Goal: Task Accomplishment & Management: Use online tool/utility

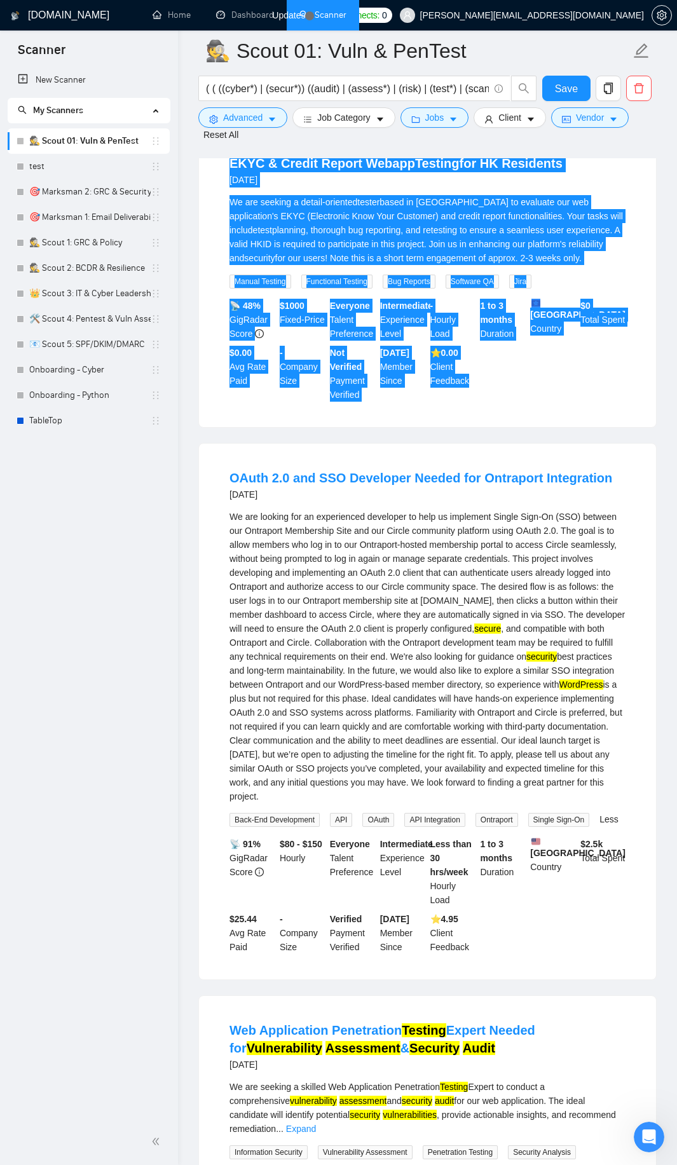
scroll to position [18359, 0]
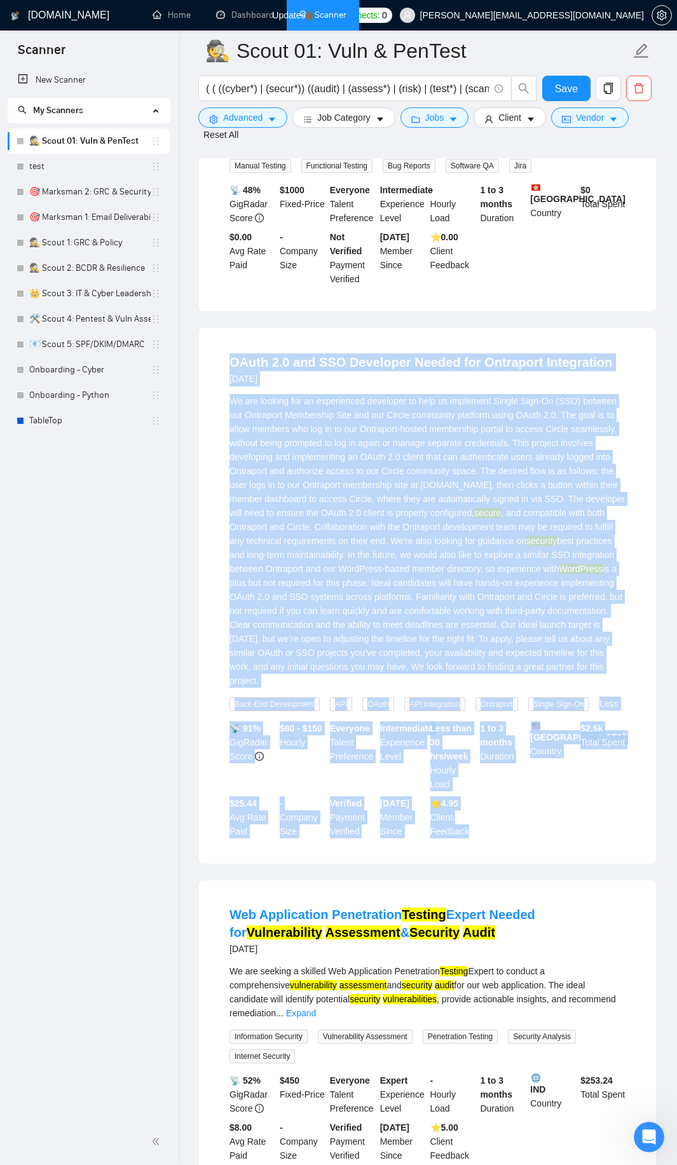
drag, startPoint x: 225, startPoint y: 374, endPoint x: 502, endPoint y: 842, distance: 543.2
click at [502, 842] on li "OAuth 2.0 and SSO Developer Needed for Ontraport Integration [DATE] We are look…" at bounding box center [427, 595] width 426 height 505
copy li "OAuth 2.0 and SSO Developer Needed for Ontraport Integration [DATE] We are look…"
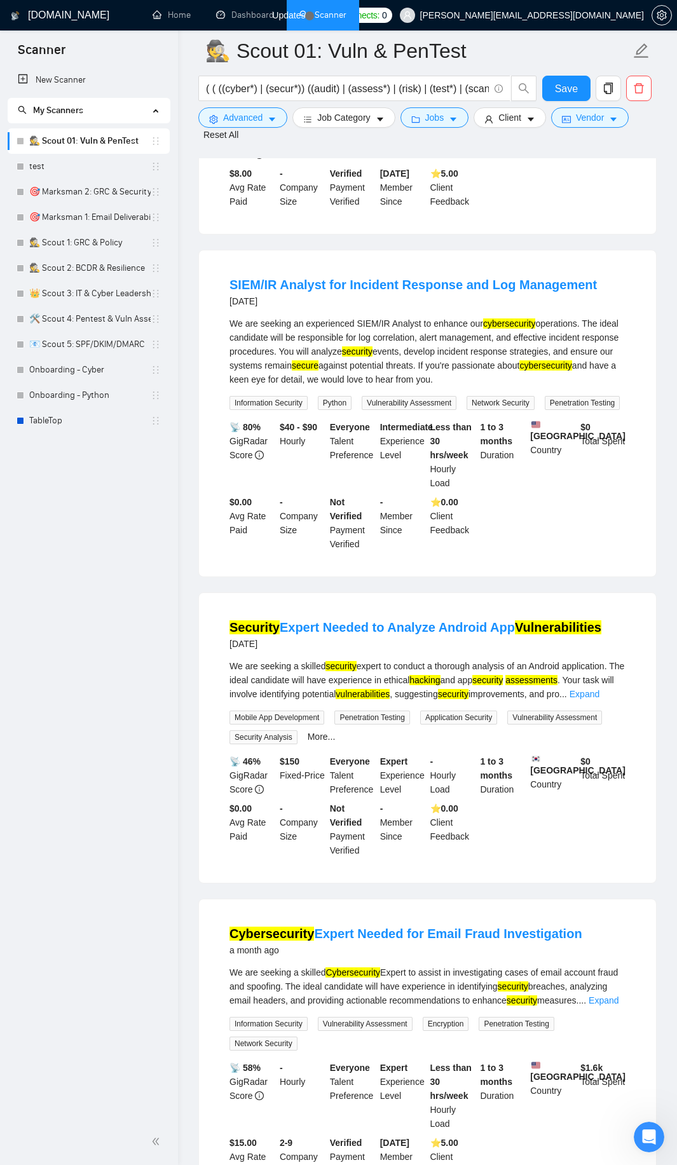
scroll to position [19351, 0]
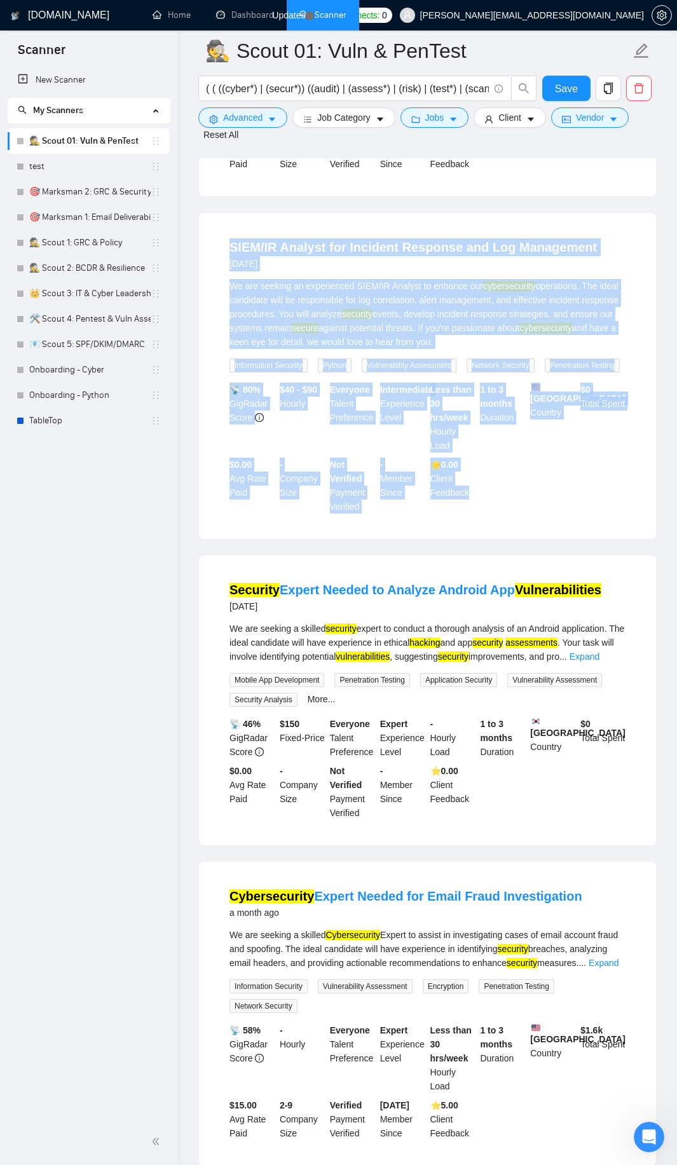
drag, startPoint x: 221, startPoint y: 243, endPoint x: 490, endPoint y: 491, distance: 366.2
click at [490, 491] on li "SIEM/IR Analyst for Incident Response and Log Management [DATE] We are seeking …" at bounding box center [427, 376] width 426 height 296
copy li "SIEM/IR Analyst for Incident Response and Log Management [DATE] We are seeking …"
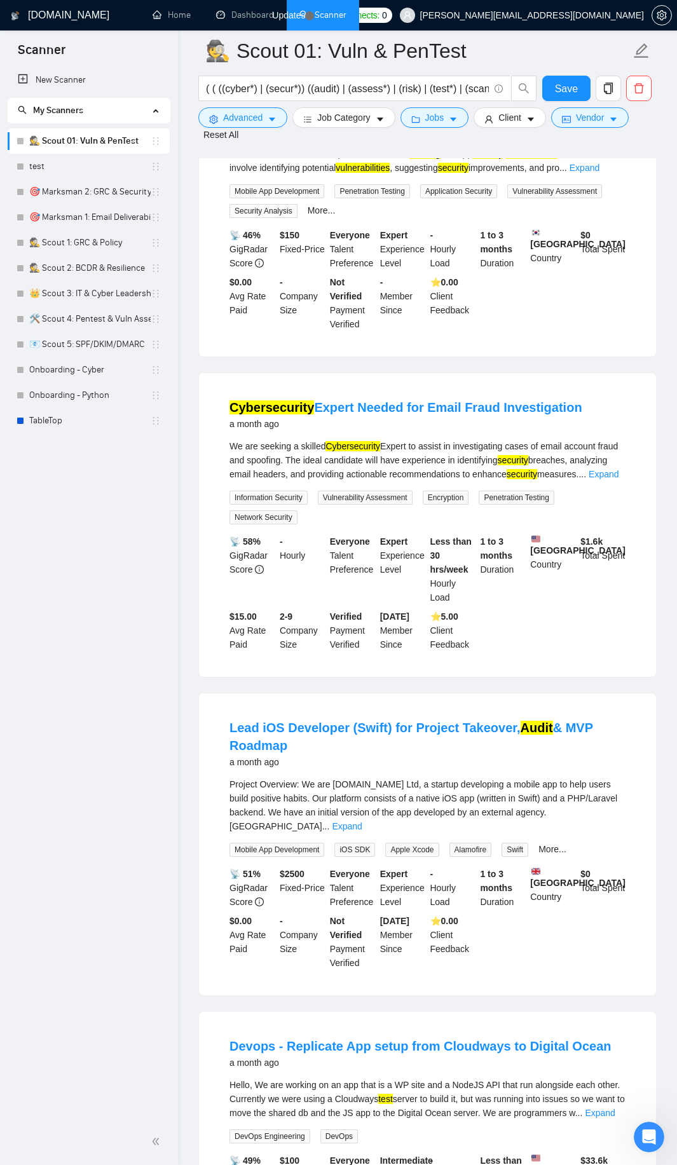
scroll to position [19885, 0]
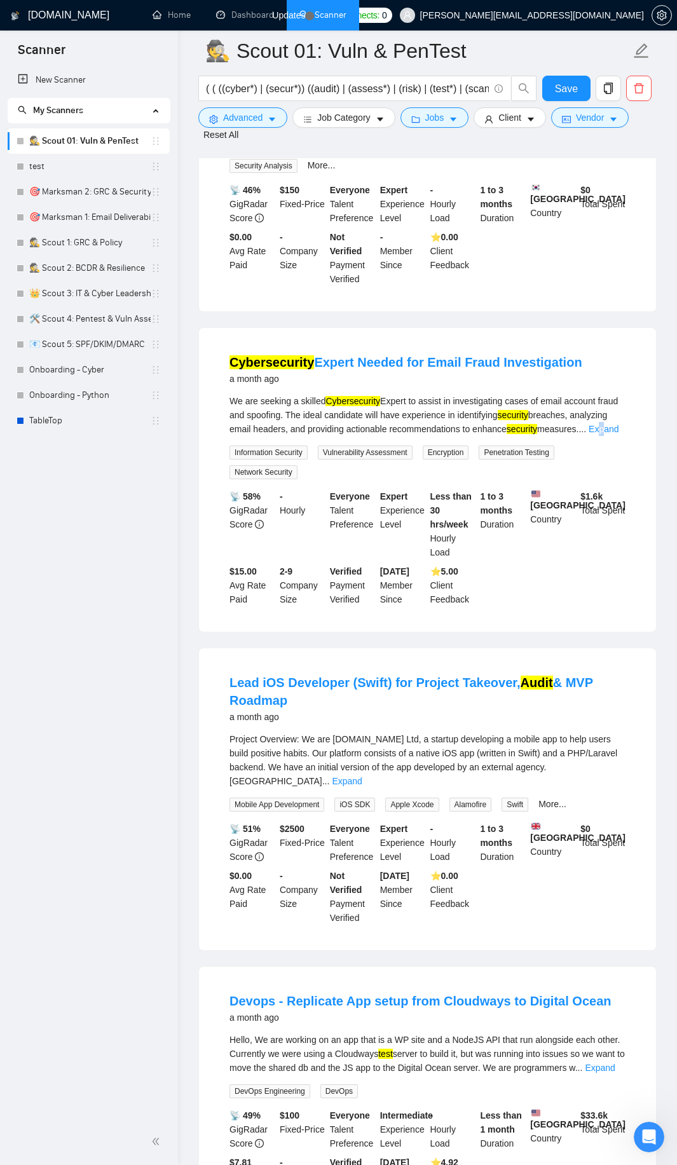
click at [608, 434] on link "Expand" at bounding box center [604, 429] width 30 height 10
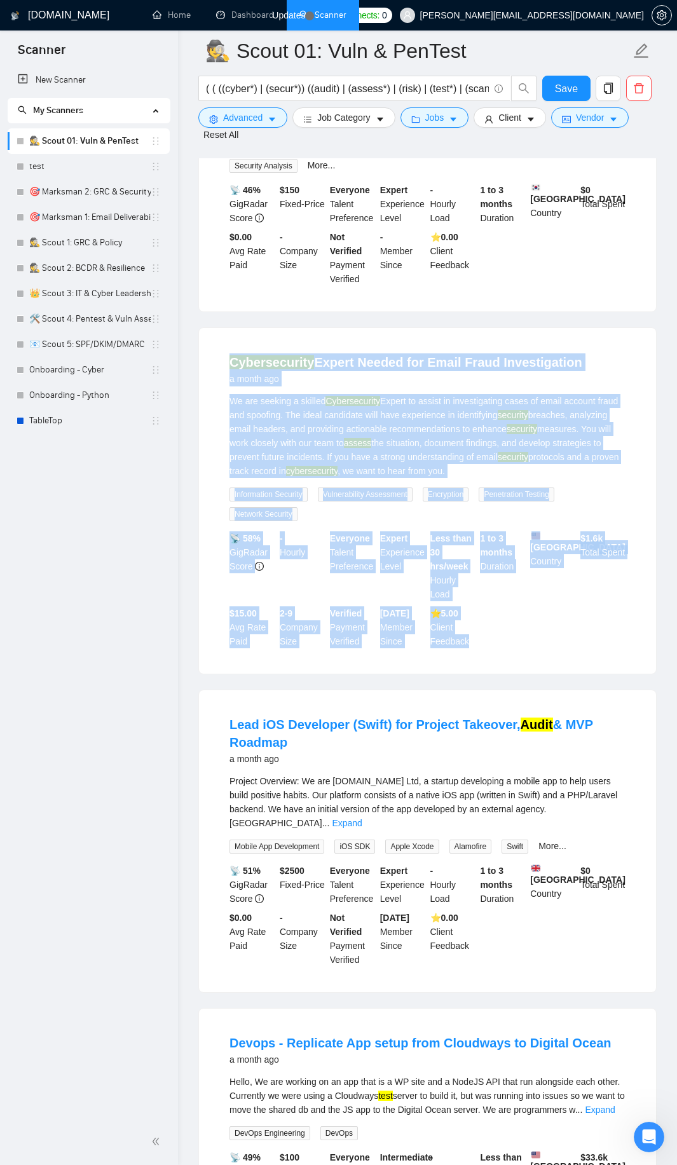
drag, startPoint x: 224, startPoint y: 370, endPoint x: 482, endPoint y: 648, distance: 379.6
click at [482, 648] on li "Cybersecurity Expert Needed for Email Fraud Investigation a month ago We are se…" at bounding box center [427, 500] width 426 height 315
copy li "Loremipsumdol Sitame Consec adi Elits Doeiu Temporincidid u labor etd Ma ali en…"
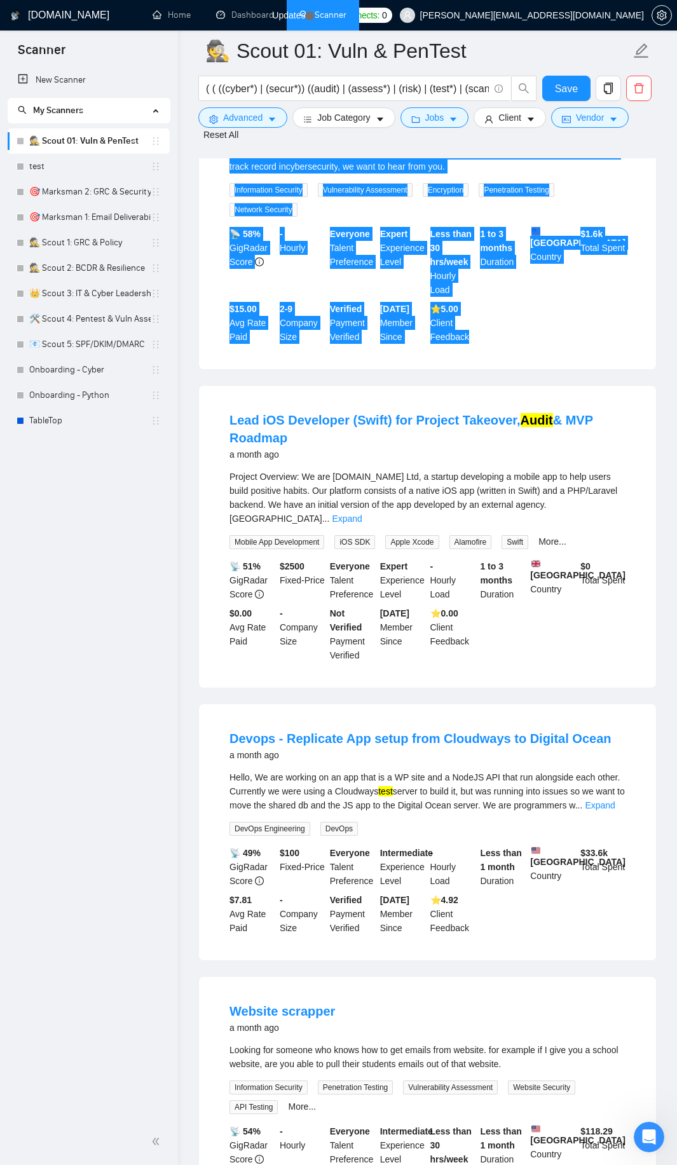
scroll to position [20190, 0]
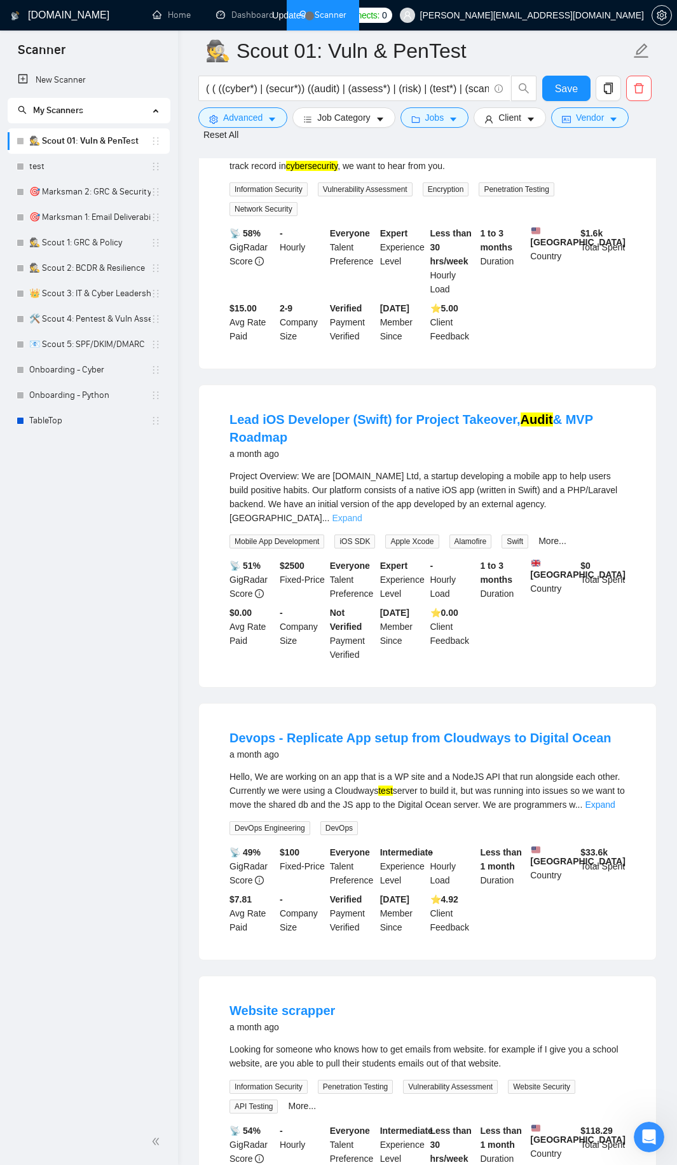
click at [362, 513] on link "Expand" at bounding box center [347, 518] width 30 height 10
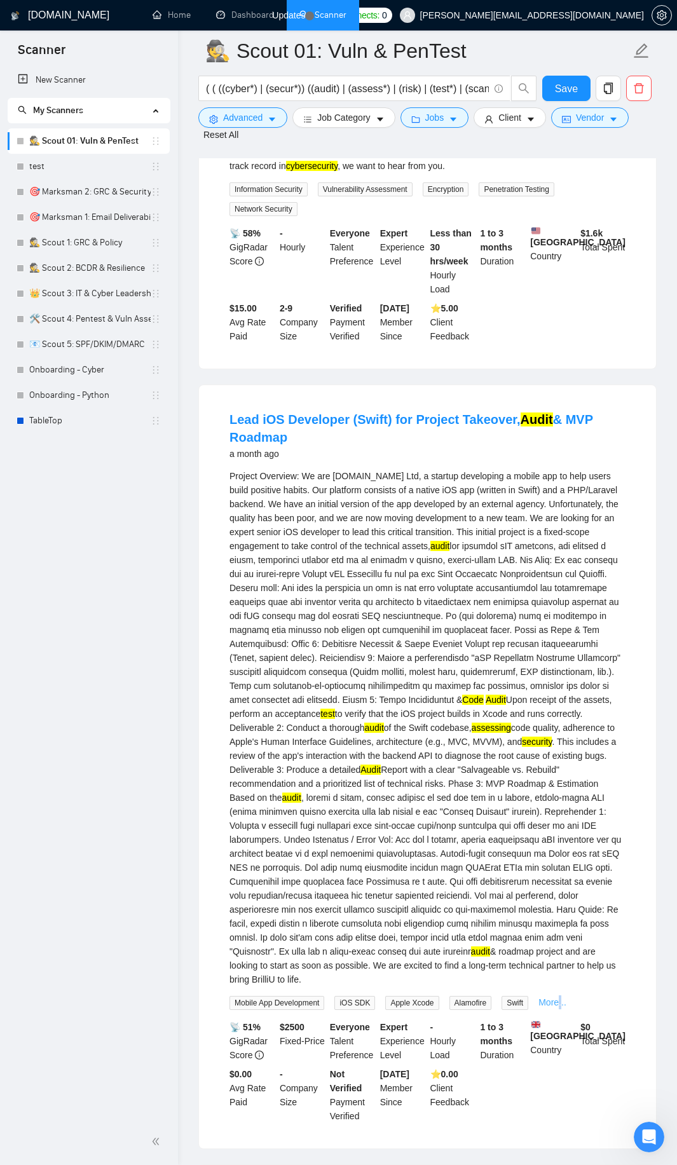
click at [561, 997] on link "More..." at bounding box center [552, 1002] width 28 height 10
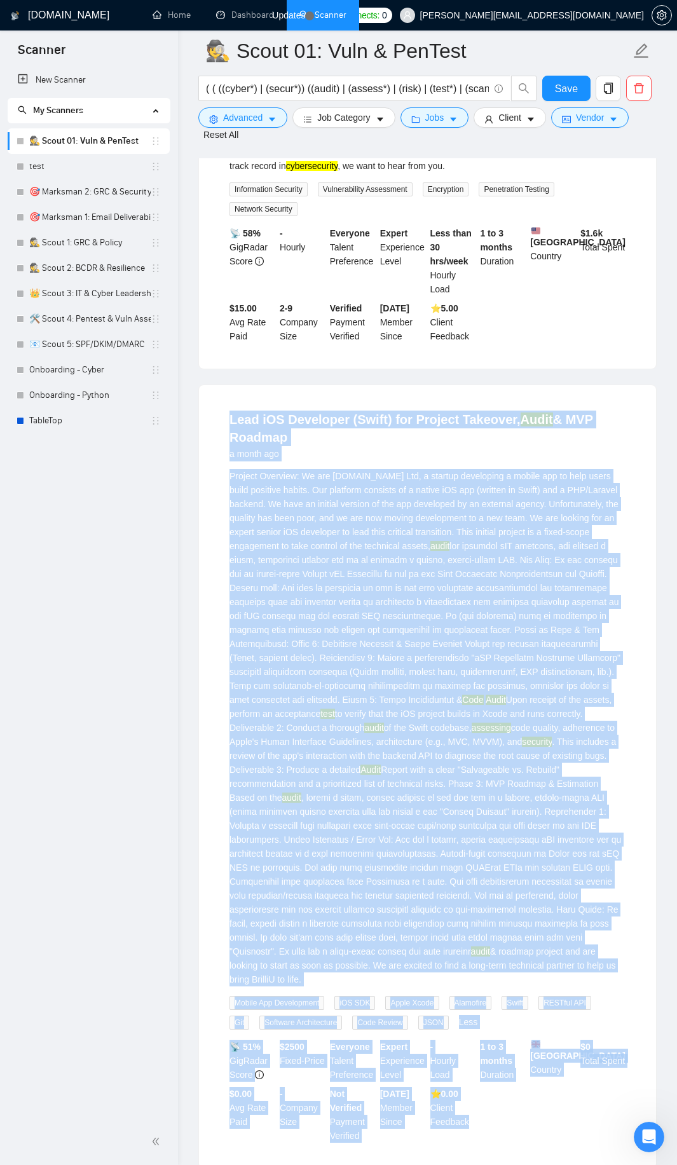
drag, startPoint x: 209, startPoint y: 424, endPoint x: 488, endPoint y: 1122, distance: 752.2
click at [488, 1122] on div "Lead iOS Developer (Swift) for Project Takeover, Audit & MVP Roadmap a month ag…" at bounding box center [427, 776] width 457 height 783
copy li "Lead iOS Developer (Swift) for Project Takeover, Audit & MVP Roadmap a month ag…"
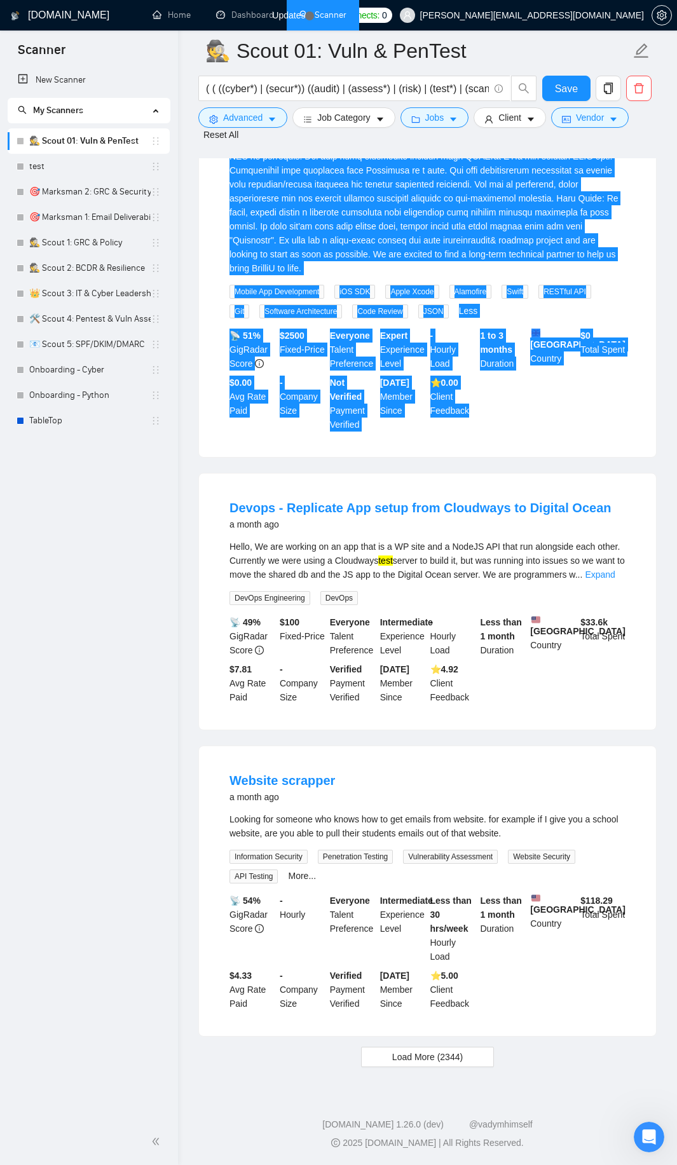
scroll to position [20910, 0]
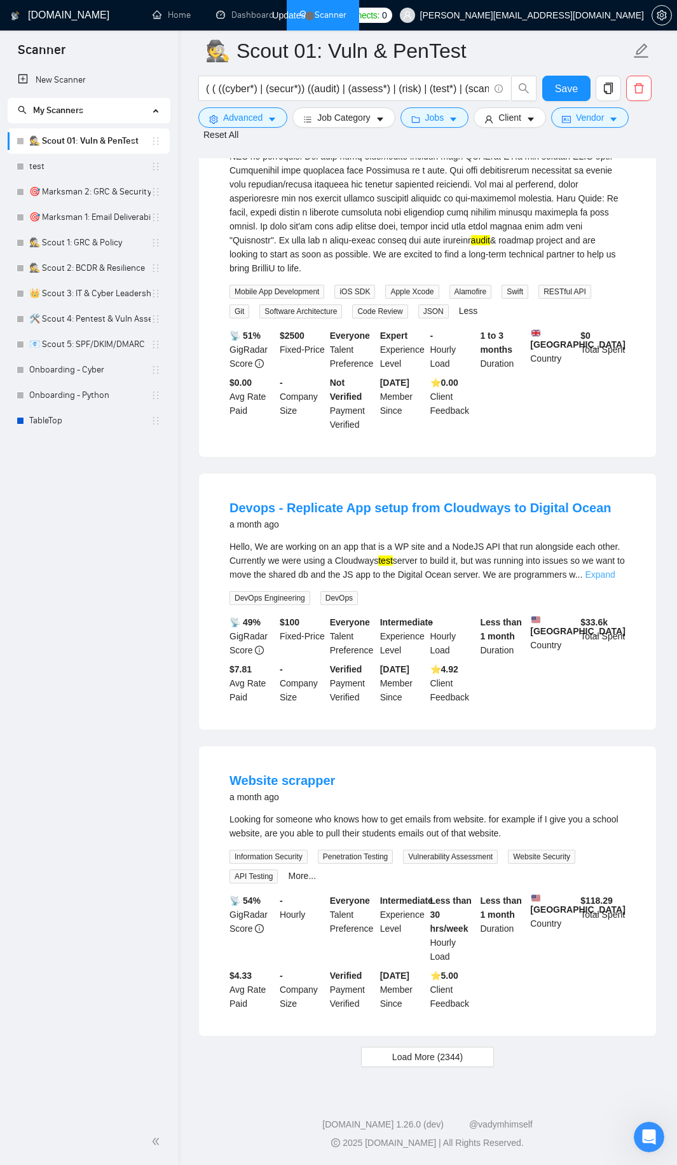
click at [608, 570] on link "Expand" at bounding box center [600, 575] width 30 height 10
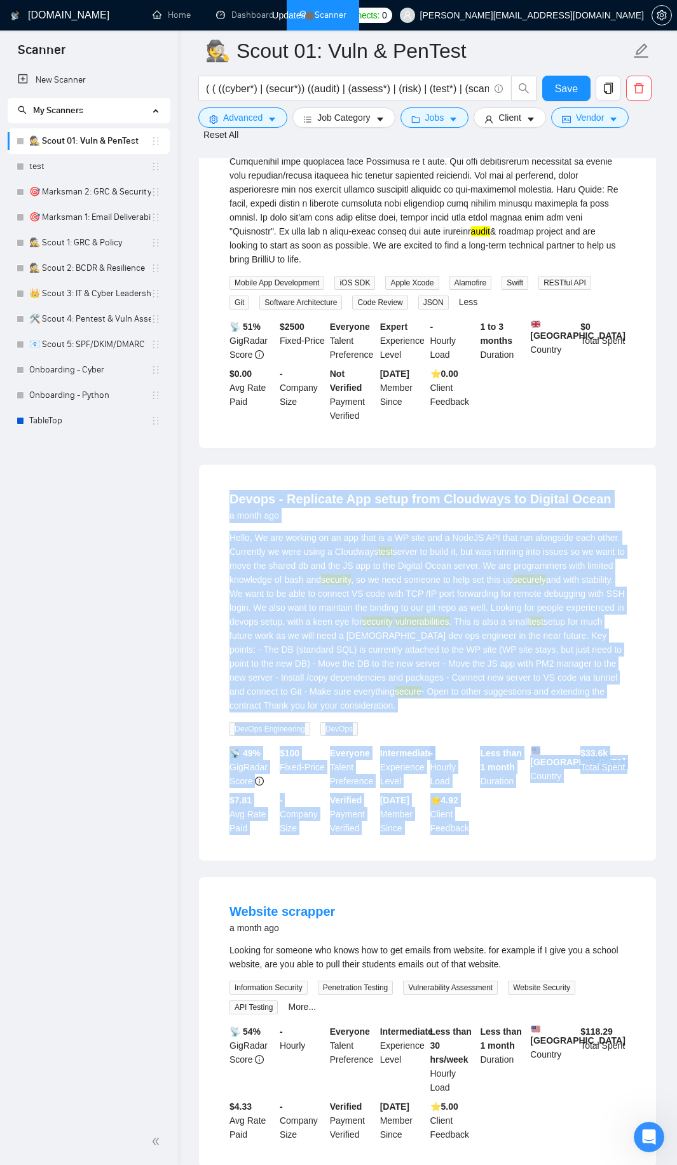
drag, startPoint x: 217, startPoint y: 500, endPoint x: 497, endPoint y: 847, distance: 445.6
click at [497, 845] on li "Devops - Replicate App setup from Cloudways to Digital Ocean a month ago Hello,…" at bounding box center [427, 662] width 426 height 365
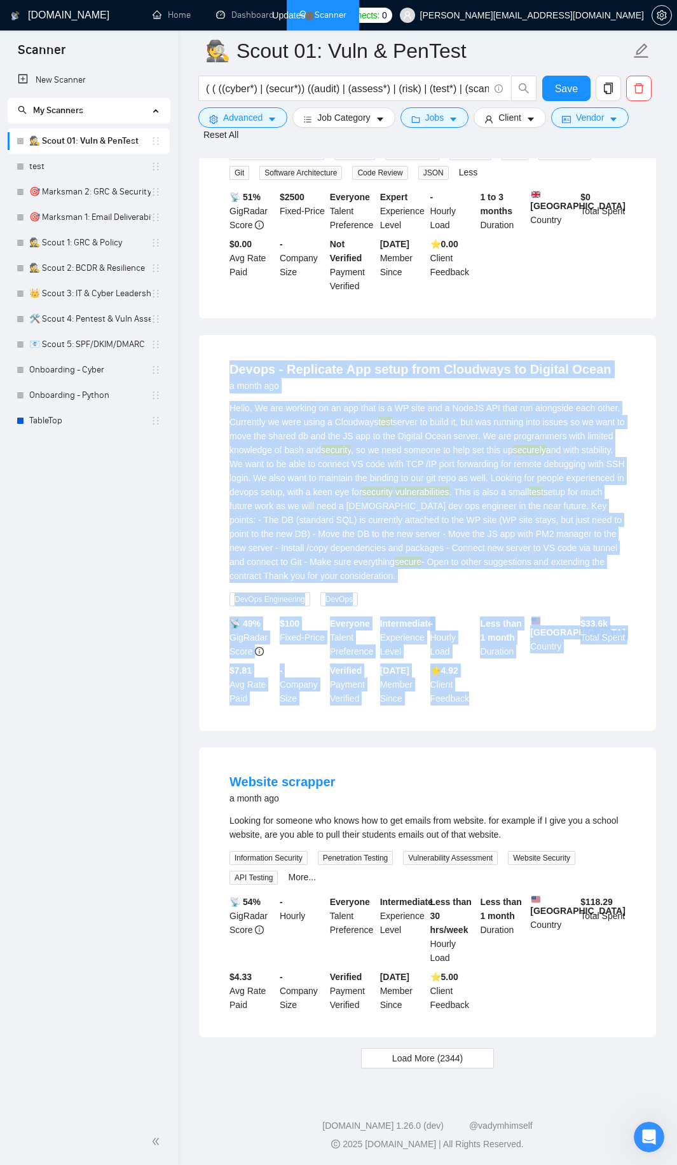
scroll to position [21050, 0]
copy li "Devops - Replicate App setup from Cloudways to Digital Ocean a month ago Hello,…"
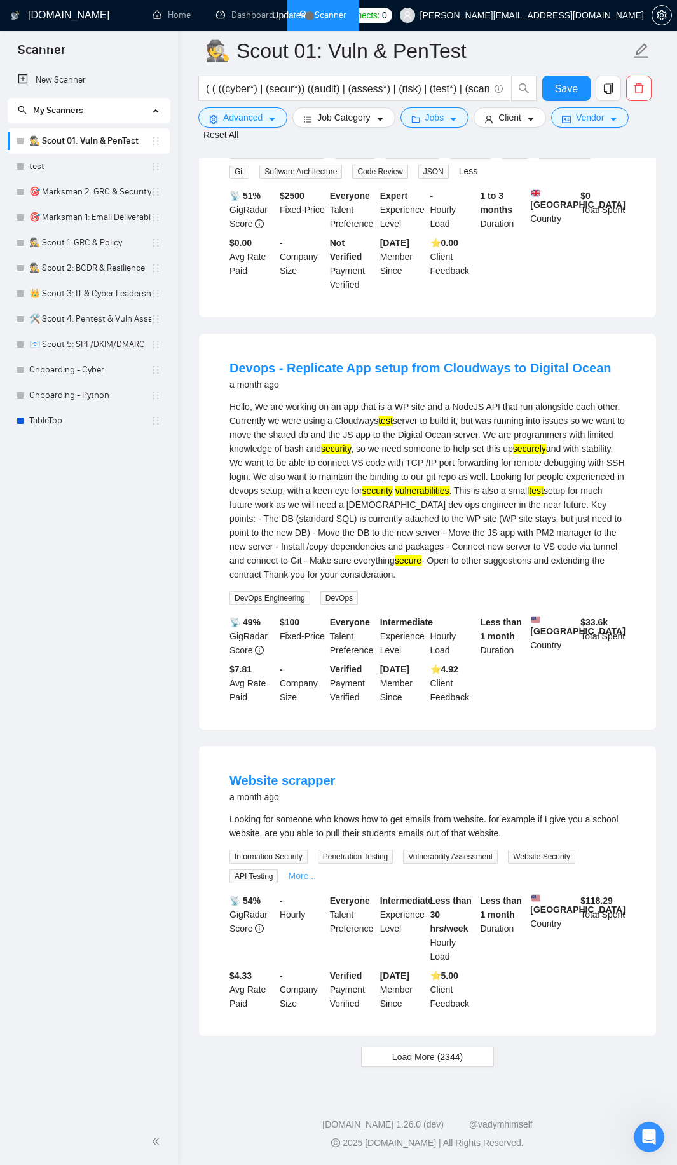
click at [303, 872] on link "More..." at bounding box center [302, 876] width 28 height 10
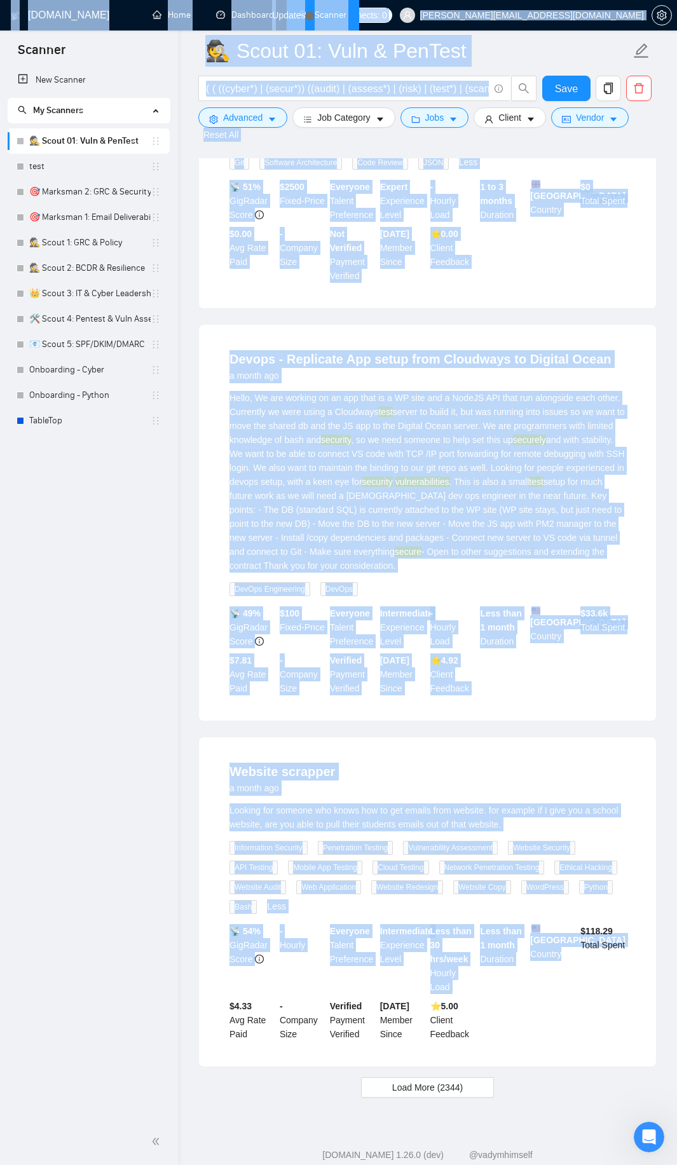
drag, startPoint x: 534, startPoint y: 1049, endPoint x: 164, endPoint y: 785, distance: 454.7
click at [294, 829] on div "Looking for someone who knows how to get emails from website. for example if I …" at bounding box center [427, 817] width 396 height 28
click at [310, 831] on div "Looking for someone who knows how to get emails from website. for example if I …" at bounding box center [427, 817] width 396 height 28
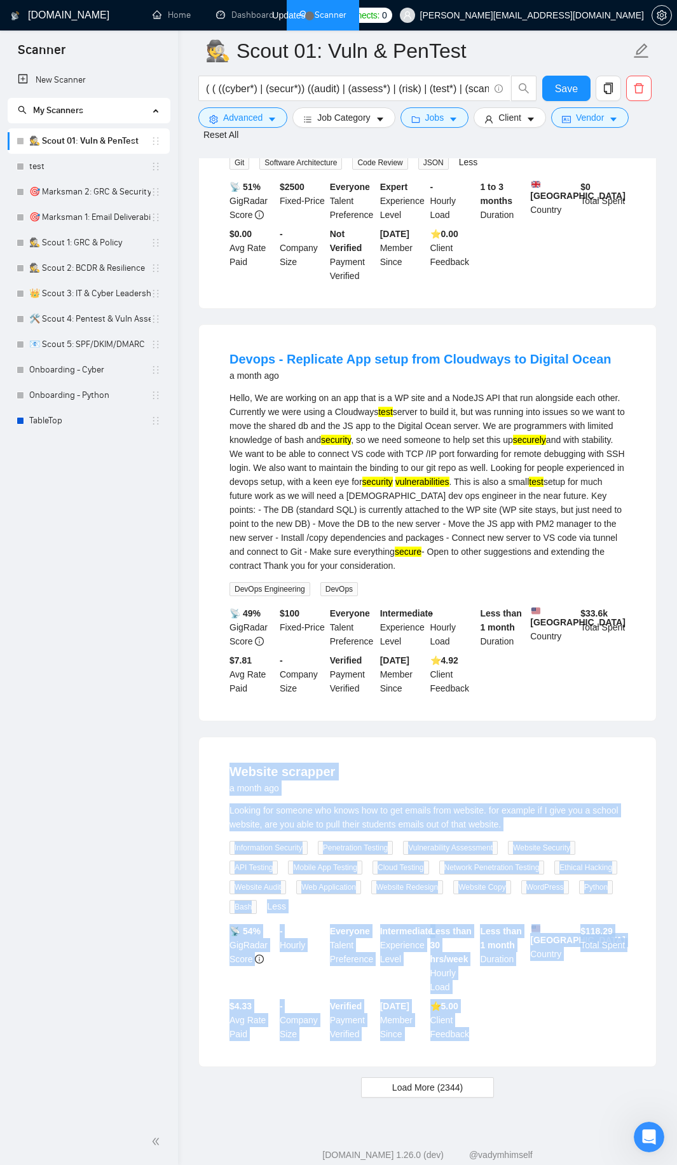
drag, startPoint x: 226, startPoint y: 781, endPoint x: 526, endPoint y: 1055, distance: 406.3
click at [526, 1051] on li "Website scrapper a month ago Looking for someone who knows how to get emails fr…" at bounding box center [427, 902] width 426 height 299
copy li "Website scrapper a month ago Looking for someone who knows how to get emails fr…"
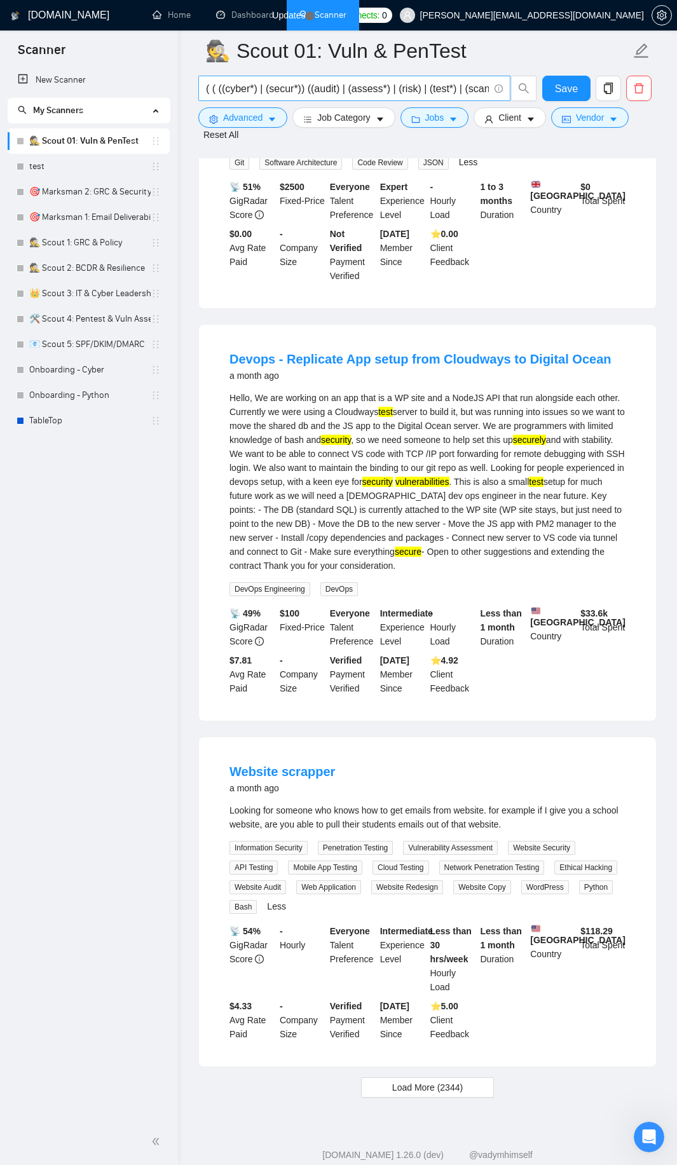
click at [357, 90] on input "( ( ((cyber*) | (secur*)) ((audit) | (assess*) | (risk) | (test*) | (scan*)) ) …" at bounding box center [347, 89] width 283 height 16
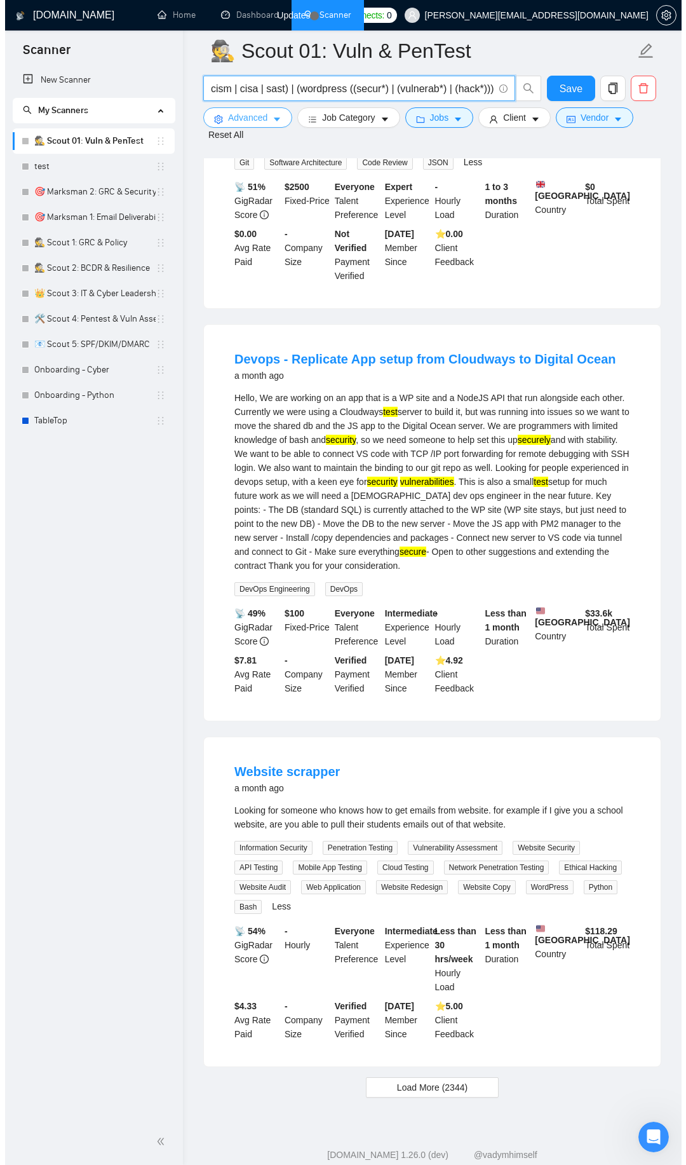
scroll to position [0, 0]
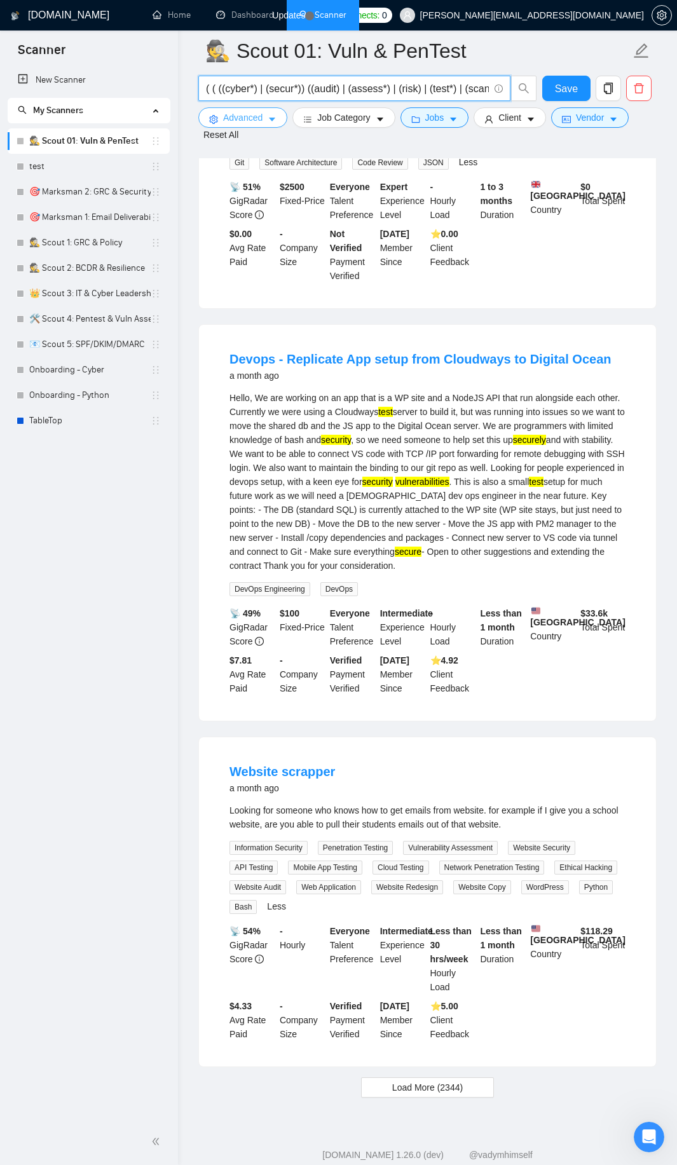
click at [253, 119] on span "Advanced" at bounding box center [242, 118] width 39 height 14
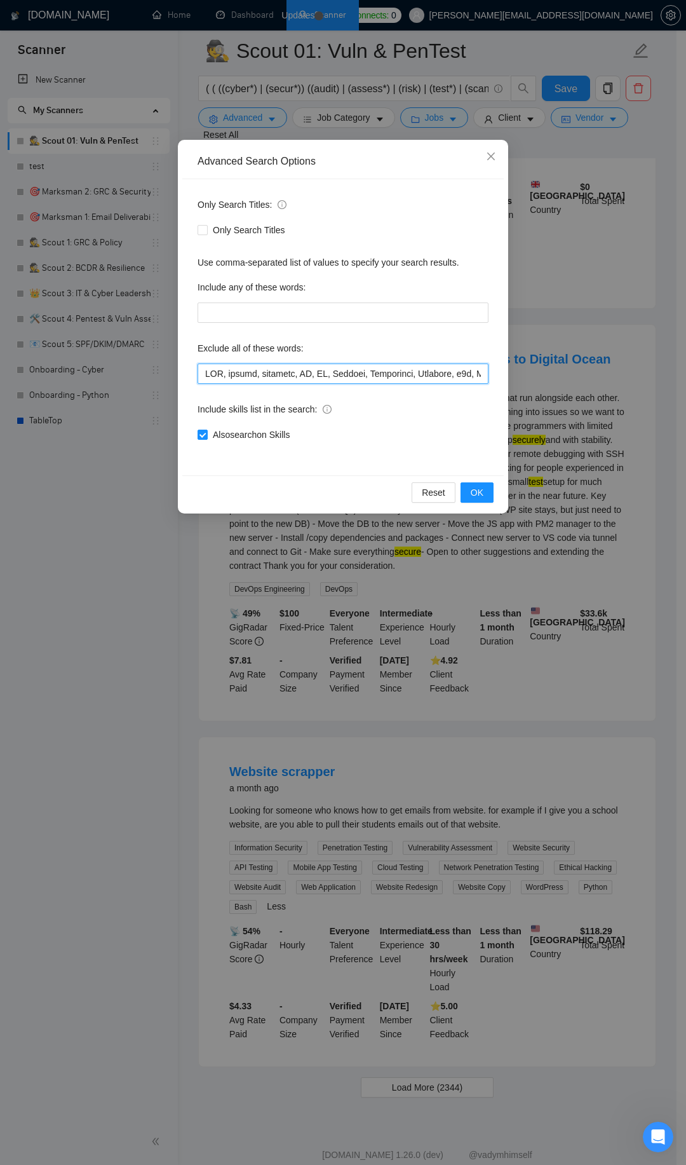
click at [311, 383] on input "text" at bounding box center [343, 374] width 291 height 20
click at [312, 371] on input "text" at bounding box center [343, 374] width 291 height 20
paste input ", Pegasus, spyware, "NSO Group", MVT, Firmware, Embedded, Microcontroller, C++,…"
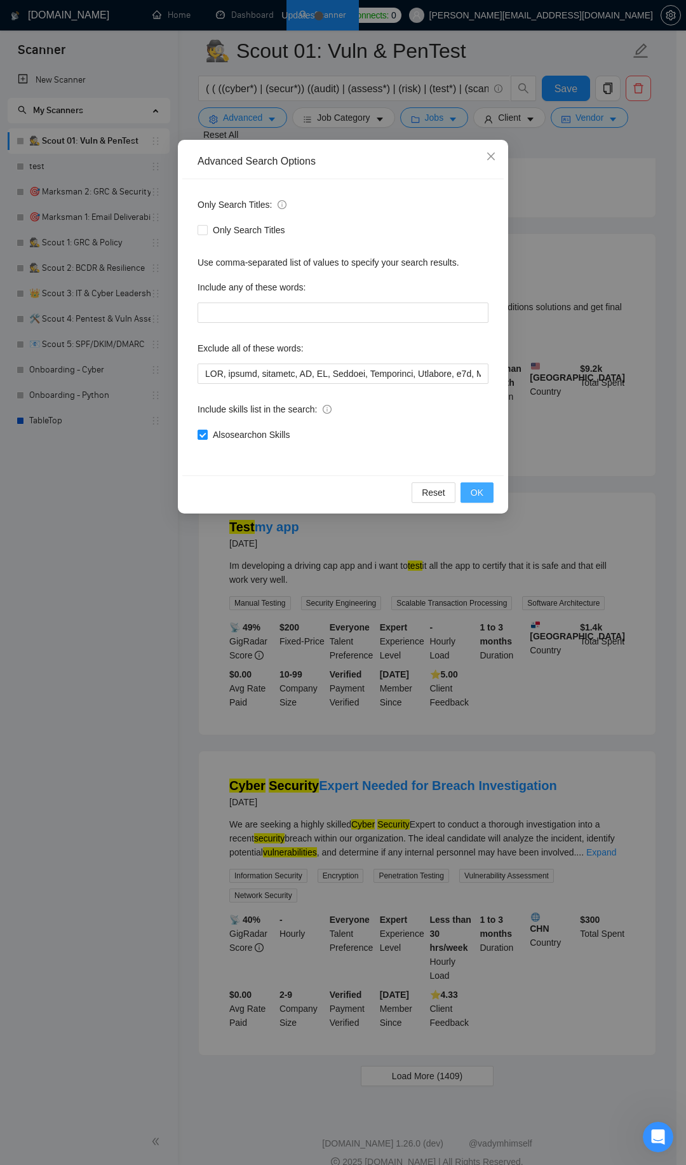
click at [478, 487] on span "OK" at bounding box center [477, 493] width 13 height 14
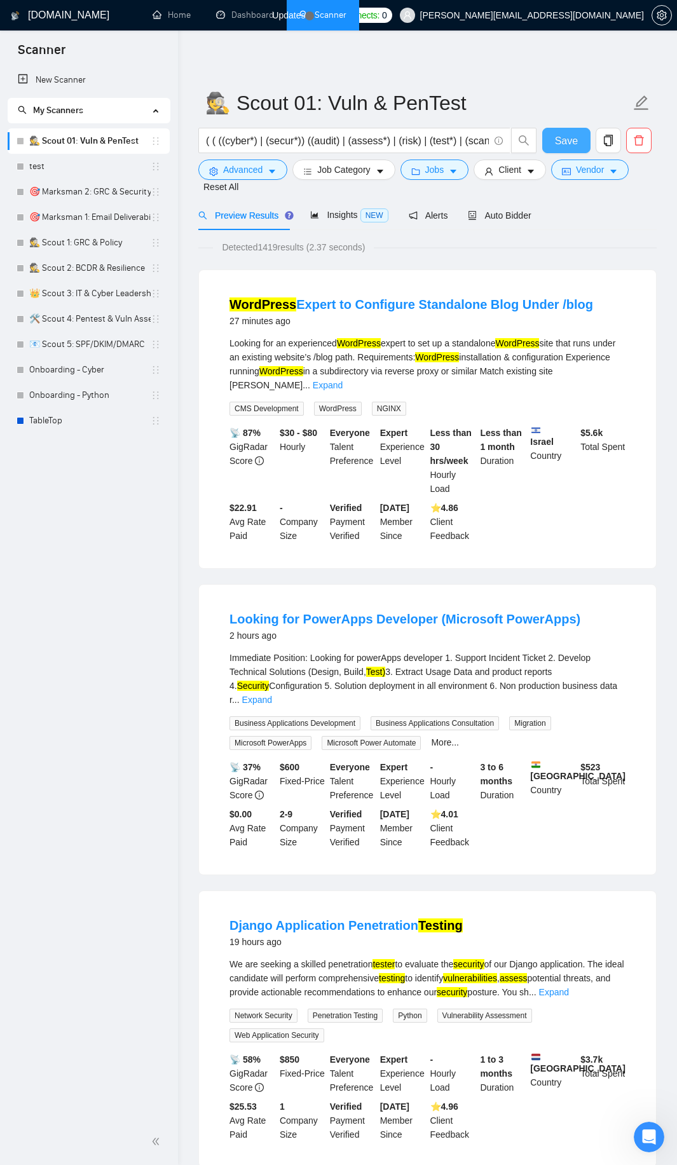
click at [558, 140] on span "Save" at bounding box center [566, 141] width 23 height 16
click at [343, 380] on link "Expand" at bounding box center [328, 385] width 30 height 10
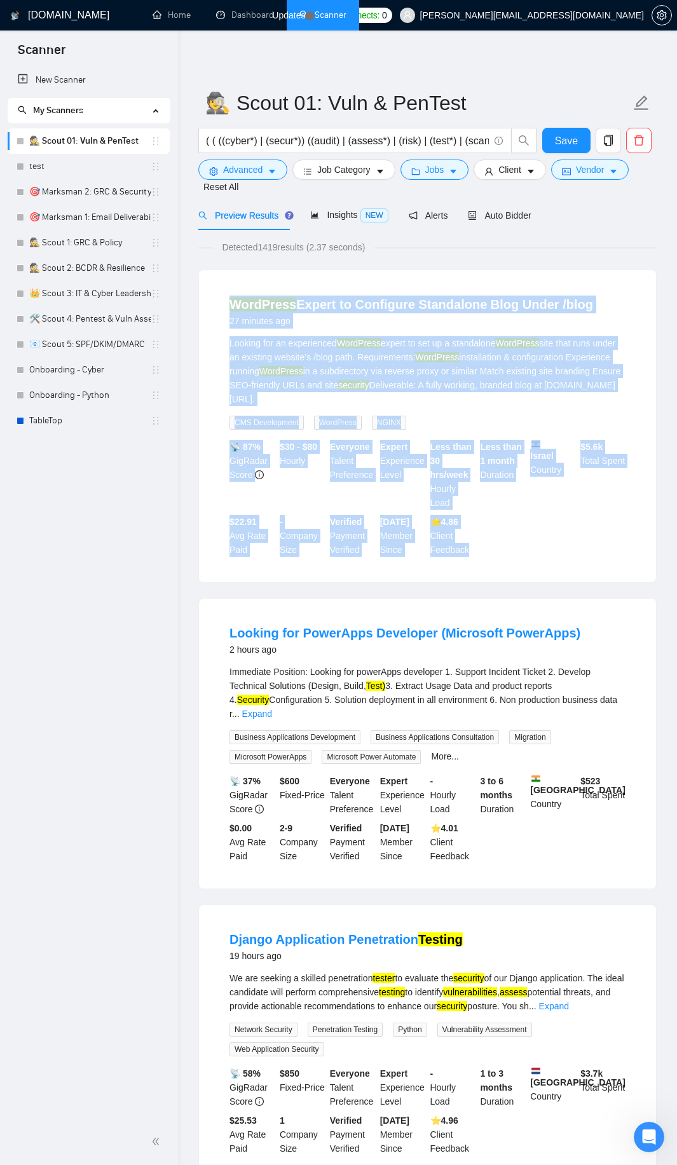
drag, startPoint x: 214, startPoint y: 306, endPoint x: 496, endPoint y: 547, distance: 371.5
click at [496, 547] on div "WordPress Expert to Configure Standalone Blog Under /blog 27 minutes ago Lookin…" at bounding box center [427, 426] width 457 height 312
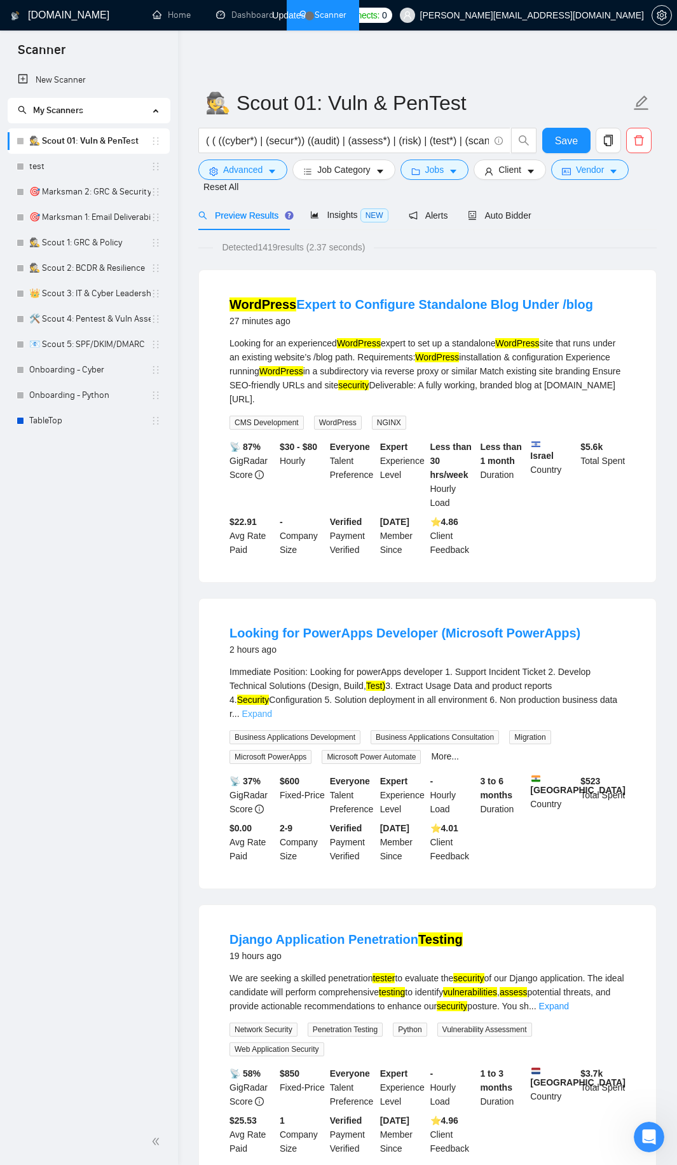
click at [272, 709] on link "Expand" at bounding box center [257, 714] width 30 height 10
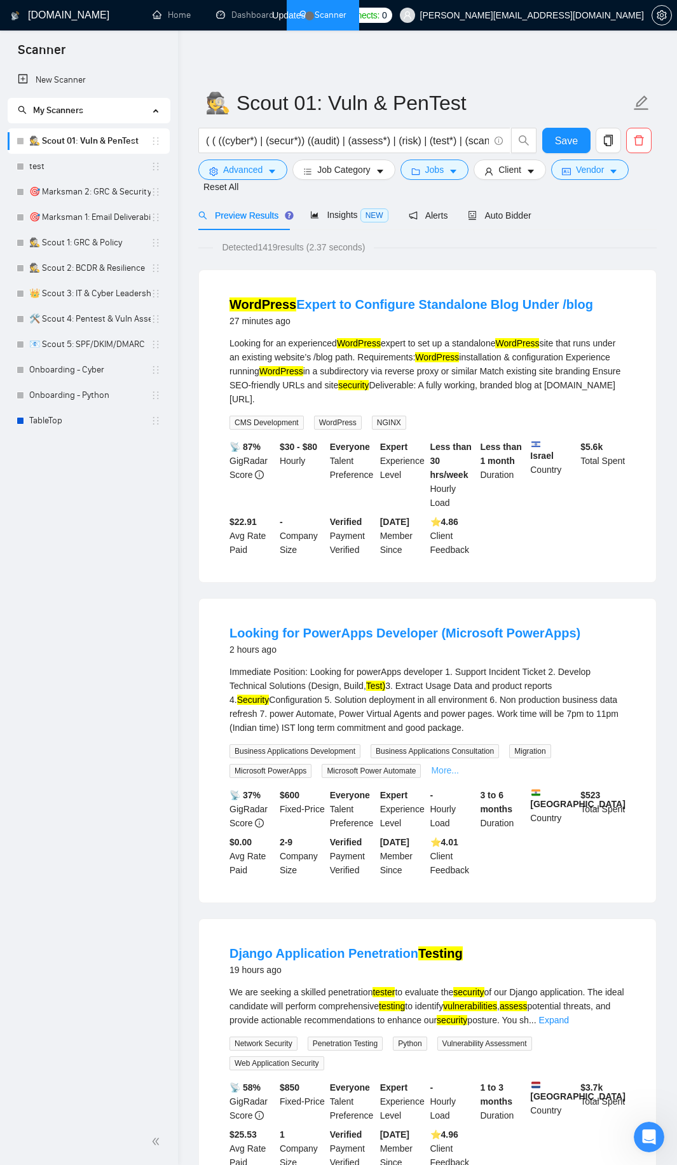
click at [448, 765] on link "More..." at bounding box center [445, 770] width 28 height 10
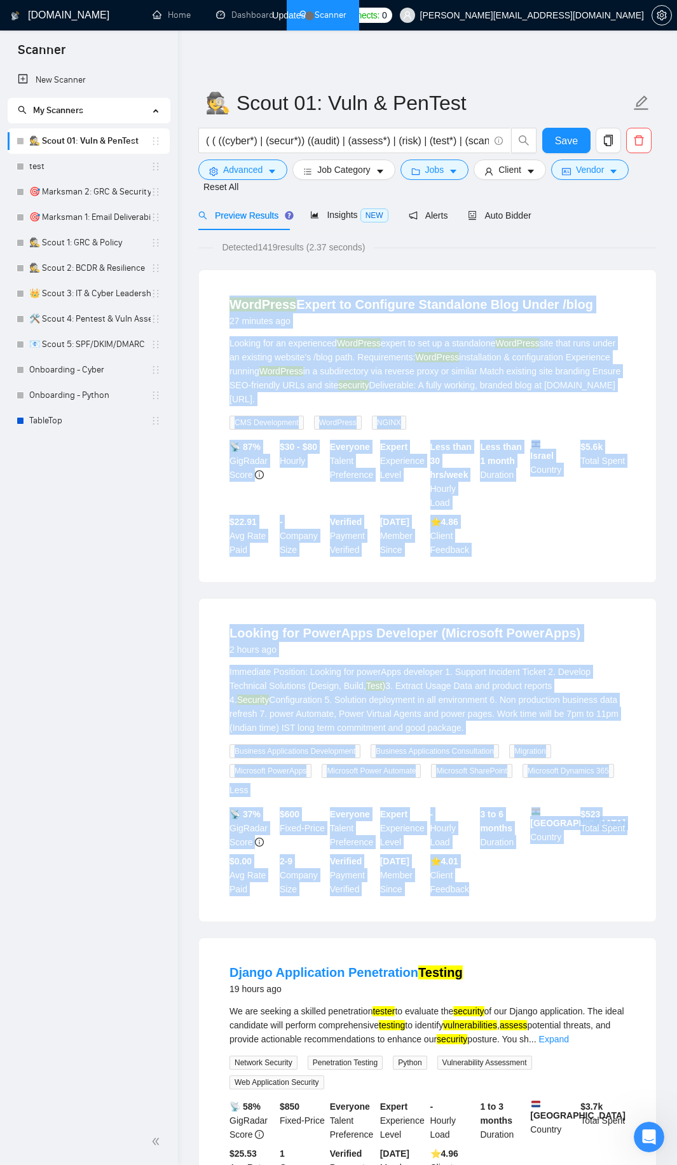
drag, startPoint x: 209, startPoint y: 302, endPoint x: 500, endPoint y: 876, distance: 644.1
copy ul "LoreMipsu Dolors am Consectet Adipiscing Elit Seddo /eius 25 tempori utl Etdolo…"
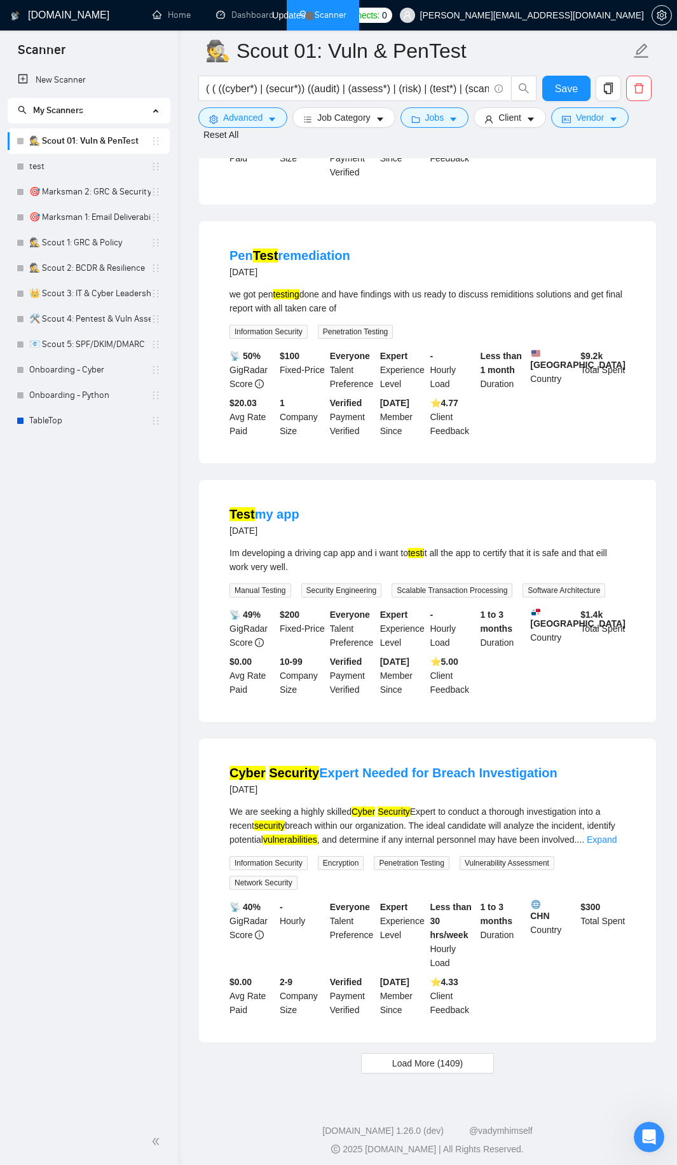
scroll to position [2216, 0]
click at [414, 1064] on span "Load More (1409)" at bounding box center [427, 1062] width 71 height 14
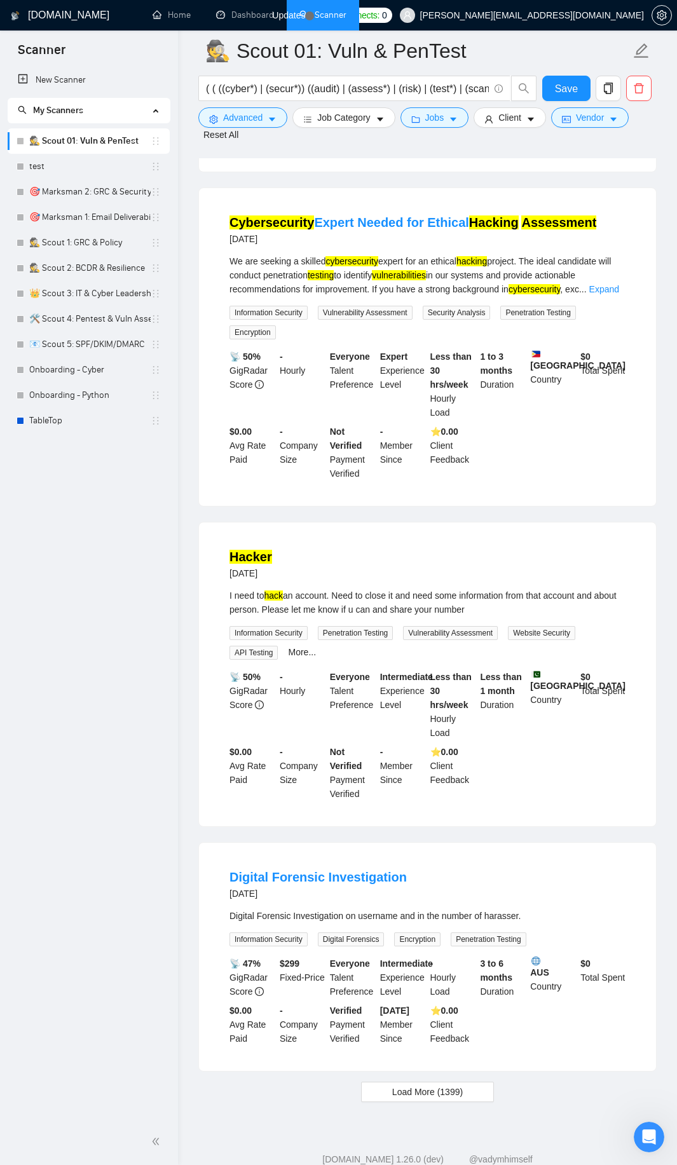
scroll to position [5219, 0]
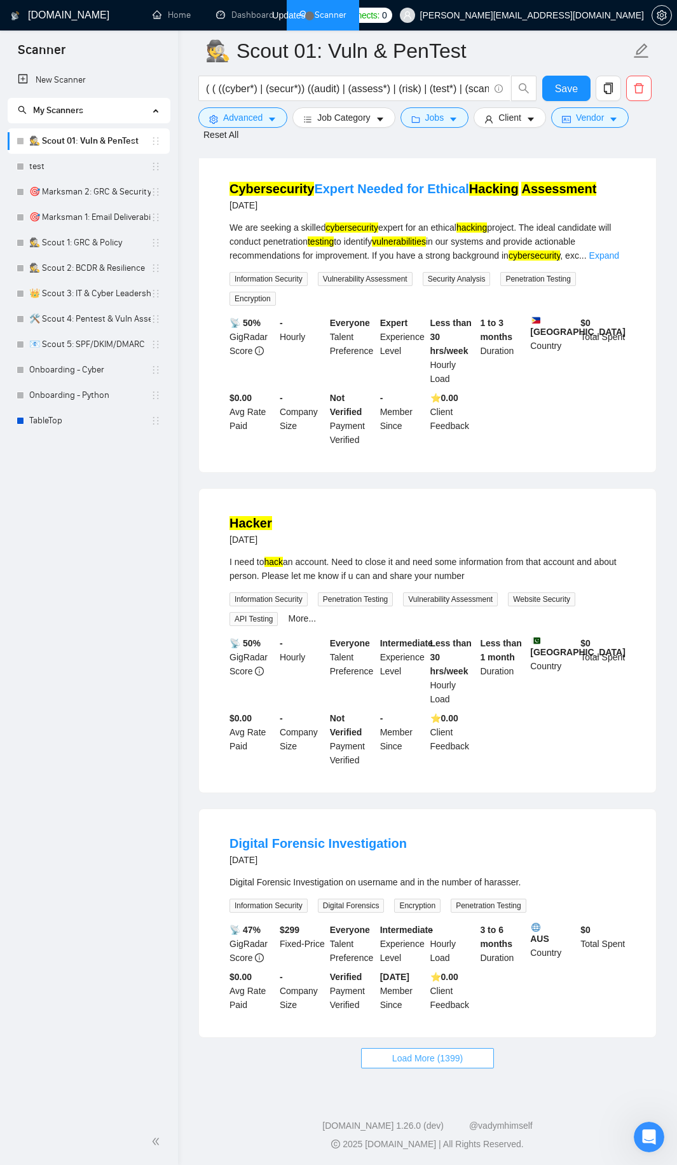
click at [419, 1061] on span "Load More (1399)" at bounding box center [427, 1058] width 71 height 14
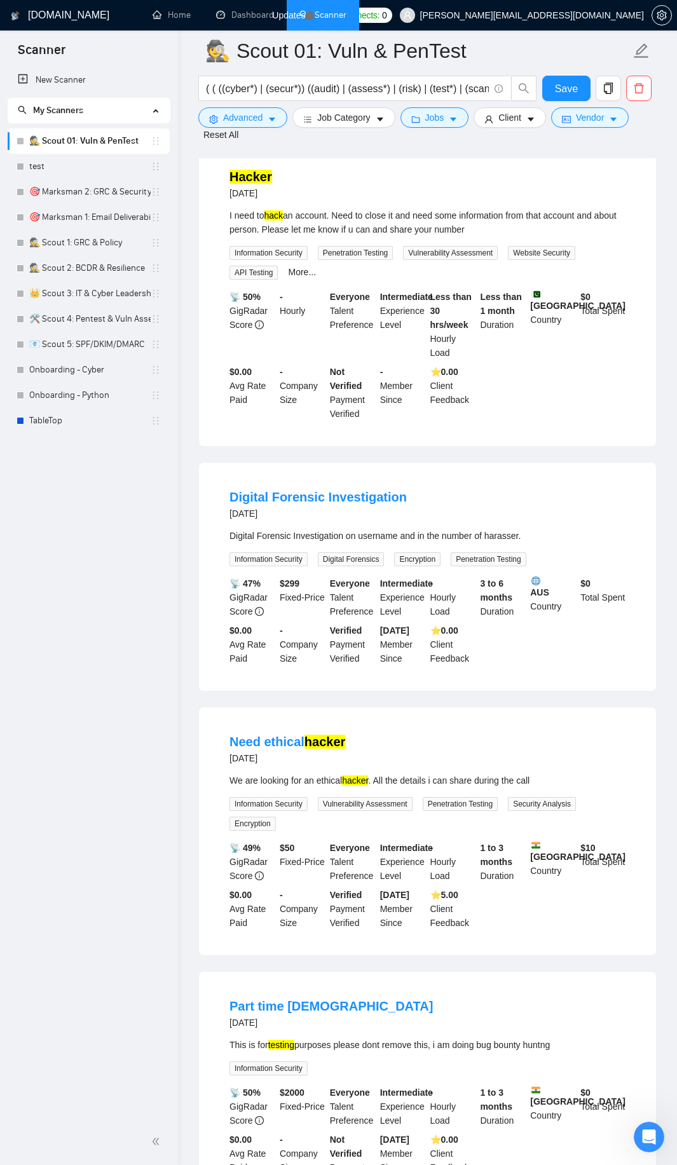
scroll to position [5677, 0]
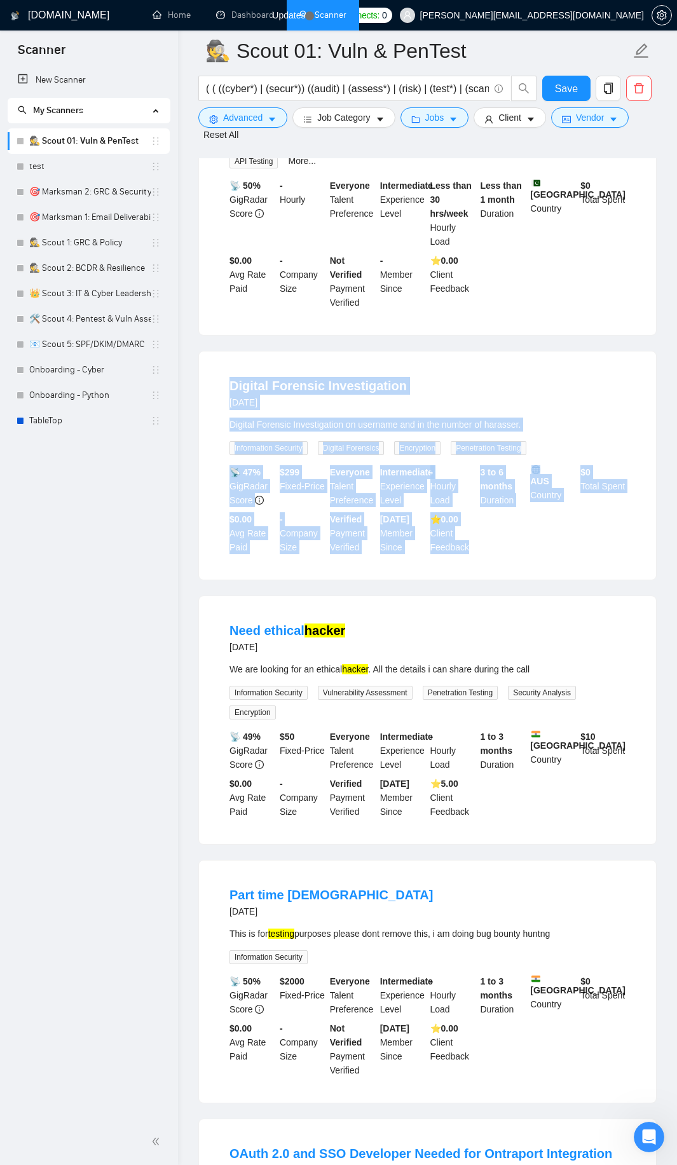
drag, startPoint x: 202, startPoint y: 385, endPoint x: 484, endPoint y: 554, distance: 328.7
click at [484, 554] on div "Digital Forensic Investigation [DATE] Digital Forensic Investigation on usernam…" at bounding box center [427, 465] width 457 height 228
copy li "Digital Forensic Investigation [DATE] Digital Forensic Investigation on usernam…"
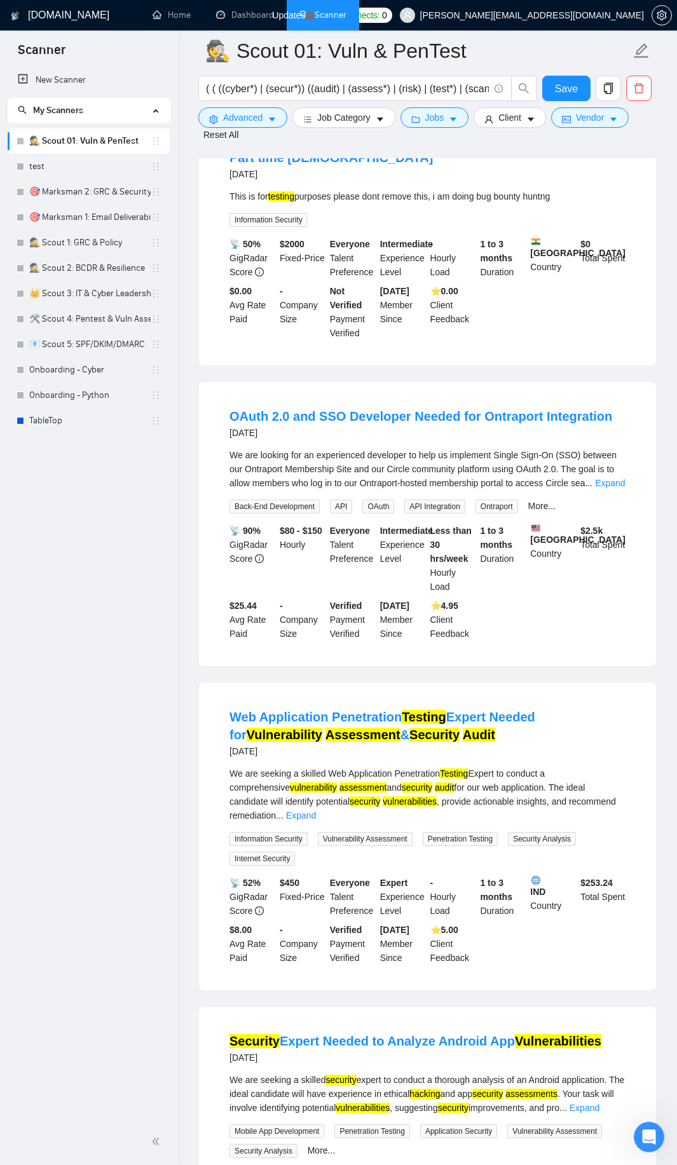
scroll to position [6439, 0]
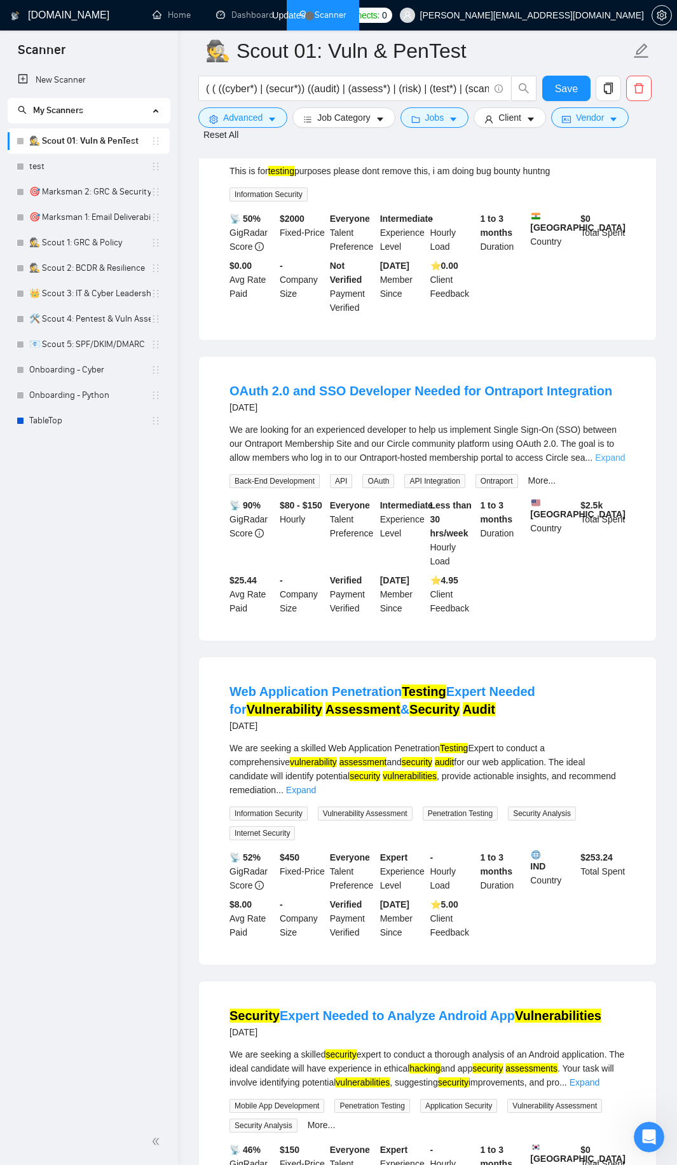
click at [611, 456] on link "Expand" at bounding box center [610, 458] width 30 height 10
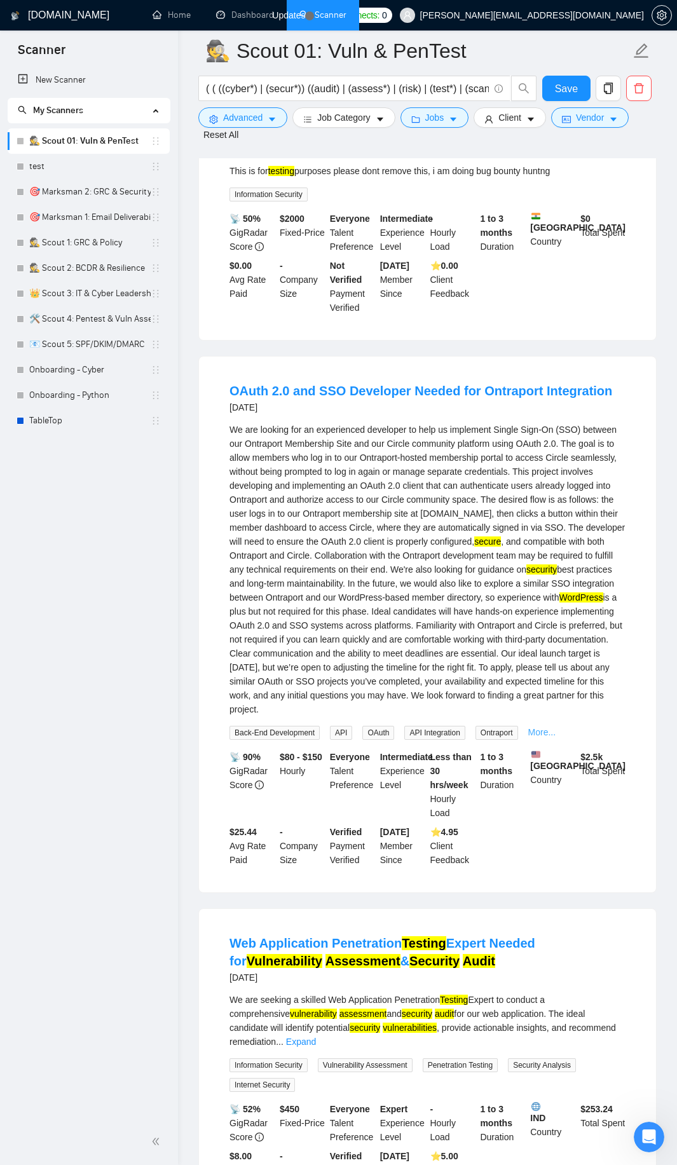
click at [533, 728] on link "More..." at bounding box center [542, 732] width 28 height 10
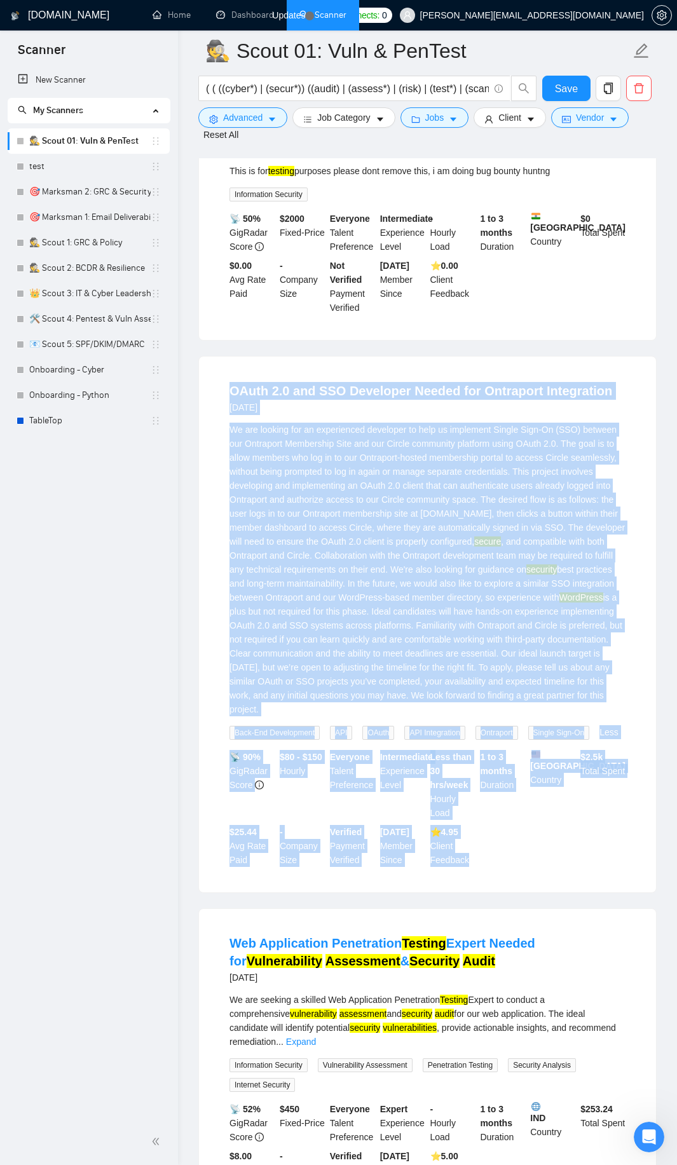
drag, startPoint x: 216, startPoint y: 389, endPoint x: 480, endPoint y: 856, distance: 536.5
click at [480, 856] on li "OAuth 2.0 and SSO Developer Needed for Ontraport Integration [DATE] We are look…" at bounding box center [427, 624] width 426 height 505
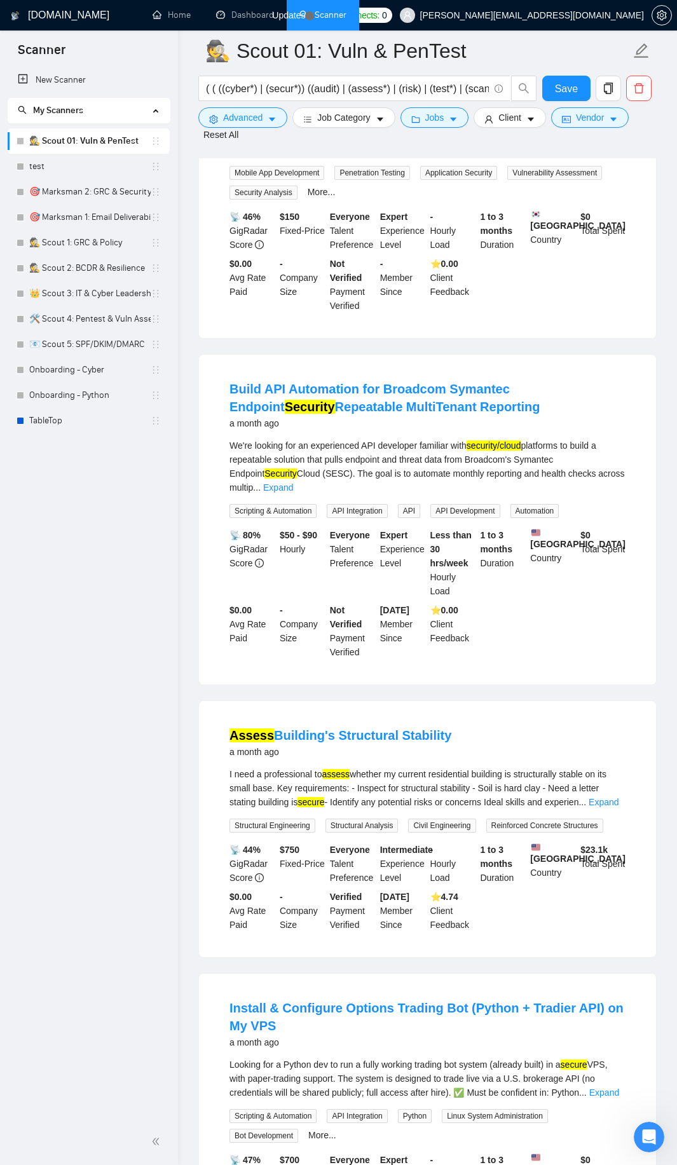
scroll to position [7660, 0]
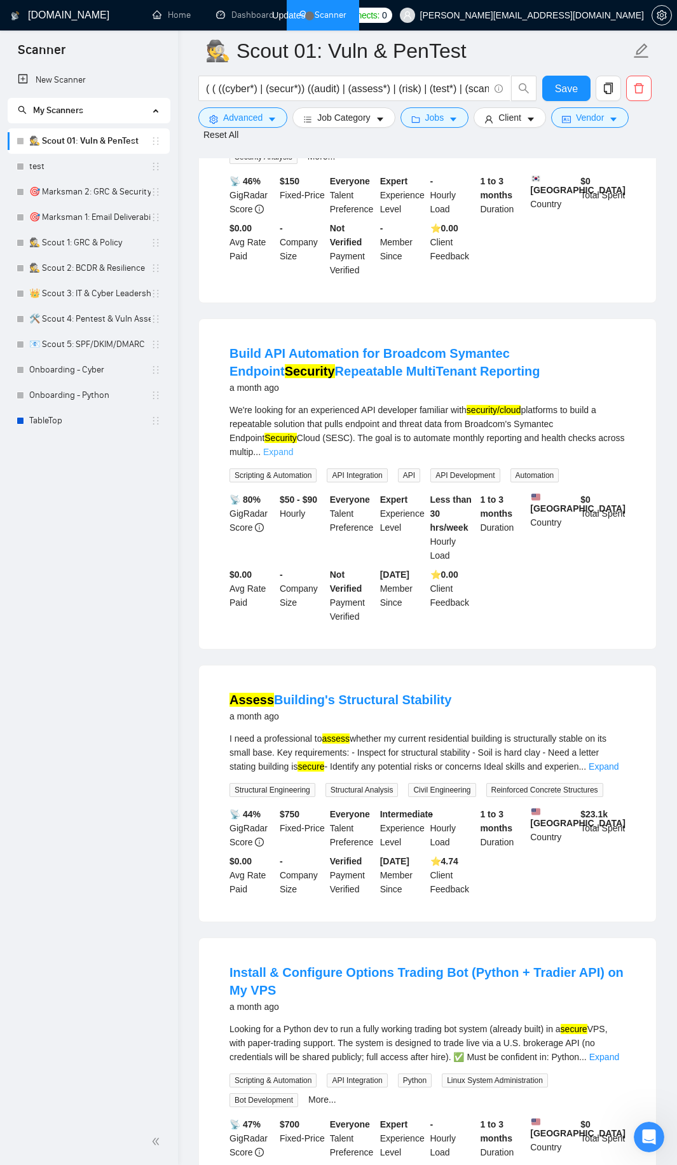
click at [293, 447] on link "Expand" at bounding box center [278, 452] width 30 height 10
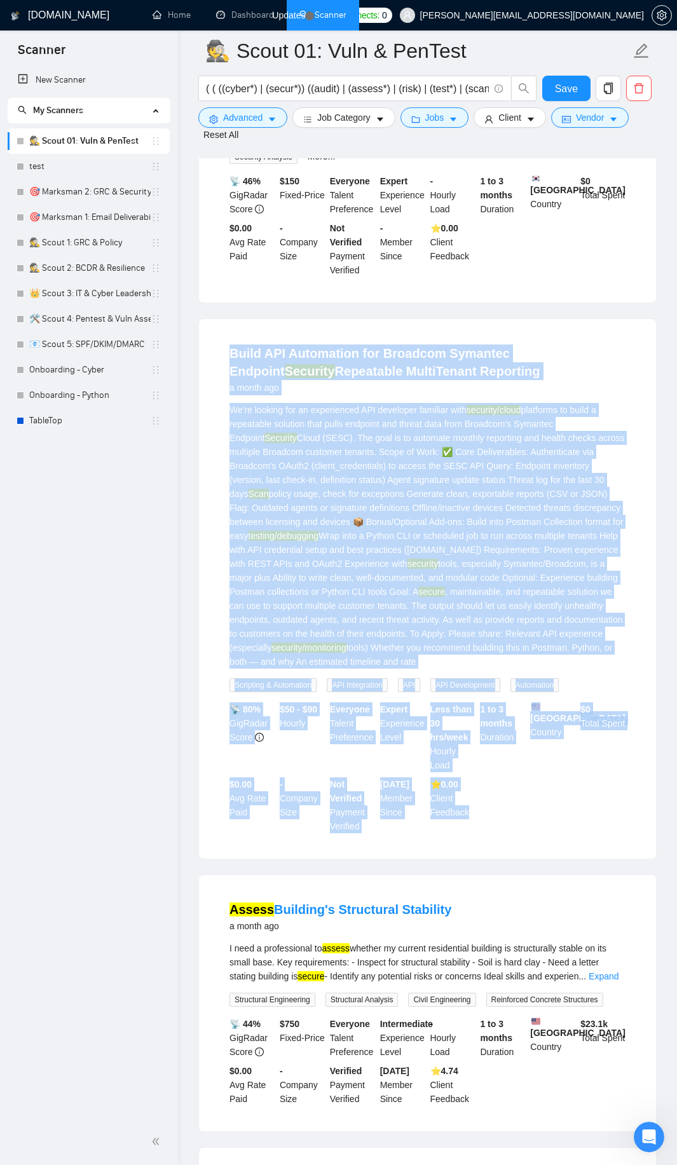
drag, startPoint x: 212, startPoint y: 338, endPoint x: 508, endPoint y: 833, distance: 577.3
click at [508, 833] on div "Build API Automation for Broadcom Symantec Endpoint Security Repeatable MultiTe…" at bounding box center [427, 589] width 457 height 540
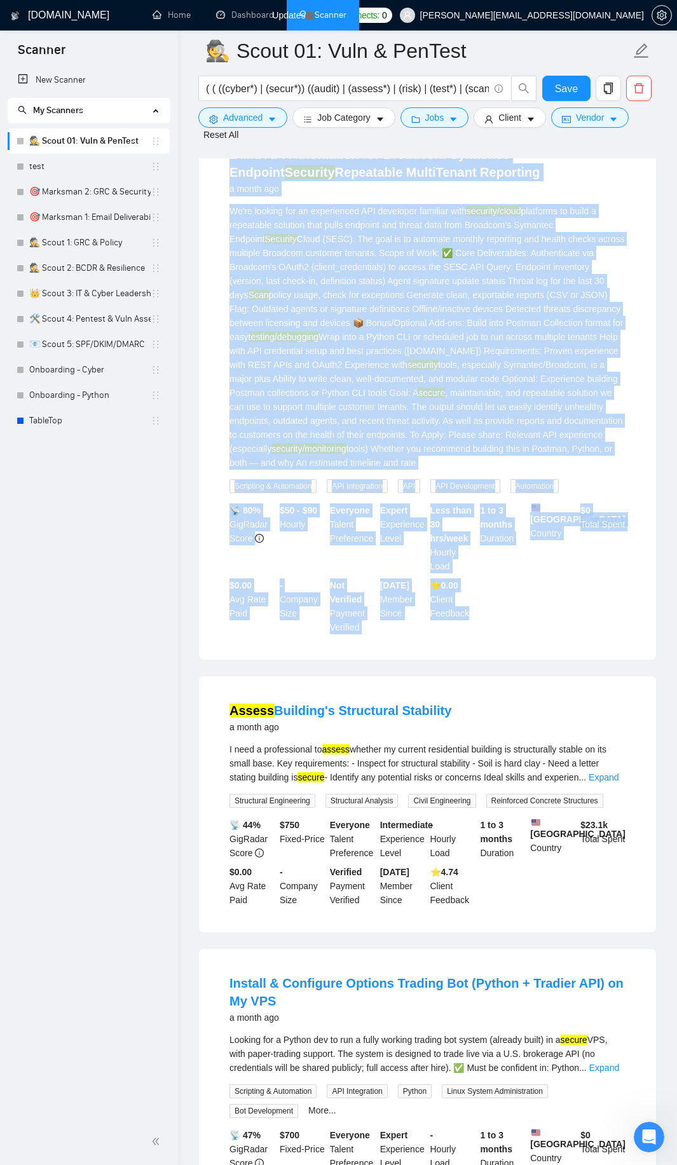
scroll to position [7888, 0]
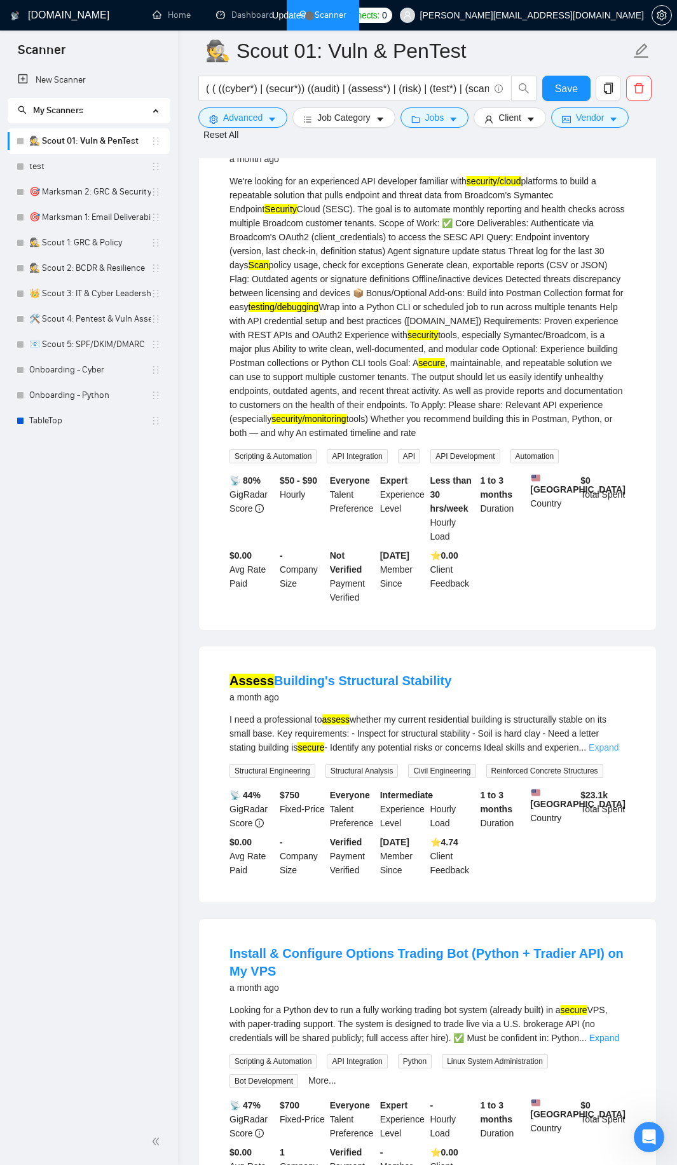
click at [611, 744] on link "Expand" at bounding box center [604, 747] width 30 height 10
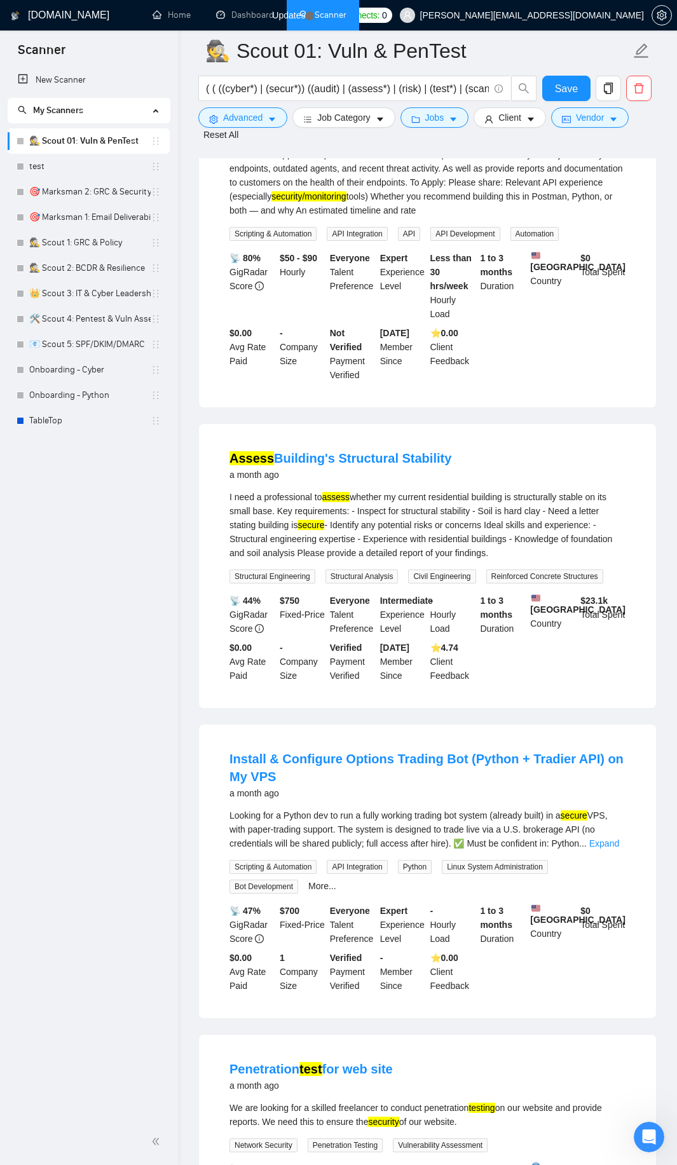
scroll to position [8117, 0]
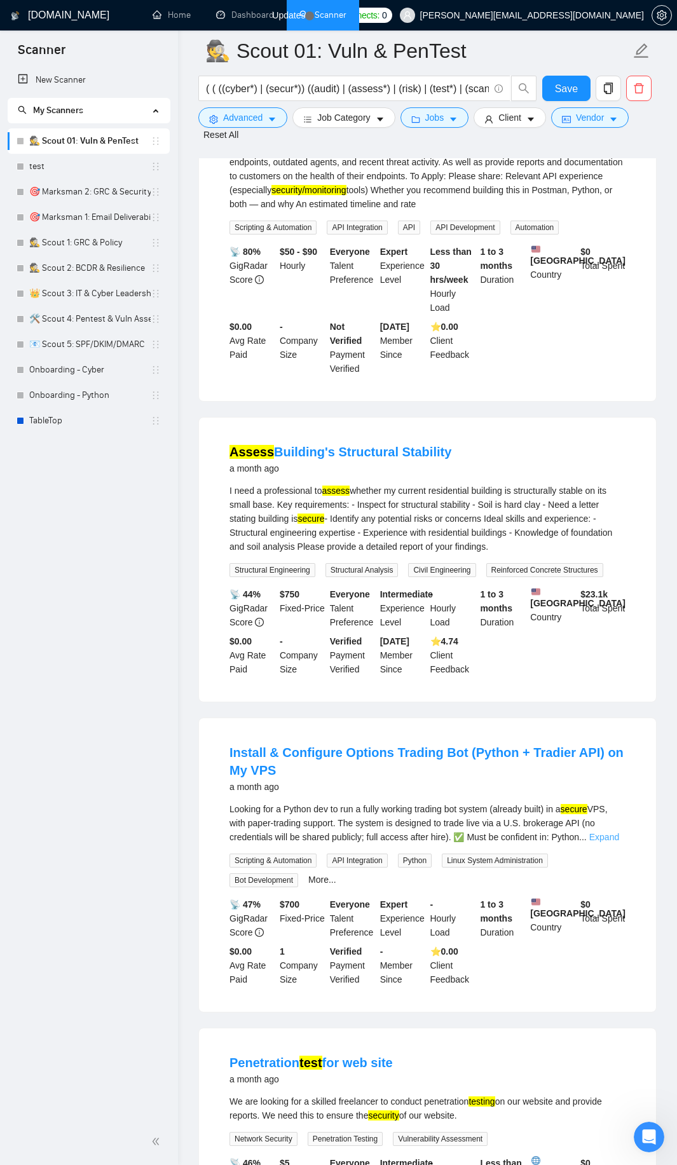
click at [611, 841] on link "Expand" at bounding box center [604, 837] width 30 height 10
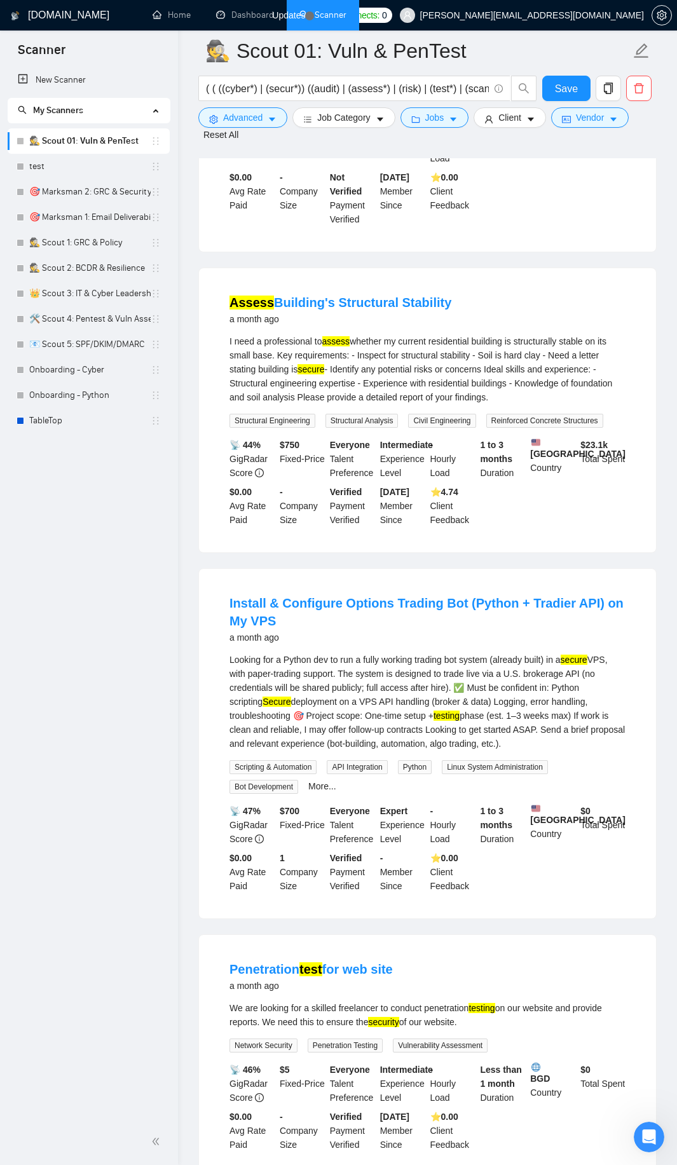
scroll to position [8270, 0]
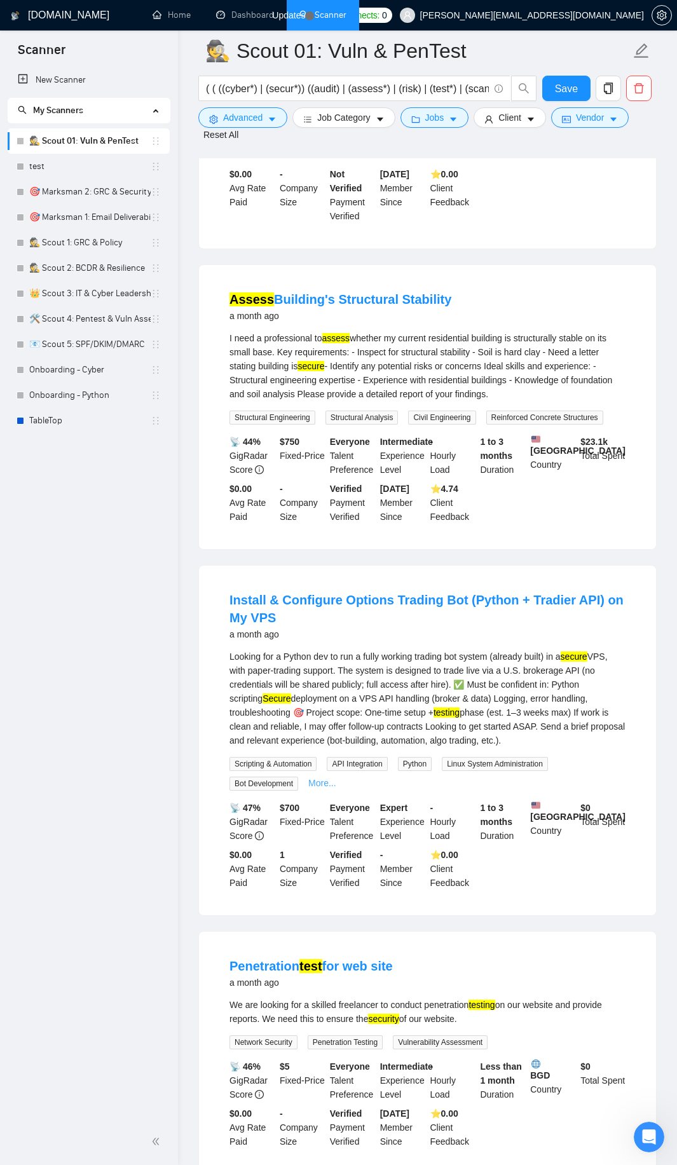
click at [312, 783] on link "More..." at bounding box center [322, 783] width 28 height 10
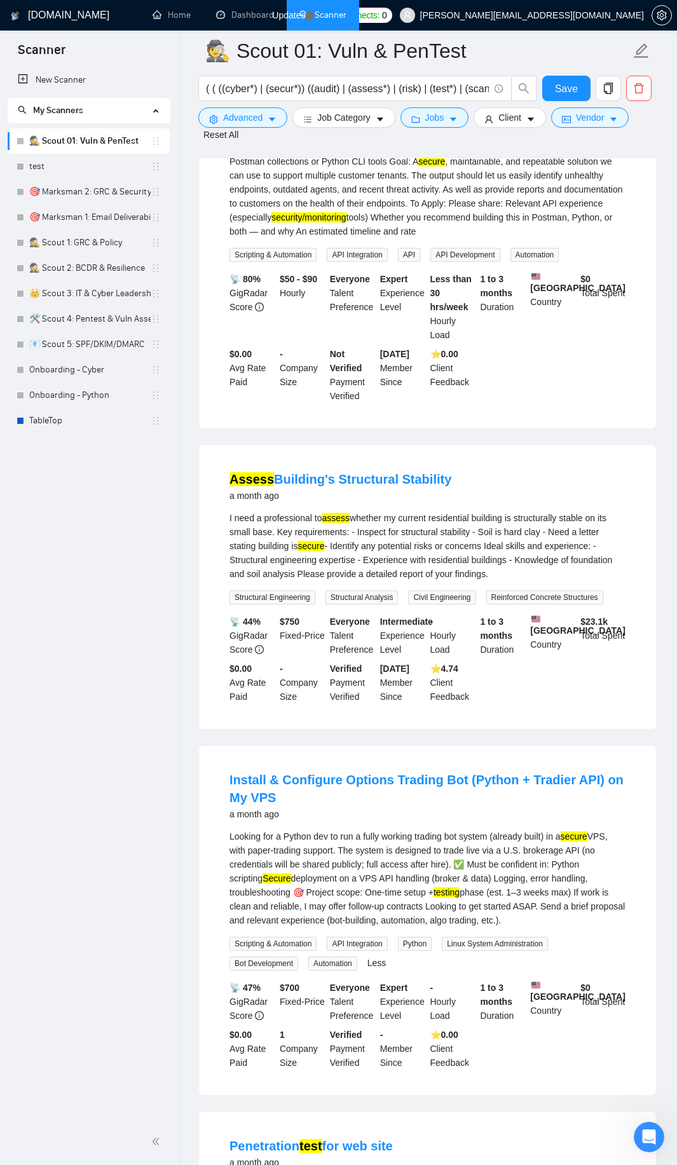
scroll to position [8103, 0]
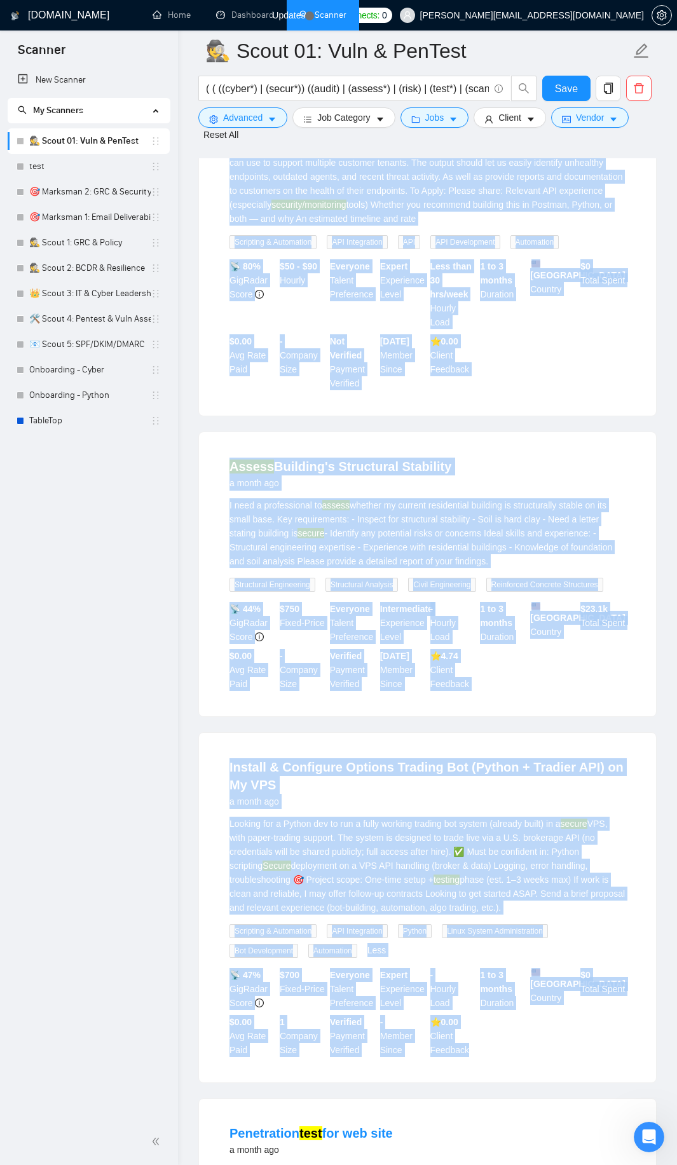
drag, startPoint x: 221, startPoint y: 269, endPoint x: 495, endPoint y: 1066, distance: 842.8
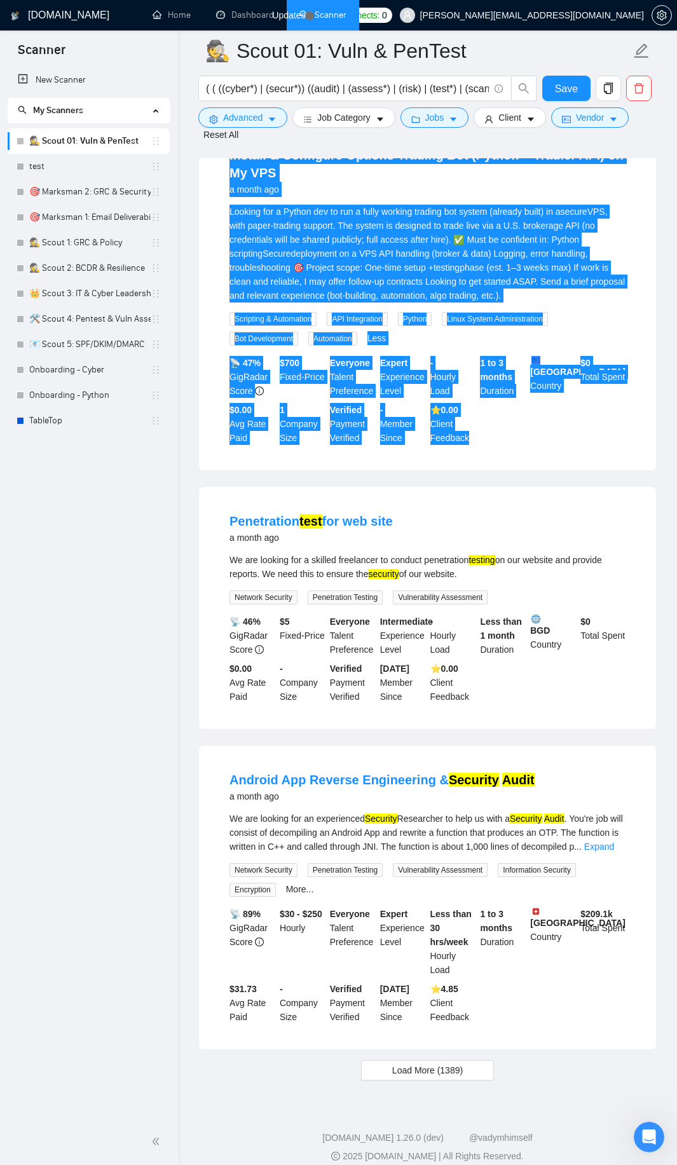
scroll to position [8740, 0]
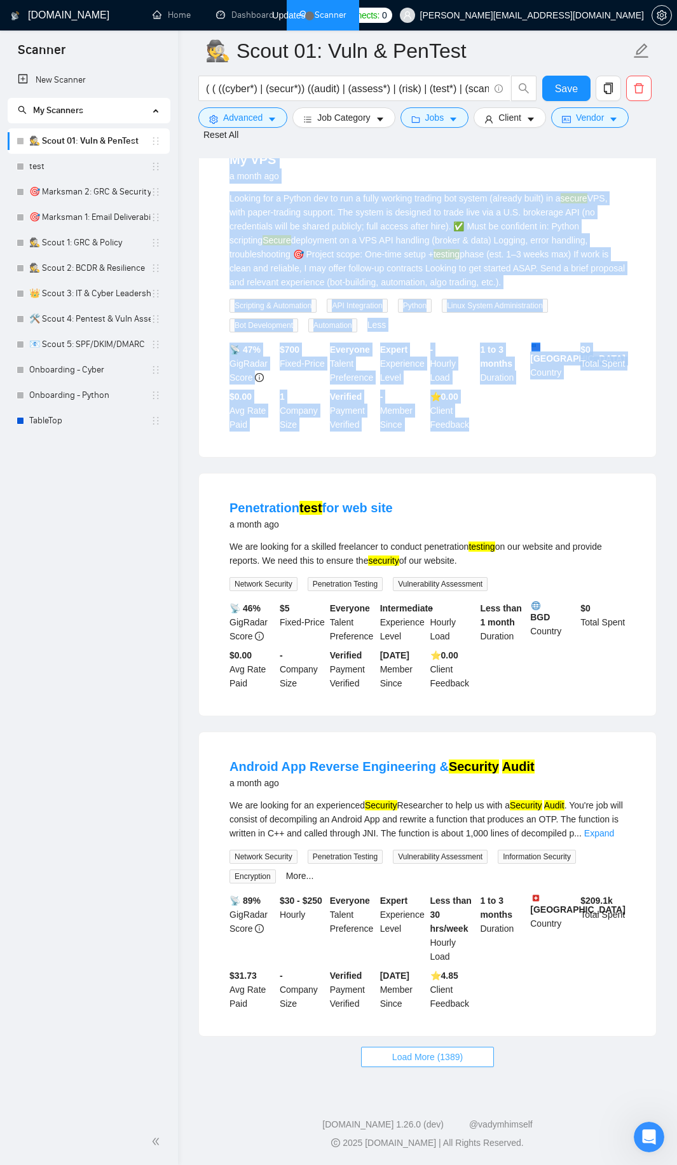
click at [387, 1055] on button "Load More (1389)" at bounding box center [427, 1057] width 133 height 20
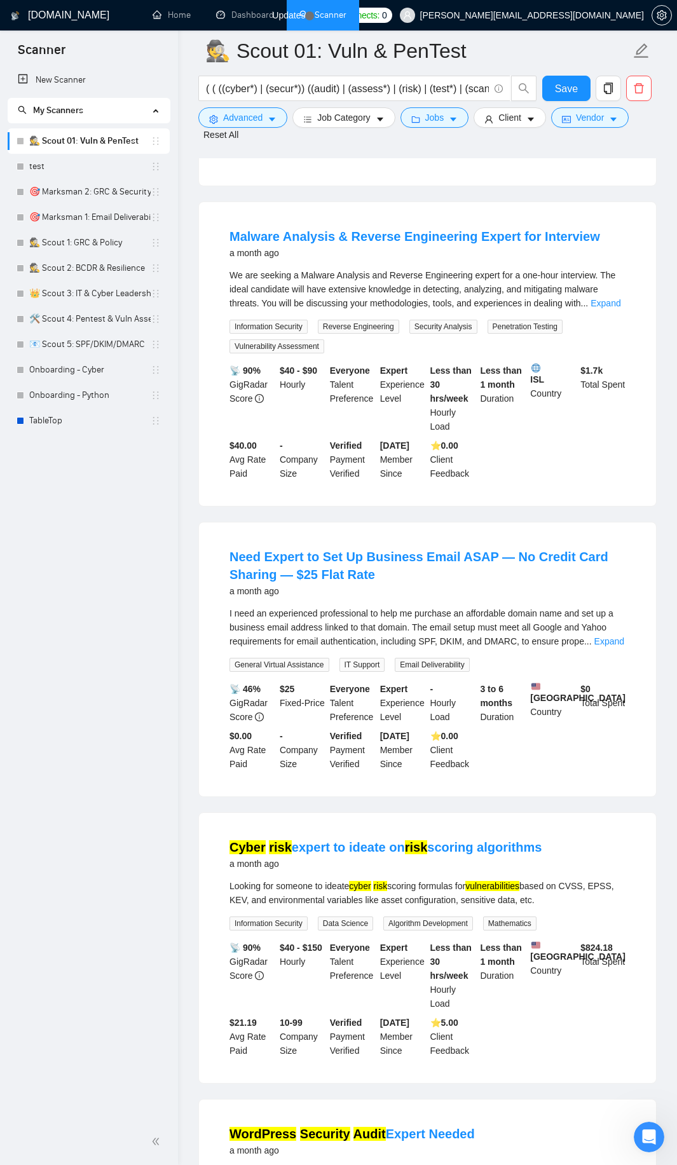
scroll to position [9960, 0]
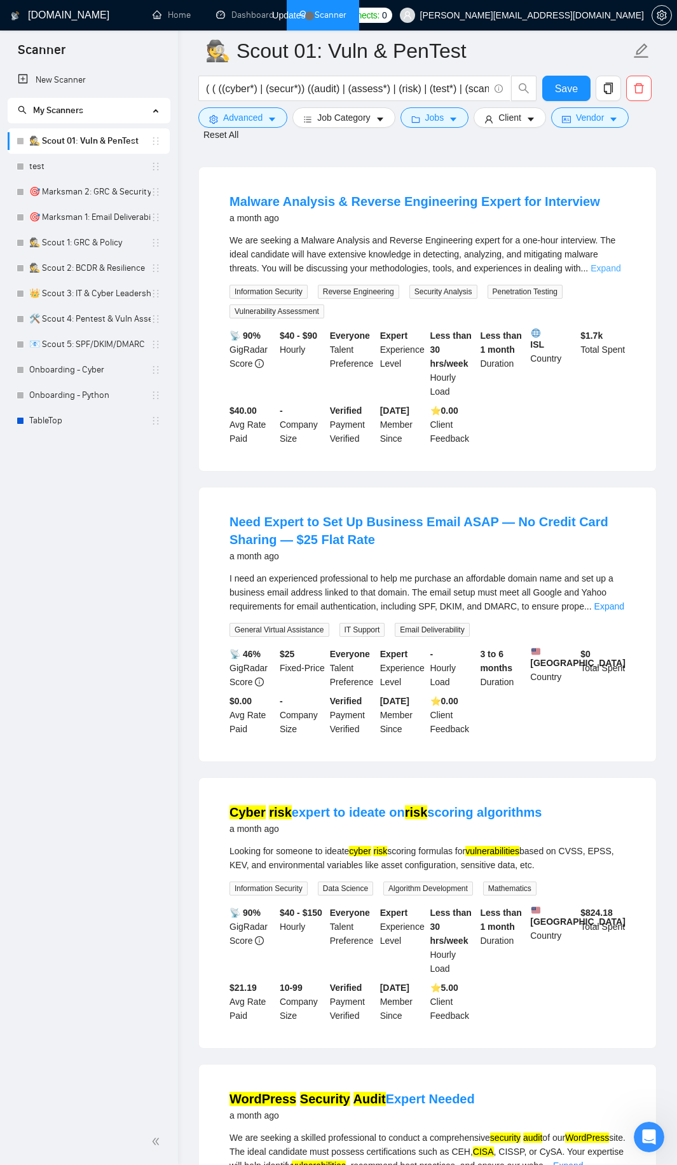
click at [615, 263] on link "Expand" at bounding box center [605, 268] width 30 height 10
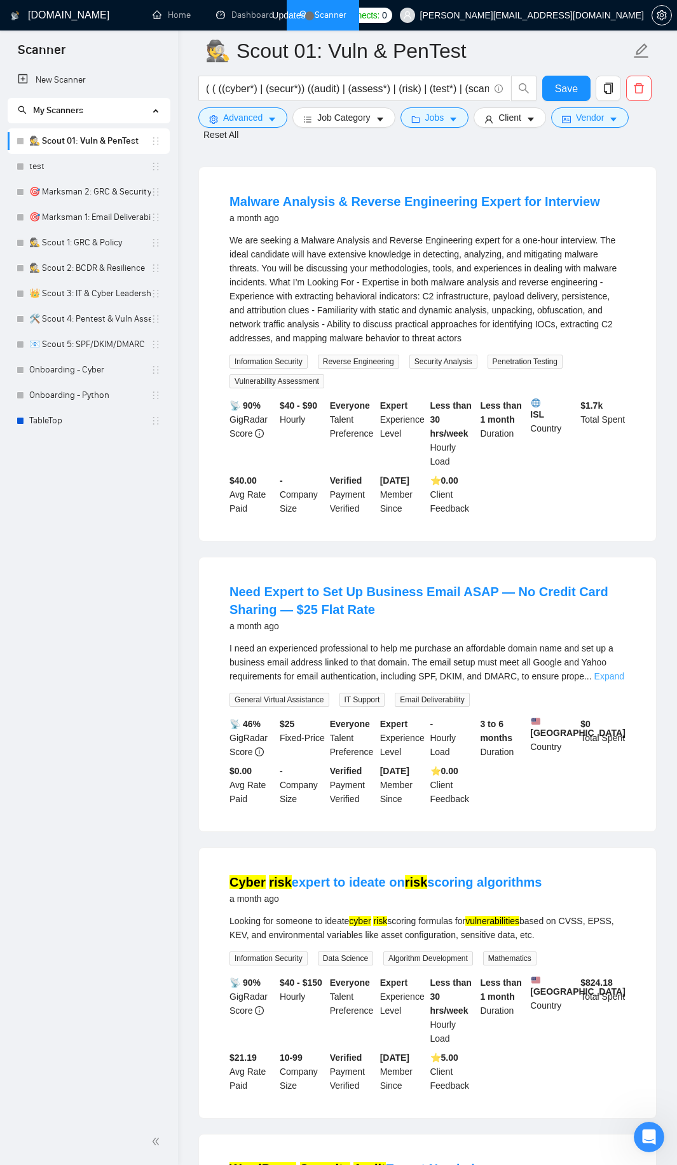
click at [608, 671] on link "Expand" at bounding box center [609, 676] width 30 height 10
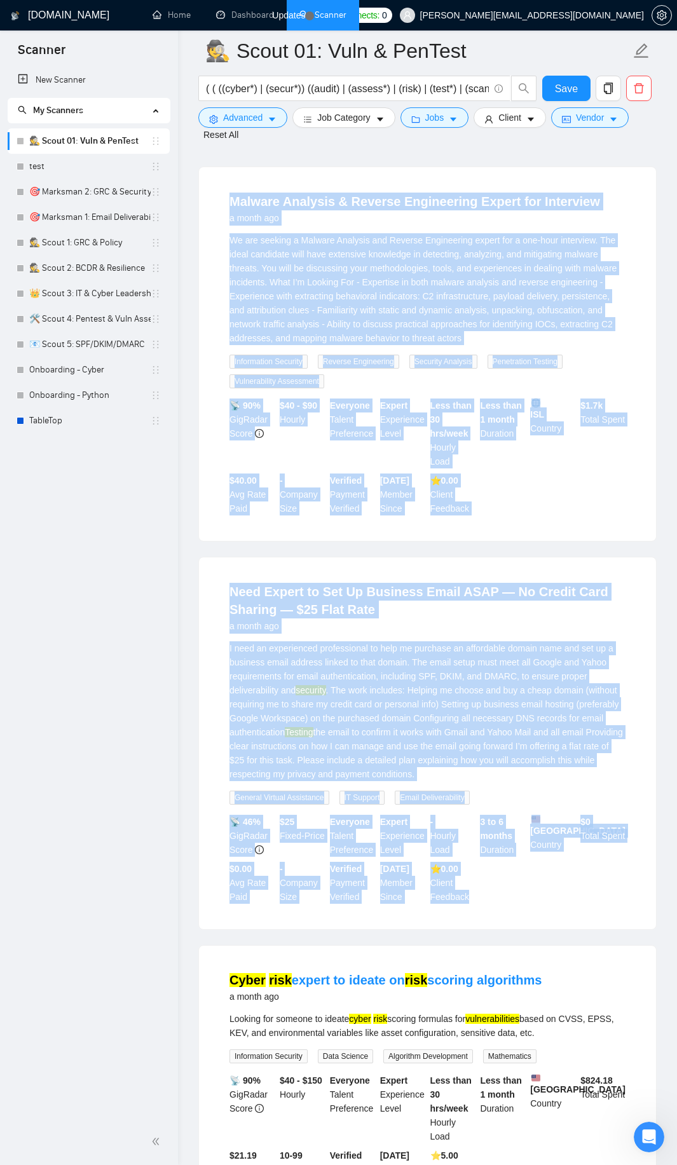
drag, startPoint x: 220, startPoint y: 179, endPoint x: 510, endPoint y: 888, distance: 765.9
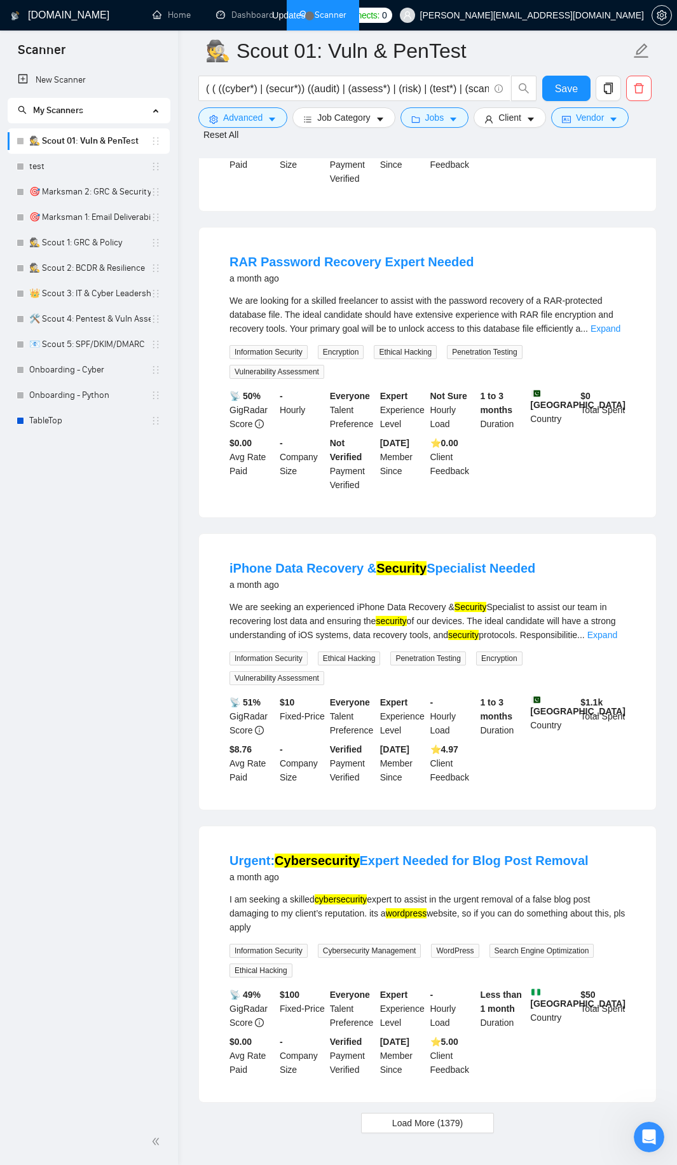
scroll to position [11947, 0]
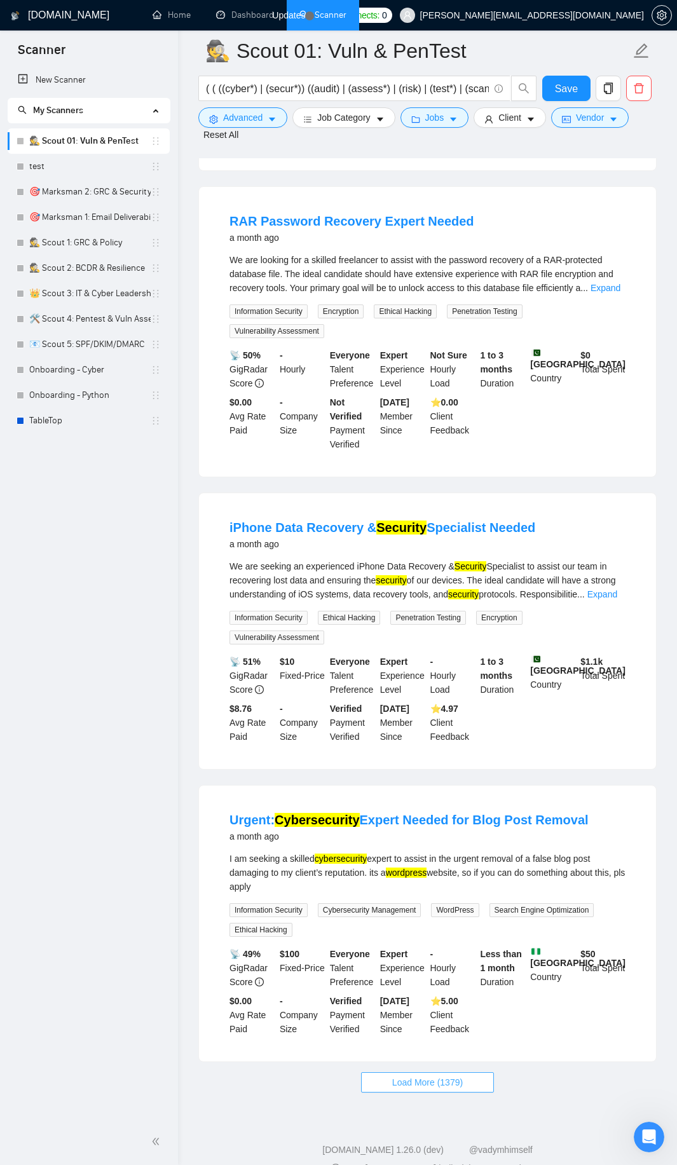
click at [414, 1075] on span "Load More (1379)" at bounding box center [427, 1082] width 71 height 14
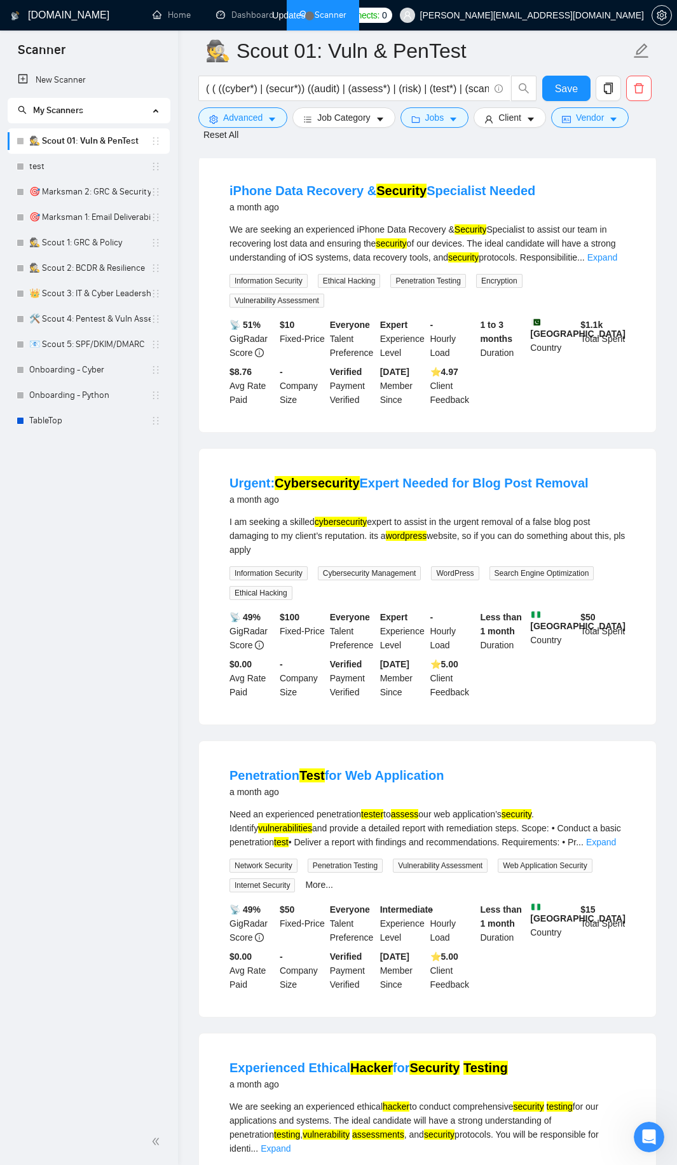
scroll to position [12328, 0]
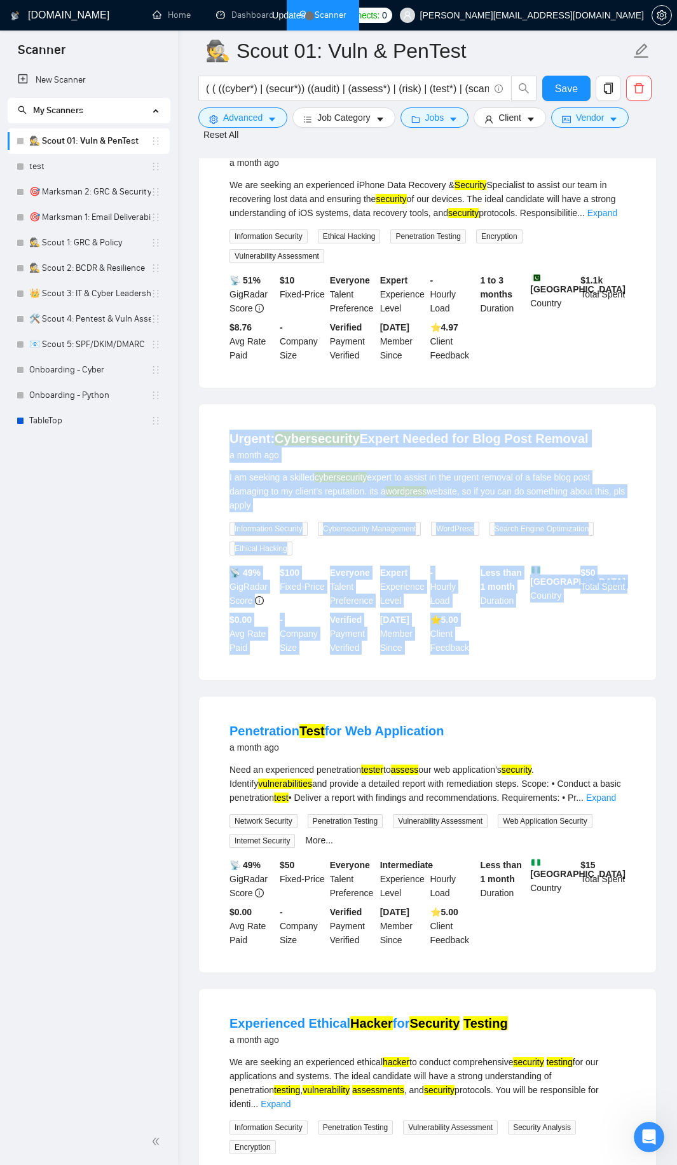
drag, startPoint x: 221, startPoint y: 421, endPoint x: 489, endPoint y: 624, distance: 336.2
click at [489, 624] on li "Urgent: Cybersecurity Expert Needed for Blog Post Removal a month ago I am seek…" at bounding box center [427, 541] width 426 height 245
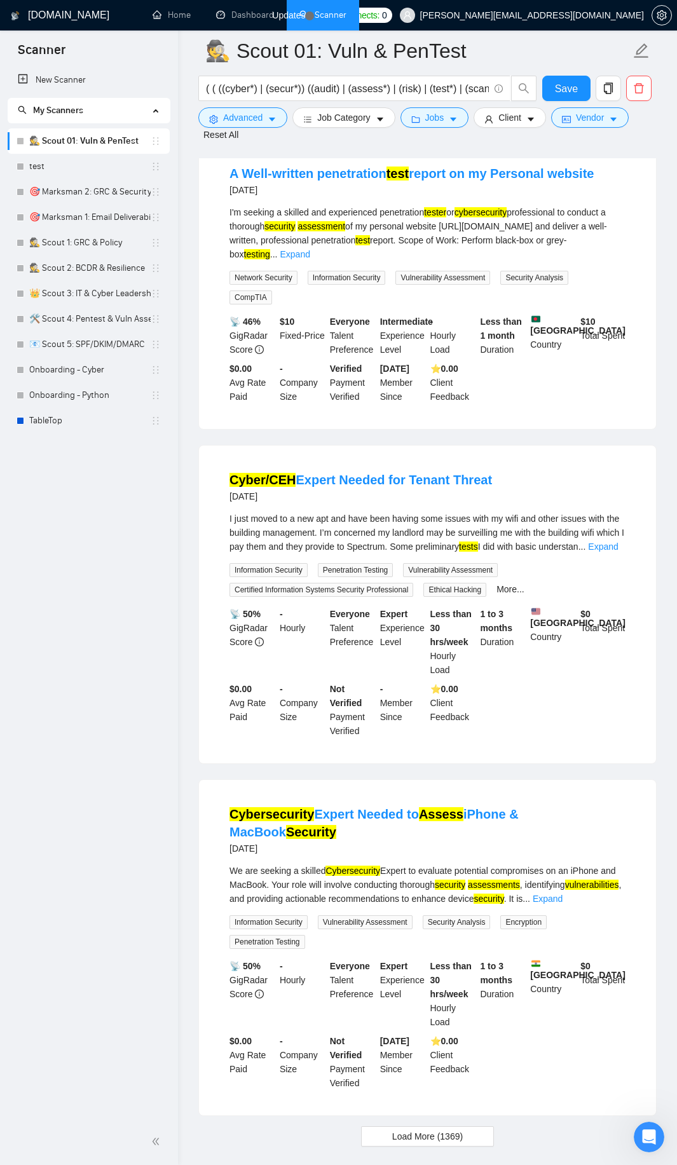
scroll to position [15012, 0]
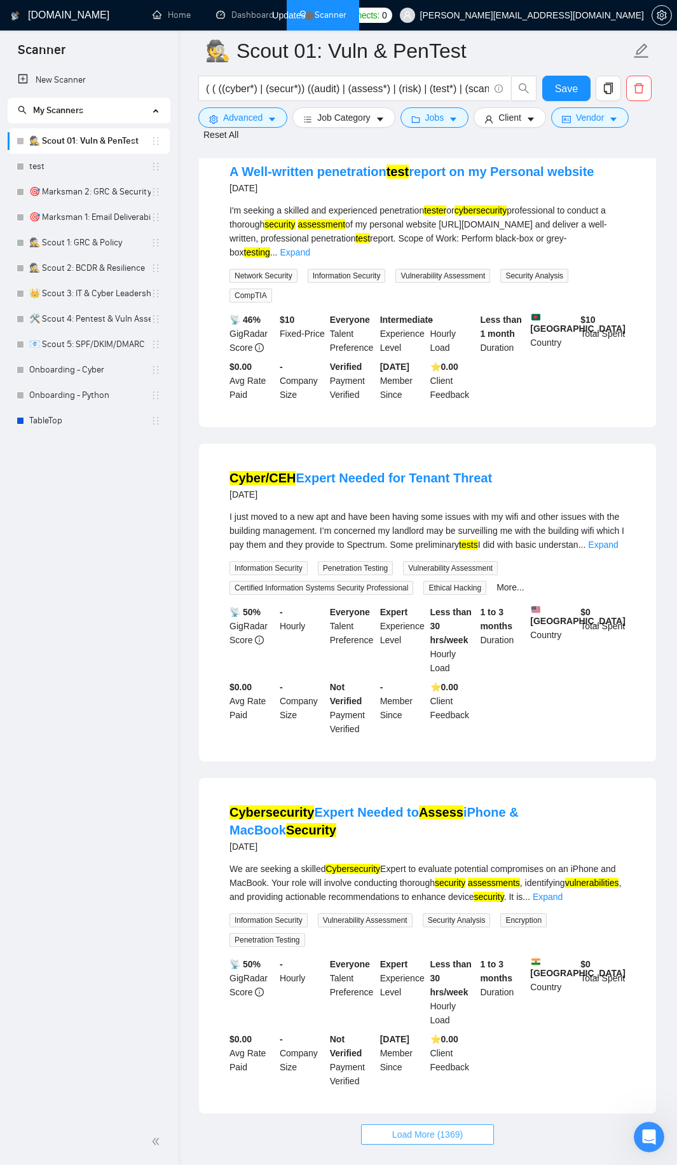
click at [406, 1128] on span "Load More (1369)" at bounding box center [427, 1135] width 71 height 14
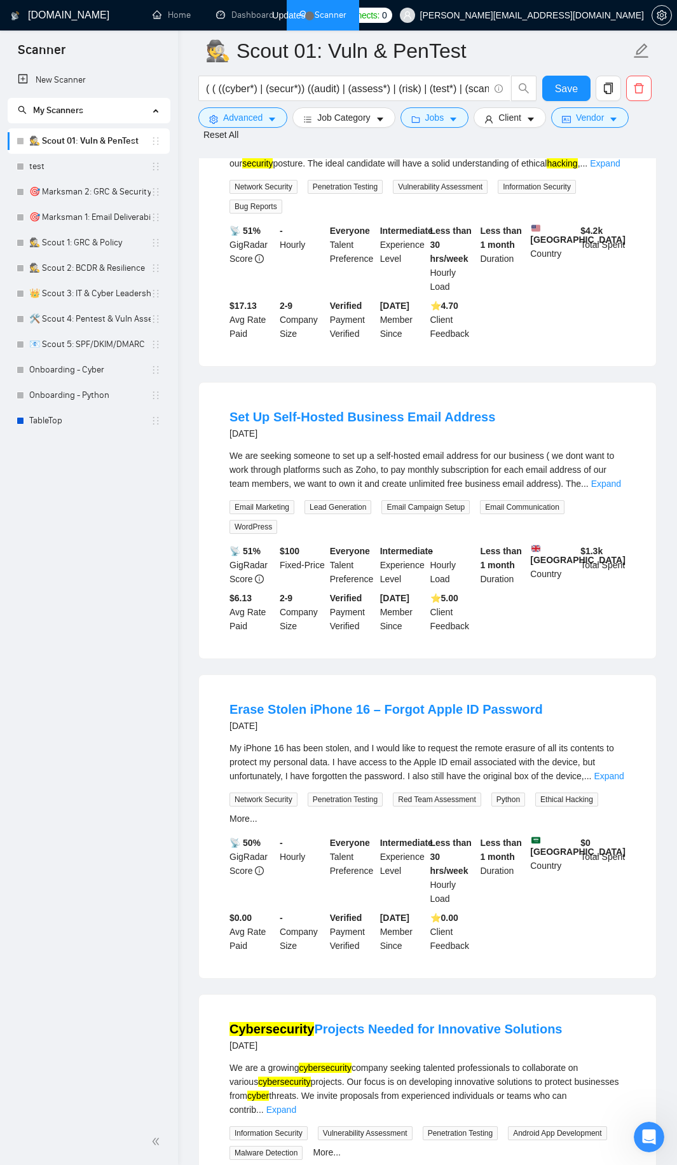
scroll to position [16156, 0]
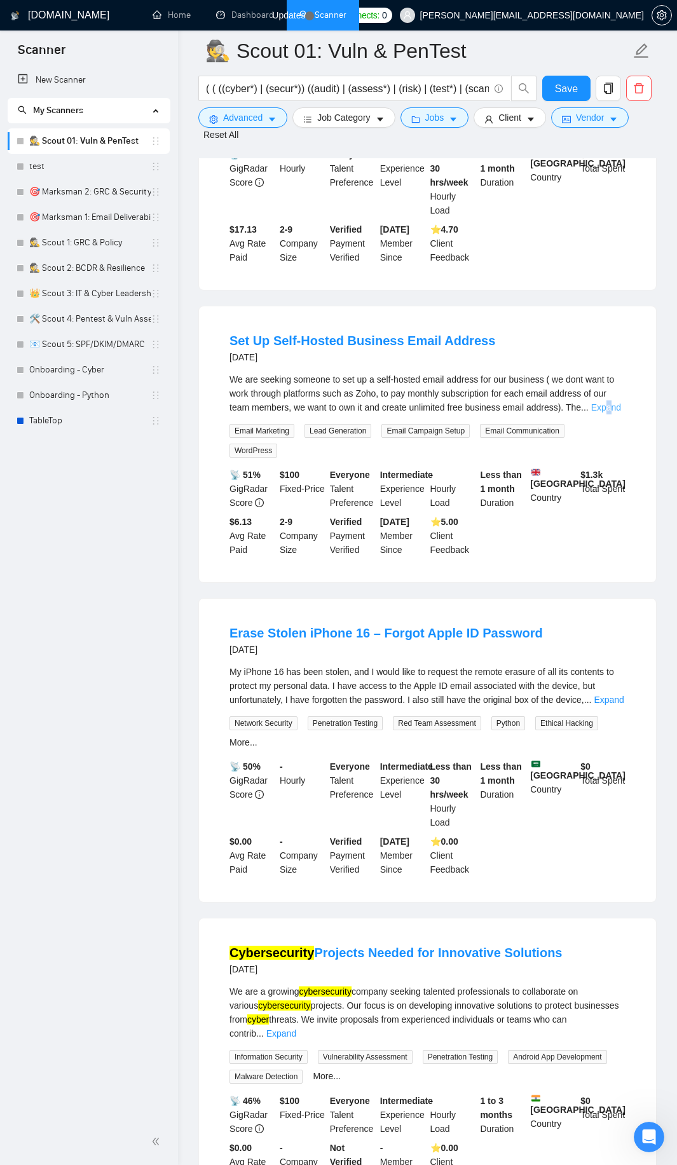
click at [611, 402] on link "Expand" at bounding box center [606, 407] width 30 height 10
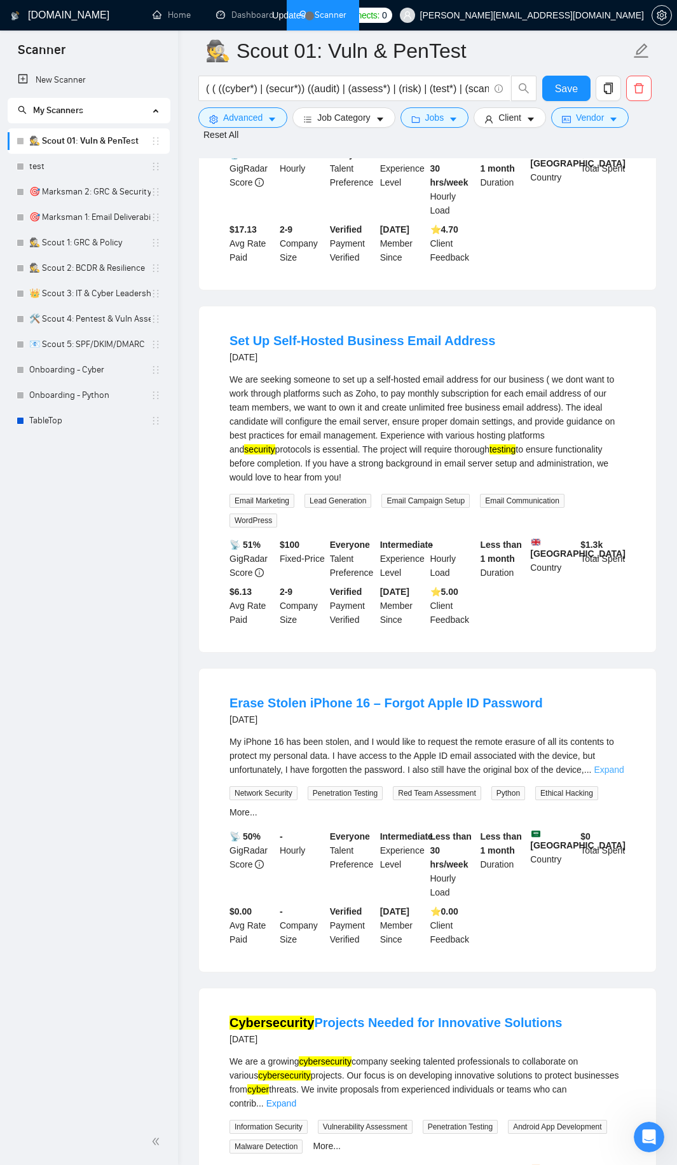
click at [606, 765] on link "Expand" at bounding box center [609, 770] width 30 height 10
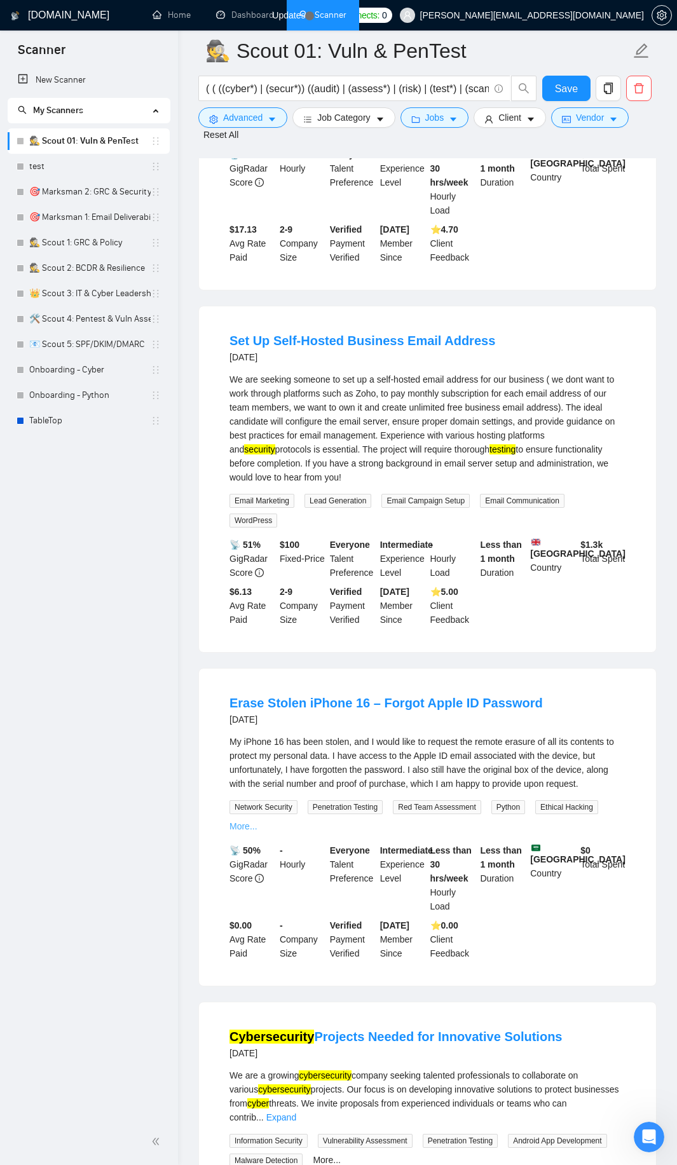
click at [248, 821] on link "More..." at bounding box center [243, 826] width 28 height 10
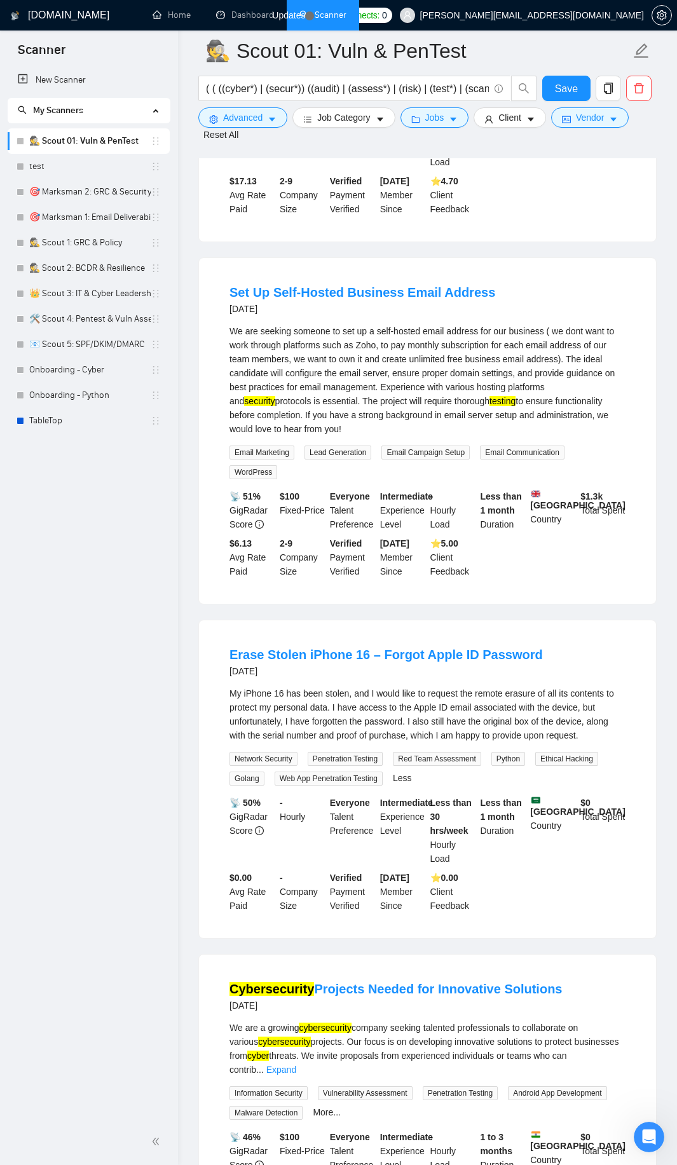
scroll to position [16233, 0]
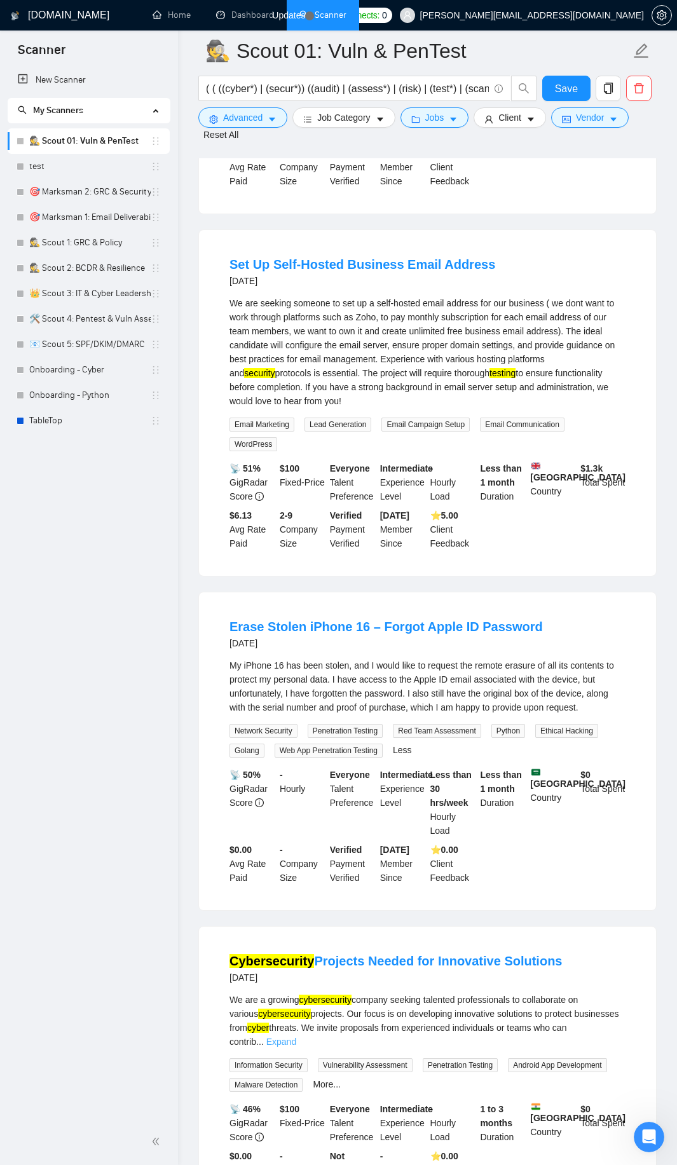
click at [296, 1037] on link "Expand" at bounding box center [281, 1042] width 30 height 10
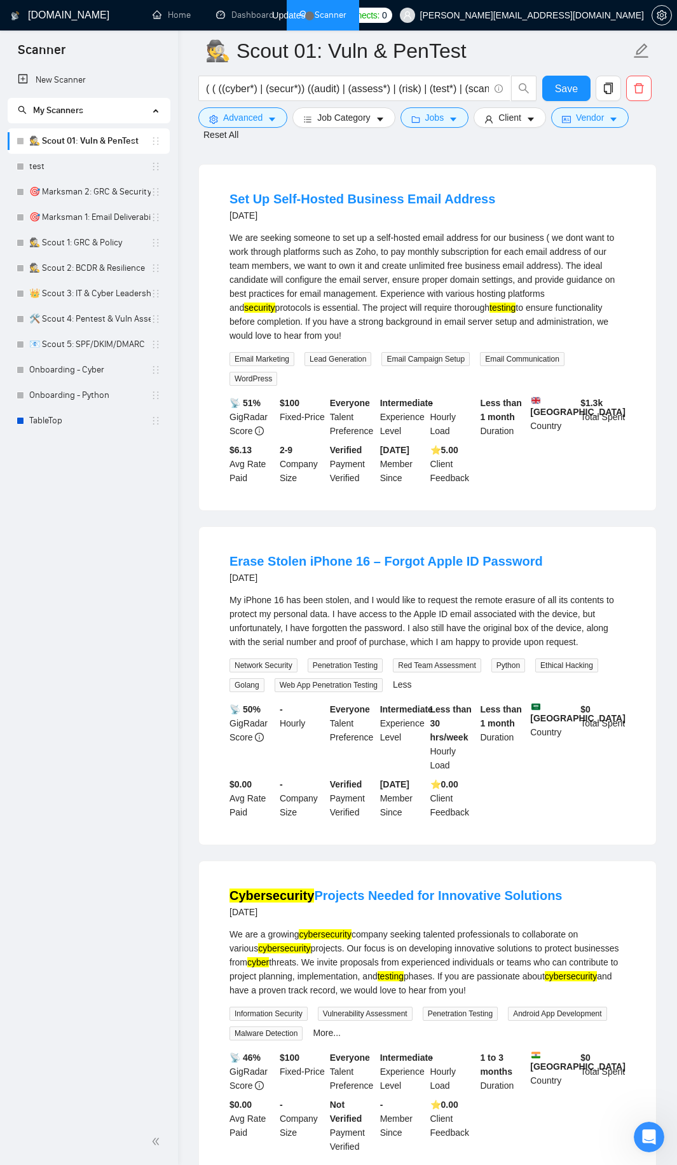
scroll to position [16352, 0]
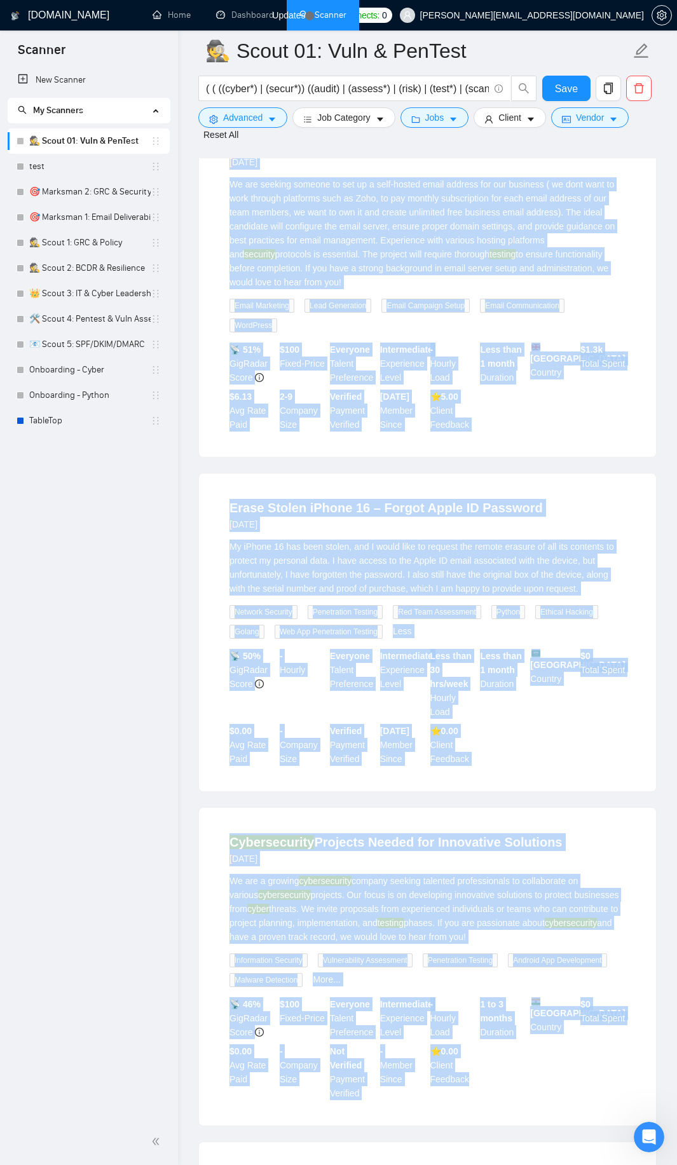
drag, startPoint x: 224, startPoint y: 263, endPoint x: 496, endPoint y: 1013, distance: 797.6
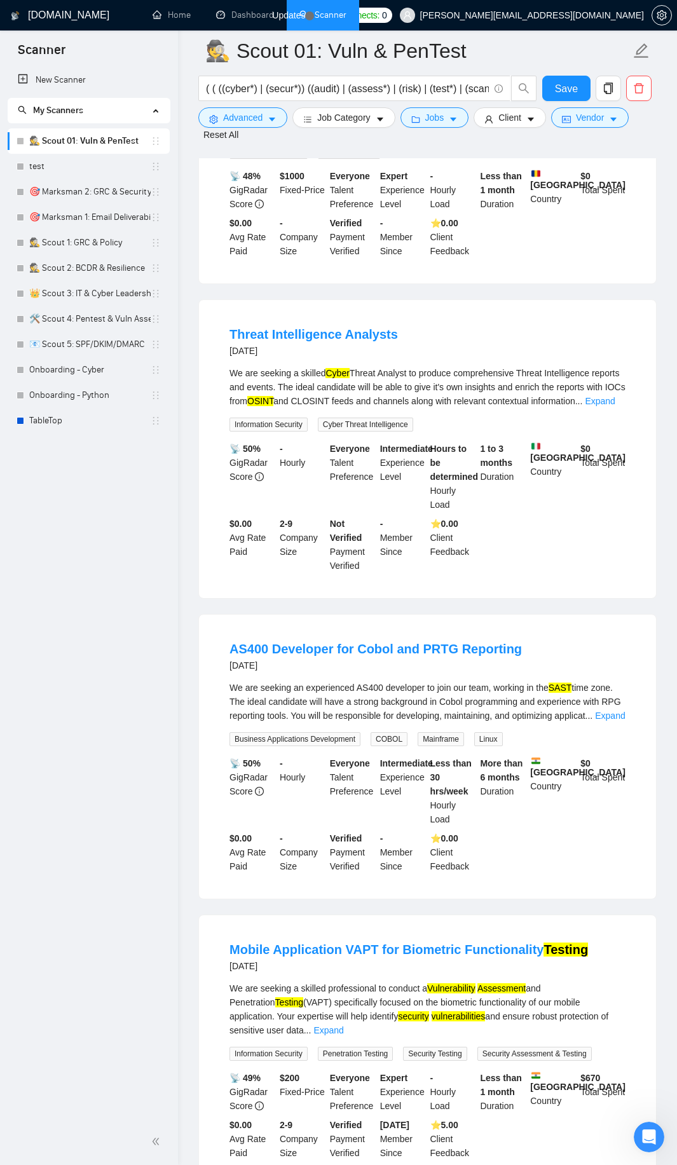
scroll to position [18130, 0]
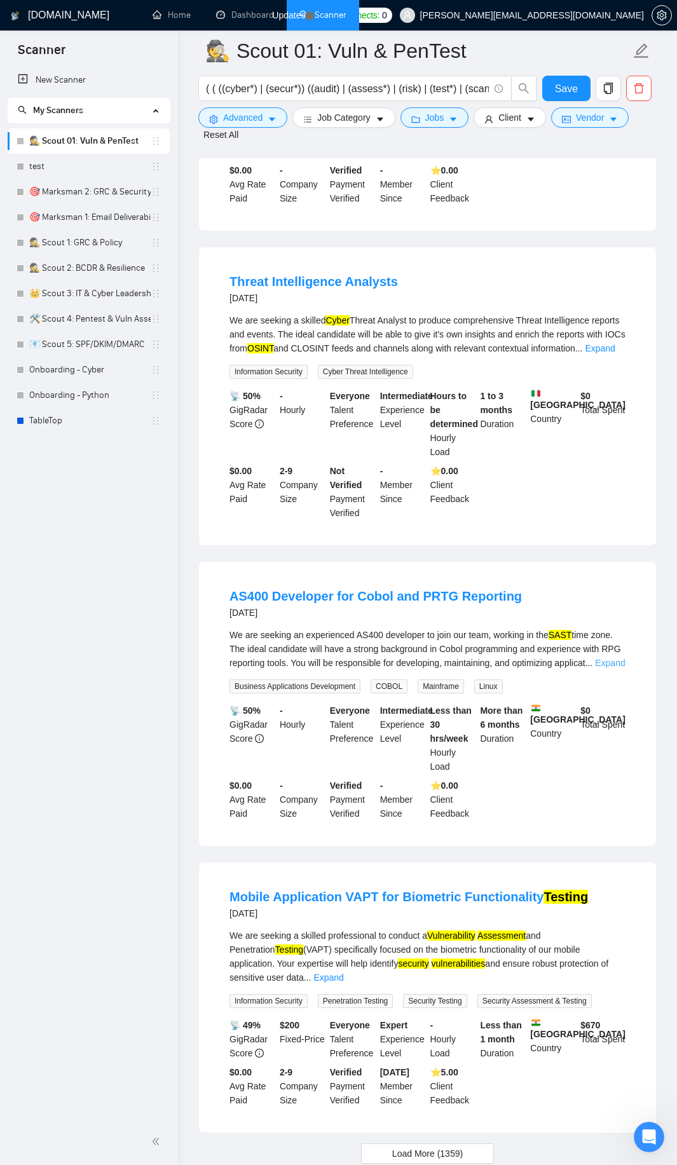
click at [611, 658] on link "Expand" at bounding box center [610, 663] width 30 height 10
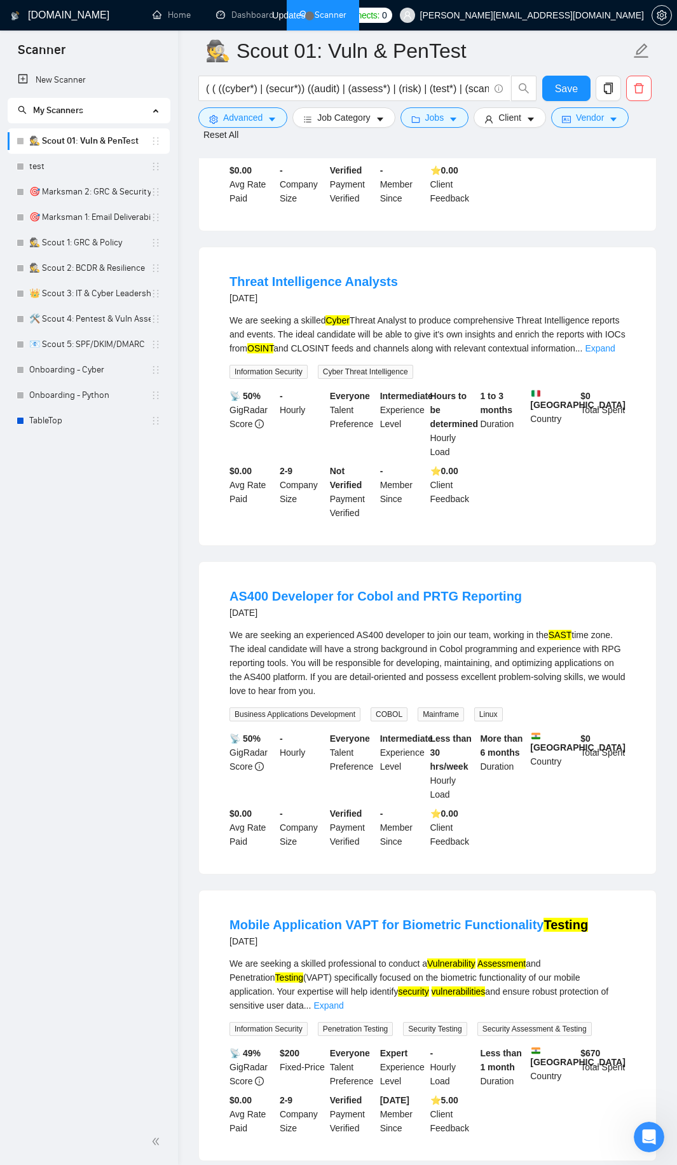
click at [618, 957] on div "We are seeking a skilled professional to conduct a Vulnerability Assessment and…" at bounding box center [427, 985] width 396 height 56
click at [612, 957] on div "We are seeking a skilled professional to conduct a Vulnerability Assessment and…" at bounding box center [427, 985] width 396 height 56
click at [343, 1000] on link "Expand" at bounding box center [328, 1005] width 30 height 10
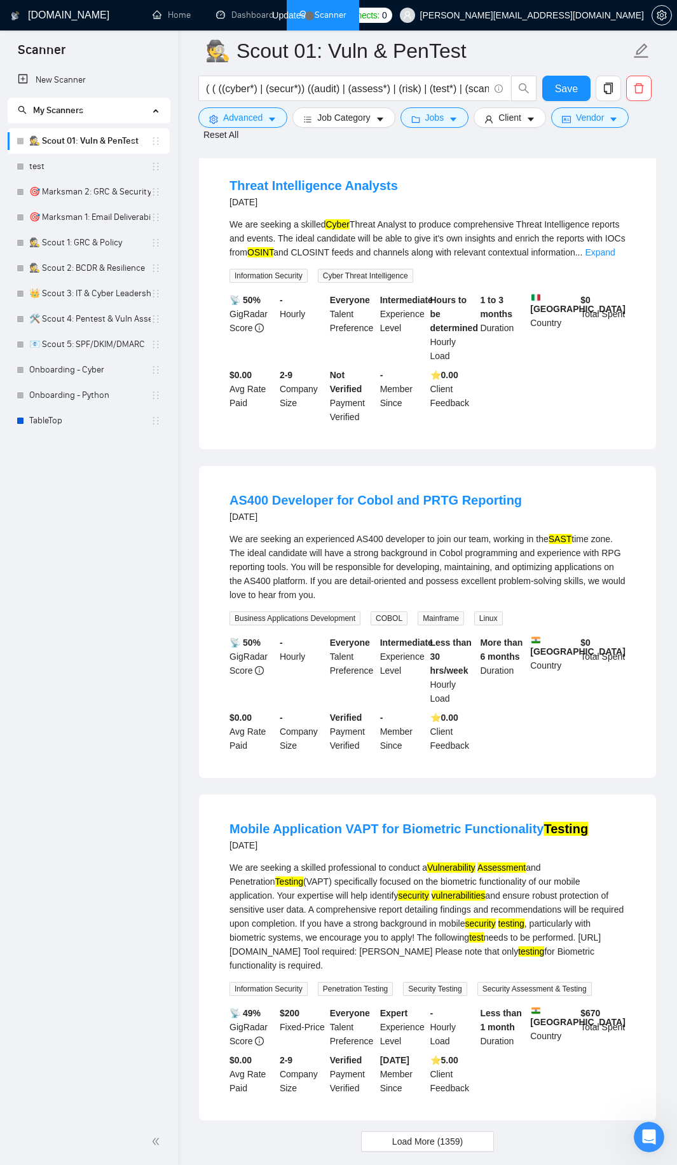
scroll to position [18228, 0]
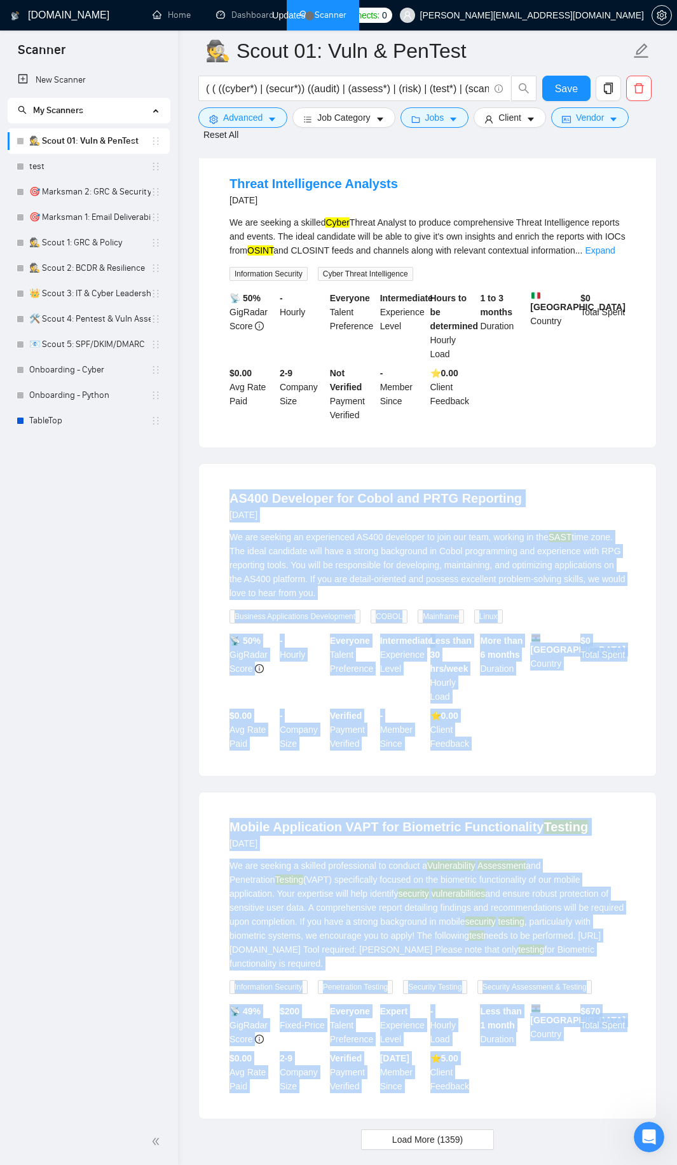
drag, startPoint x: 218, startPoint y: 416, endPoint x: 481, endPoint y: 1002, distance: 642.4
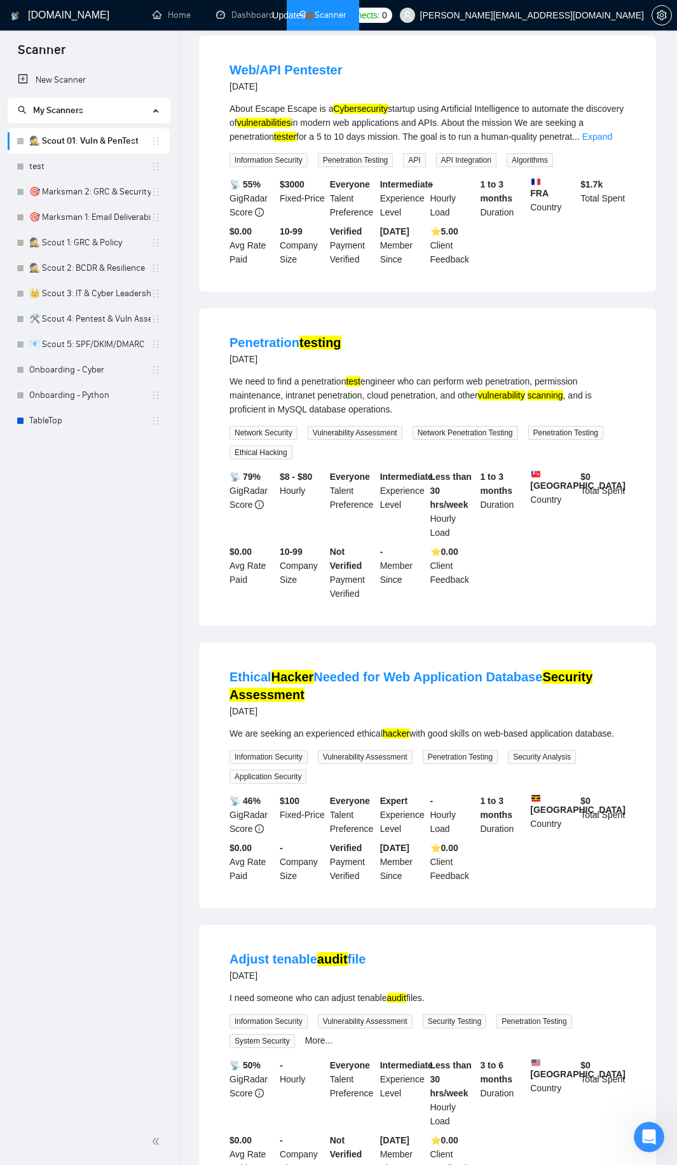
scroll to position [0, 0]
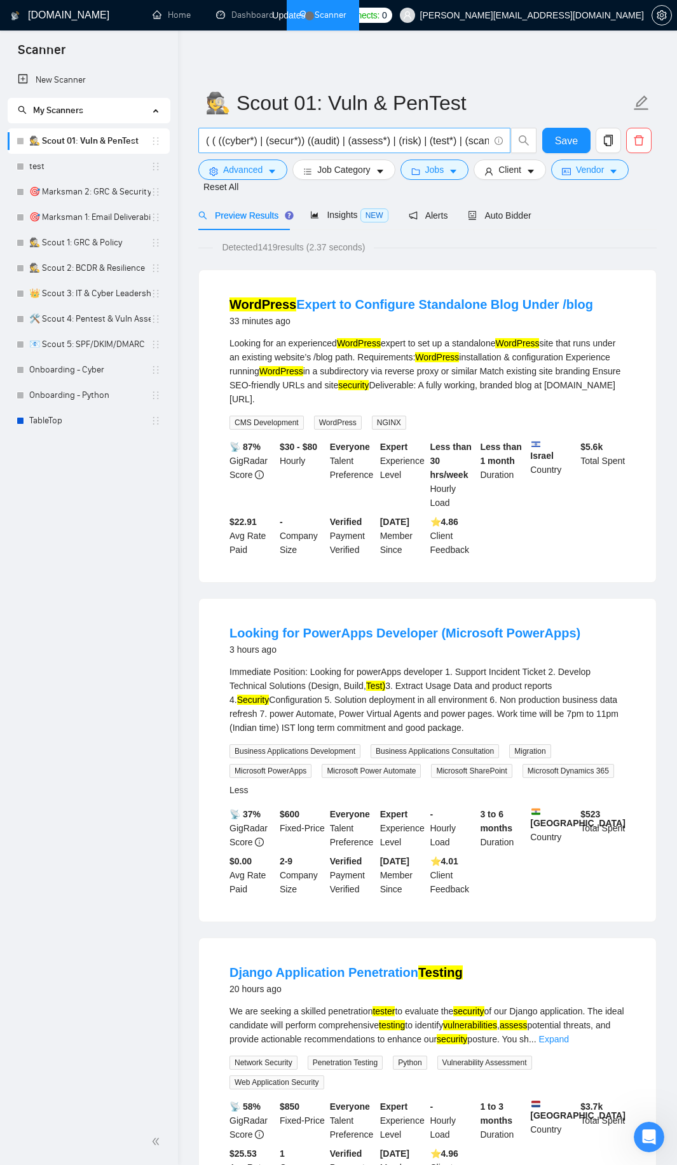
click at [282, 135] on input "( ( ((cyber*) | (secur*)) ((audit) | (assess*) | (risk) | (test*) | (scan*)) ) …" at bounding box center [347, 141] width 283 height 16
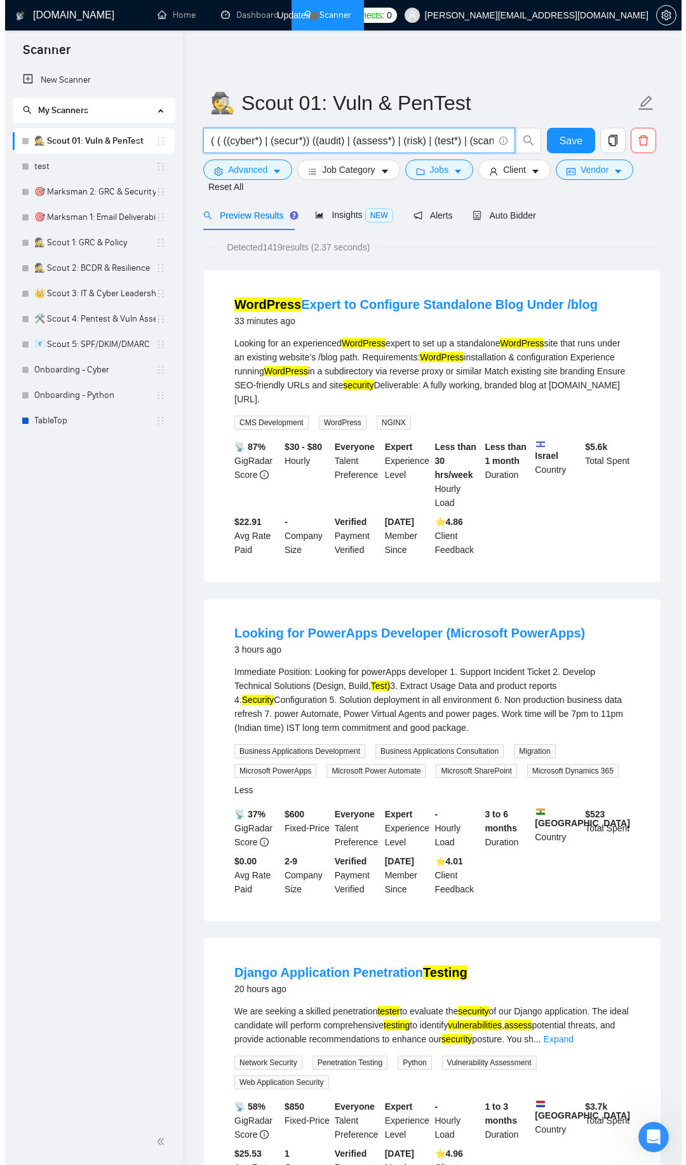
scroll to position [0, 911]
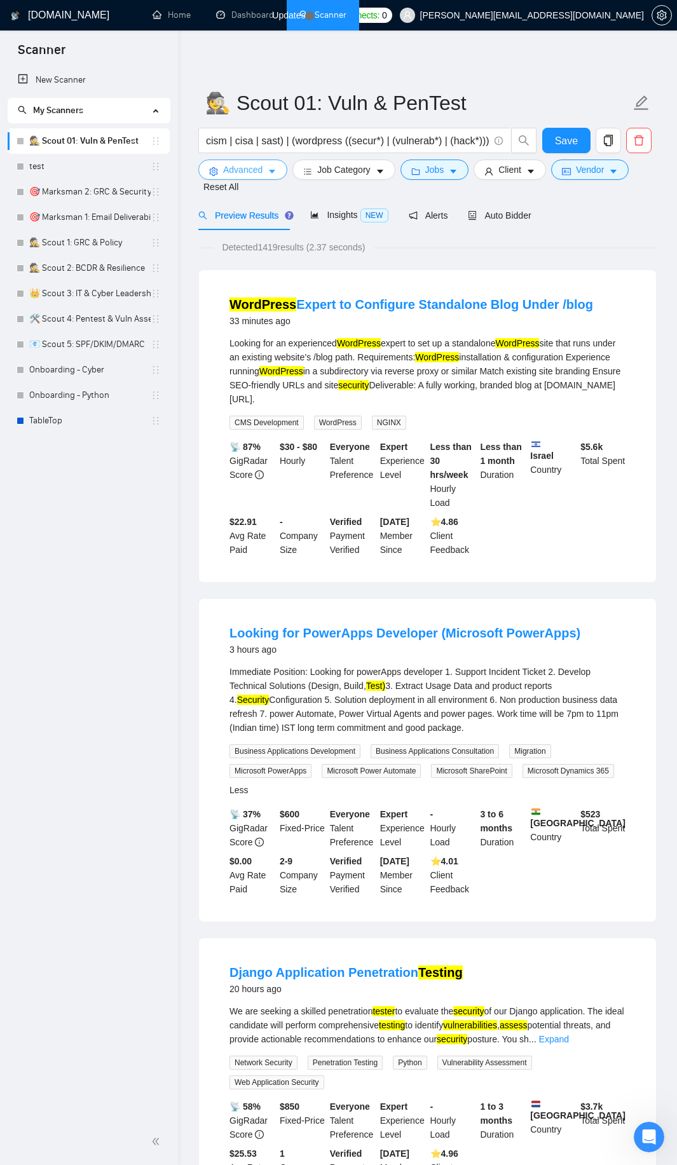
click at [268, 174] on icon "caret-down" at bounding box center [272, 171] width 9 height 9
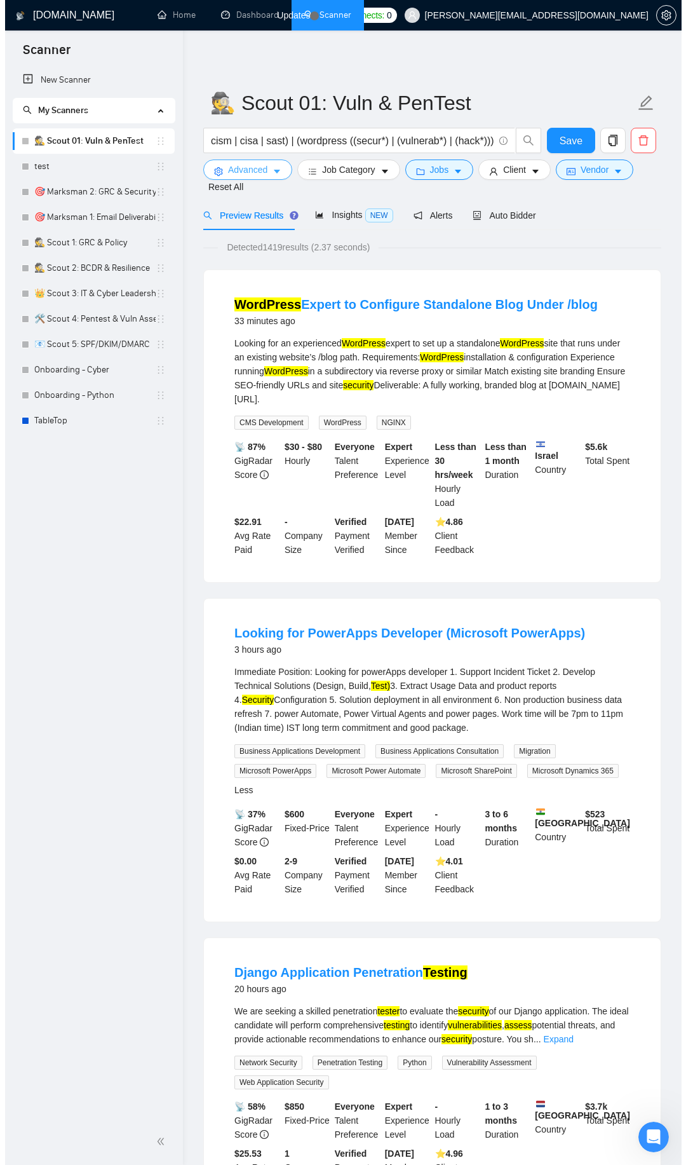
scroll to position [0, 0]
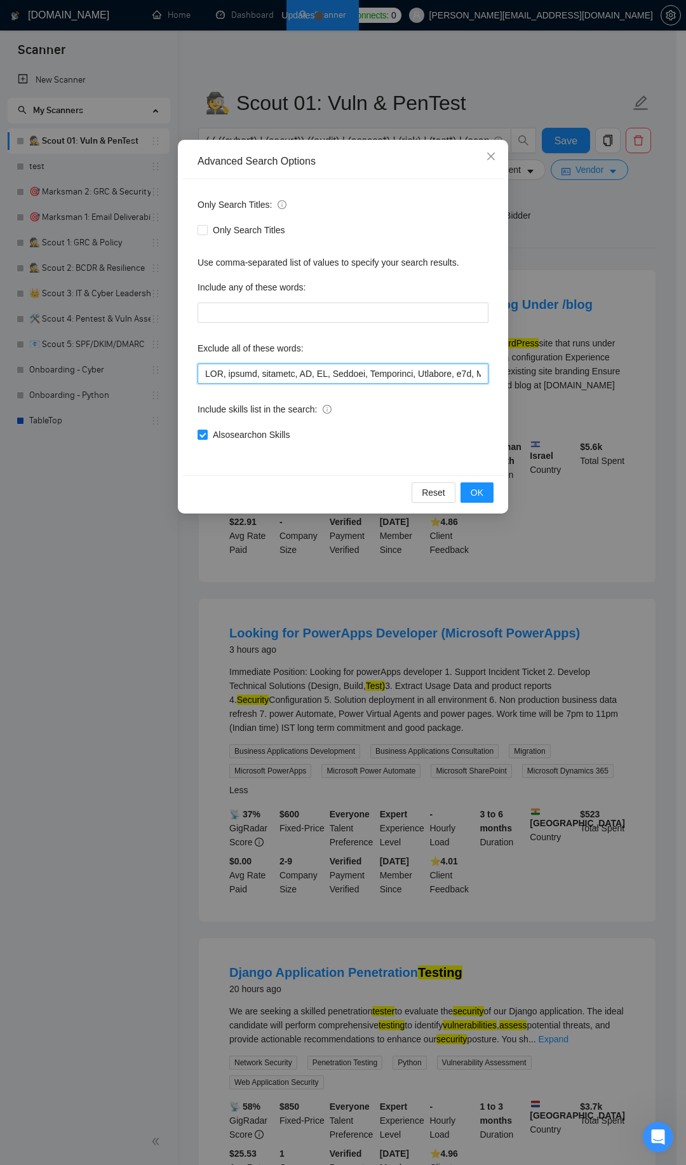
click at [247, 375] on input "text" at bounding box center [343, 374] width 291 height 20
paste input "Broadcom, Symantec, Postman, "Structural Engineering", "Civil Engineering", soi…"
type input "SEO, design, designer, UX, UI, Flutter, Creatomate, Airtable, n8n, [DOMAIN_NAME…"
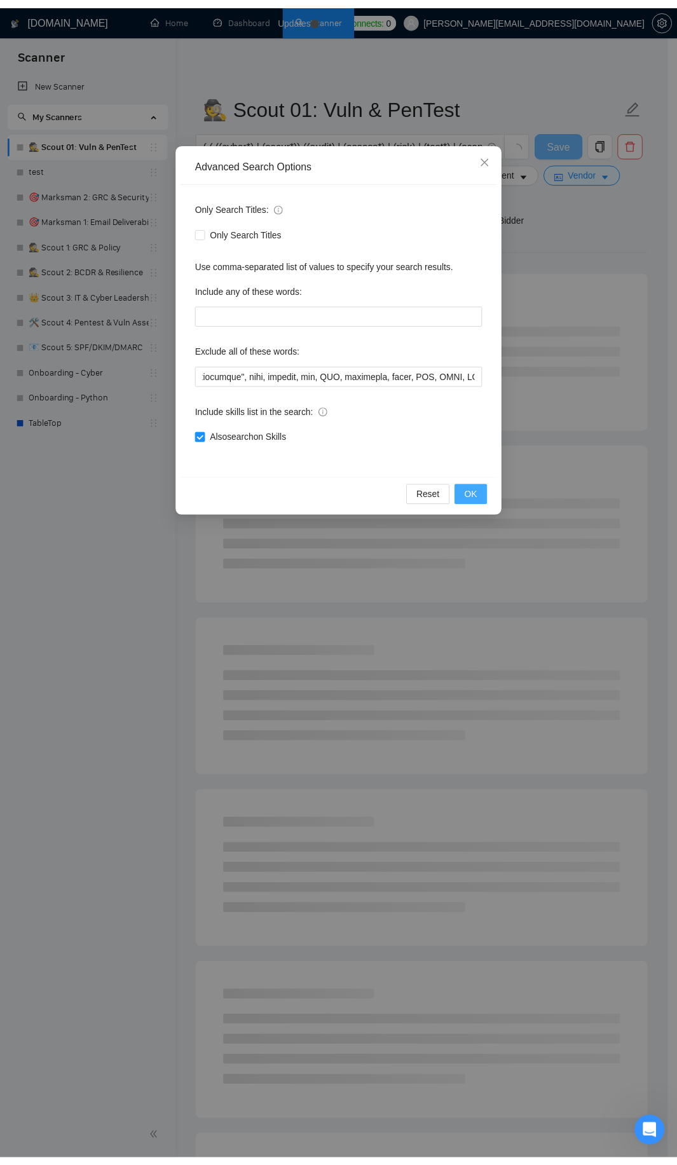
scroll to position [0, 0]
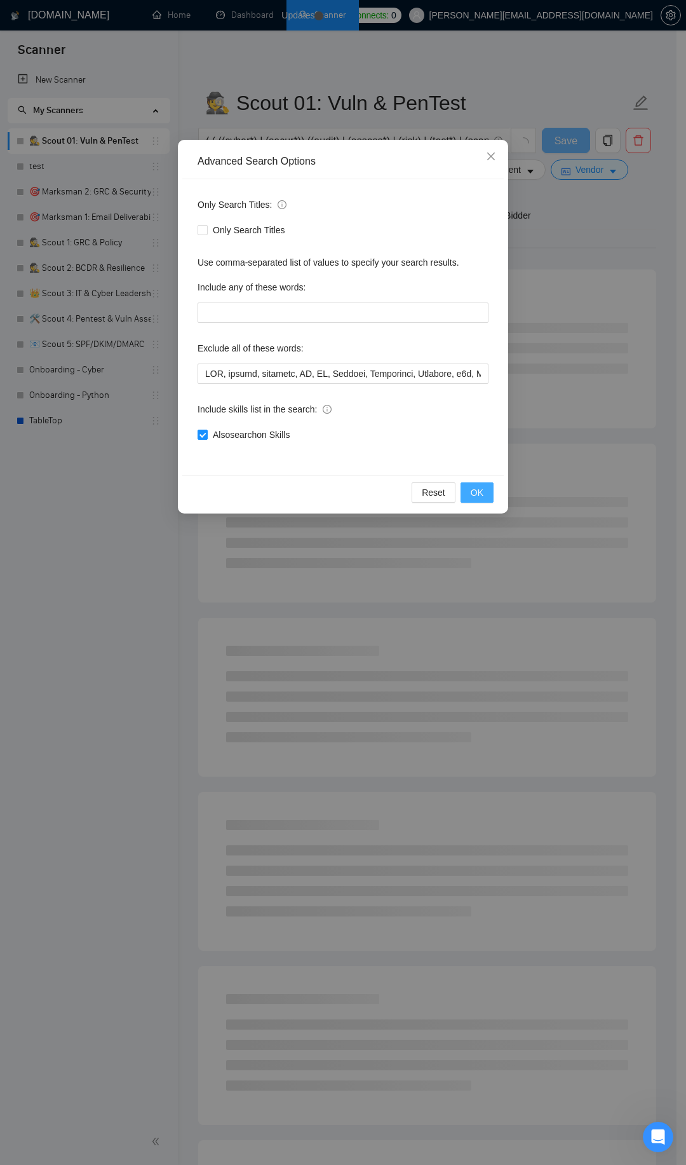
drag, startPoint x: 467, startPoint y: 493, endPoint x: 460, endPoint y: 488, distance: 8.1
click at [467, 495] on button "OK" at bounding box center [477, 492] width 33 height 20
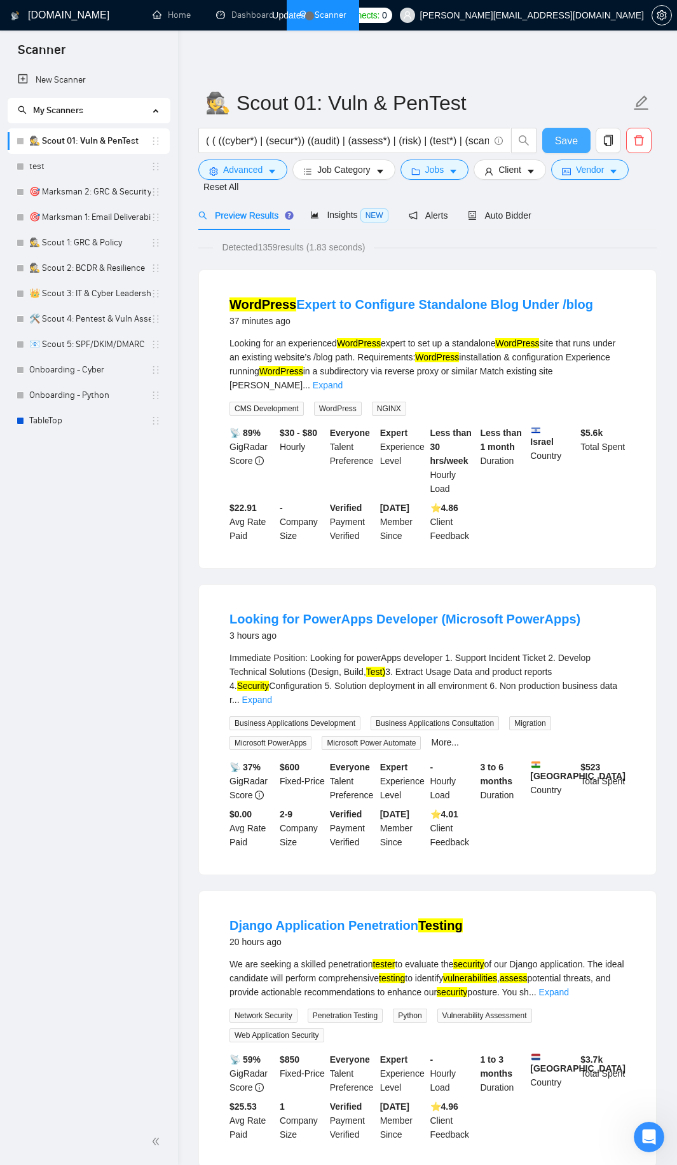
click at [565, 140] on span "Save" at bounding box center [566, 141] width 23 height 16
click at [618, 376] on div "Looking for an experienced WordPress expert to set up a standalone WordPress si…" at bounding box center [427, 364] width 396 height 56
click at [343, 380] on link "Expand" at bounding box center [328, 385] width 30 height 10
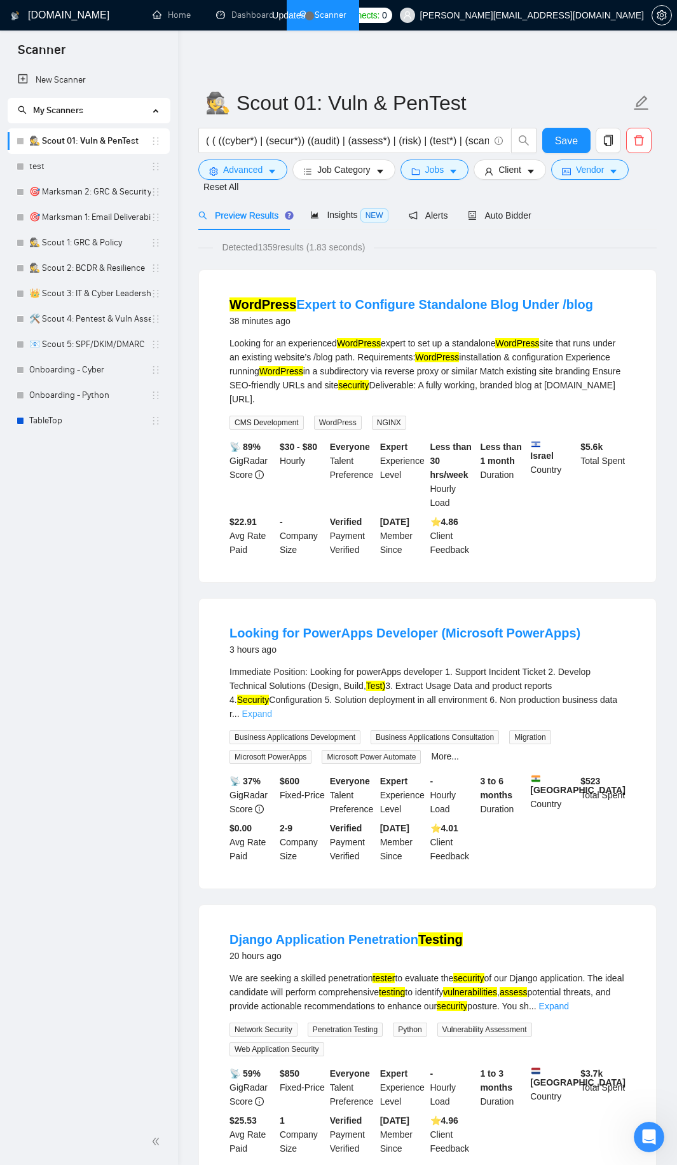
click at [272, 709] on link "Expand" at bounding box center [257, 714] width 30 height 10
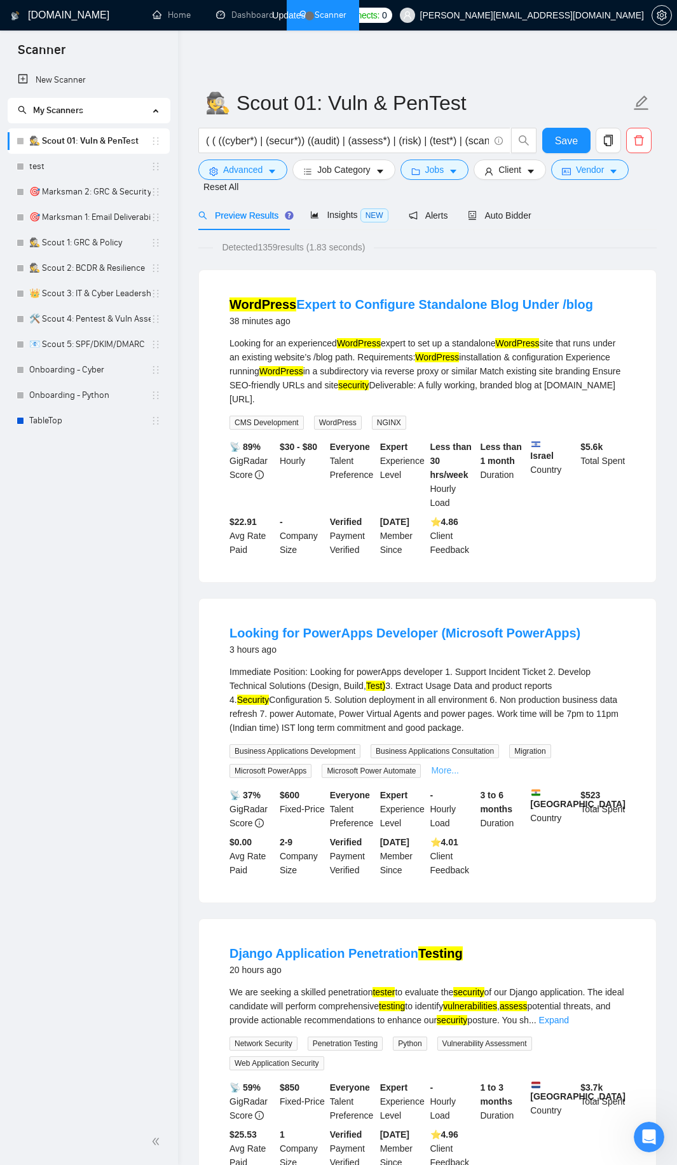
click at [444, 765] on link "More..." at bounding box center [445, 770] width 28 height 10
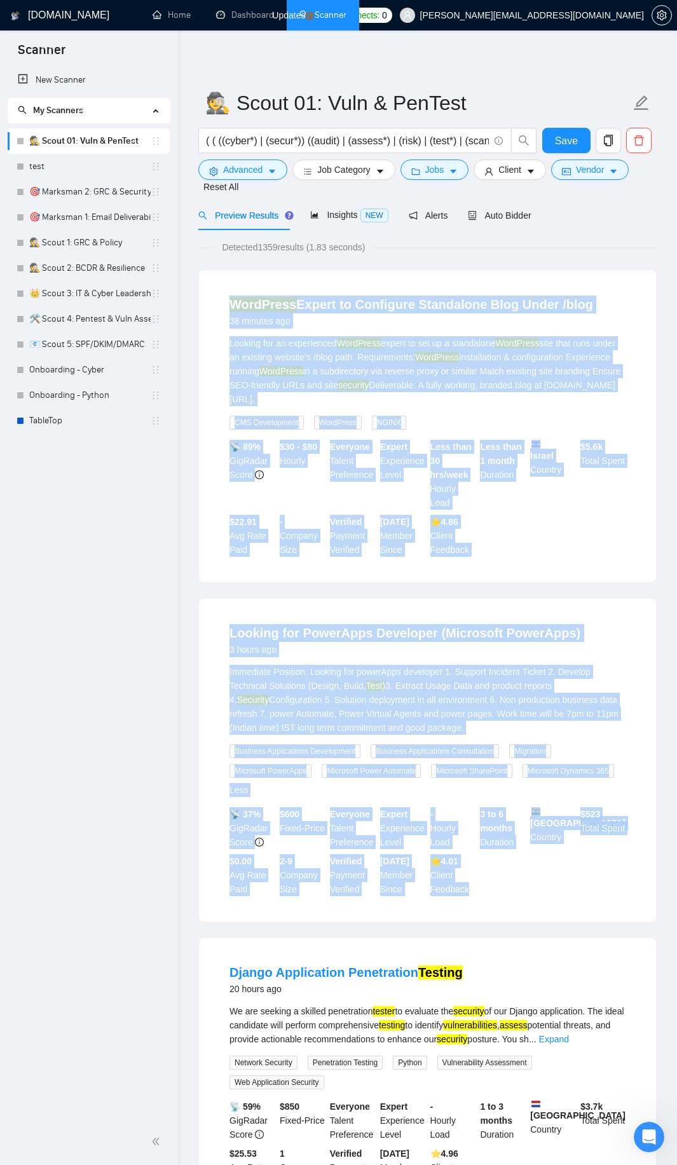
drag, startPoint x: 479, startPoint y: 880, endPoint x: 224, endPoint y: 312, distance: 622.8
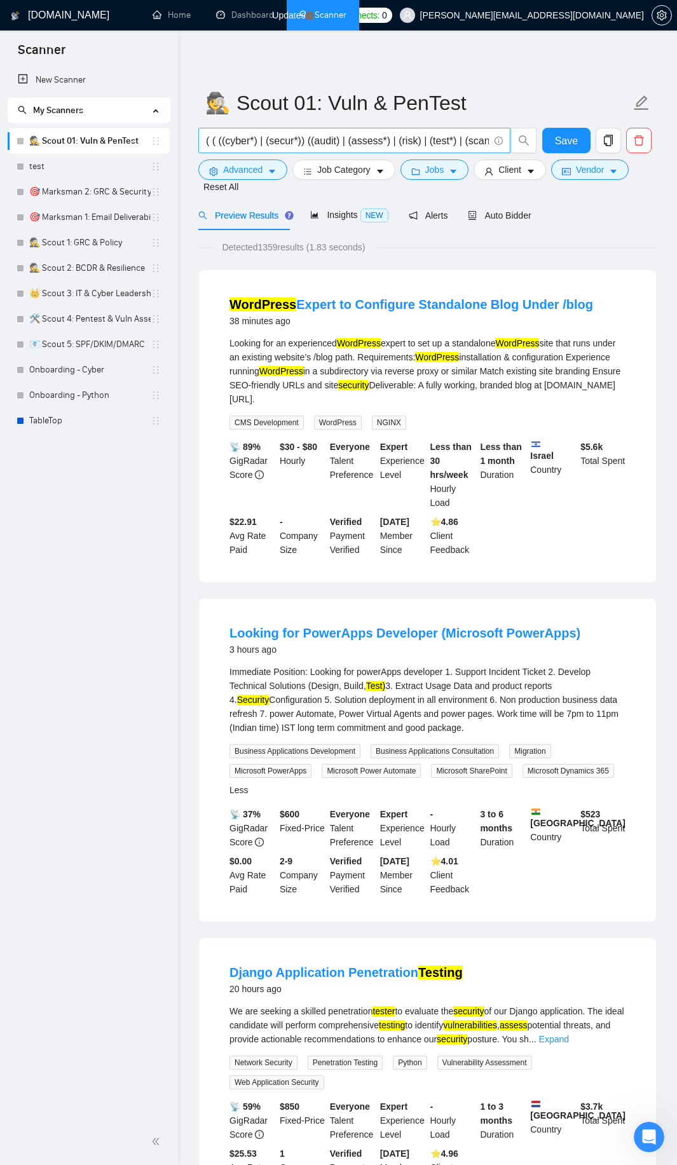
click at [368, 135] on input "( ( ((cyber*) | (secur*)) ((audit) | (assess*) | (risk) | (test*) | (scan*)) ) …" at bounding box center [347, 141] width 283 height 16
paste input ""penetration test*") | ("vulnerability assess*") | ("vulnerability scan*") | ("…"
type input "("penetration test*") | ("vulnerability assess*") | ("vulnerability scan*") | (…"
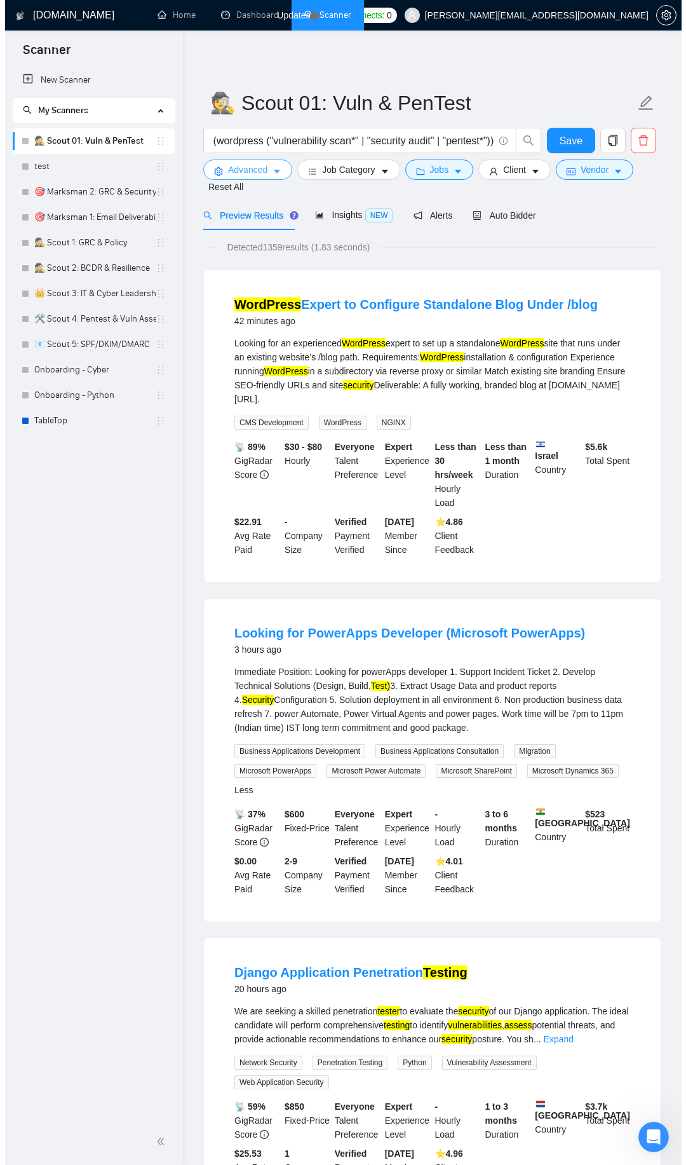
scroll to position [0, 0]
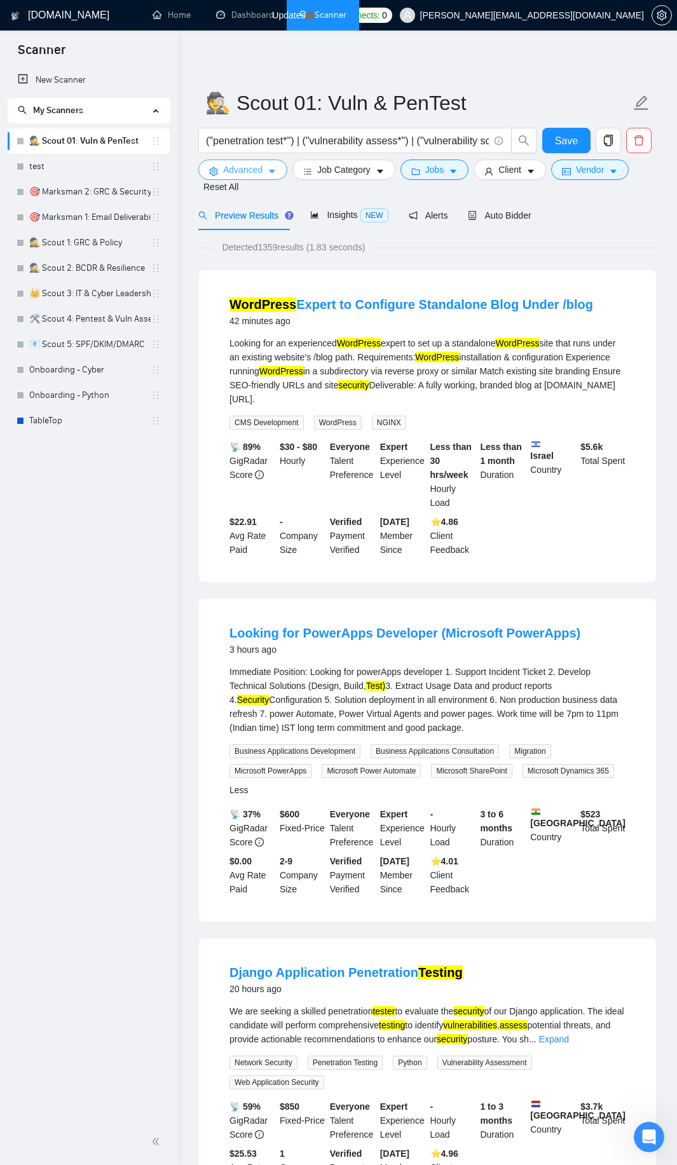
click at [225, 162] on button "Advanced" at bounding box center [242, 170] width 89 height 20
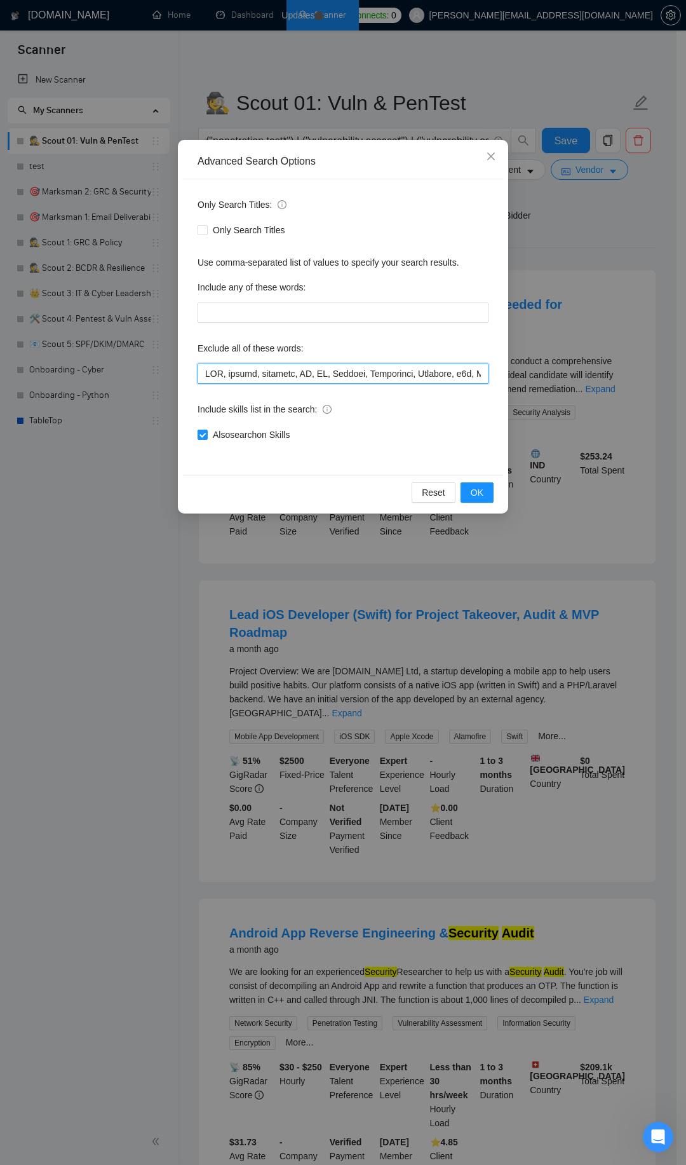
click at [247, 375] on input "text" at bounding box center [343, 374] width 291 height 20
paste input "NGINX, blog, PowerApps, SharePoint, Dynamics"
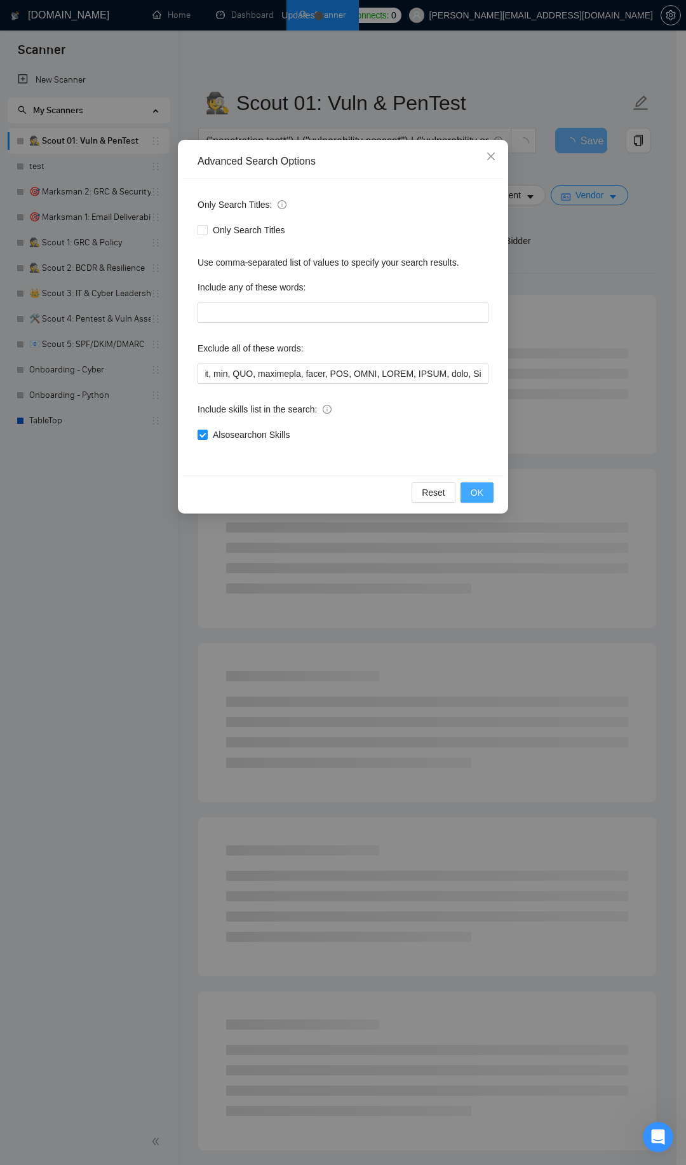
click at [474, 489] on span "OK" at bounding box center [477, 493] width 13 height 14
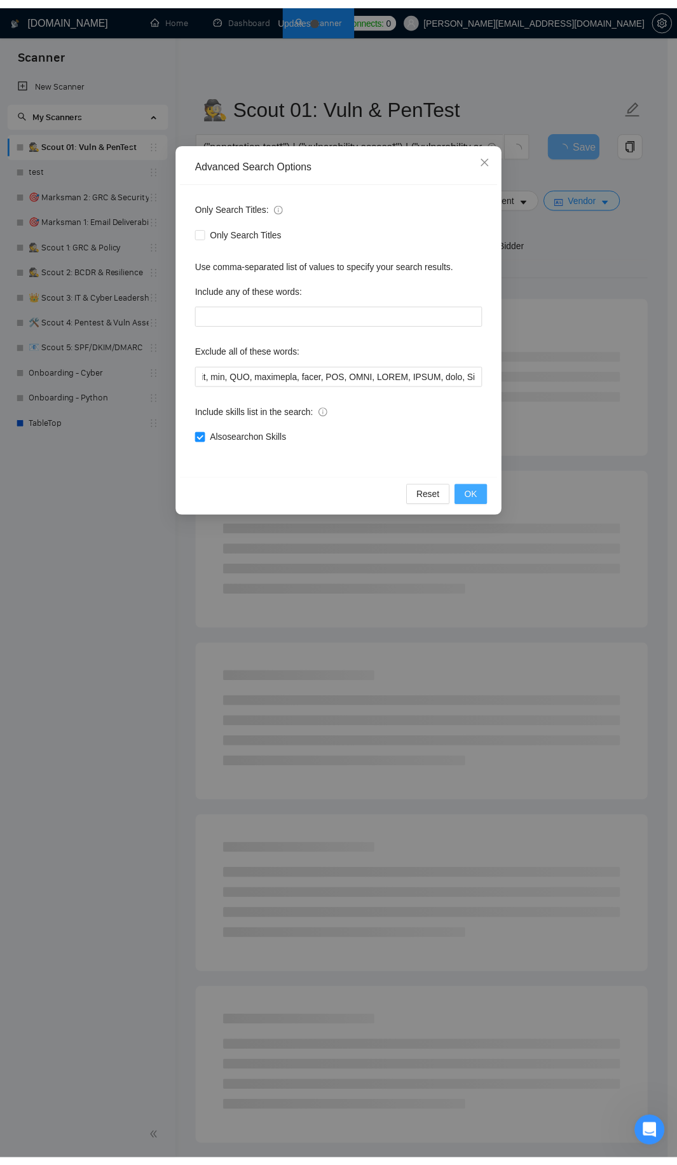
scroll to position [0, 0]
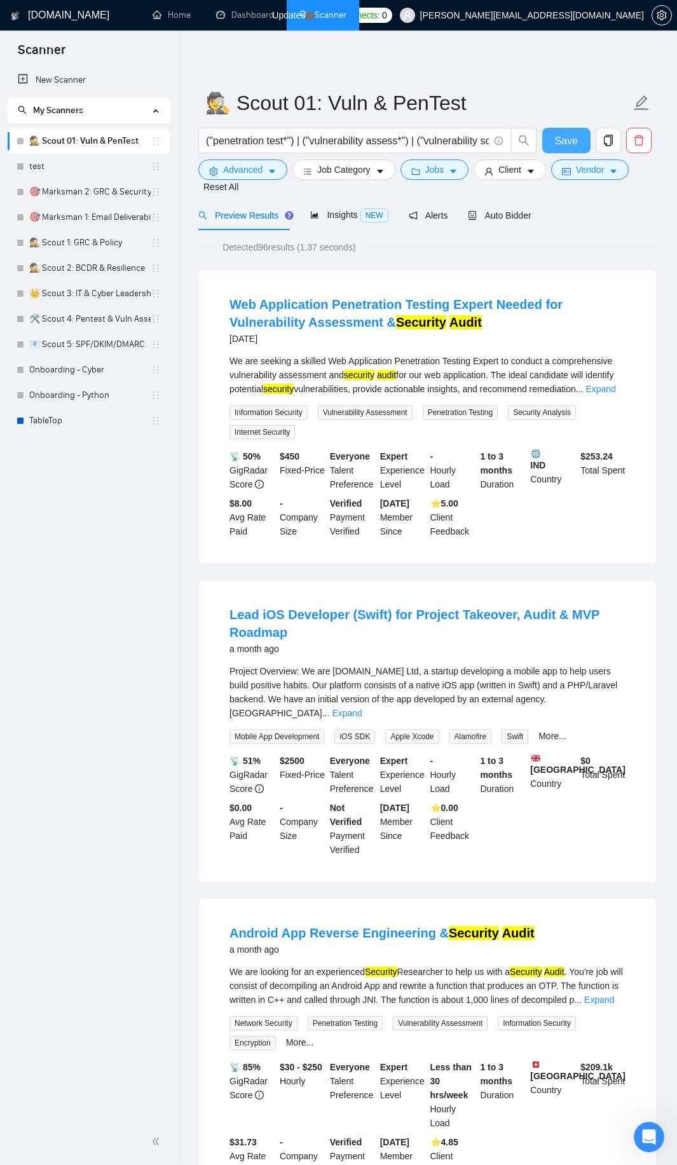
click at [559, 138] on span "Save" at bounding box center [566, 141] width 23 height 16
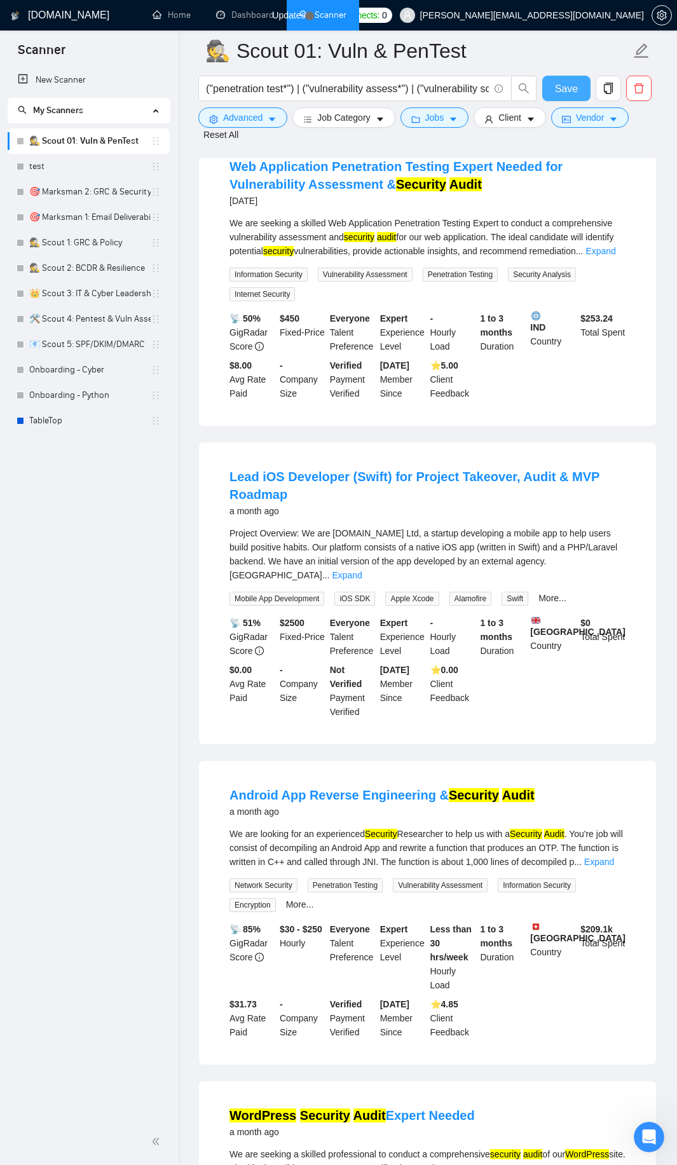
scroll to position [153, 0]
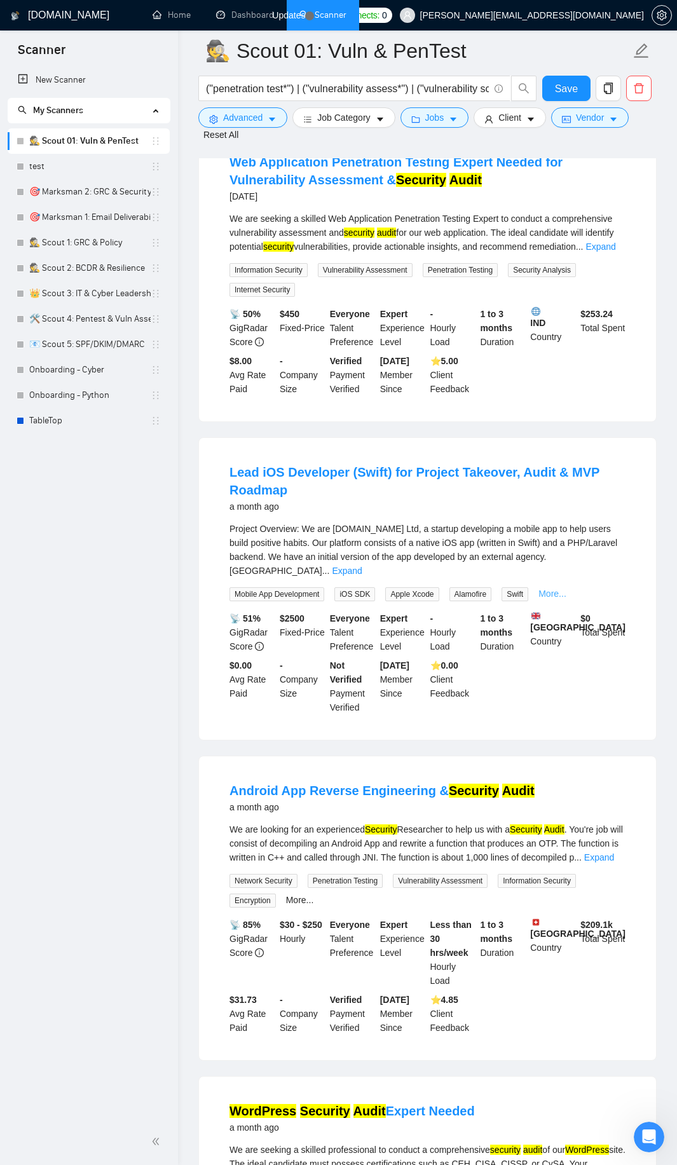
click at [548, 589] on link "More..." at bounding box center [552, 594] width 28 height 10
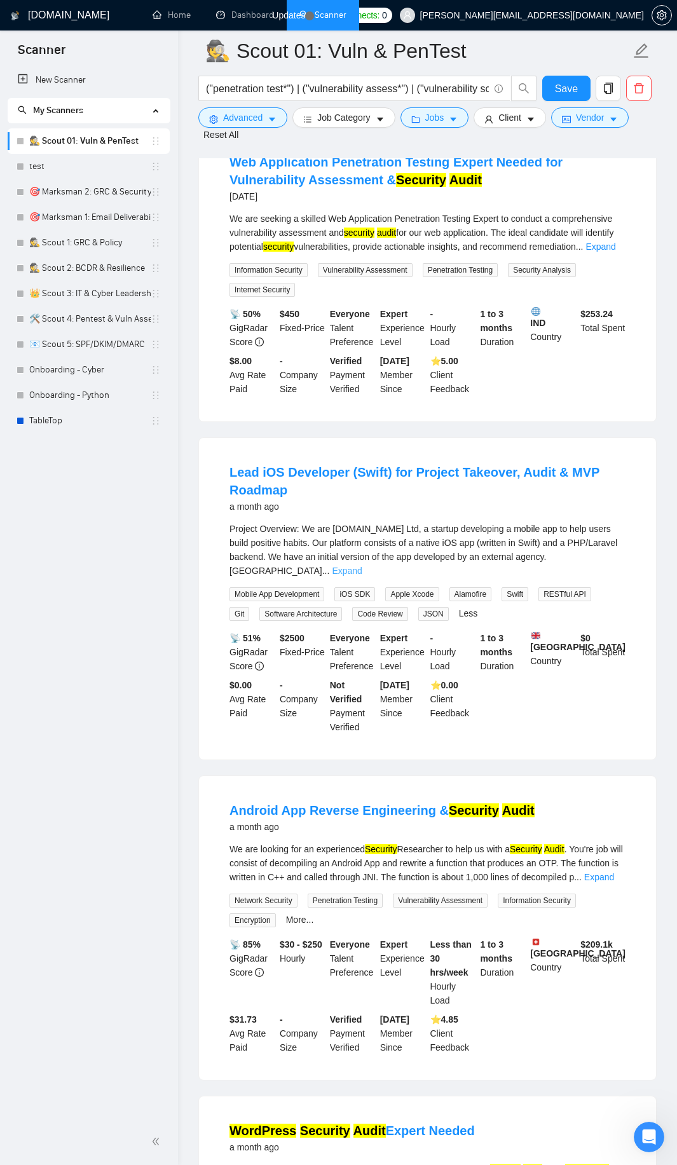
click at [362, 566] on link "Expand" at bounding box center [347, 571] width 30 height 10
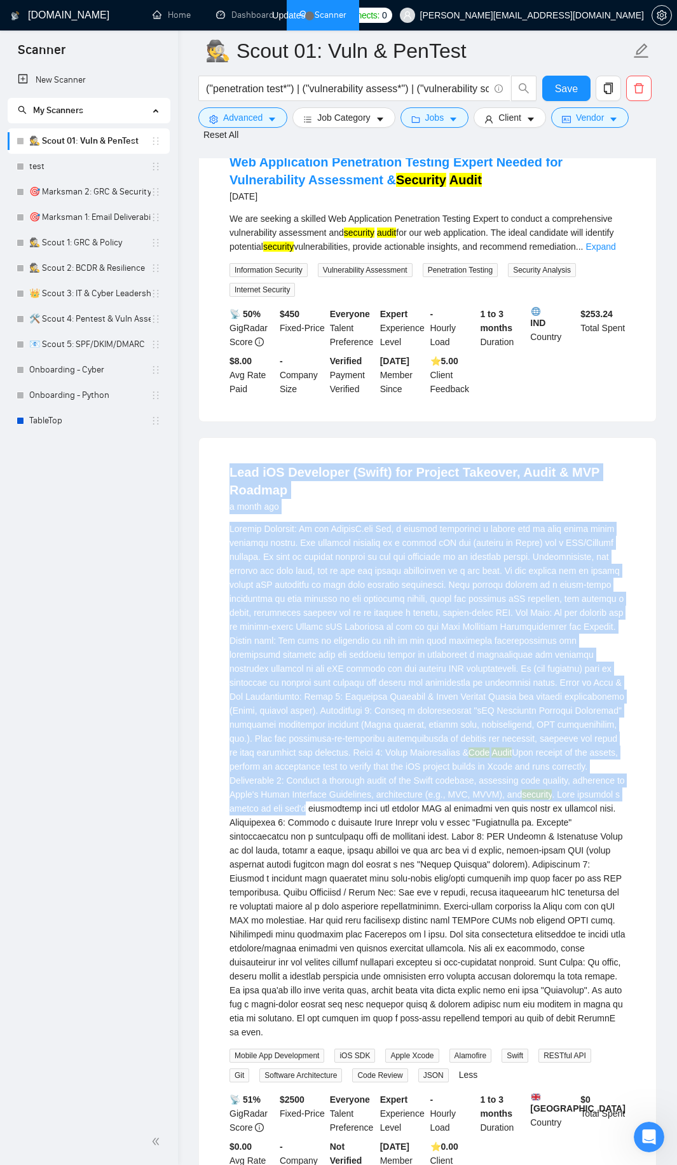
drag, startPoint x: 223, startPoint y: 467, endPoint x: 617, endPoint y: 800, distance: 515.5
click at [617, 800] on li "Lead iOS Developer (Swift) for Project Takeover, Audit & MVP Roadmap a month ag…" at bounding box center [427, 829] width 426 height 753
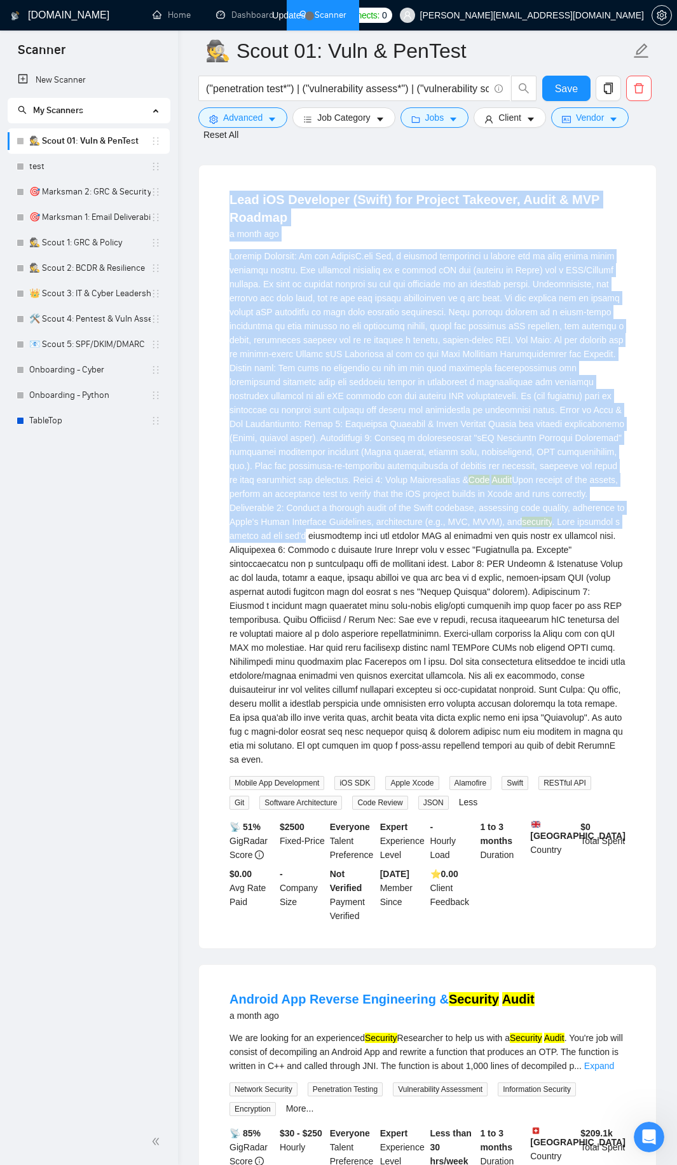
scroll to position [534, 0]
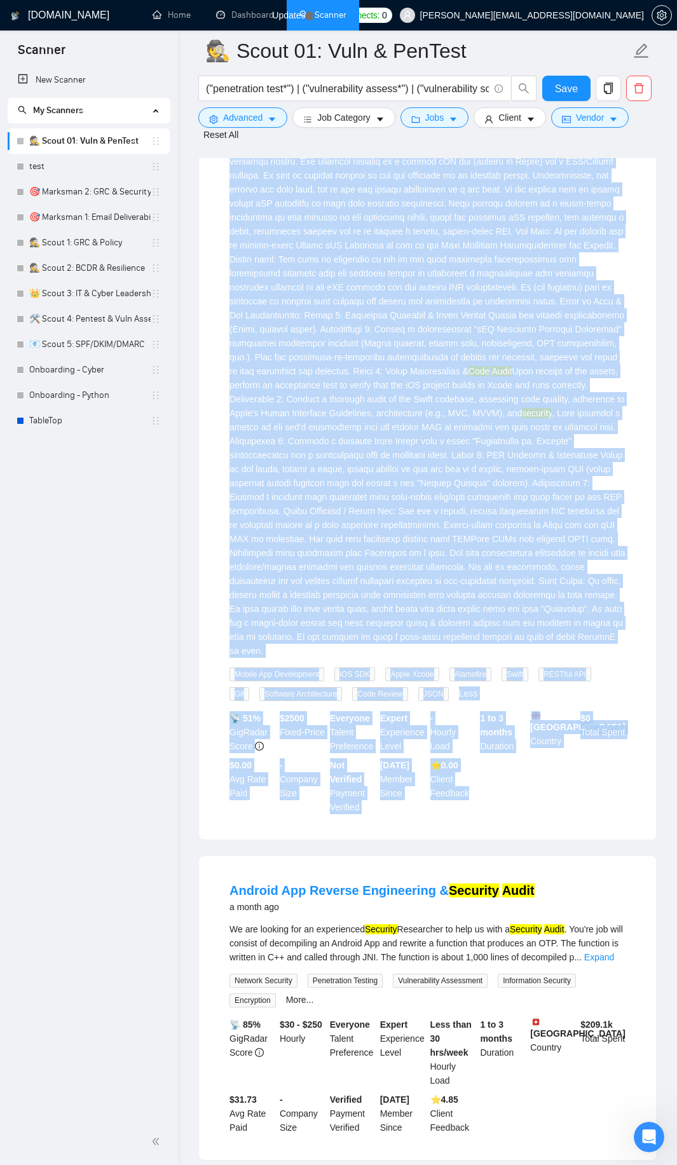
click at [521, 795] on div "📡 51% GigRadar Score $ 2500 Fixed-Price Everyone Talent Preference Expert Exper…" at bounding box center [427, 762] width 401 height 103
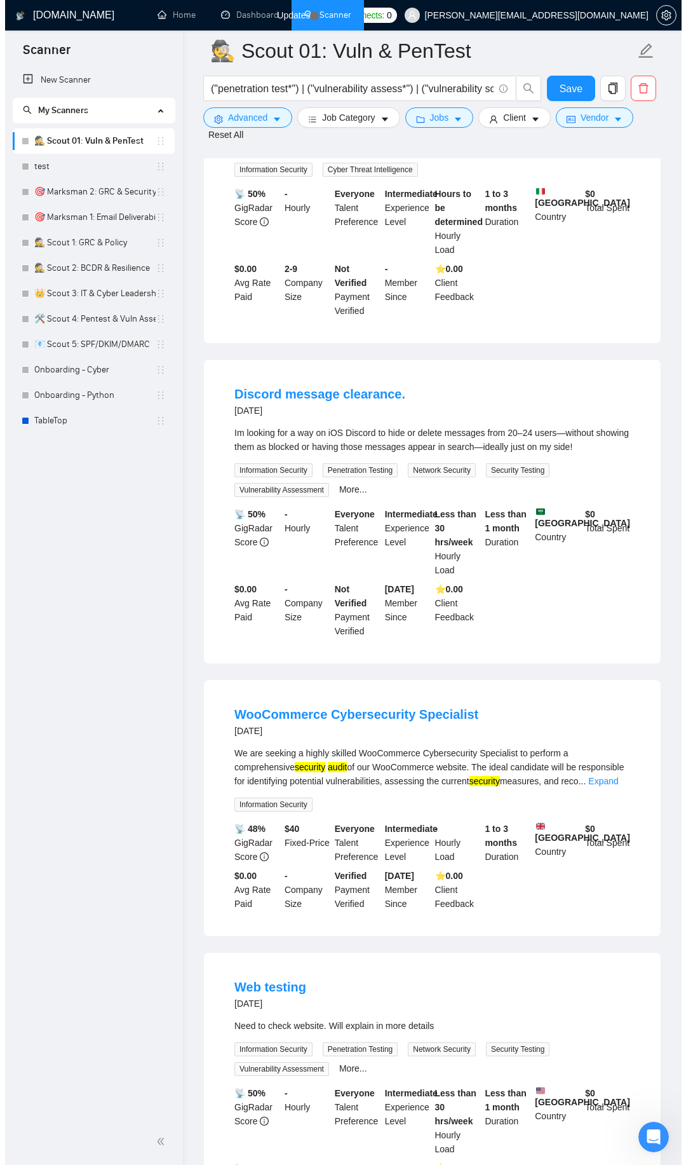
scroll to position [2366, 0]
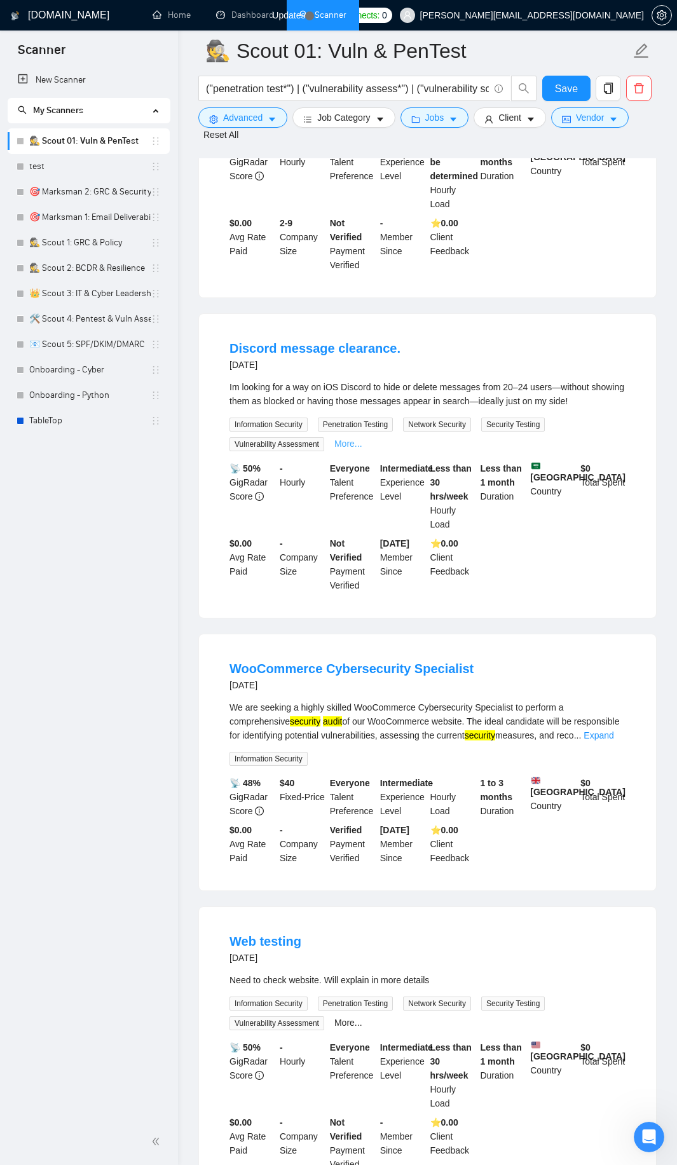
click at [353, 441] on link "More..." at bounding box center [348, 444] width 28 height 10
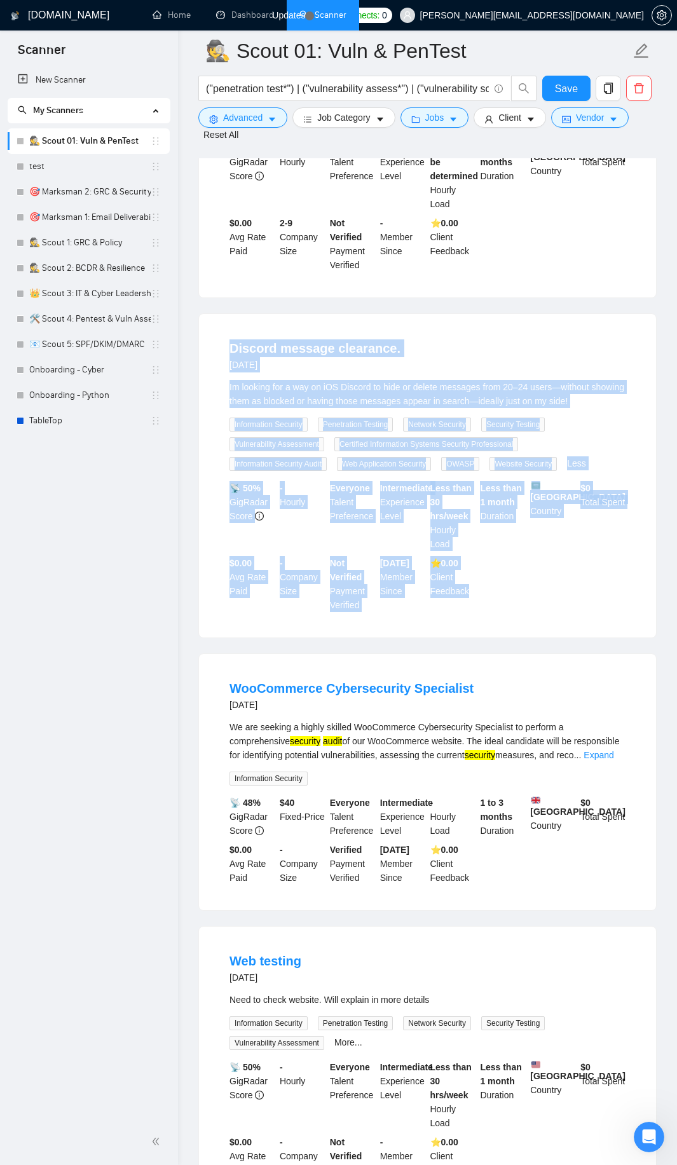
drag, startPoint x: 220, startPoint y: 343, endPoint x: 477, endPoint y: 608, distance: 369.5
click at [477, 608] on li "Discord message clearance. [DATE] Im looking for a way on iOS Discord to hide o…" at bounding box center [427, 475] width 426 height 293
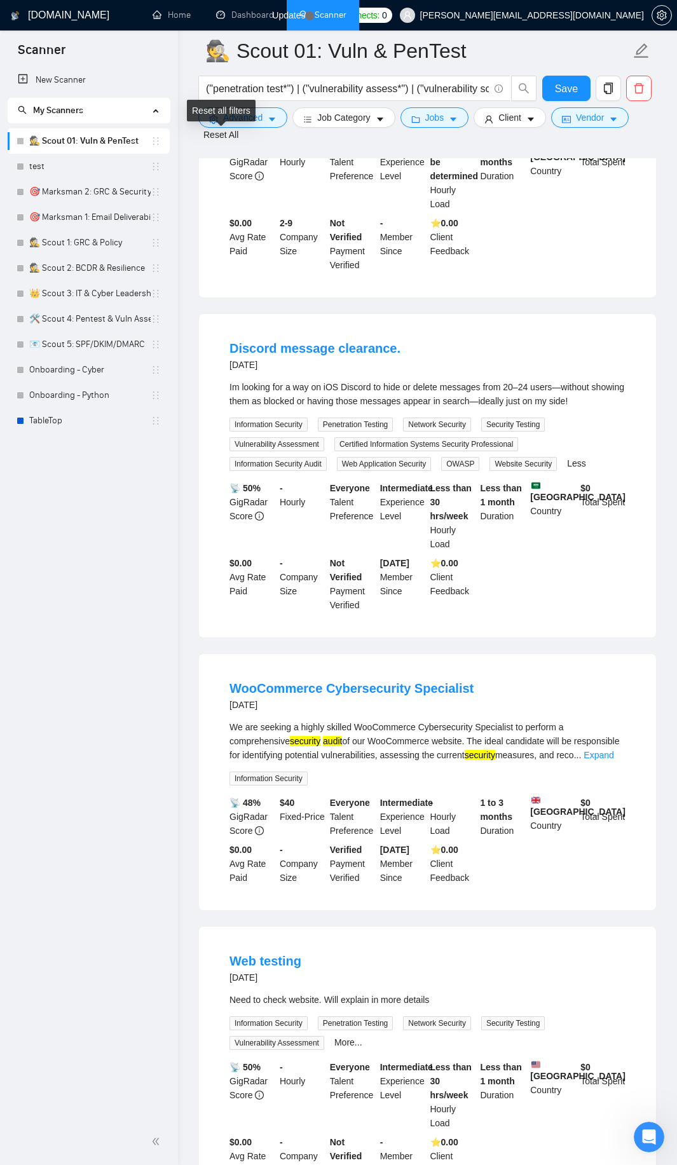
click at [242, 118] on div "Reset all filters" at bounding box center [221, 111] width 69 height 22
click at [263, 126] on button "Advanced" at bounding box center [242, 117] width 89 height 20
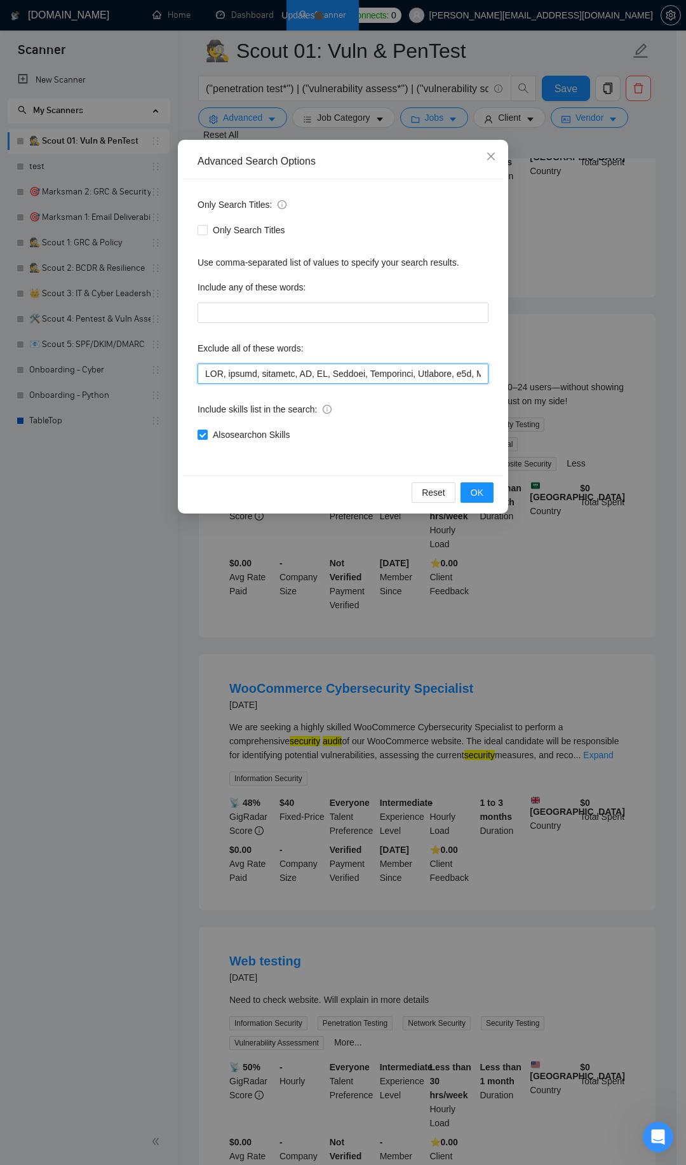
click at [275, 380] on input "text" at bounding box center [343, 374] width 291 height 20
paste input "5, Azure, Active Directory, Domain Controller, Machine Learning, Whisper, LLaMA…"
click at [490, 489] on button "OK" at bounding box center [477, 492] width 33 height 20
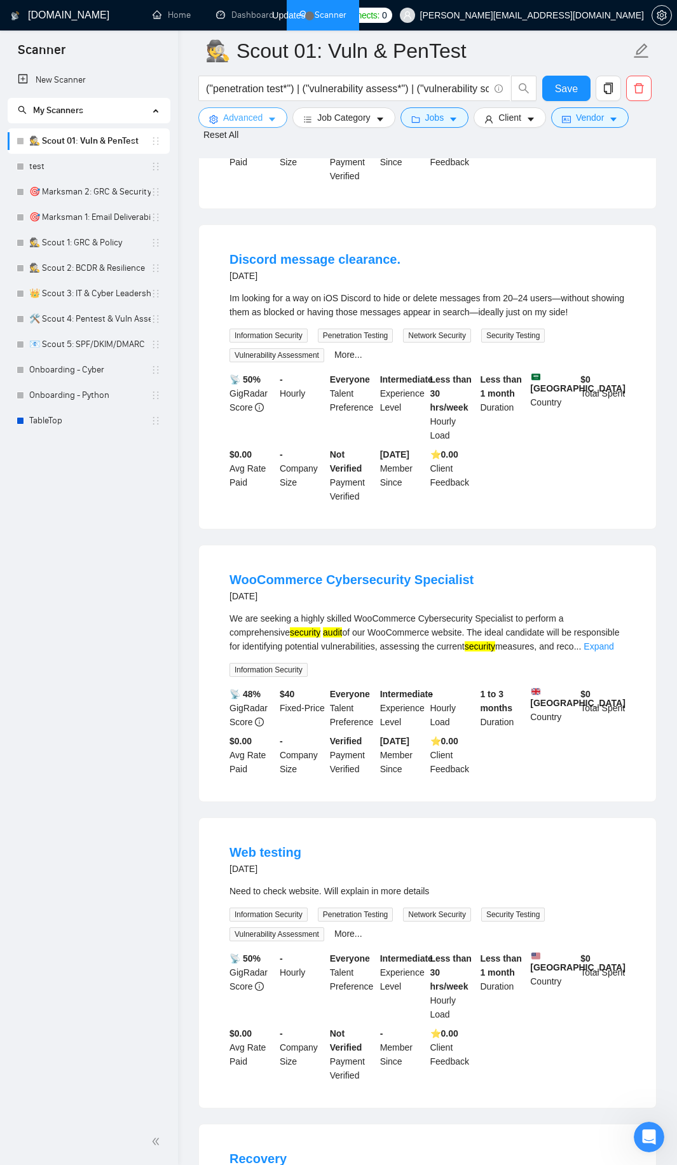
scroll to position [1656, 0]
click at [343, 353] on link "More..." at bounding box center [348, 354] width 28 height 10
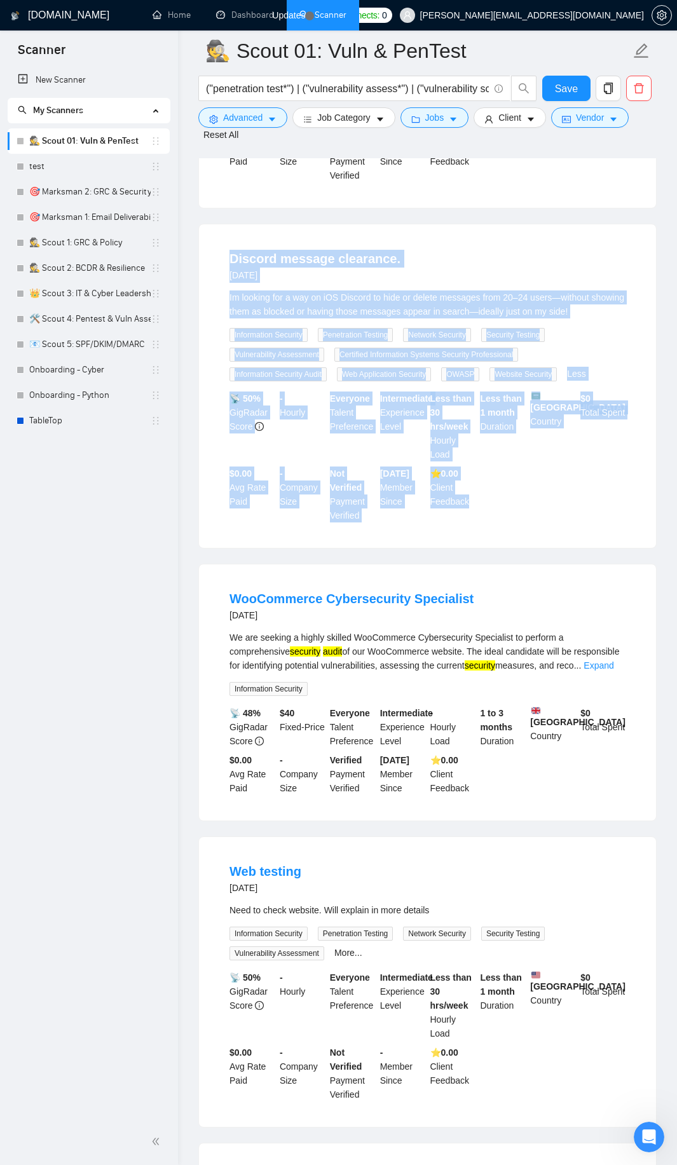
drag, startPoint x: 506, startPoint y: 501, endPoint x: 218, endPoint y: 259, distance: 376.6
click at [218, 259] on li "Discord message clearance. [DATE] Im looking for a way on iOS Discord to hide o…" at bounding box center [427, 386] width 426 height 293
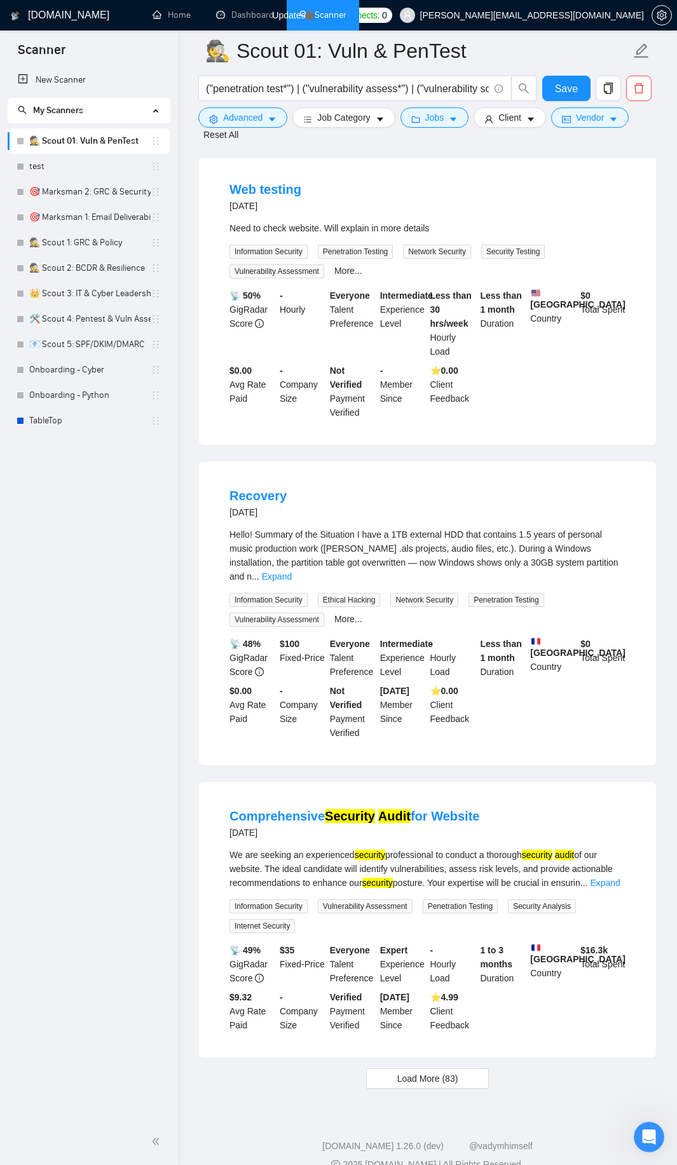
scroll to position [2354, 0]
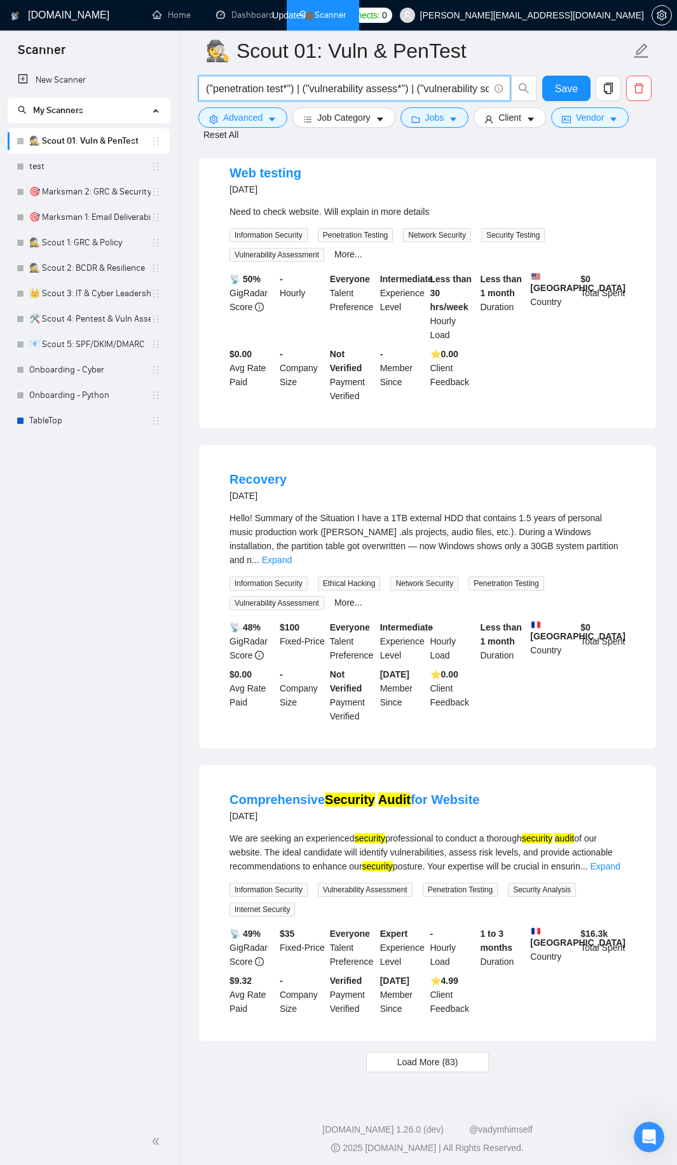
click at [313, 88] on input "("penetration test*") | ("vulnerability assess*") | ("vulnerability scan*") | (…" at bounding box center [347, 89] width 283 height 16
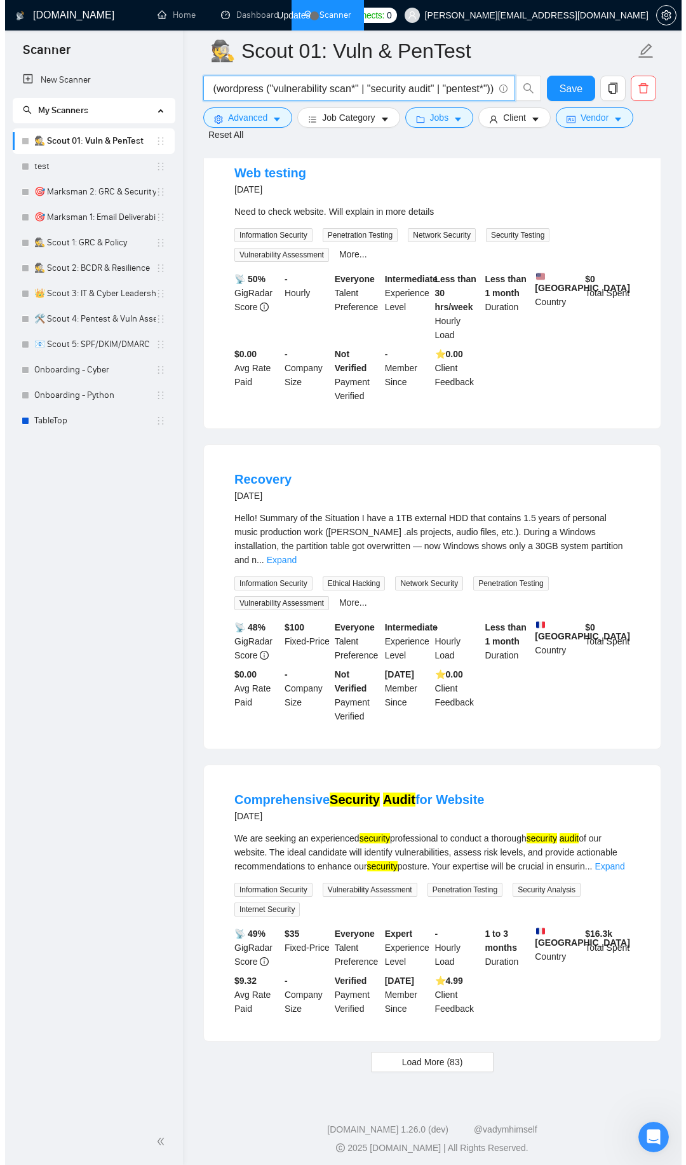
scroll to position [0, 0]
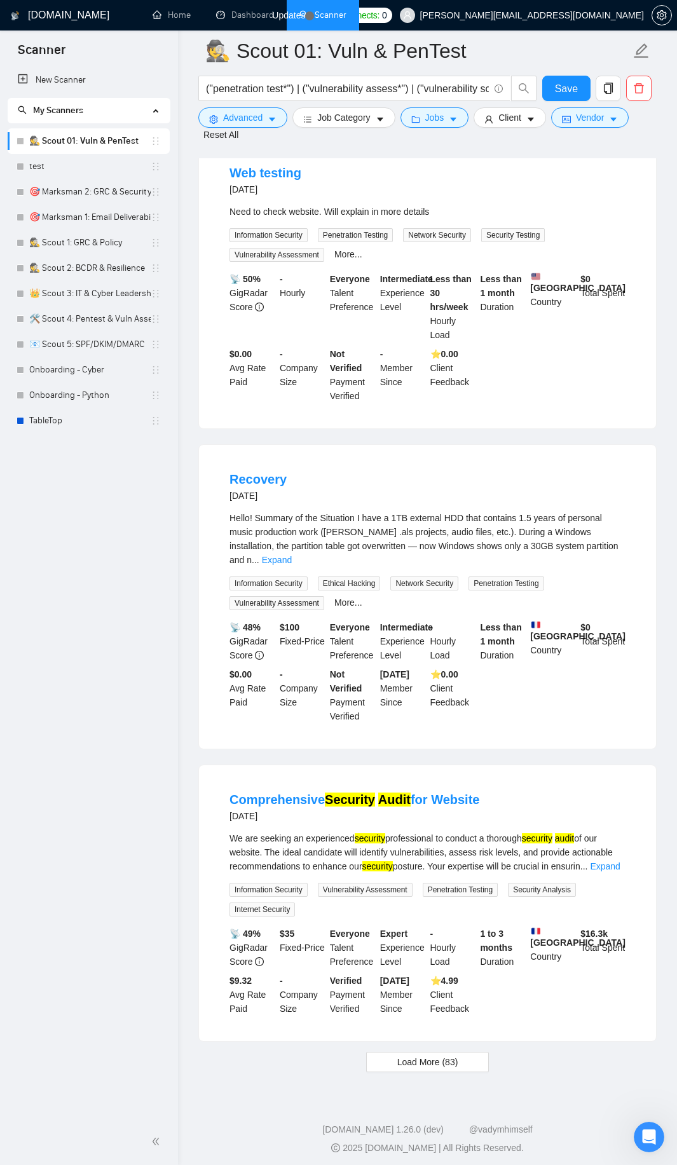
click at [257, 102] on div "("penetration test*") | ("vulnerability assess*") | ("vulnerability scan*") | (…" at bounding box center [368, 92] width 344 height 32
click at [256, 110] on button "Advanced" at bounding box center [242, 117] width 89 height 20
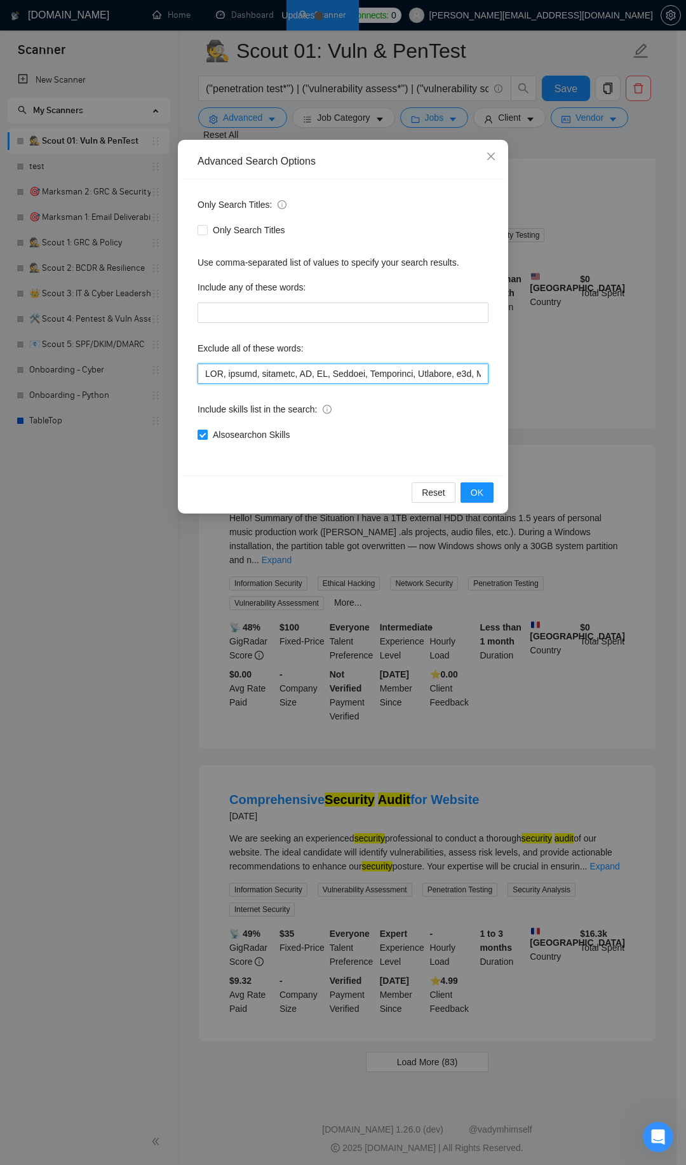
click at [337, 367] on input "text" at bounding box center [343, 374] width 291 height 20
paste input "text"
click at [484, 484] on button "OK" at bounding box center [477, 492] width 33 height 20
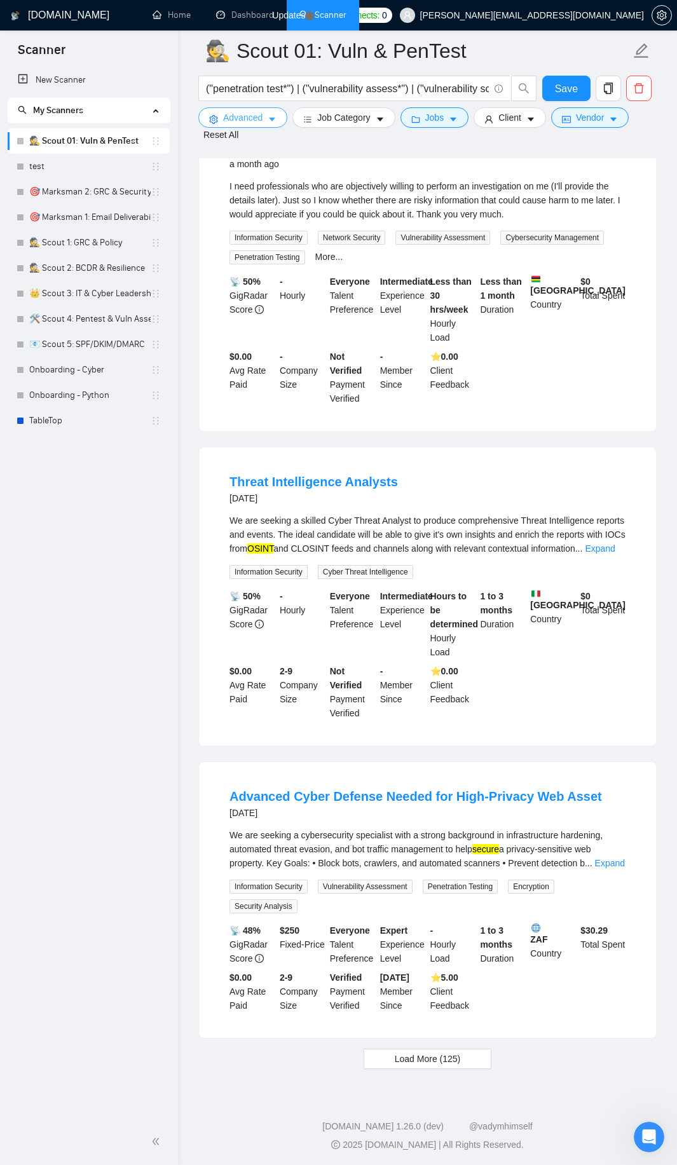
scroll to position [2314, 0]
click at [603, 857] on link "Expand" at bounding box center [610, 861] width 30 height 10
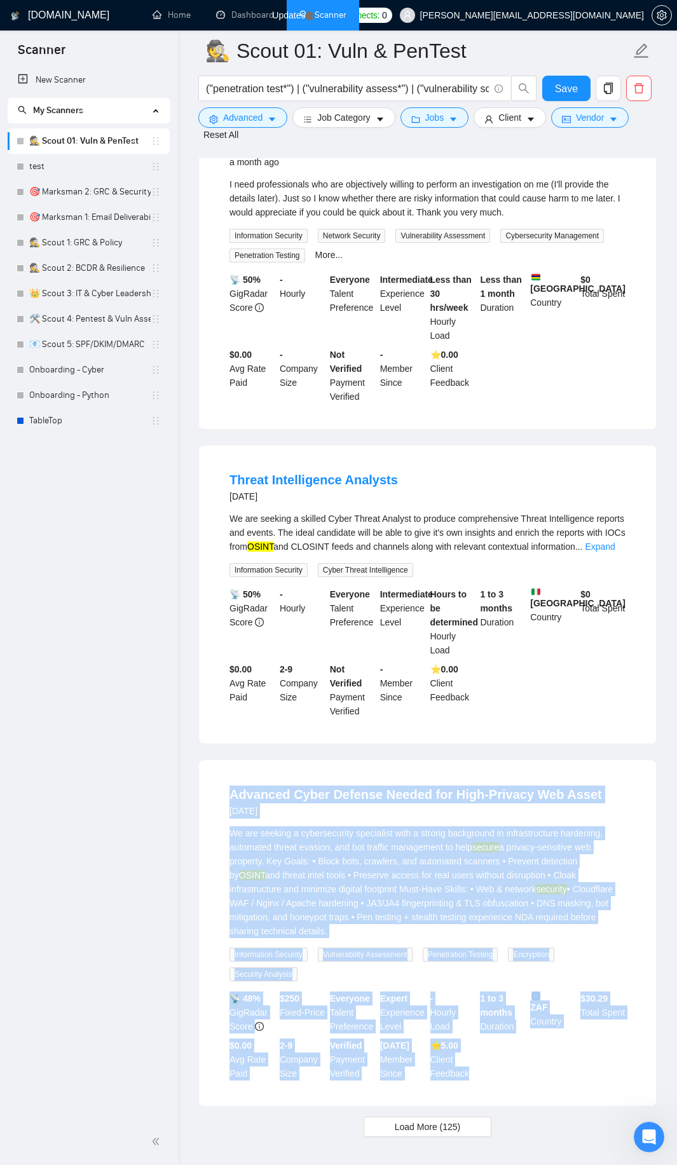
drag, startPoint x: 210, startPoint y: 798, endPoint x: 488, endPoint y: 1075, distance: 392.8
click at [488, 1075] on div "Advanced Cyber Defense Needed for High-Privacy Web Asset [DATE] We are seeking …" at bounding box center [427, 933] width 457 height 346
click at [403, 1122] on span "Load More (125)" at bounding box center [428, 1127] width 66 height 14
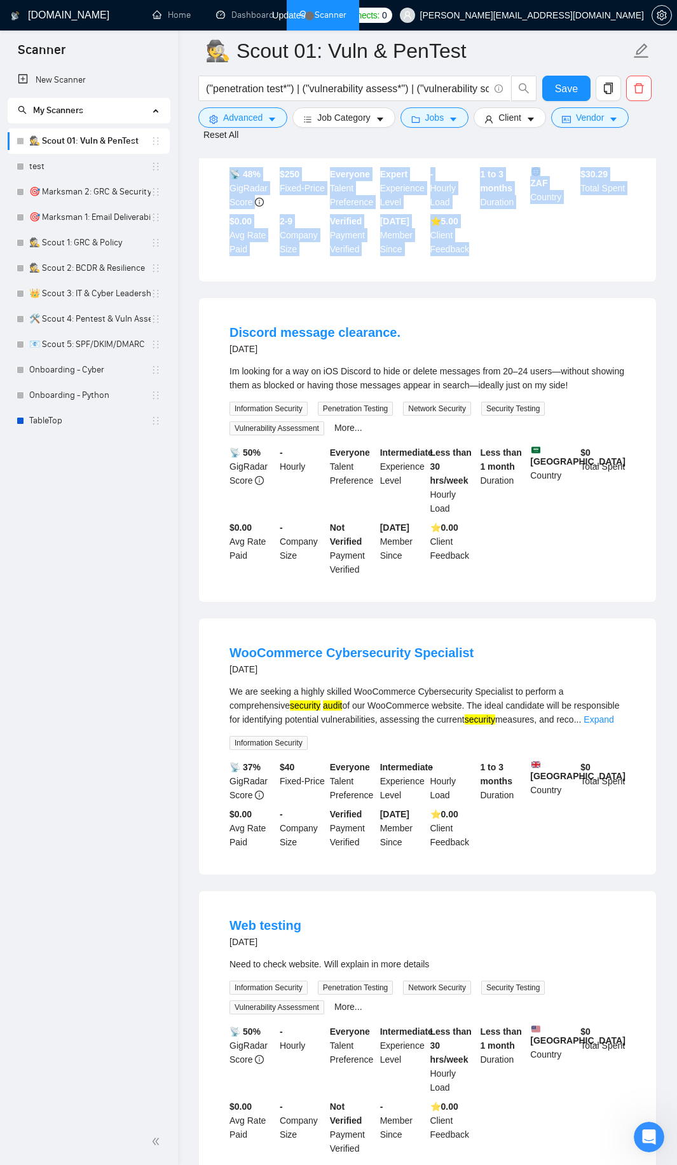
scroll to position [3229, 0]
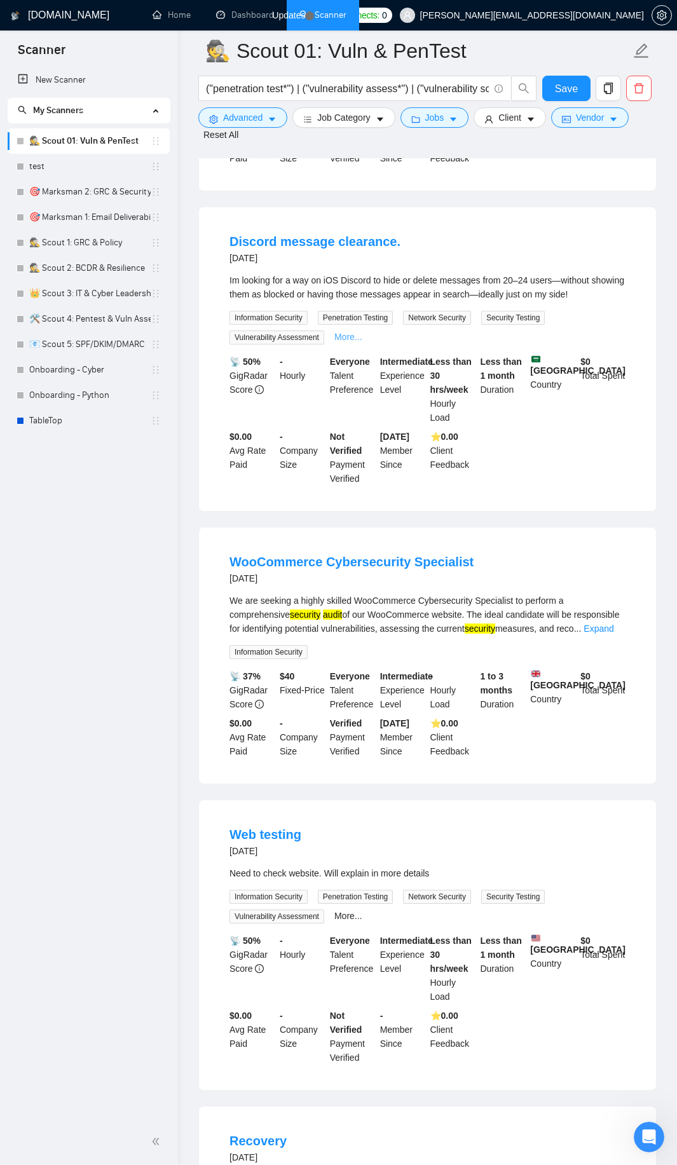
click at [341, 333] on link "More..." at bounding box center [348, 337] width 28 height 10
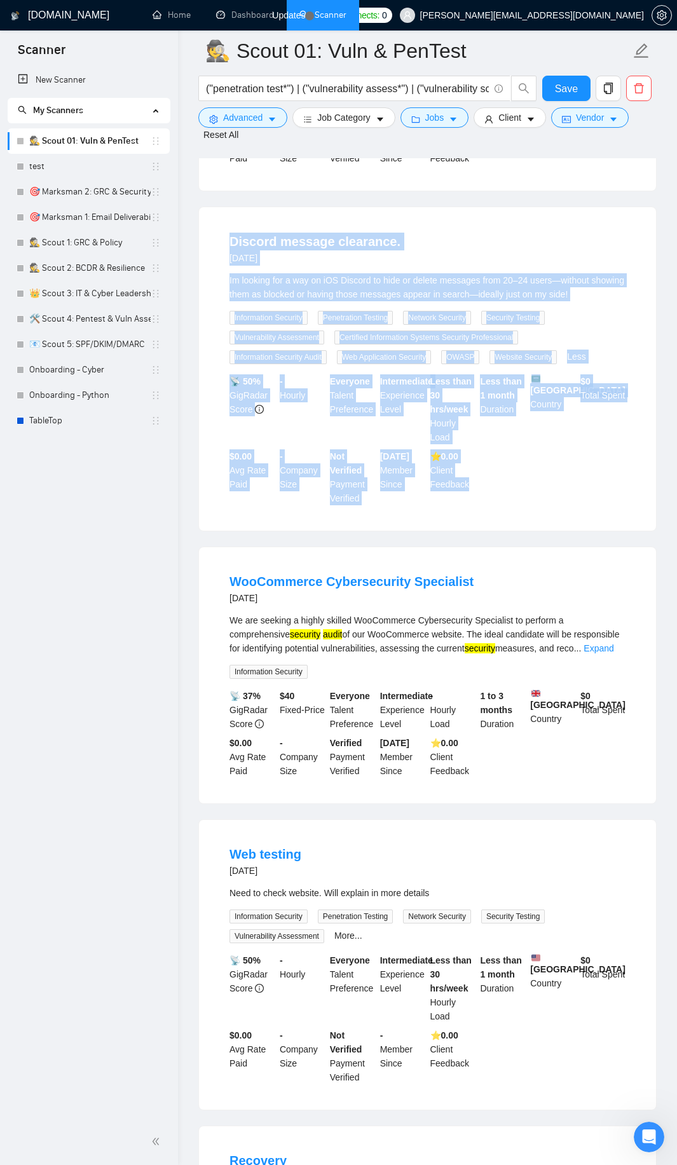
drag, startPoint x: 219, startPoint y: 247, endPoint x: 517, endPoint y: 503, distance: 393.0
click at [517, 503] on li "Discord message clearance. [DATE] Im looking for a way on iOS Discord to hide o…" at bounding box center [427, 368] width 426 height 293
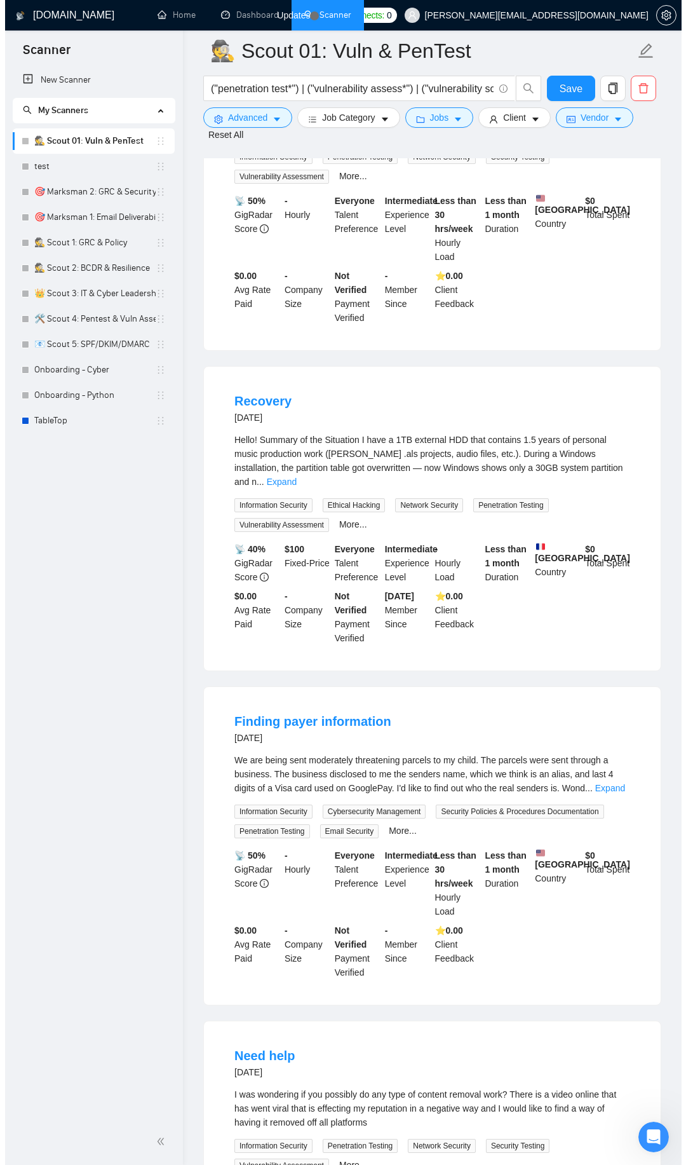
scroll to position [3916, 0]
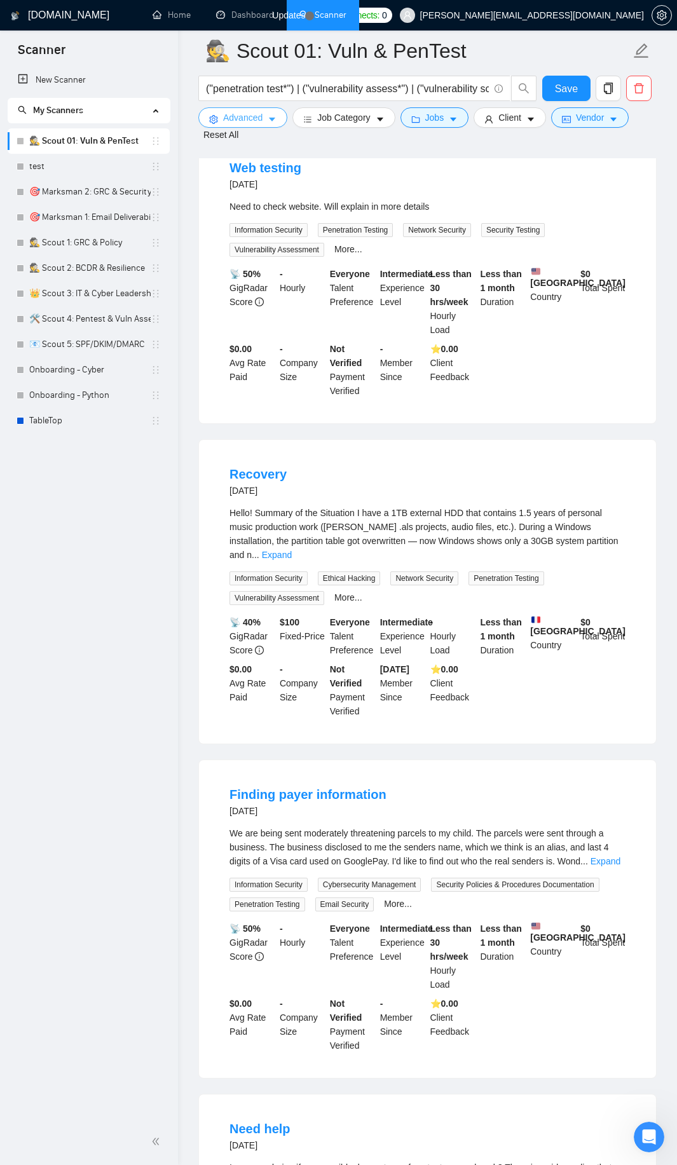
click at [251, 121] on span "Advanced" at bounding box center [242, 118] width 39 height 14
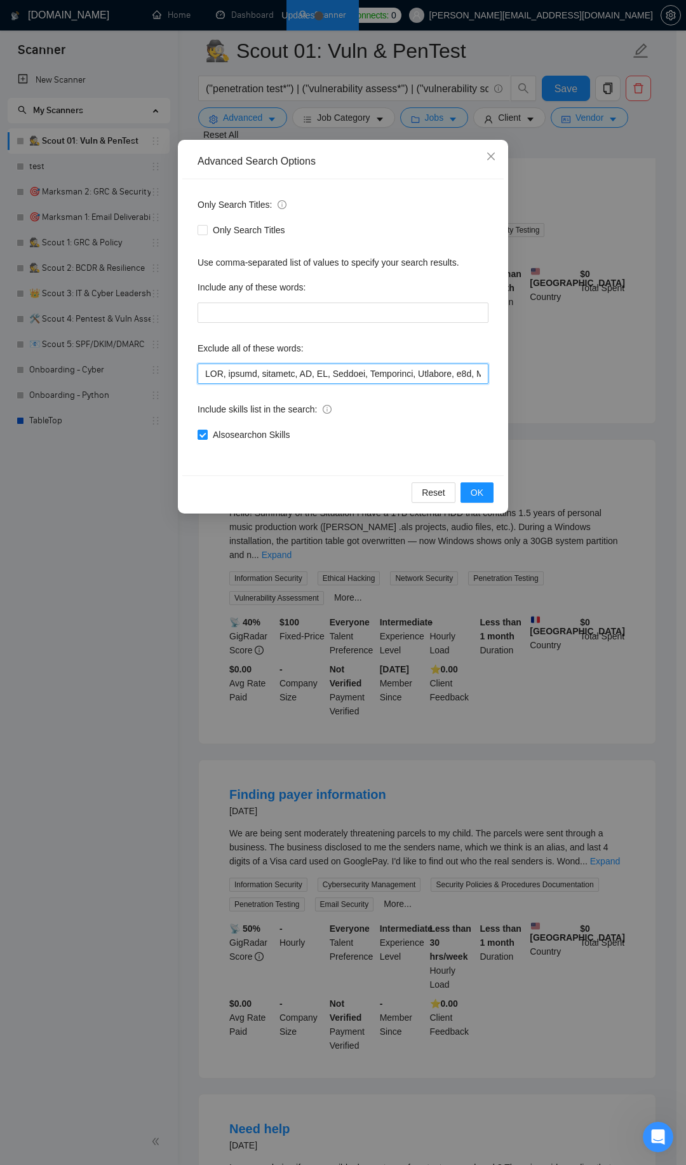
click at [340, 381] on input "text" at bounding box center [343, 374] width 291 height 20
paste input "65, Azure, Active Directory, Domain Controller, Machine Learning, Whisper, LLaM…"
click at [472, 489] on span "OK" at bounding box center [477, 493] width 13 height 14
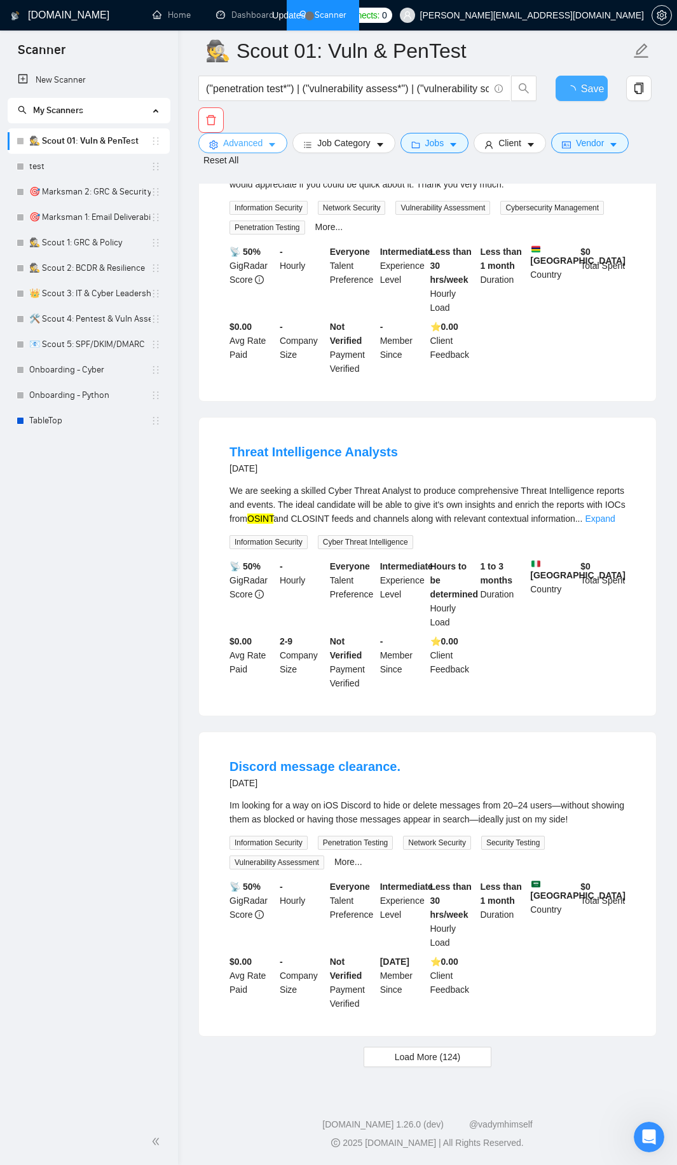
scroll to position [995, 0]
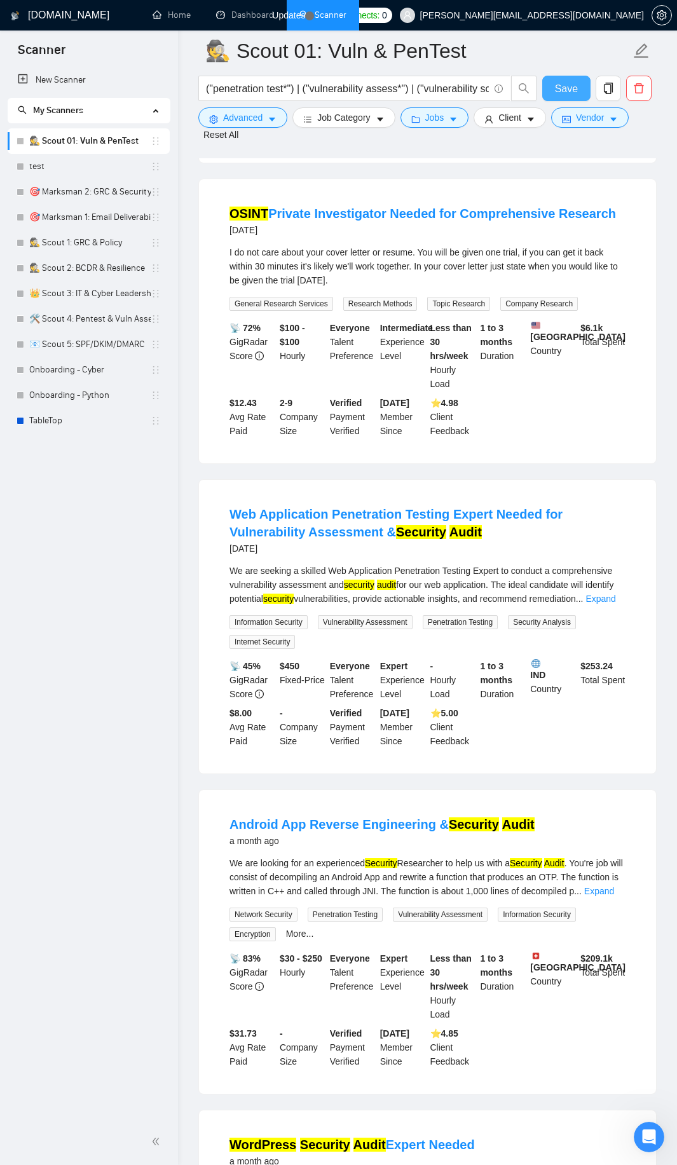
click at [579, 83] on button "Save" at bounding box center [566, 88] width 48 height 25
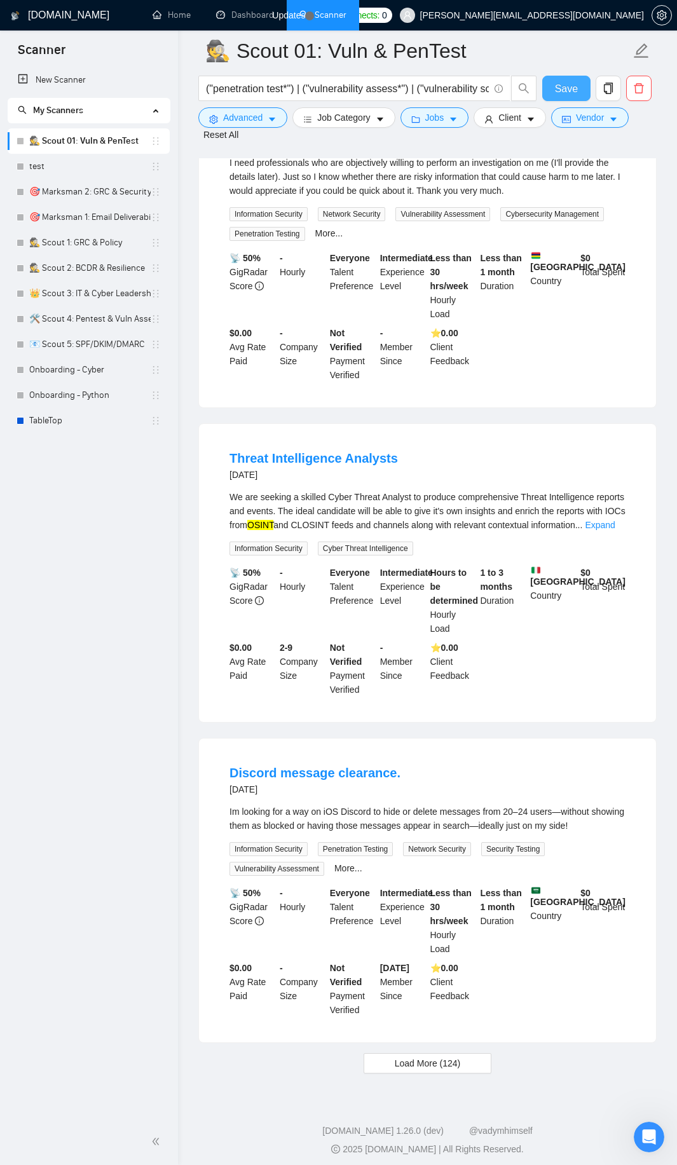
scroll to position [2342, 0]
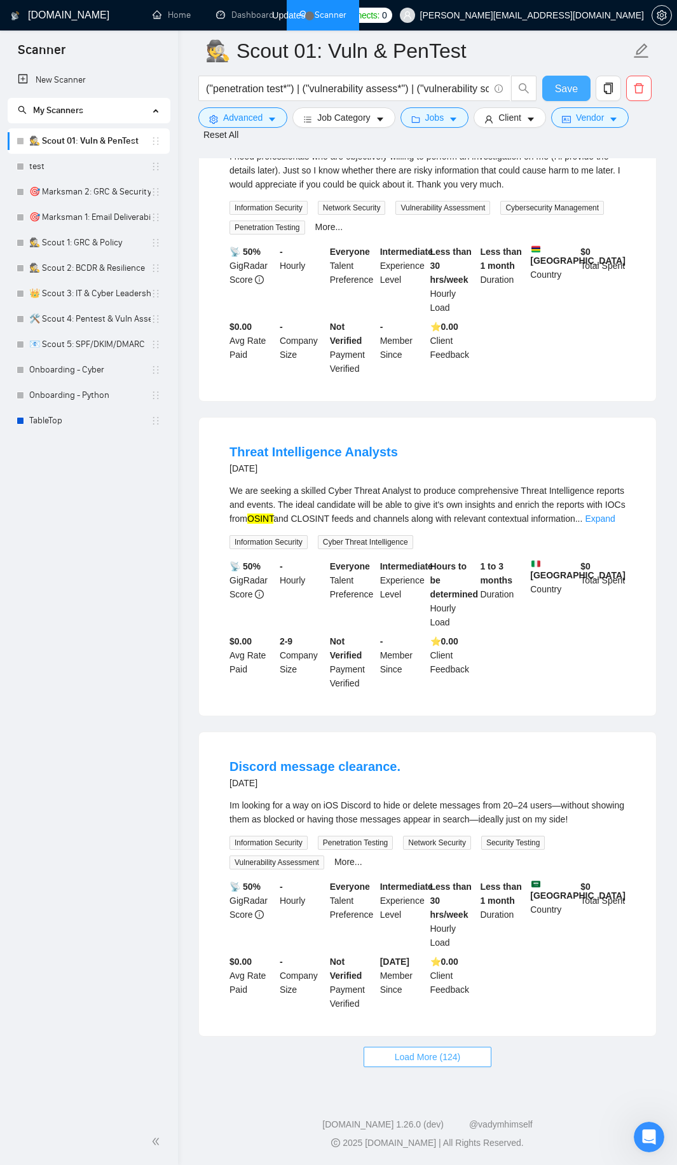
click at [419, 1060] on span "Load More (124)" at bounding box center [428, 1057] width 66 height 14
click at [346, 862] on link "More..." at bounding box center [348, 862] width 28 height 10
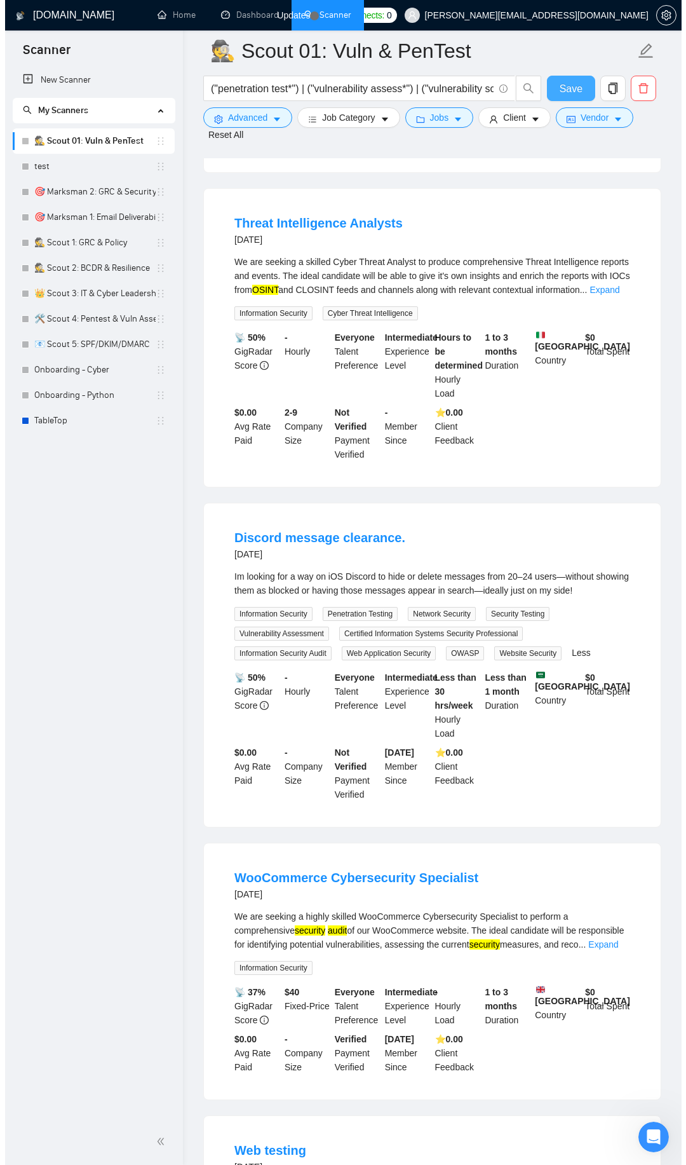
scroll to position [2591, 0]
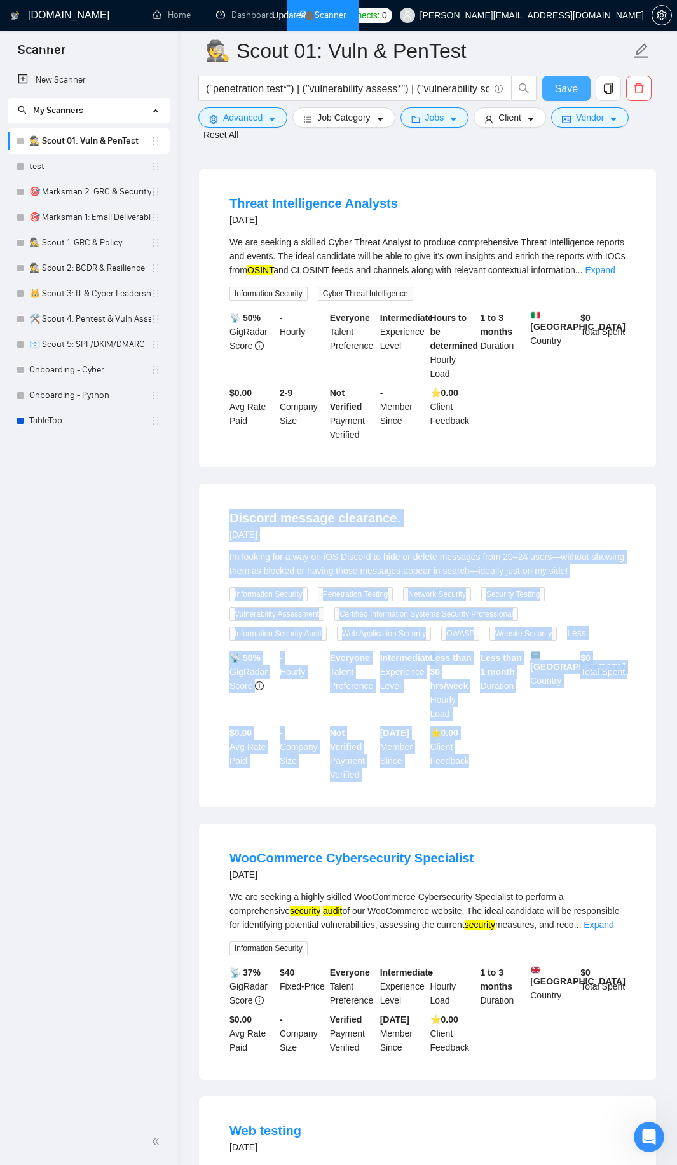
drag, startPoint x: 219, startPoint y: 520, endPoint x: 500, endPoint y: 773, distance: 378.0
click at [500, 773] on li "Discord message clearance. [DATE] Im looking for a way on iOS Discord to hide o…" at bounding box center [427, 645] width 426 height 293
click at [273, 117] on icon "caret-down" at bounding box center [272, 119] width 9 height 9
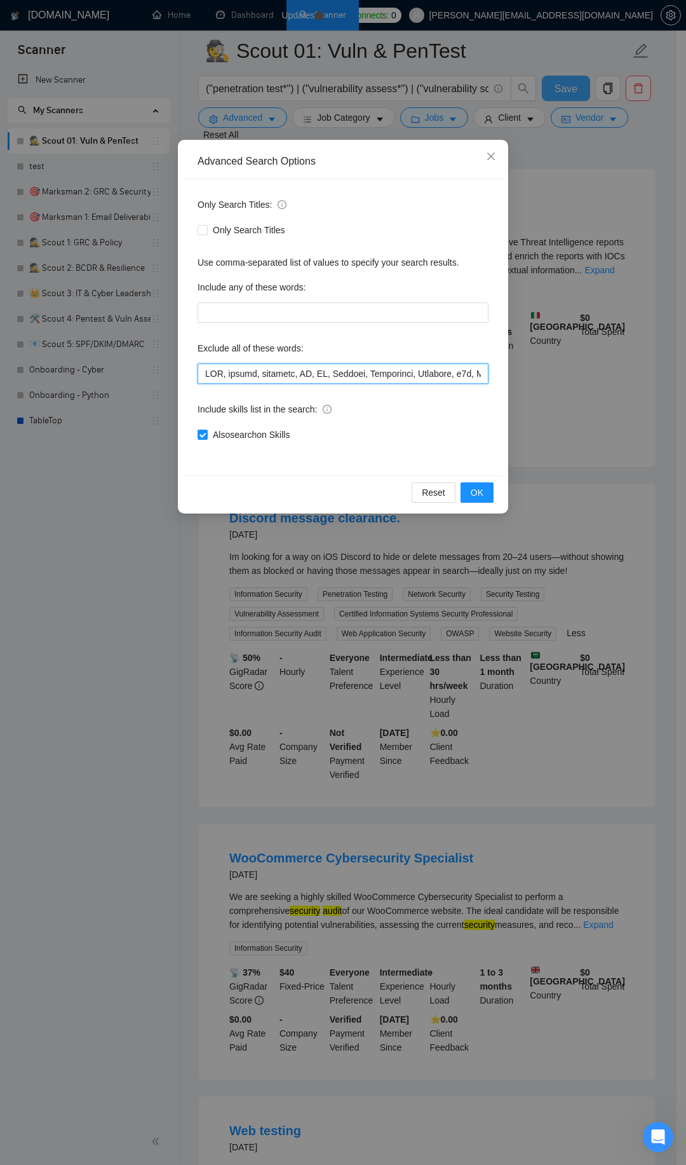
click at [370, 378] on input "text" at bounding box center [343, 374] width 291 height 20
paste input ", Discord"
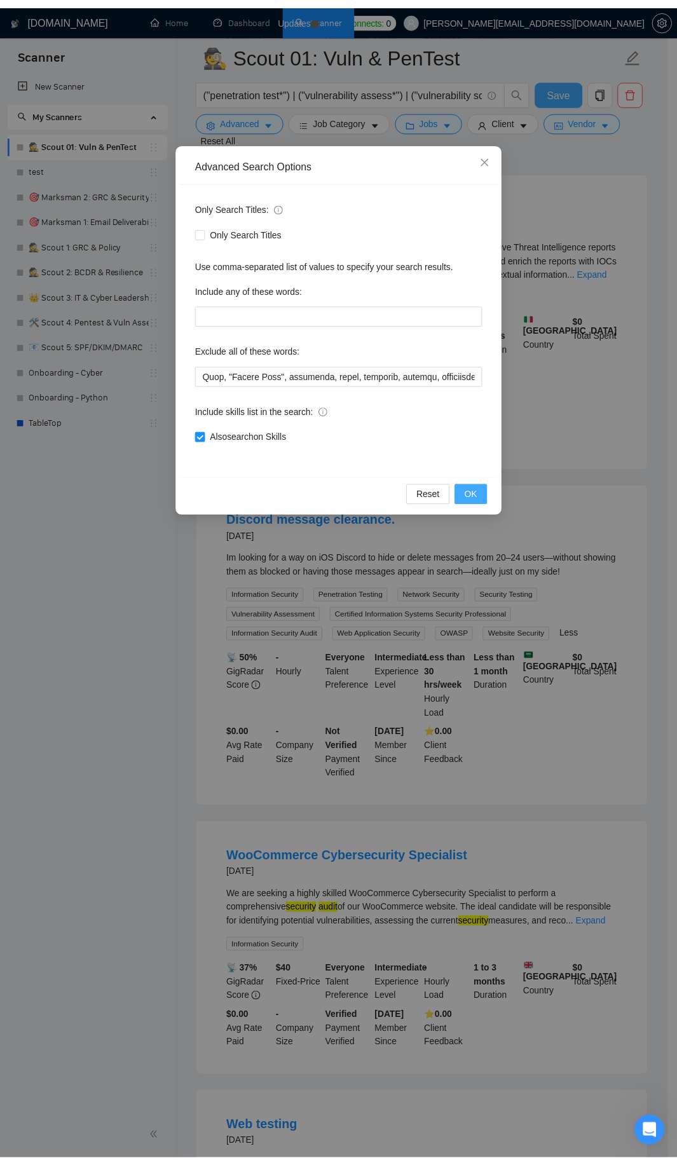
scroll to position [0, 0]
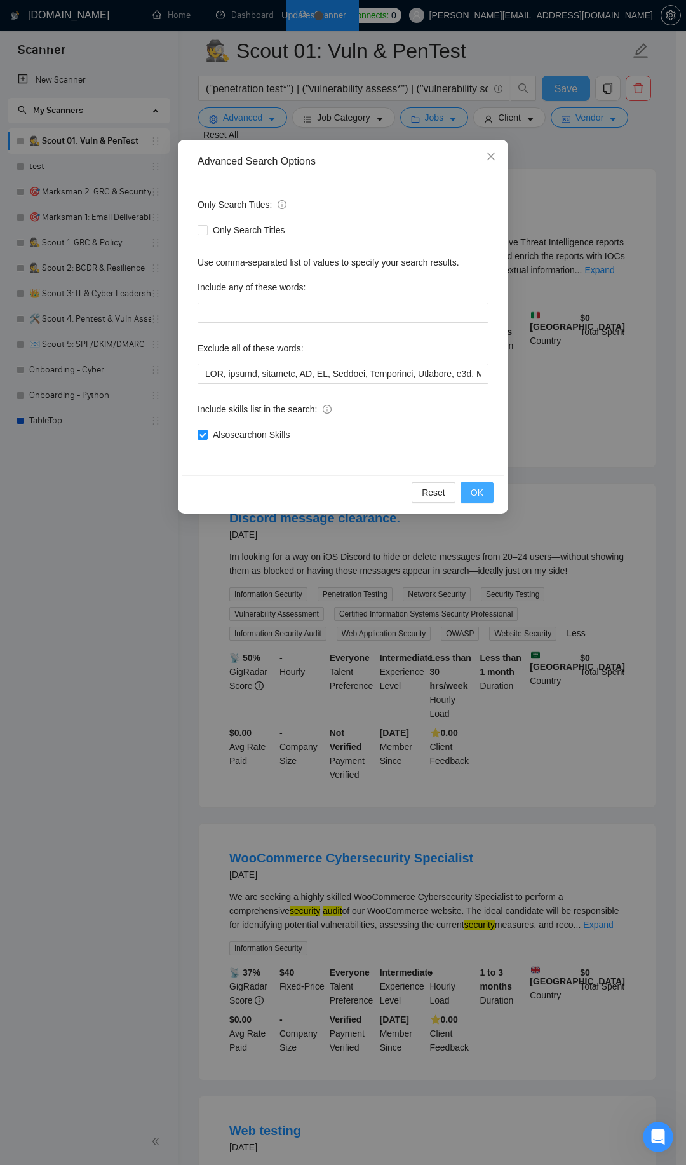
click at [485, 488] on button "OK" at bounding box center [477, 492] width 33 height 20
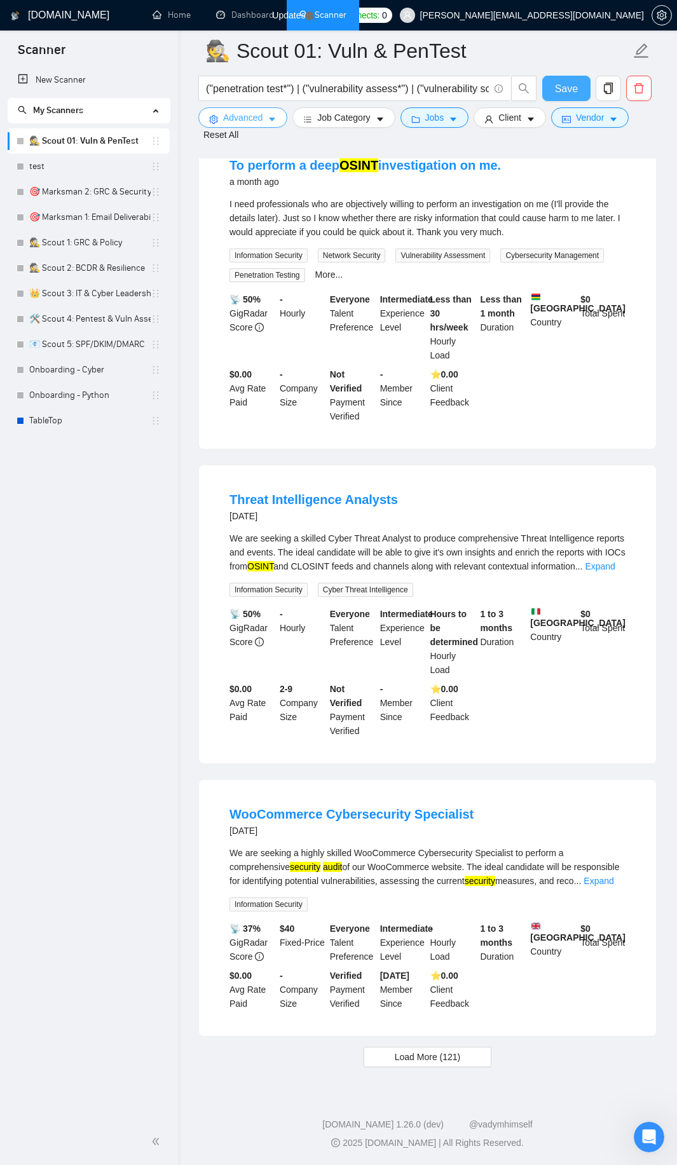
scroll to position [2303, 0]
click at [430, 1062] on span "Load More (121)" at bounding box center [428, 1057] width 66 height 14
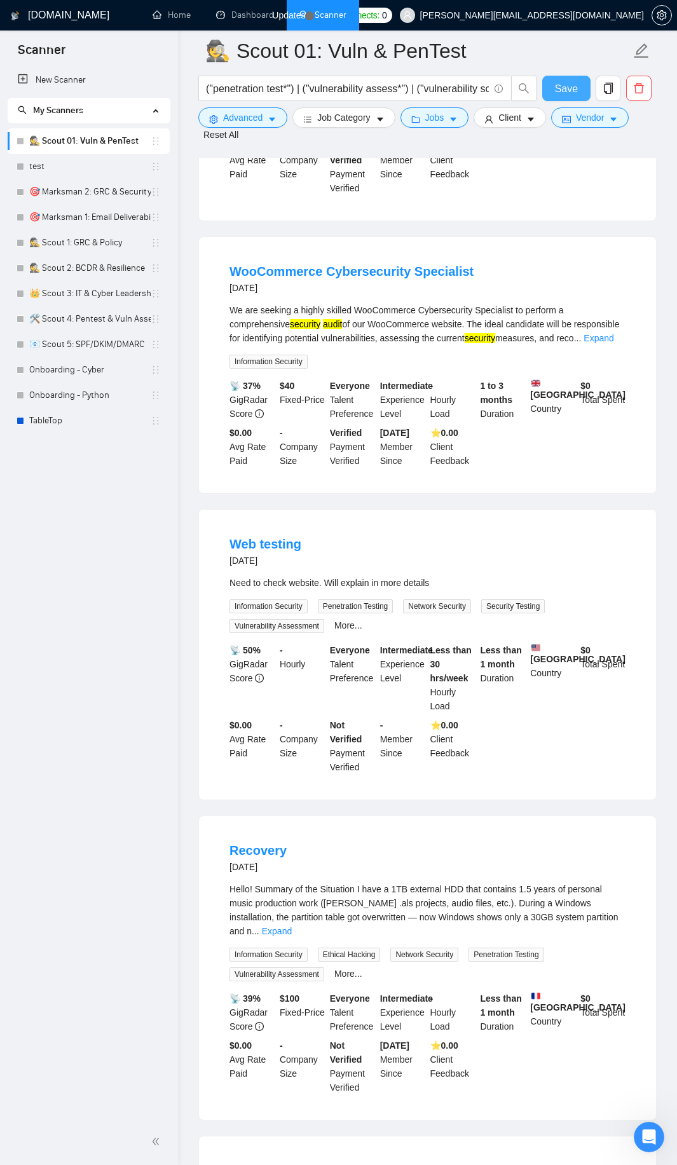
scroll to position [3219, 0]
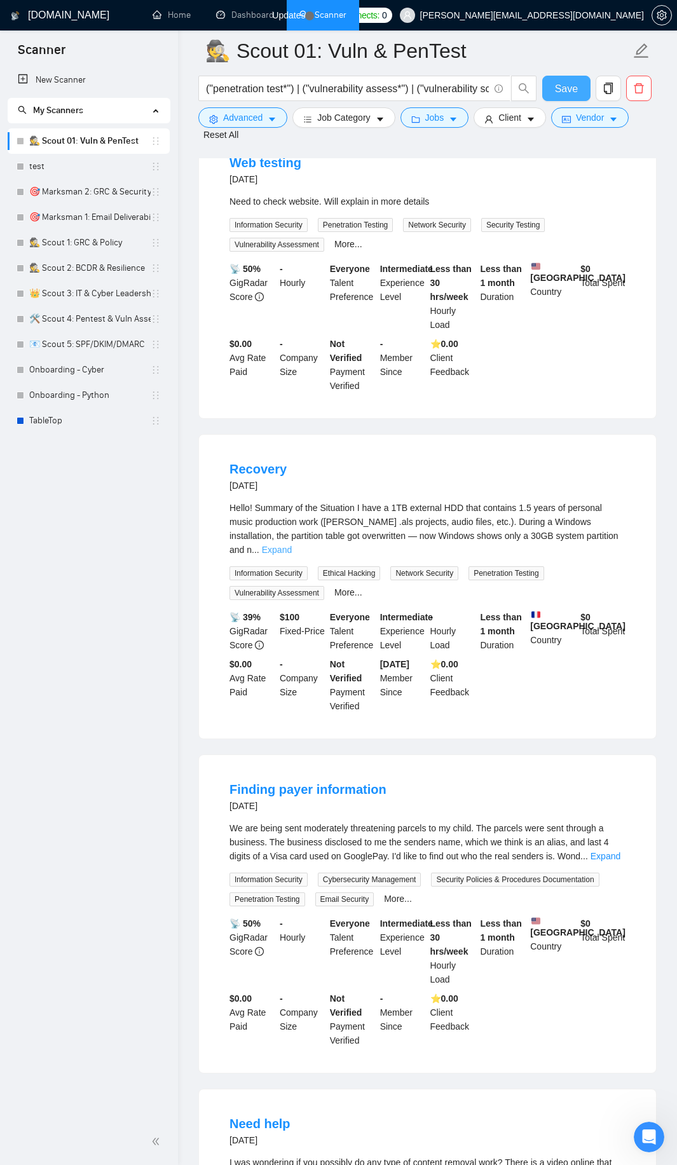
click at [292, 545] on link "Expand" at bounding box center [277, 550] width 30 height 10
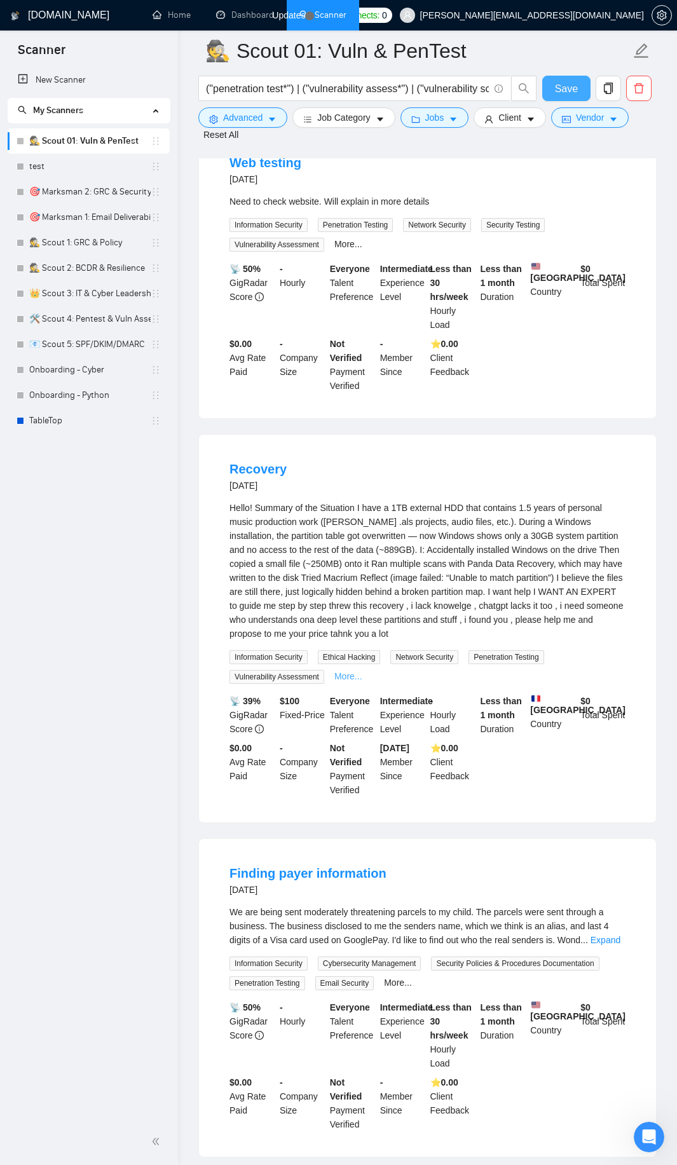
click at [346, 681] on link "More..." at bounding box center [348, 676] width 28 height 10
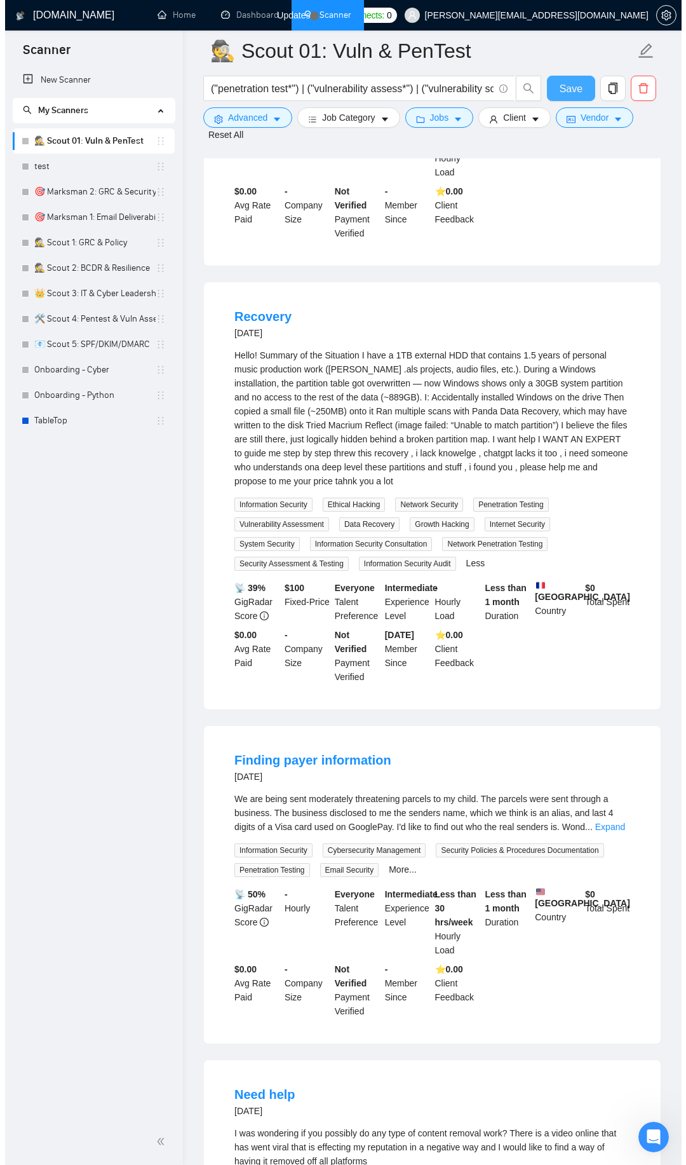
scroll to position [3295, 0]
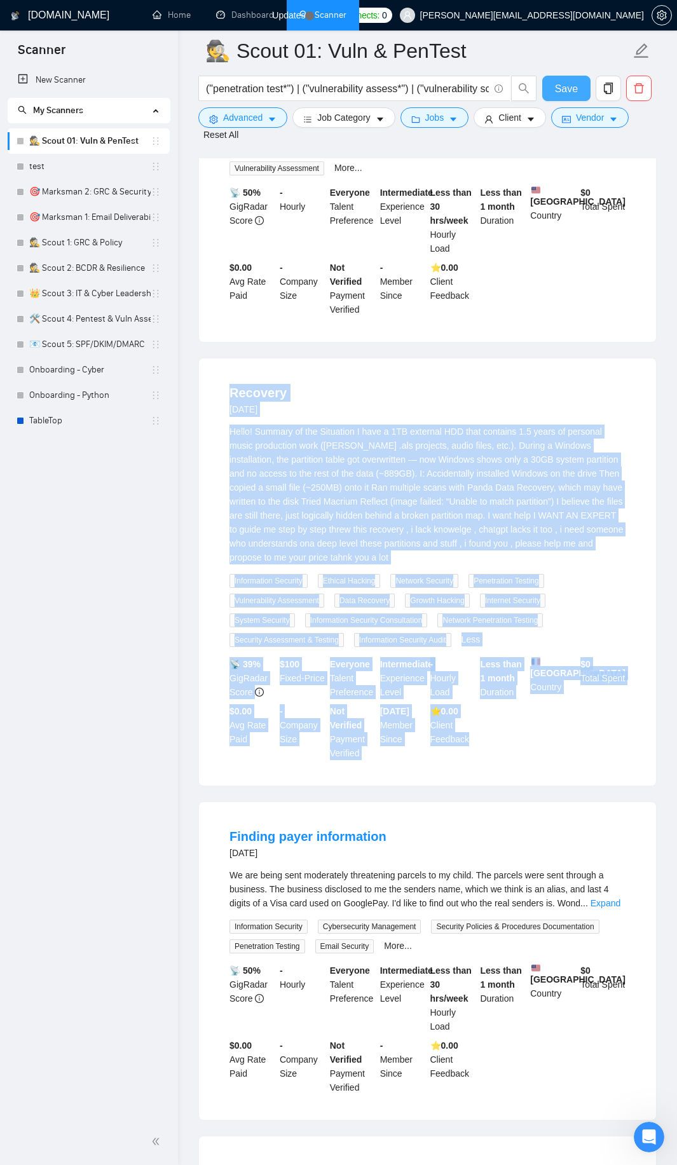
drag, startPoint x: 214, startPoint y: 403, endPoint x: 498, endPoint y: 751, distance: 449.0
click at [498, 751] on div "Recovery [DATE] Hello! Summary of the Situation I have a 1TB external HDD that …" at bounding box center [427, 571] width 457 height 427
click at [266, 118] on button "Advanced" at bounding box center [242, 117] width 89 height 20
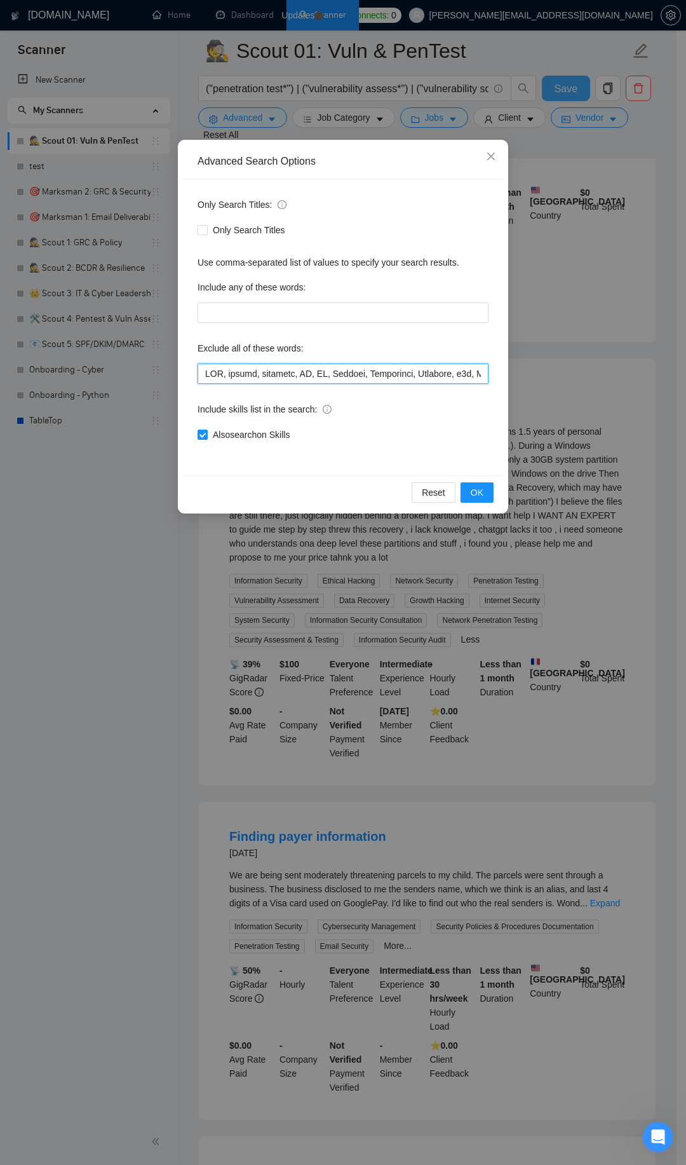
click at [302, 375] on input "text" at bounding box center [343, 374] width 291 height 20
paste input ", "Data Recovery", HDD, partition"
click at [479, 488] on span "OK" at bounding box center [477, 493] width 13 height 14
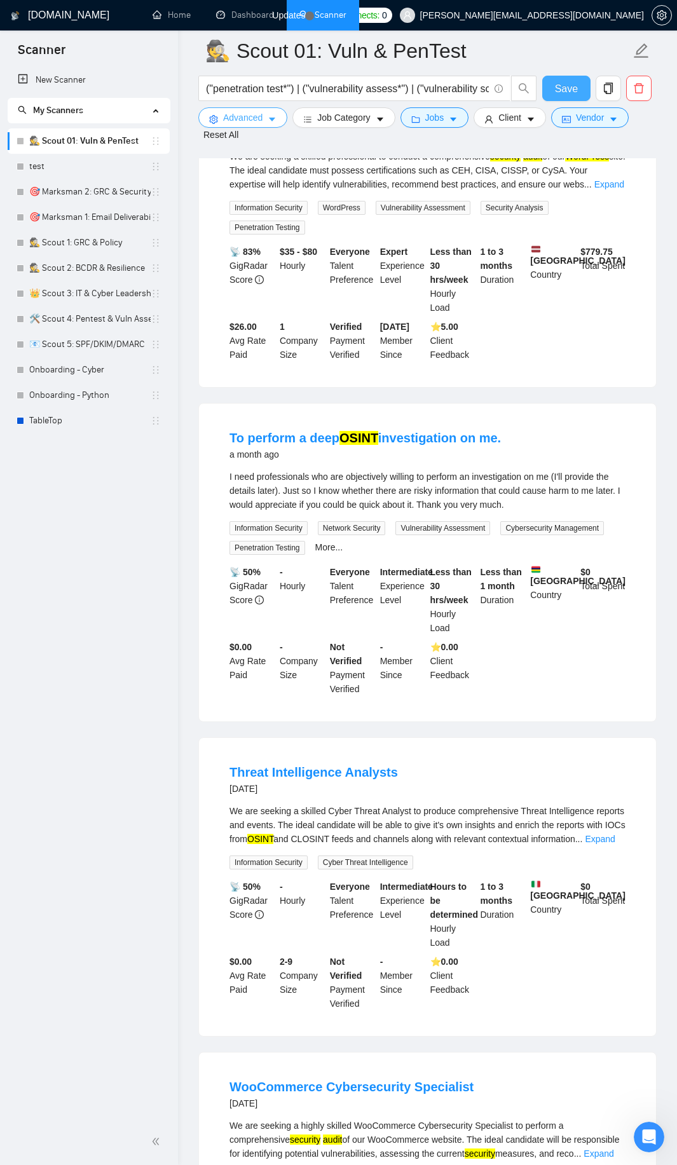
scroll to position [2303, 0]
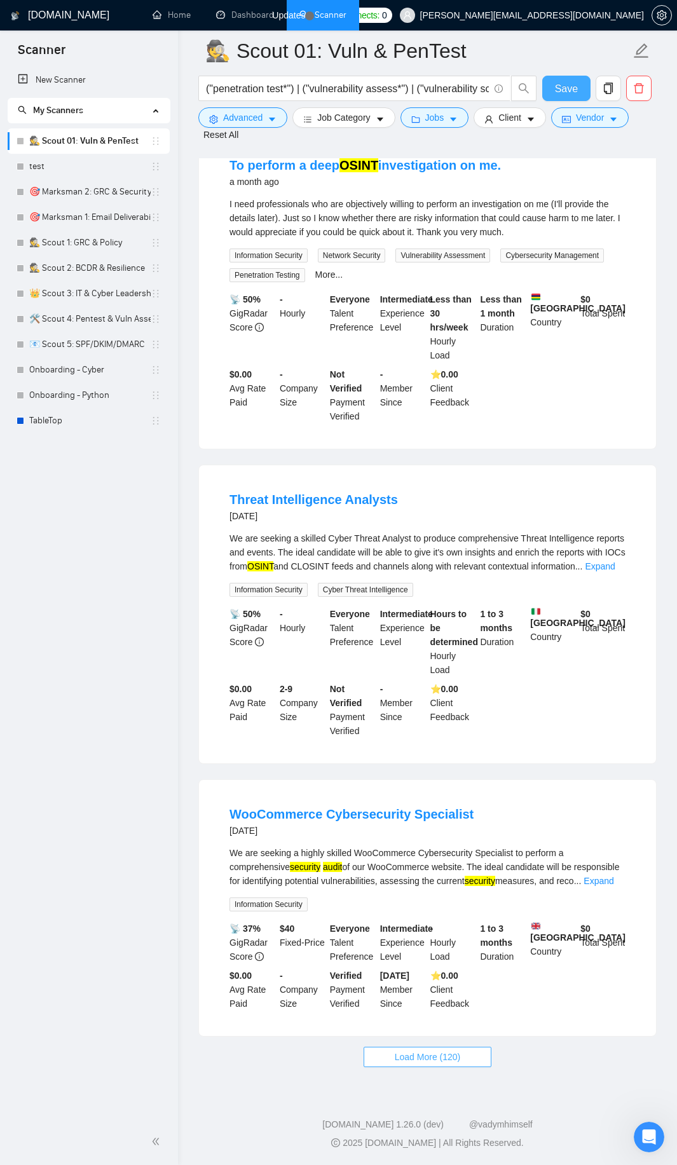
click at [402, 1057] on span "Load More (120)" at bounding box center [428, 1057] width 66 height 14
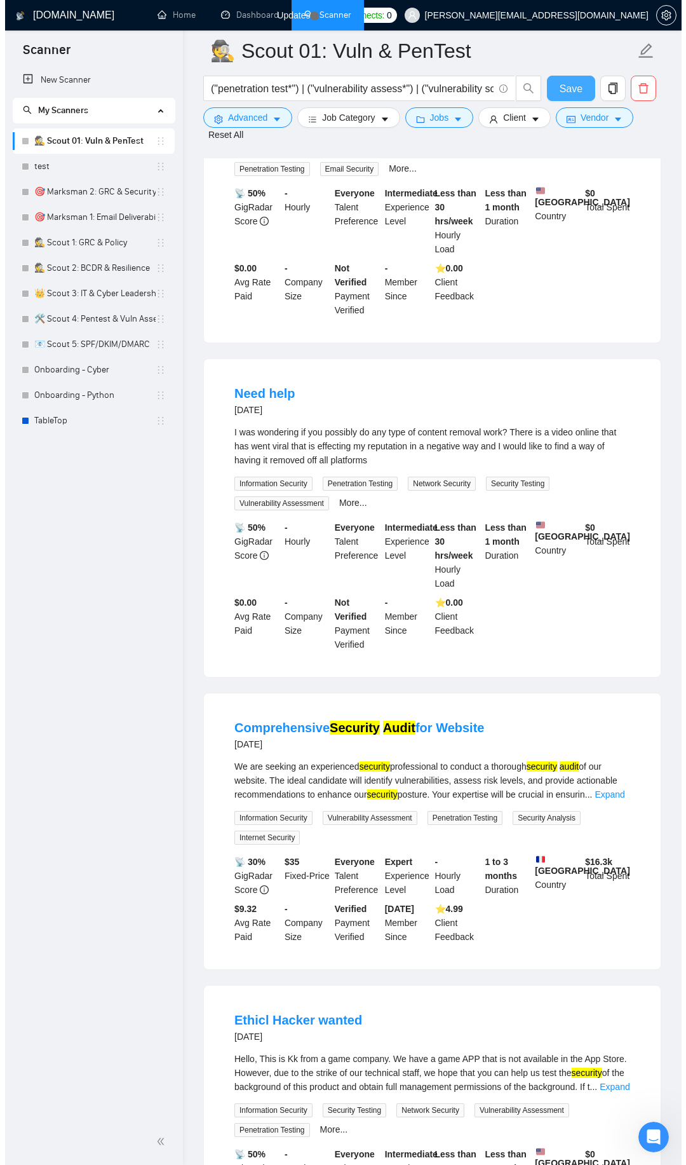
scroll to position [3676, 0]
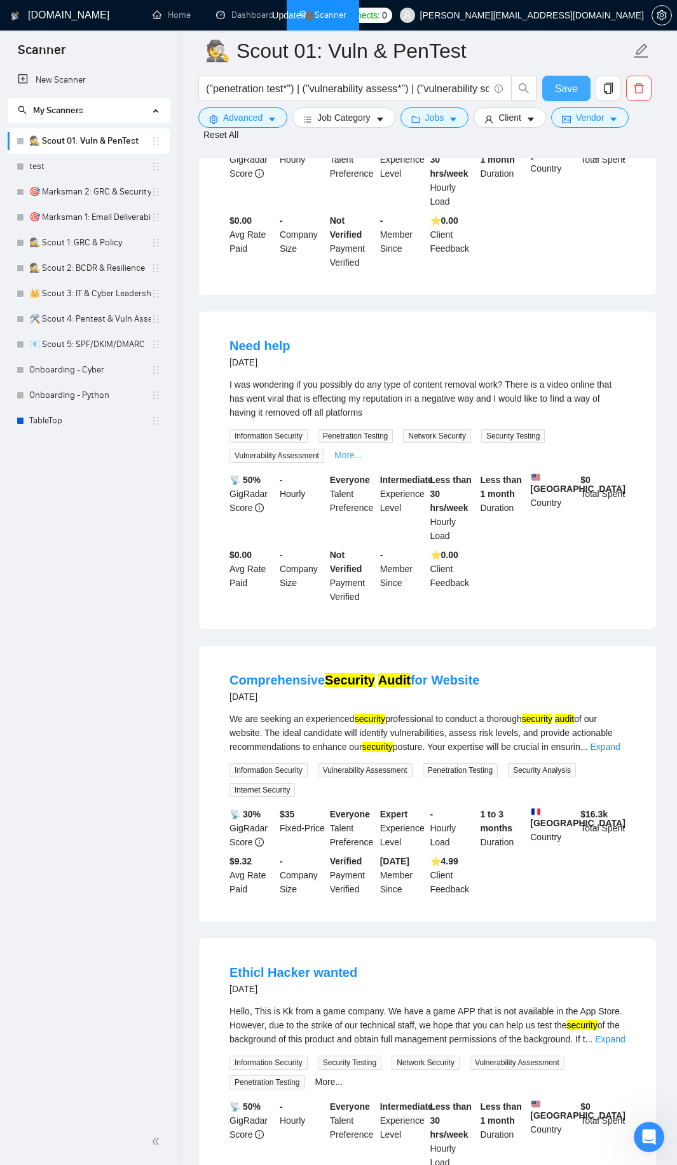
click at [343, 460] on link "More..." at bounding box center [348, 455] width 28 height 10
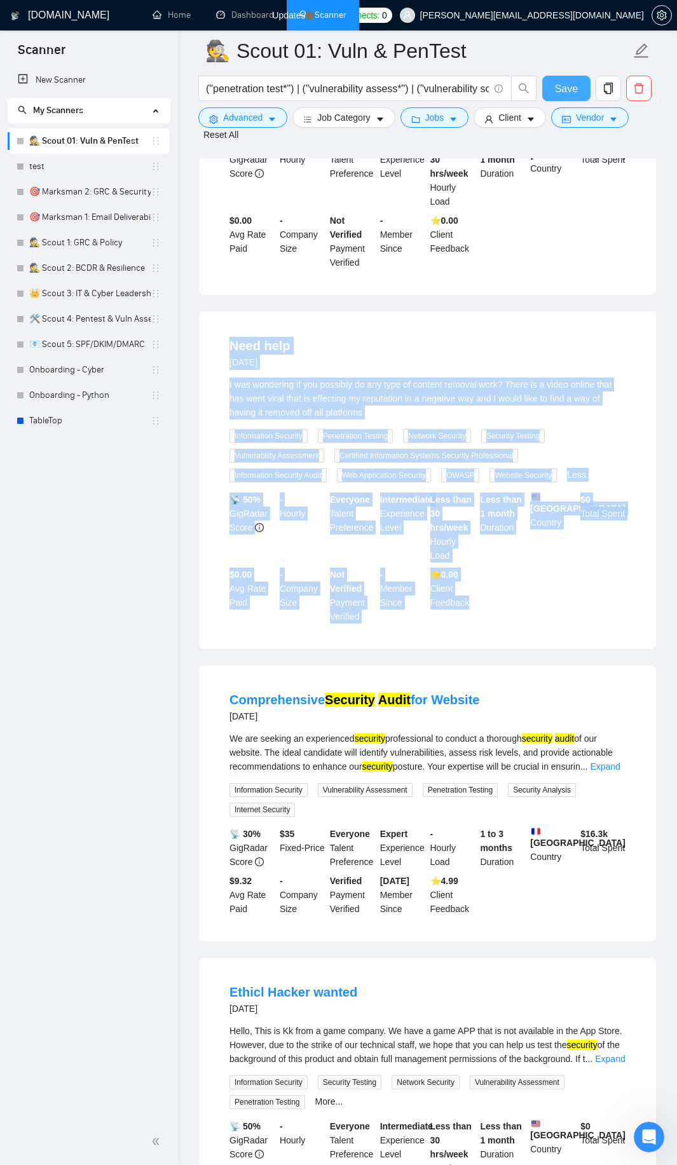
drag, startPoint x: 218, startPoint y: 358, endPoint x: 482, endPoint y: 611, distance: 365.0
click at [482, 611] on li "Need help [DATE] I was wondering if you possibly do any type of content removal…" at bounding box center [427, 480] width 426 height 307
click at [282, 123] on button "Advanced" at bounding box center [242, 117] width 89 height 20
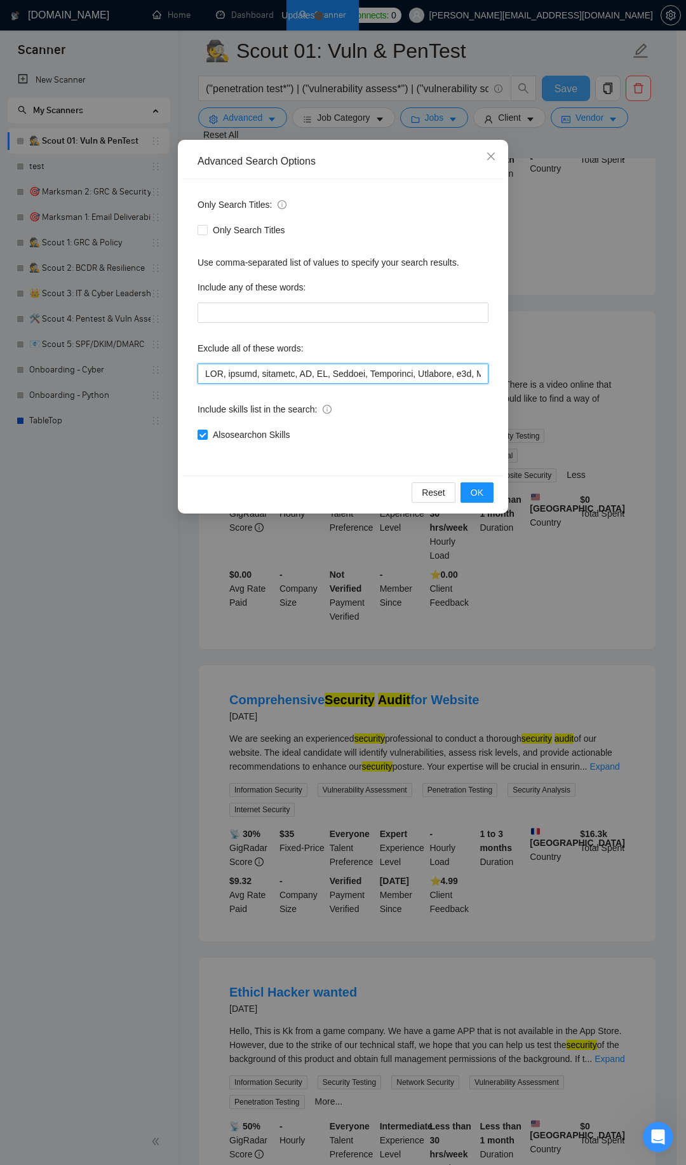
click at [265, 376] on input "text" at bounding box center [343, 374] width 291 height 20
paste input ", "content removal""
type input "SEO, design, designer, UX, UI, Flutter, Creatomate, Airtable, n8n, [DOMAIN_NAME…"
click at [471, 491] on span "OK" at bounding box center [477, 493] width 13 height 14
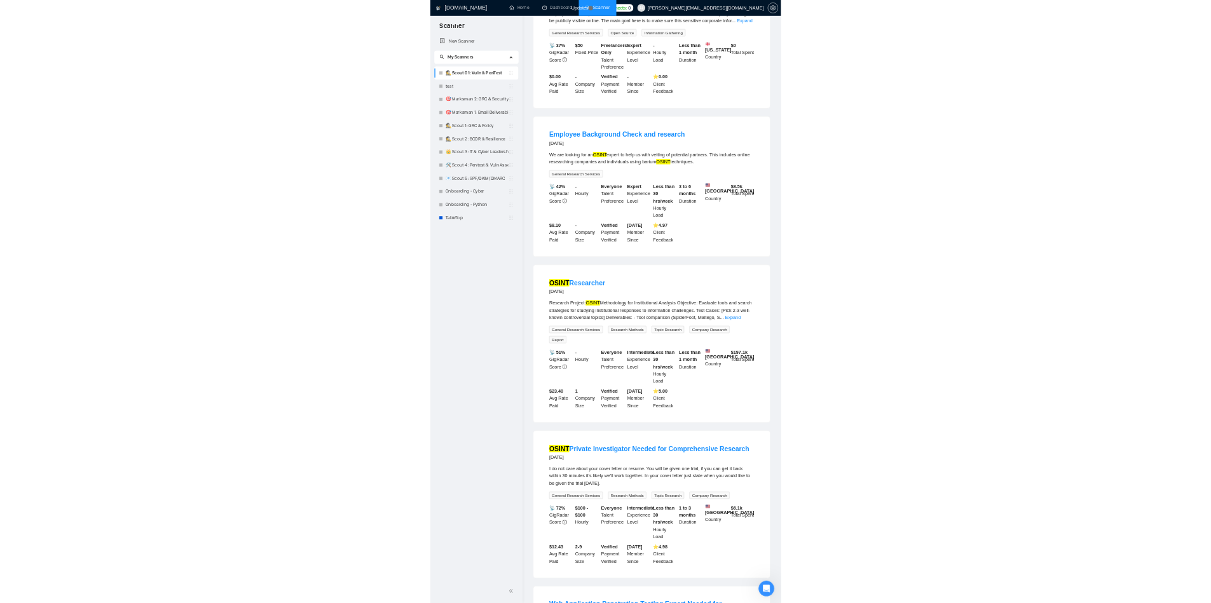
scroll to position [0, 0]
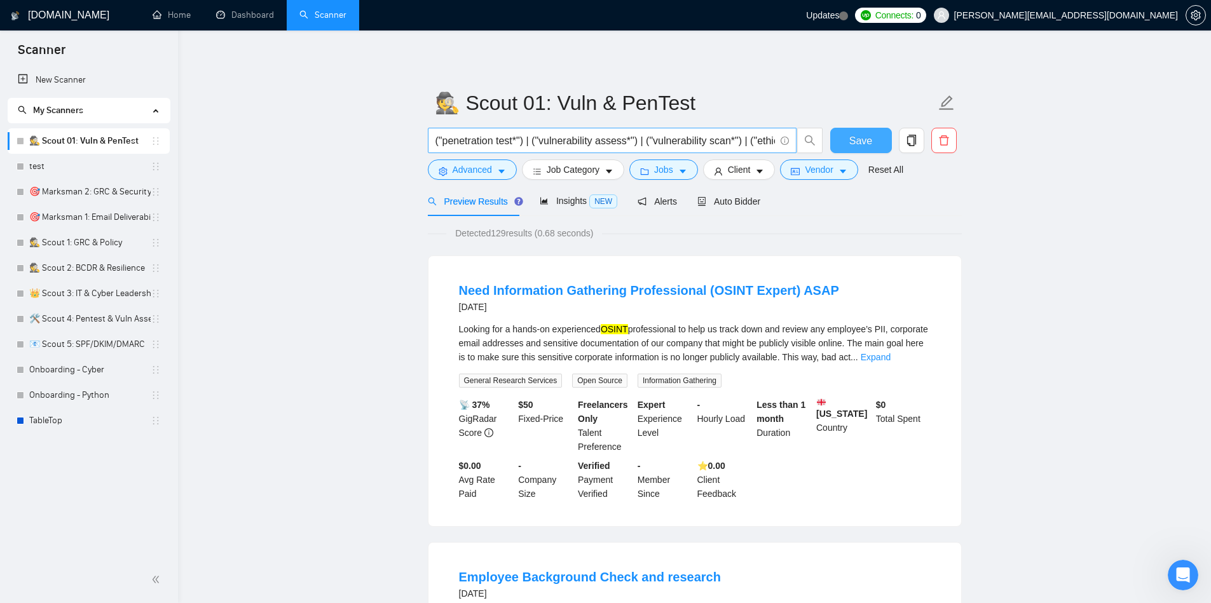
click at [512, 137] on input "("penetration test*") | ("vulnerability assess*") | ("vulnerability scan*") | (…" at bounding box center [604, 141] width 339 height 16
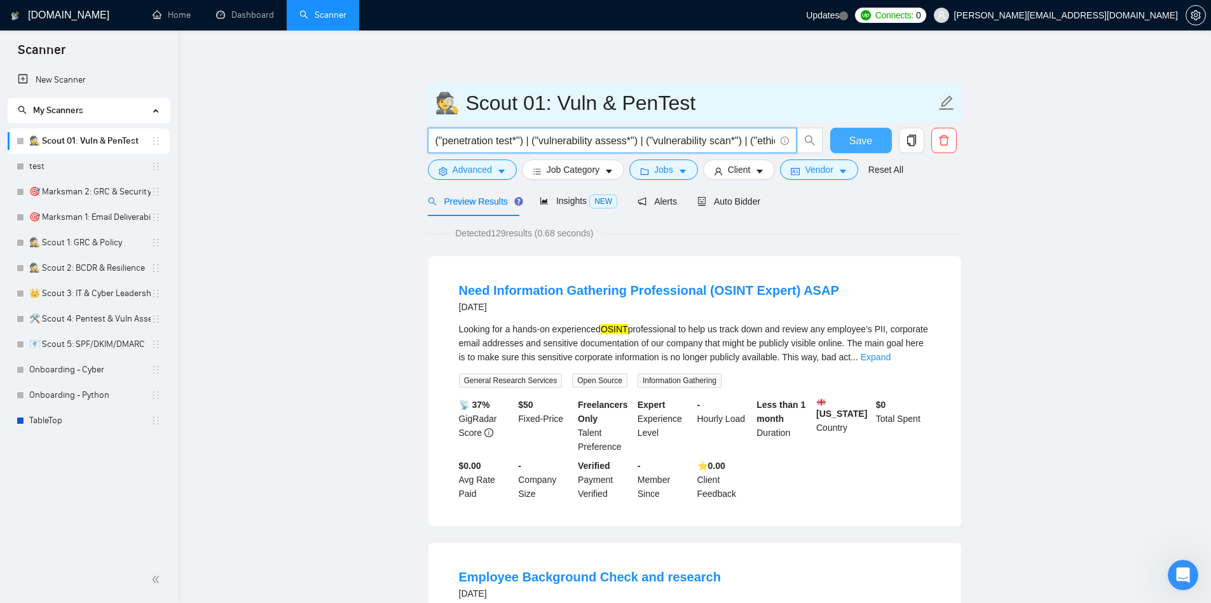
paste input "") | ("penetration testing") | (pentest*) | ("vulnerability assessment") | ("vu…"
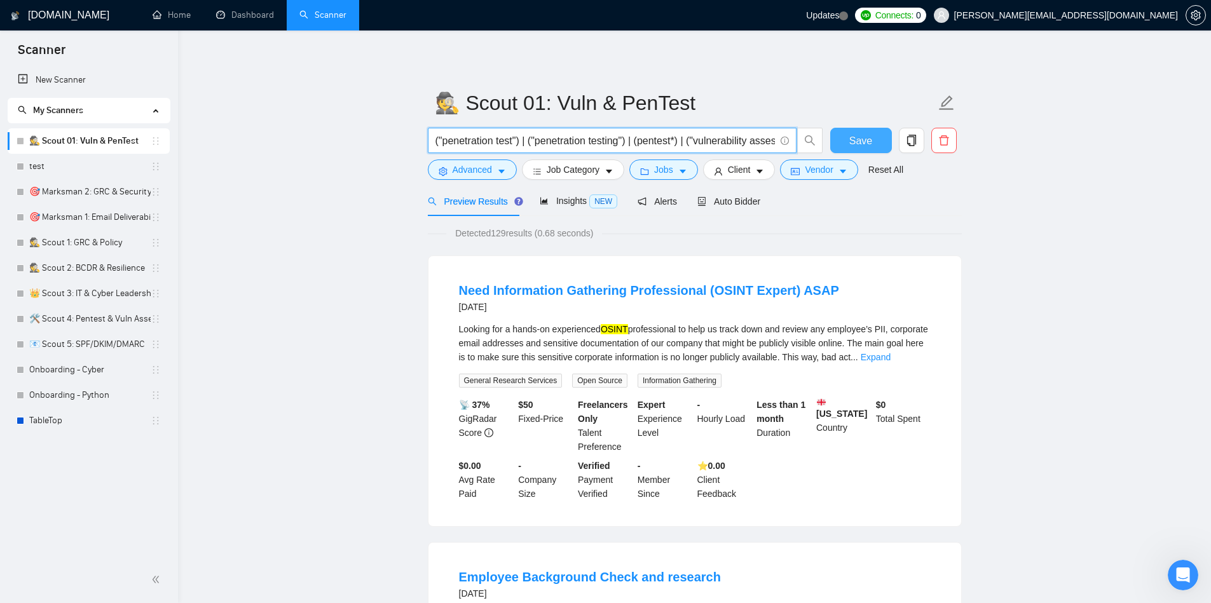
scroll to position [0, 1371]
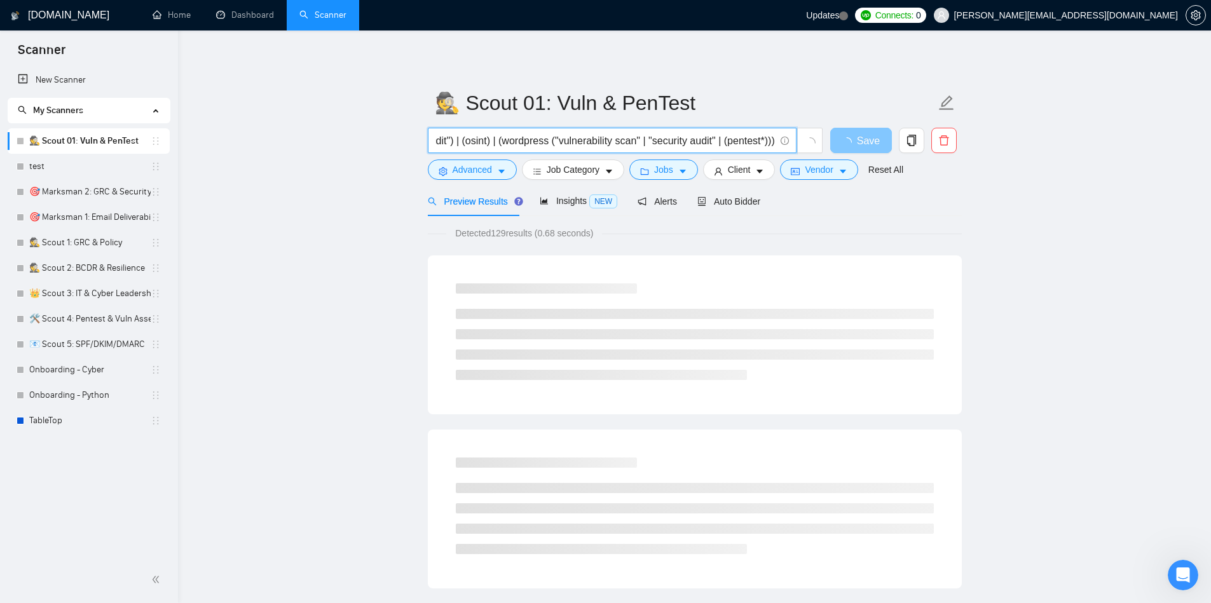
type input "("penetration test") | ("penetration testing") | (pentest*) | ("vulnerability a…"
click at [676, 135] on span "Save" at bounding box center [868, 141] width 23 height 16
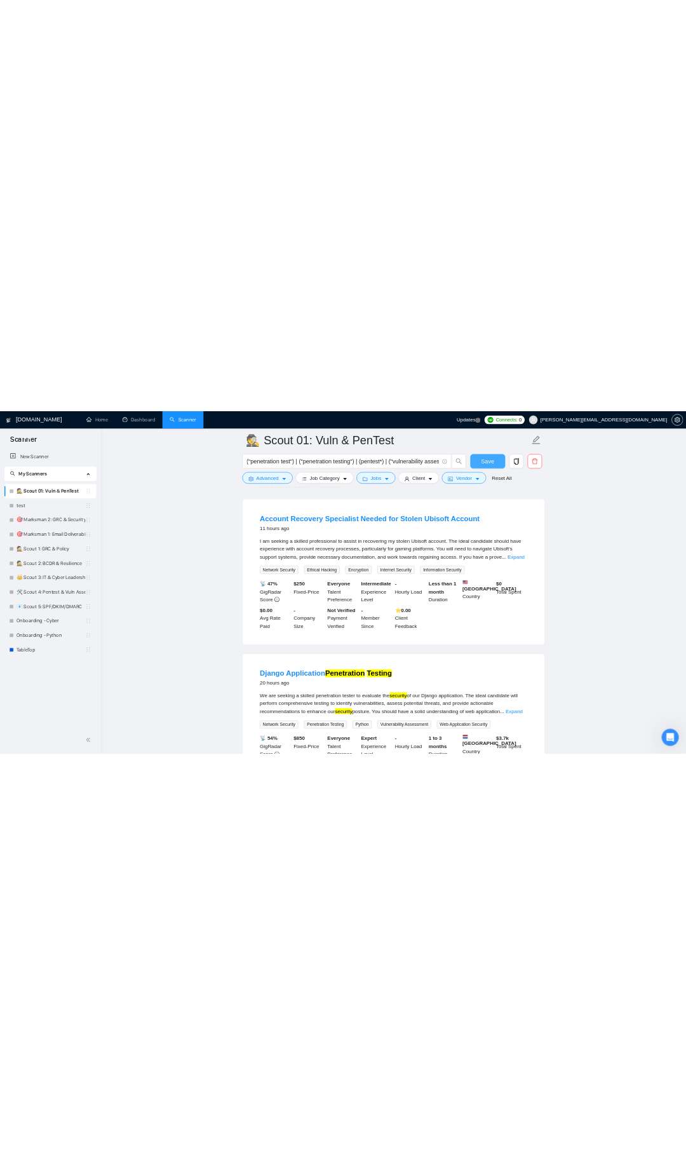
scroll to position [76, 0]
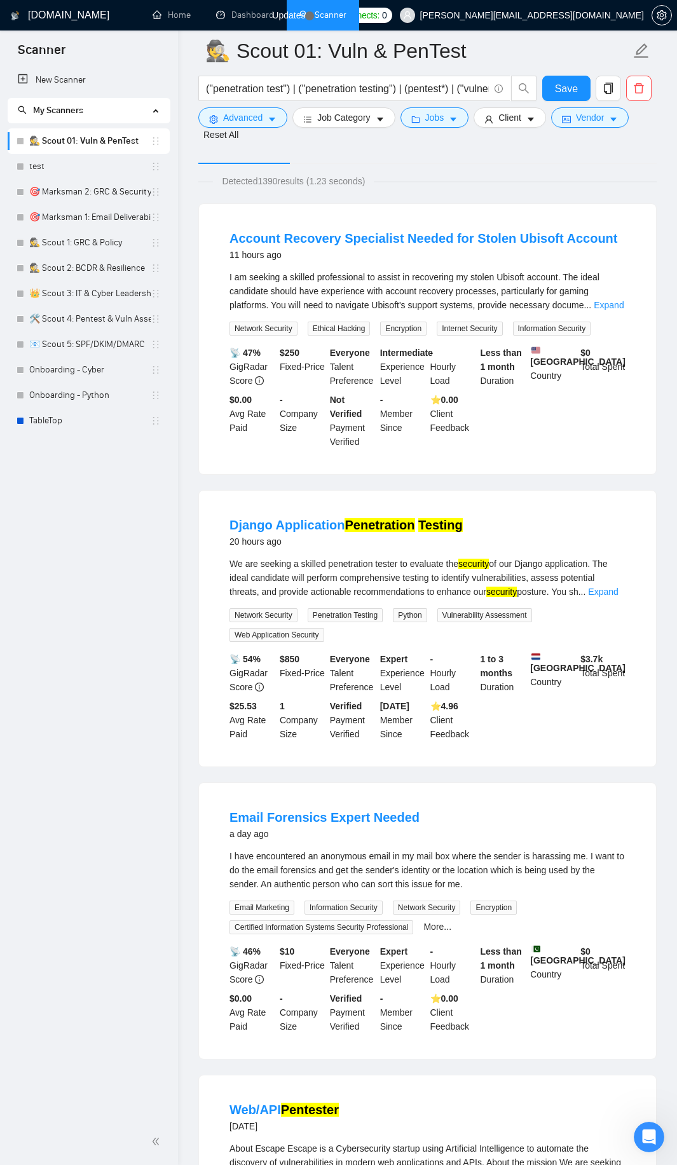
click at [600, 292] on div "I am seeking a skilled professional to assist in recovering my stolen Ubisoft a…" at bounding box center [427, 291] width 396 height 42
click at [606, 294] on div "I am seeking a skilled professional to assist in recovering my stolen Ubisoft a…" at bounding box center [427, 291] width 396 height 42
click at [610, 298] on div "I am seeking a skilled professional to assist in recovering my stolen Ubisoft a…" at bounding box center [427, 291] width 396 height 42
click at [608, 306] on link "Expand" at bounding box center [609, 305] width 30 height 10
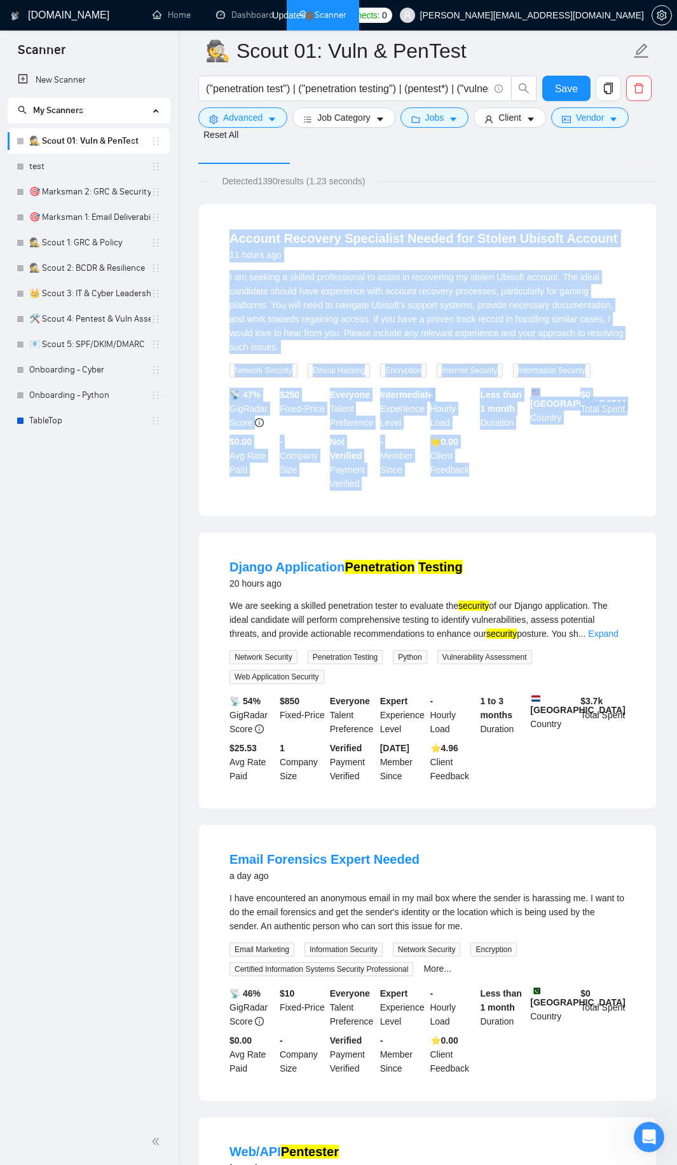
drag, startPoint x: 223, startPoint y: 238, endPoint x: 489, endPoint y: 482, distance: 361.7
click at [489, 482] on li "Account Recovery Specialist Needed for Stolen Ubisoft Account 11 hours ago I am…" at bounding box center [427, 360] width 426 height 282
click at [278, 125] on button "Advanced" at bounding box center [242, 117] width 89 height 20
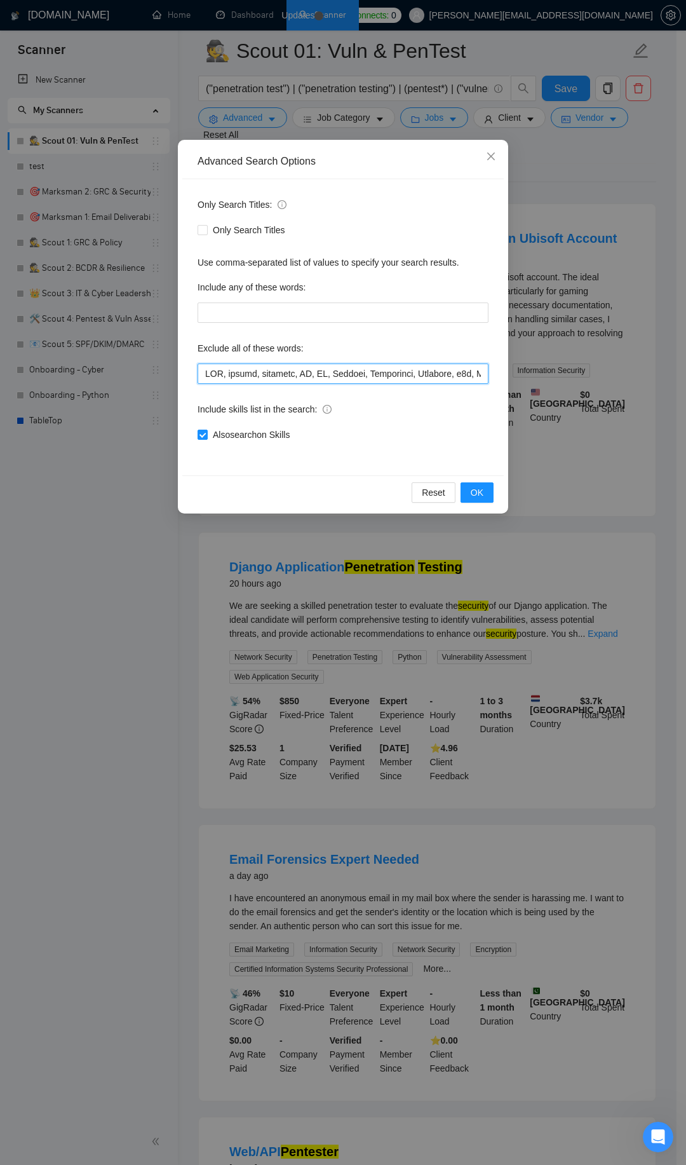
drag, startPoint x: 275, startPoint y: 371, endPoint x: 264, endPoint y: 371, distance: 10.8
click at [268, 367] on input "text" at bounding box center [343, 374] width 291 height 20
paste input "\.com, [DATE]\.com, Wix, Zapier, PHP, JavaScript, Authorize\.net, Zoom, Affilia…"
click at [477, 496] on span "OK" at bounding box center [477, 493] width 13 height 14
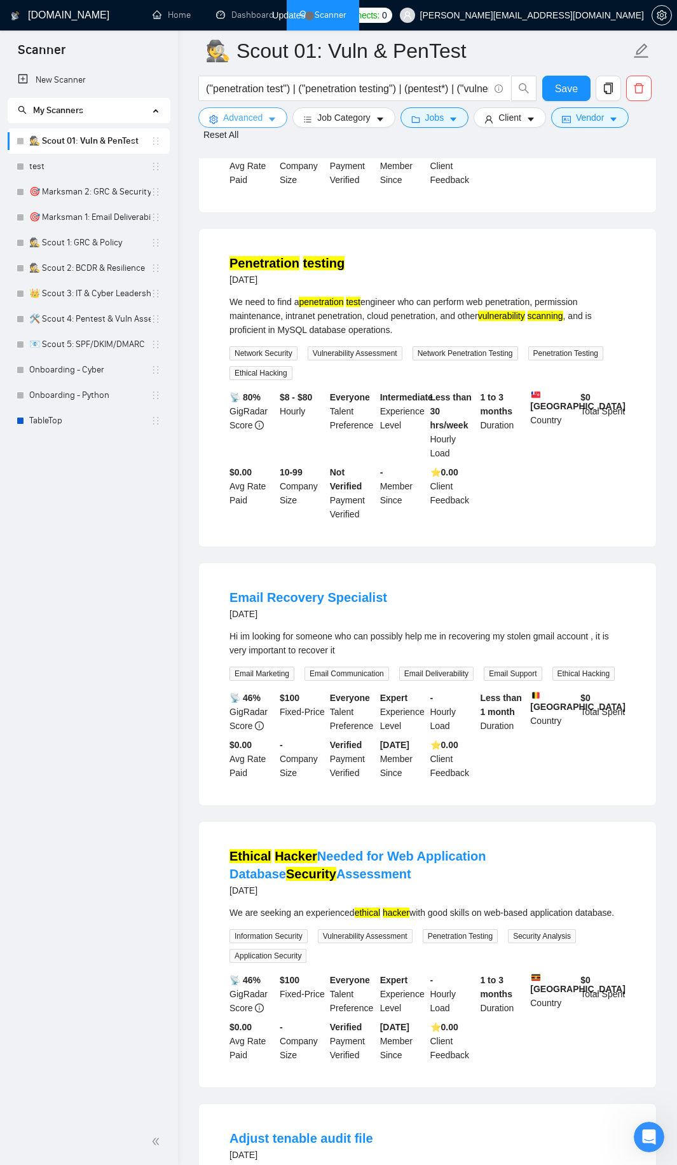
scroll to position [1144, 0]
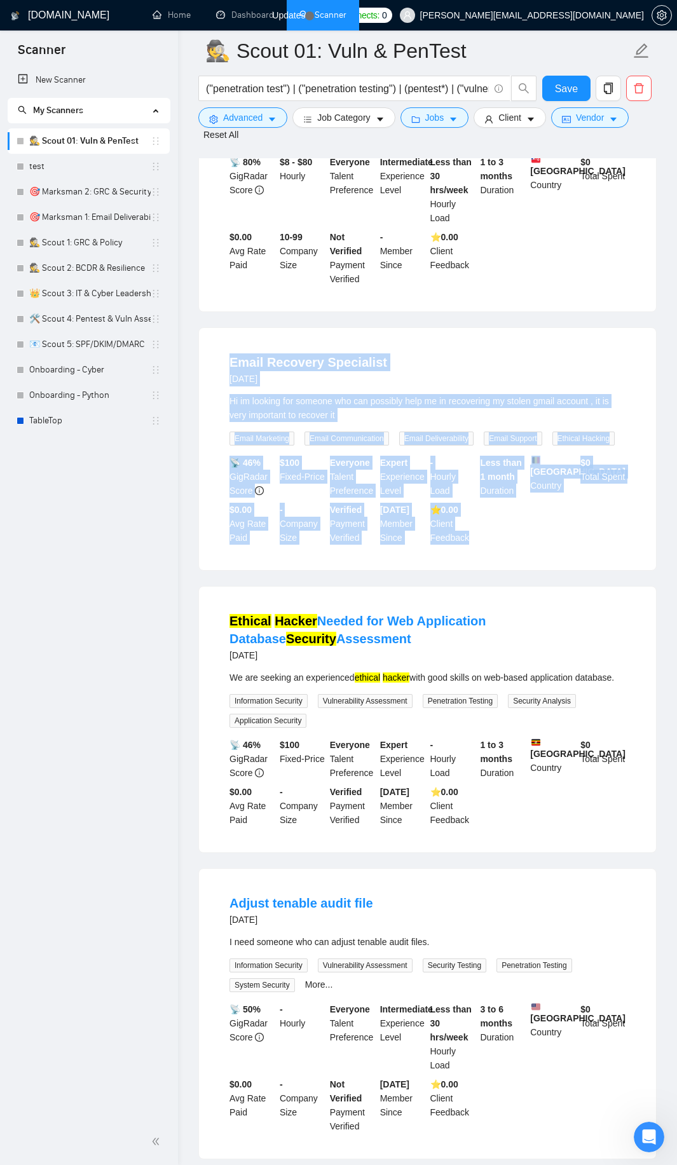
drag, startPoint x: 224, startPoint y: 370, endPoint x: 508, endPoint y: 534, distance: 328.6
click at [508, 534] on li "Email Recovery Specialist [DATE] Hi im looking for someone who can possibly hel…" at bounding box center [427, 449] width 426 height 212
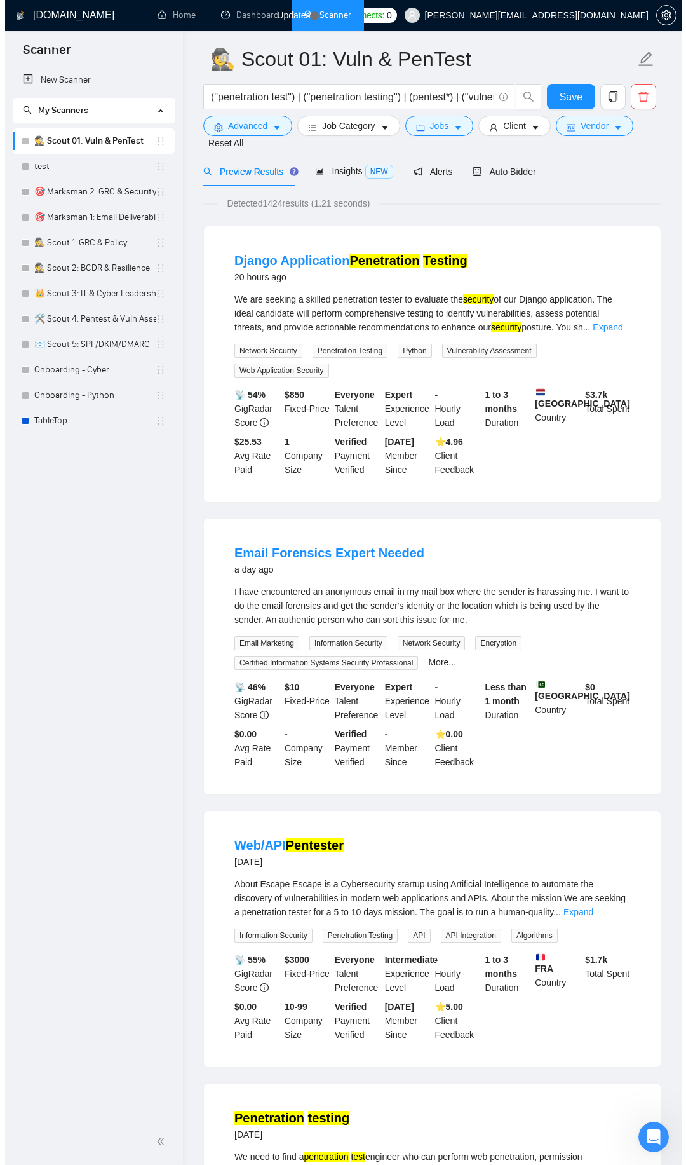
scroll to position [0, 0]
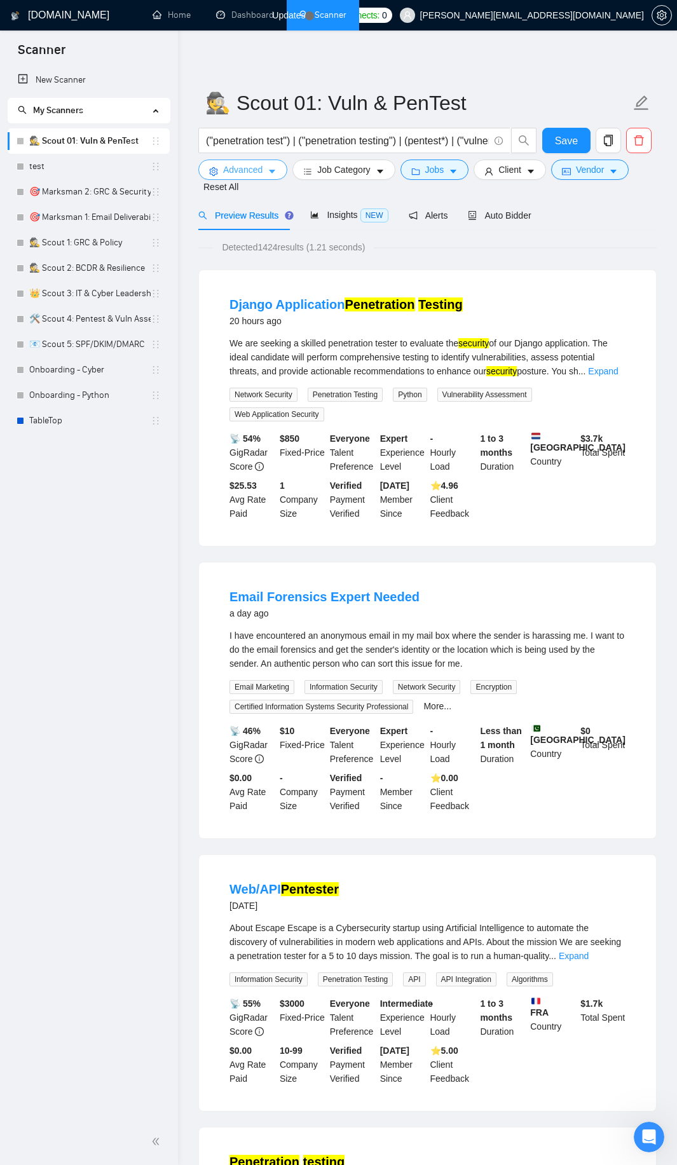
click at [267, 167] on button "Advanced" at bounding box center [242, 170] width 89 height 20
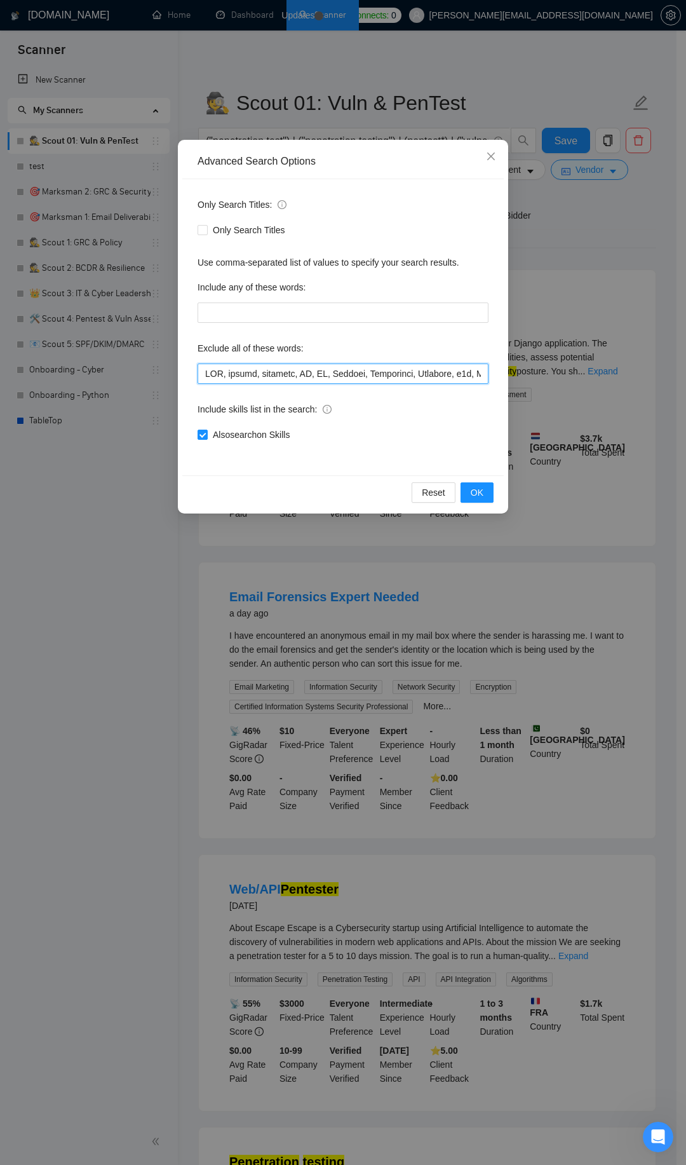
click at [294, 372] on input "text" at bounding box center [343, 374] width 291 height 20
paste input "5, Azure, Active Directory, Domain Controller, Machine Learning, Whisper, LLaMA…"
click at [480, 494] on span "OK" at bounding box center [477, 493] width 13 height 14
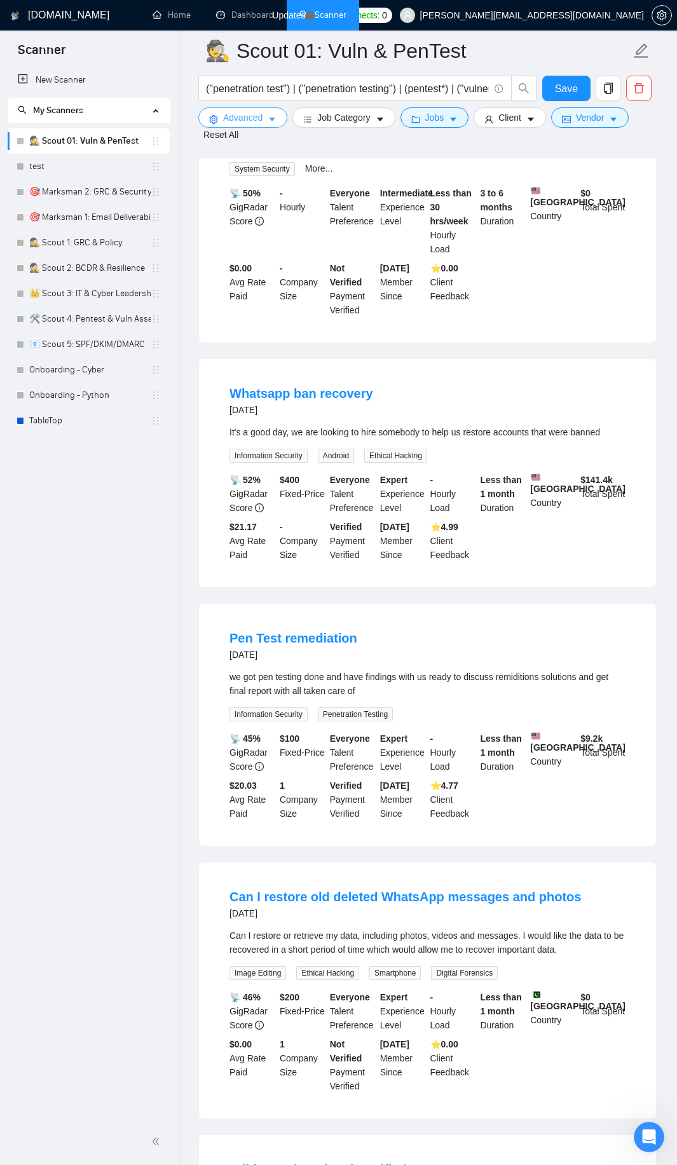
scroll to position [1754, 0]
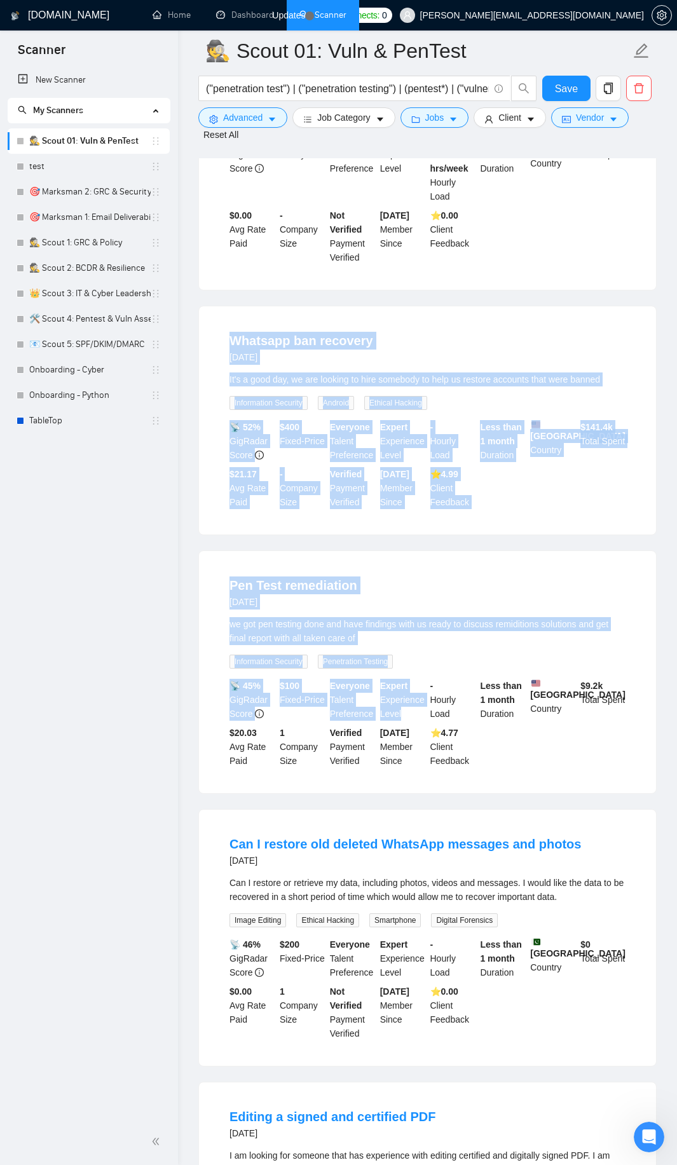
drag, startPoint x: 219, startPoint y: 345, endPoint x: 423, endPoint y: 726, distance: 432.2
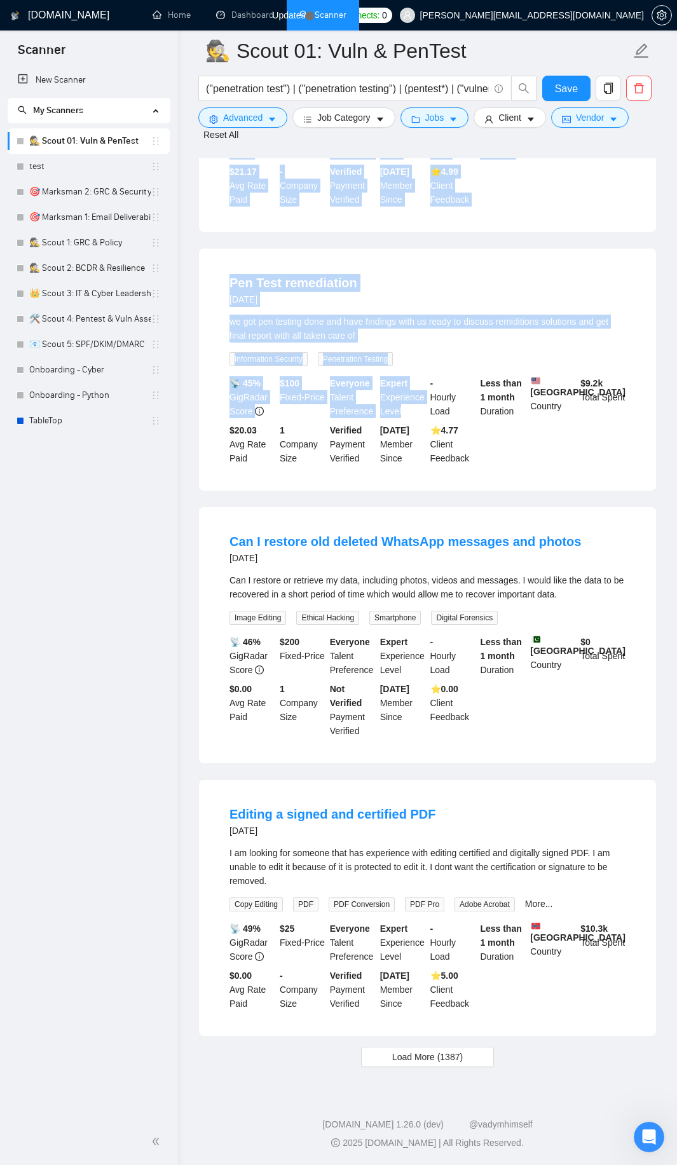
scroll to position [2075, 0]
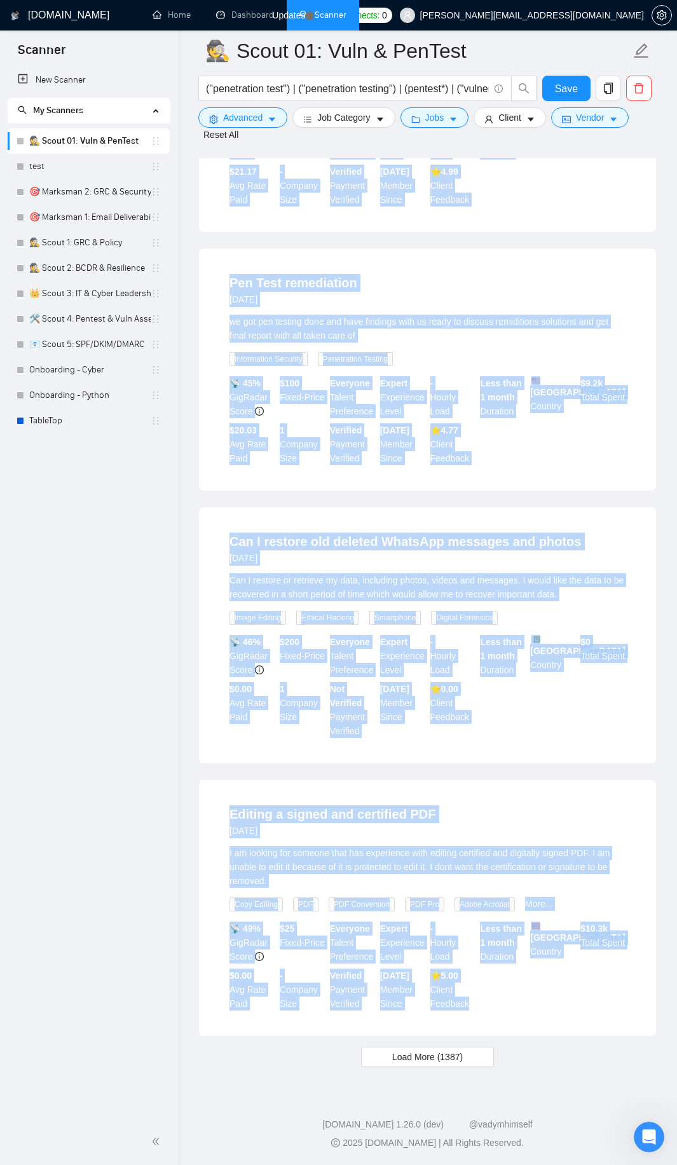
click at [486, 1007] on div "📡 49% GigRadar Score $ 25 Fixed-Price Everyone Talent Preference Expert Experie…" at bounding box center [427, 966] width 401 height 89
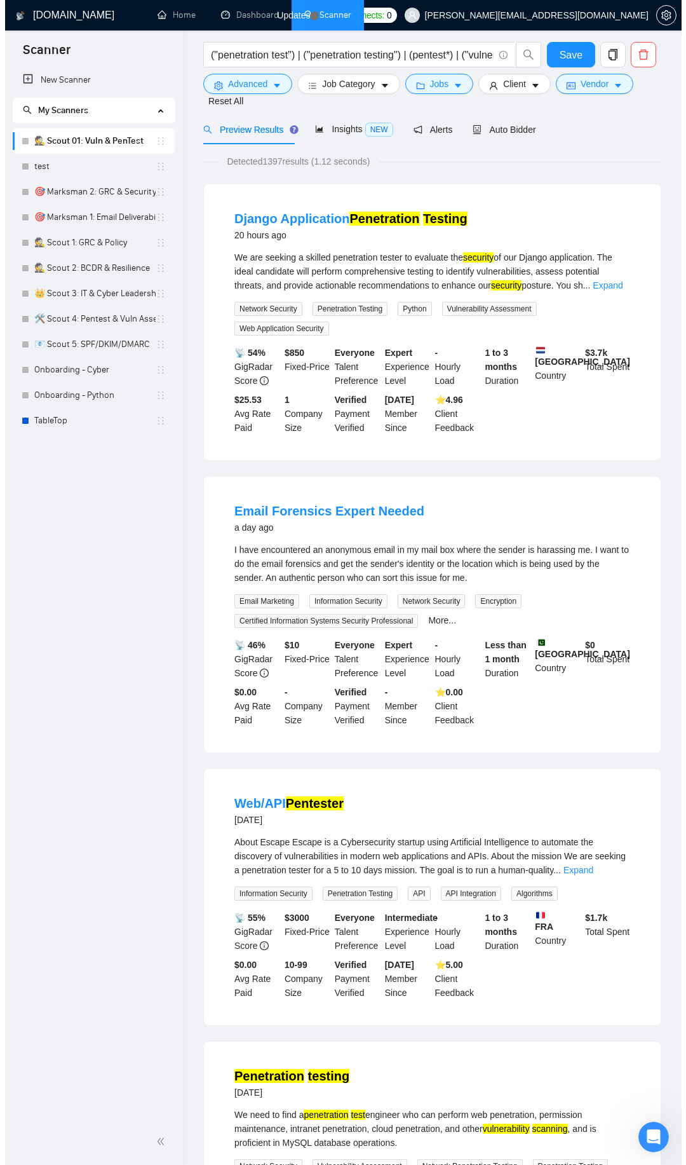
scroll to position [0, 0]
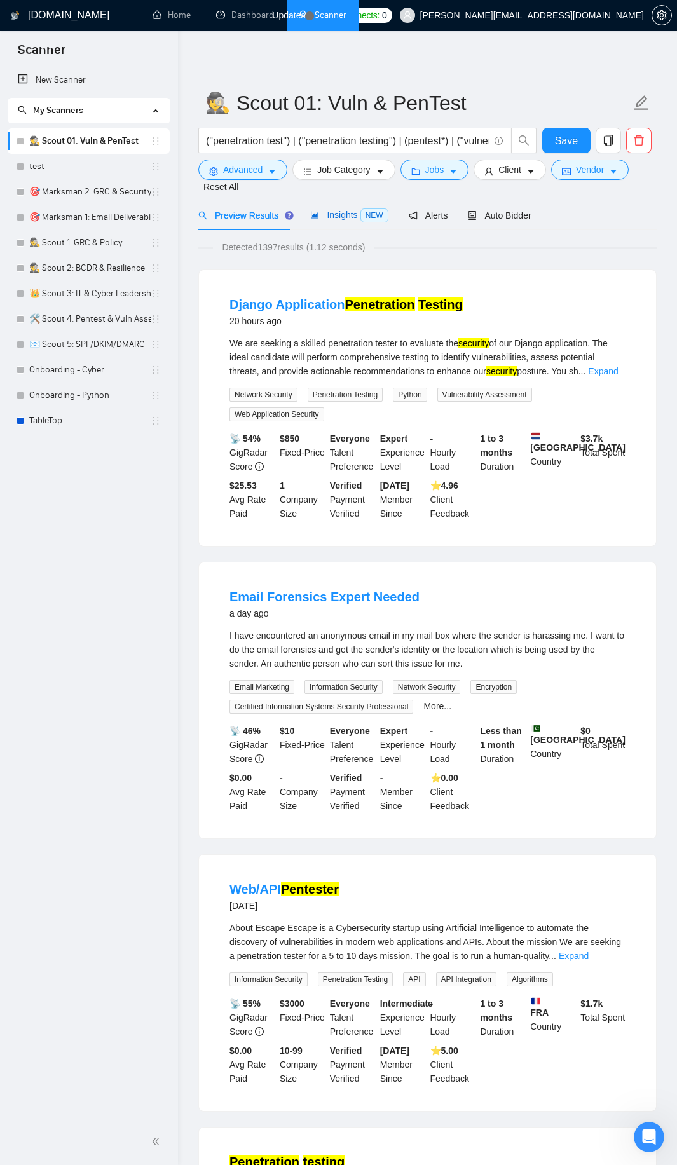
click at [341, 213] on span "Insights NEW" at bounding box center [349, 215] width 78 height 10
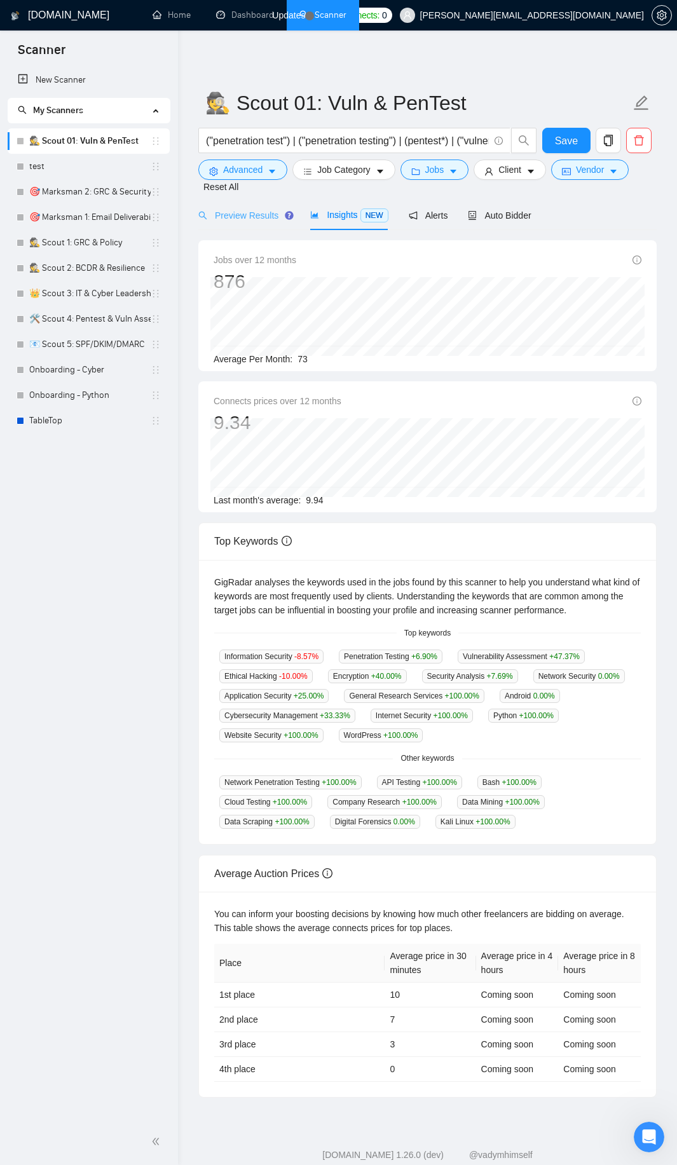
click at [254, 206] on div "Preview Results" at bounding box center [244, 215] width 92 height 30
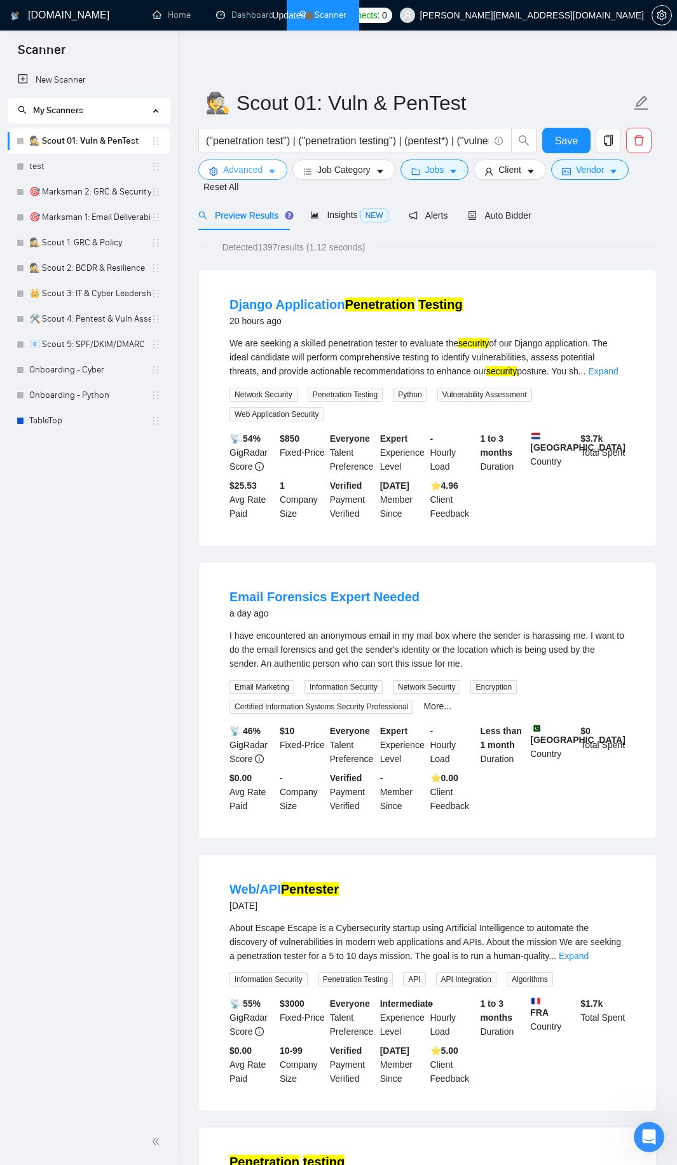
click at [226, 172] on span "Advanced" at bounding box center [242, 170] width 39 height 14
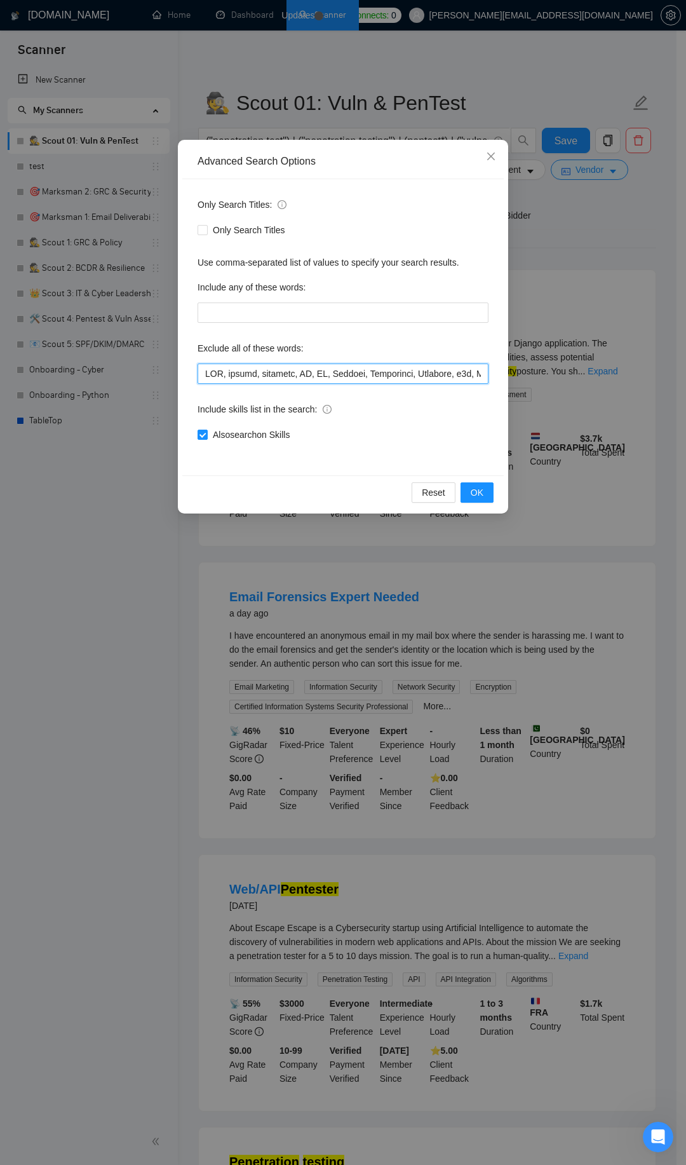
click at [286, 378] on input "text" at bounding box center [343, 374] width 291 height 20
paste input "Lo ipsumd. Sitametco adipi el s doeiu te i utlab etd ma aliquae adminim ven qui…"
type input "Lo ipsumd. Sitametco adipi el s doeiu te i utlab etd ma aliquae adminim ven qui…"
click at [492, 494] on button "OK" at bounding box center [477, 492] width 33 height 20
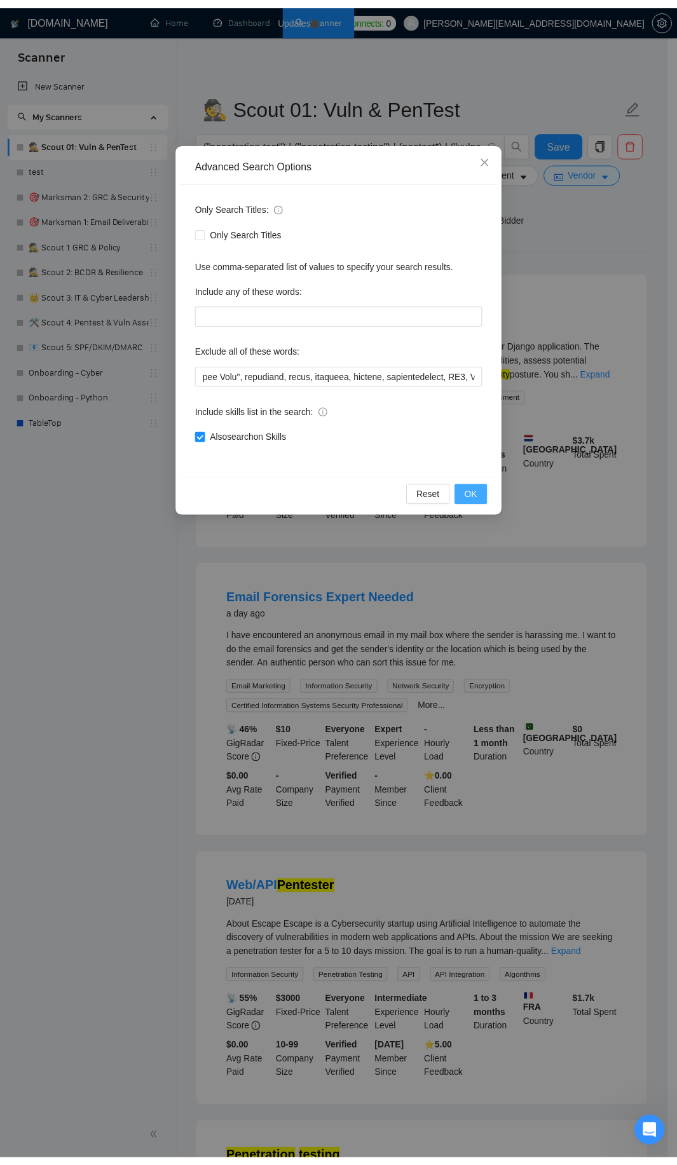
scroll to position [0, 0]
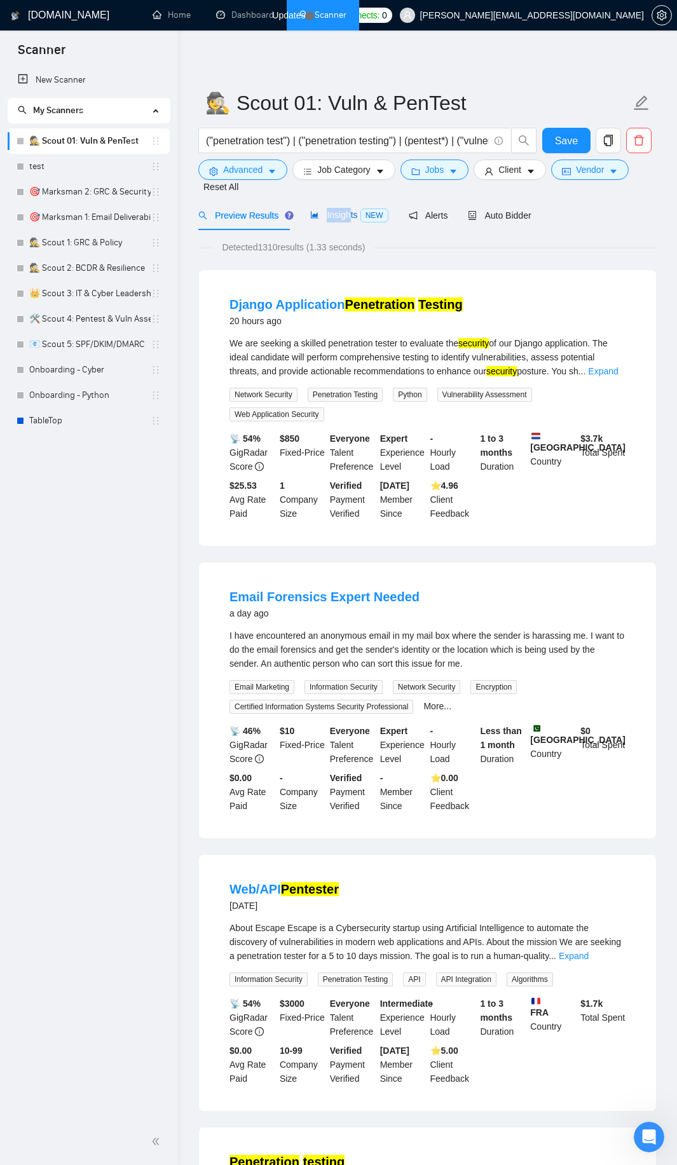
drag, startPoint x: 350, startPoint y: 212, endPoint x: 335, endPoint y: 218, distance: 16.5
click at [353, 208] on div "Insights NEW" at bounding box center [349, 215] width 78 height 15
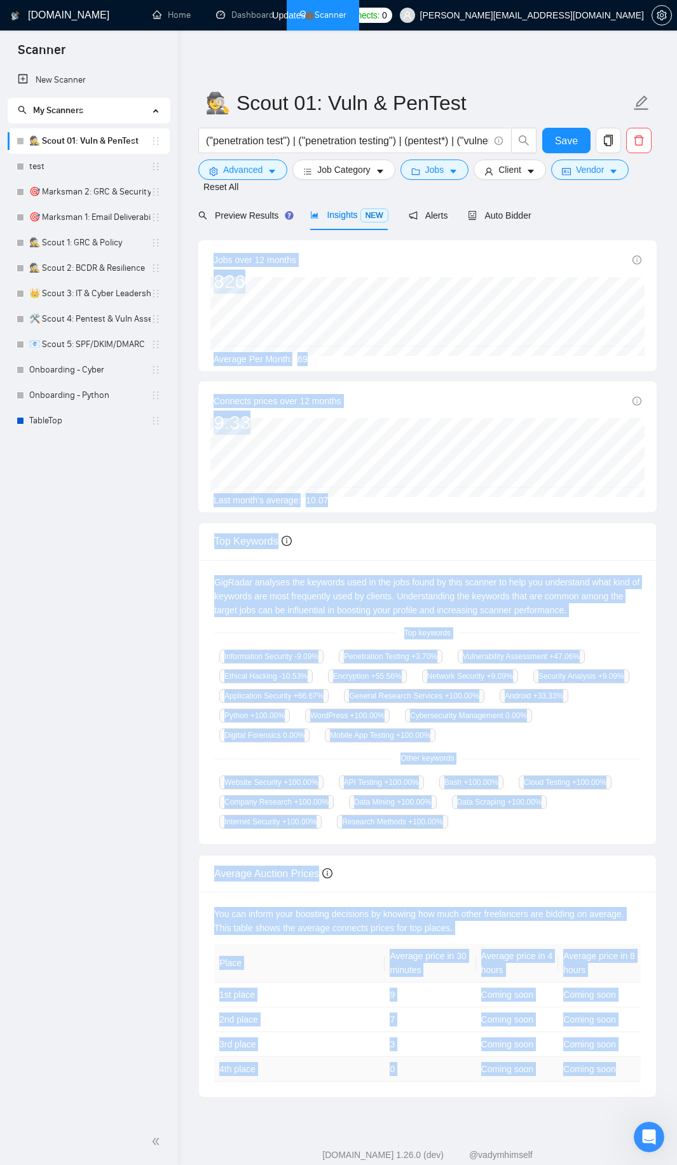
drag, startPoint x: 211, startPoint y: 258, endPoint x: 639, endPoint y: 1074, distance: 921.4
click at [639, 1074] on div "Jobs over 12 months 826 [DATE] 64 Average Per Month: 69 Connects prices over 12…" at bounding box center [427, 668] width 458 height 857
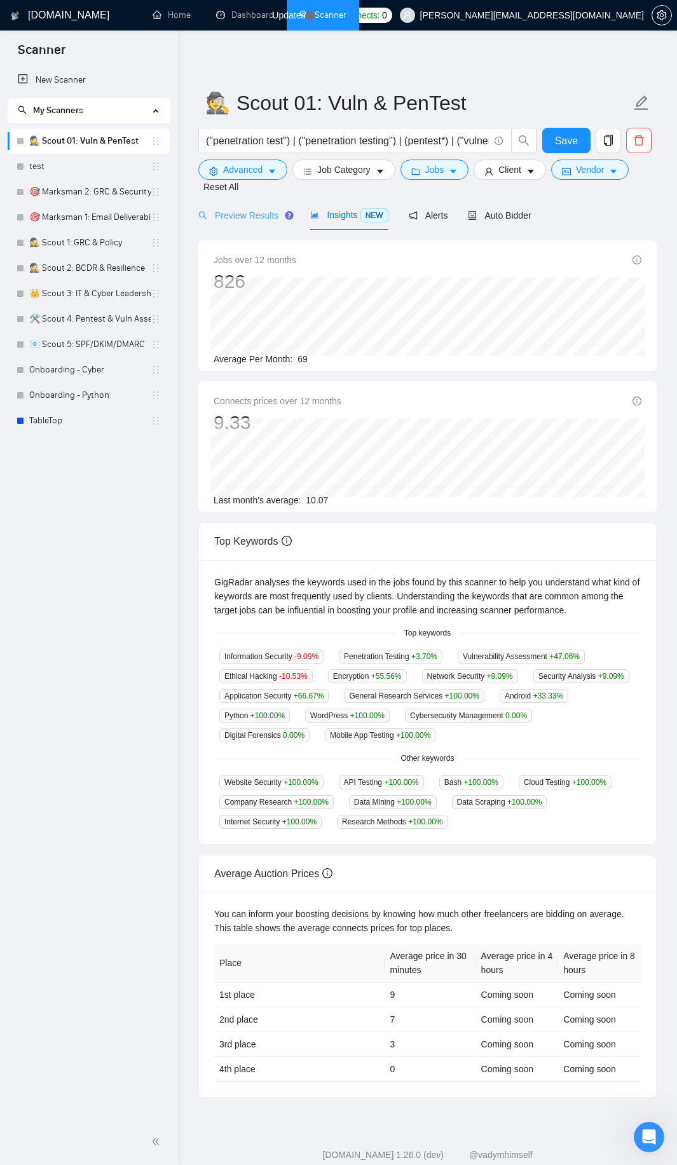
click at [230, 224] on div "Preview Results" at bounding box center [244, 215] width 92 height 30
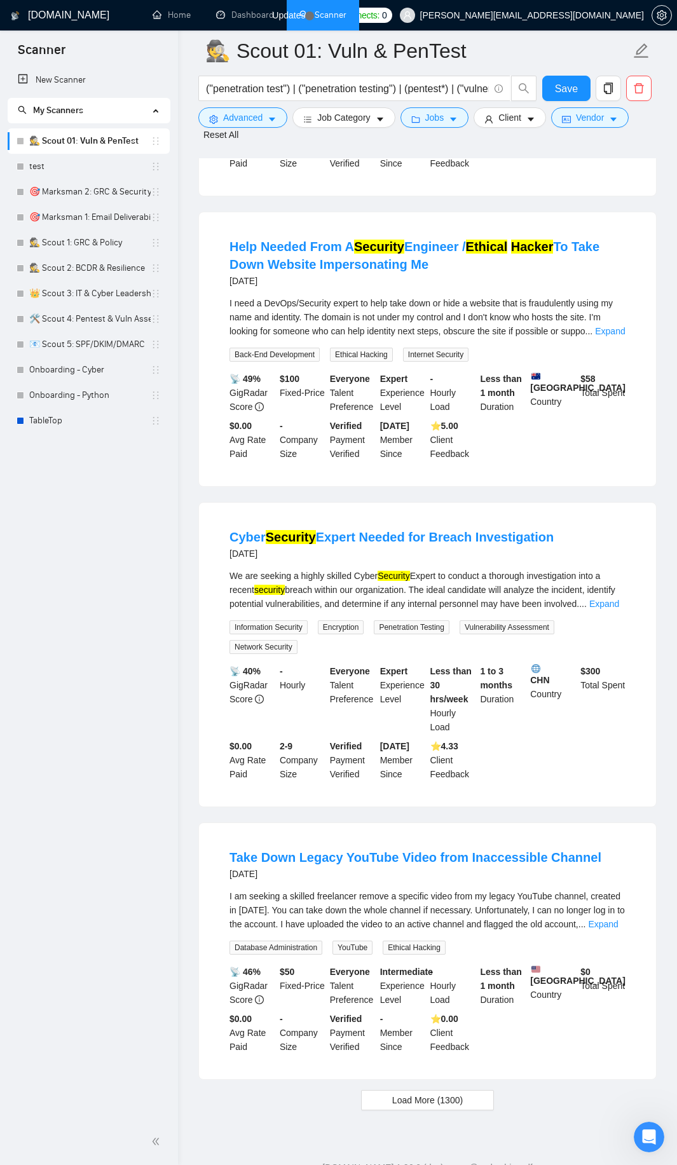
scroll to position [2136, 0]
click at [602, 336] on div "I need a DevOps/Security expert to help take down or hide a website that is fra…" at bounding box center [427, 317] width 396 height 42
click at [606, 329] on link "Expand" at bounding box center [610, 330] width 30 height 10
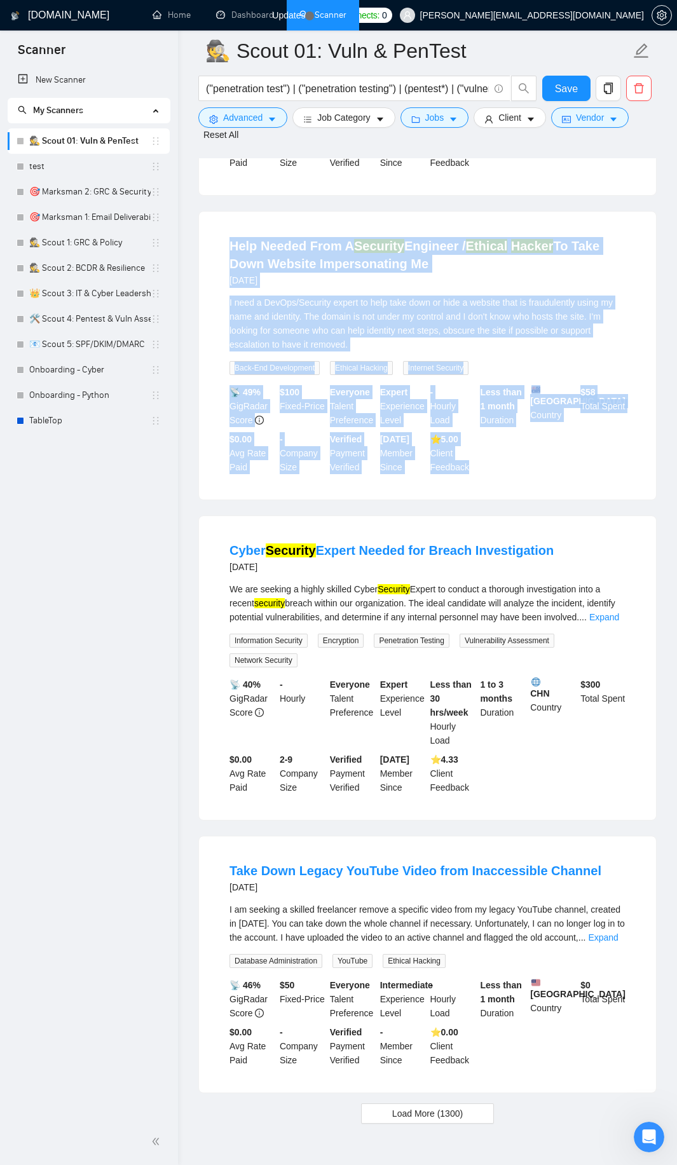
drag, startPoint x: 216, startPoint y: 240, endPoint x: 509, endPoint y: 482, distance: 379.7
click at [509, 482] on li "Help Needed From A Security Engineer / Ethical Hacker To Take Down Website Impe…" at bounding box center [427, 355] width 426 height 257
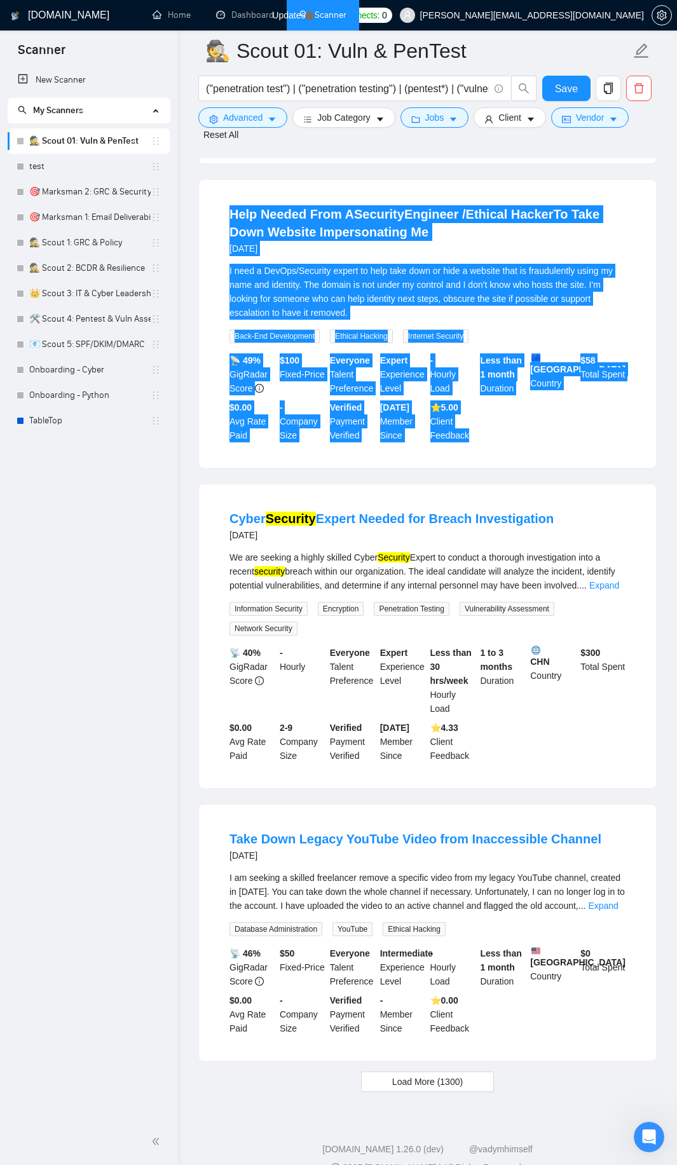
scroll to position [2201, 0]
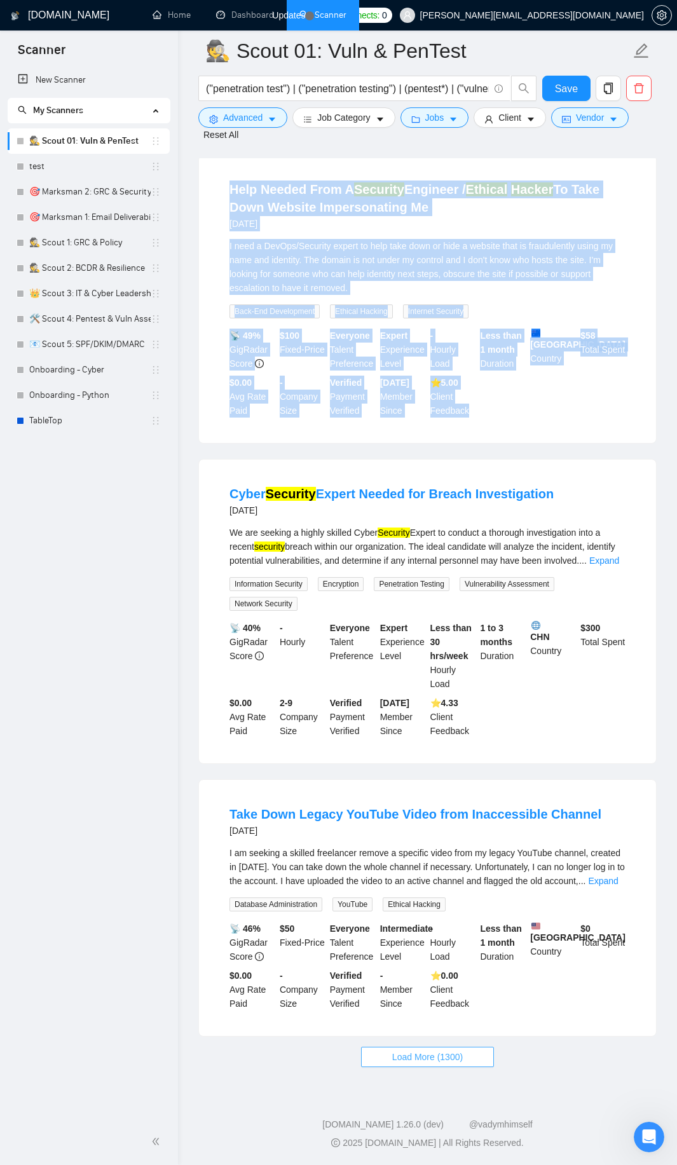
click at [419, 1061] on span "Load More (1300)" at bounding box center [427, 1057] width 71 height 14
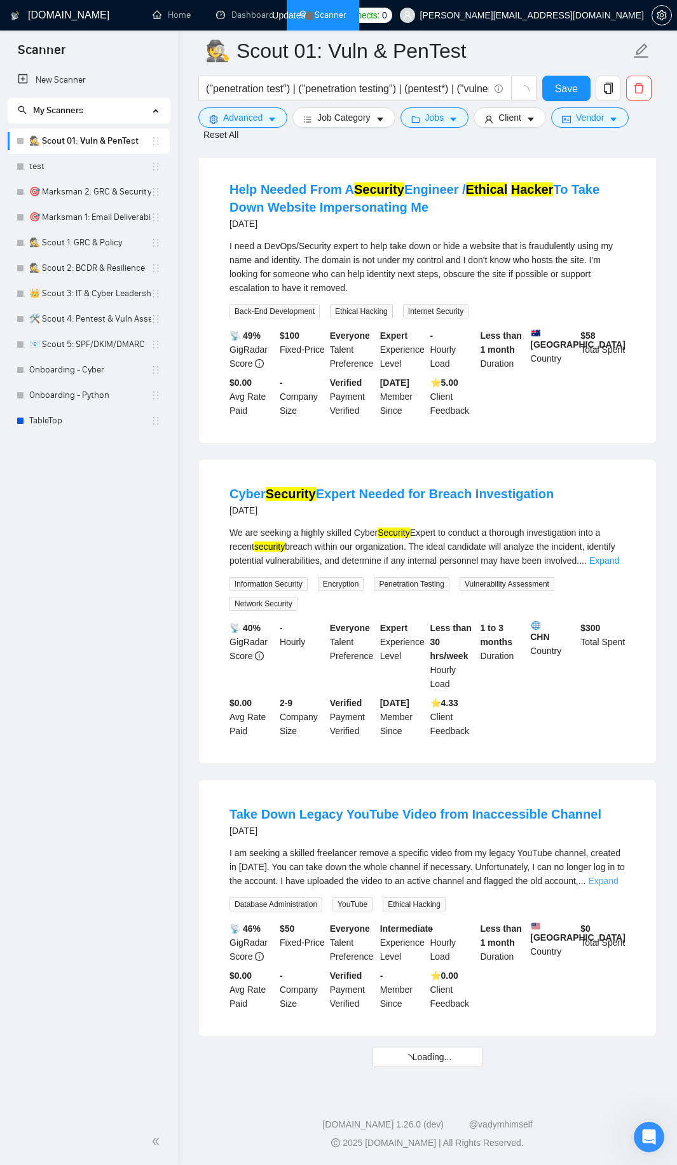
click at [617, 876] on link "Expand" at bounding box center [603, 881] width 30 height 10
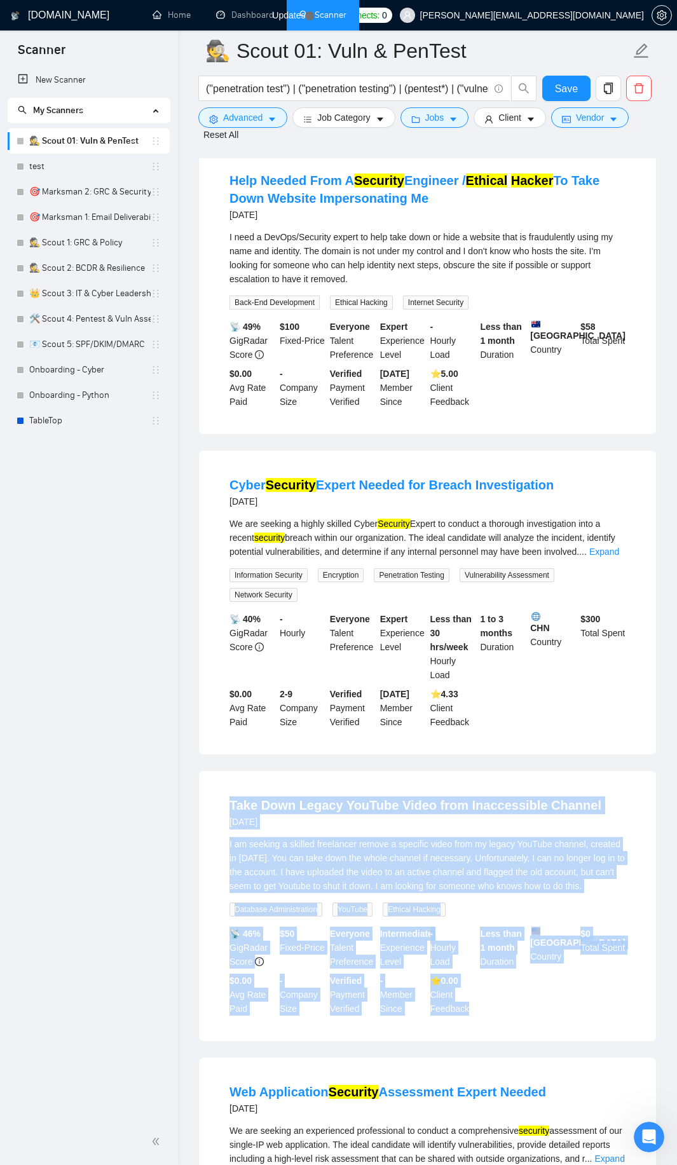
drag, startPoint x: 219, startPoint y: 808, endPoint x: 512, endPoint y: 1027, distance: 366.1
click at [512, 1026] on li "Take Down Legacy YouTube Video from Inaccessible Channel [DATE] I am seeking a …" at bounding box center [427, 906] width 426 height 240
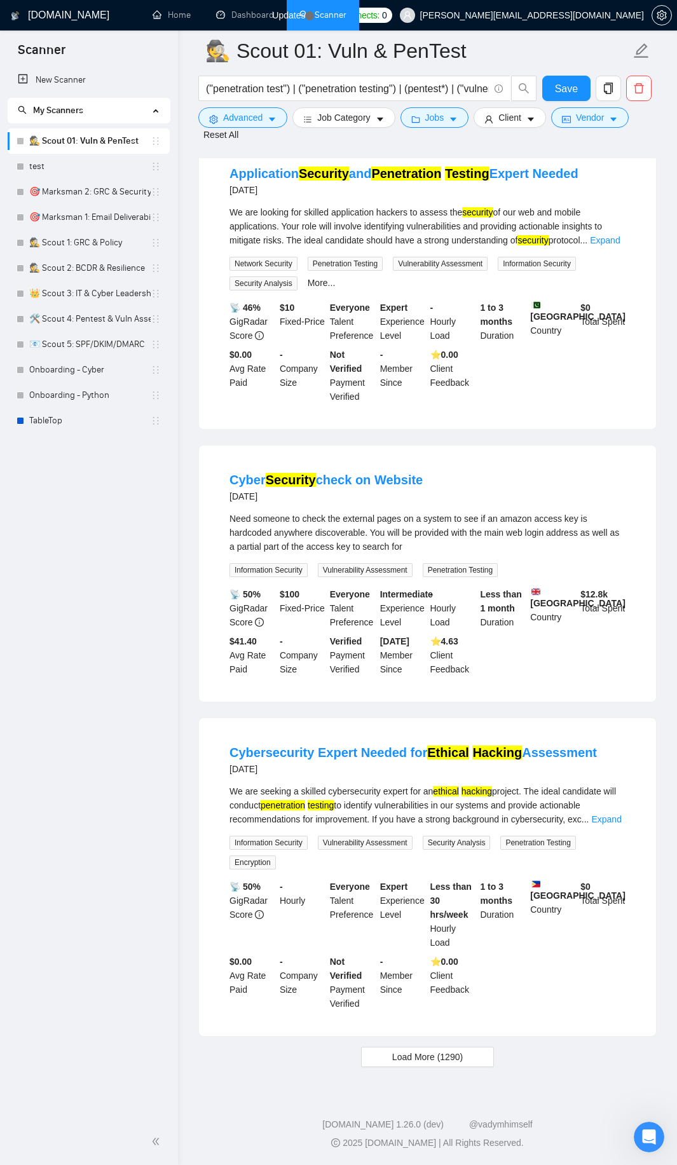
scroll to position [5170, 0]
click at [406, 1056] on span "Load More (1290)" at bounding box center [427, 1057] width 71 height 14
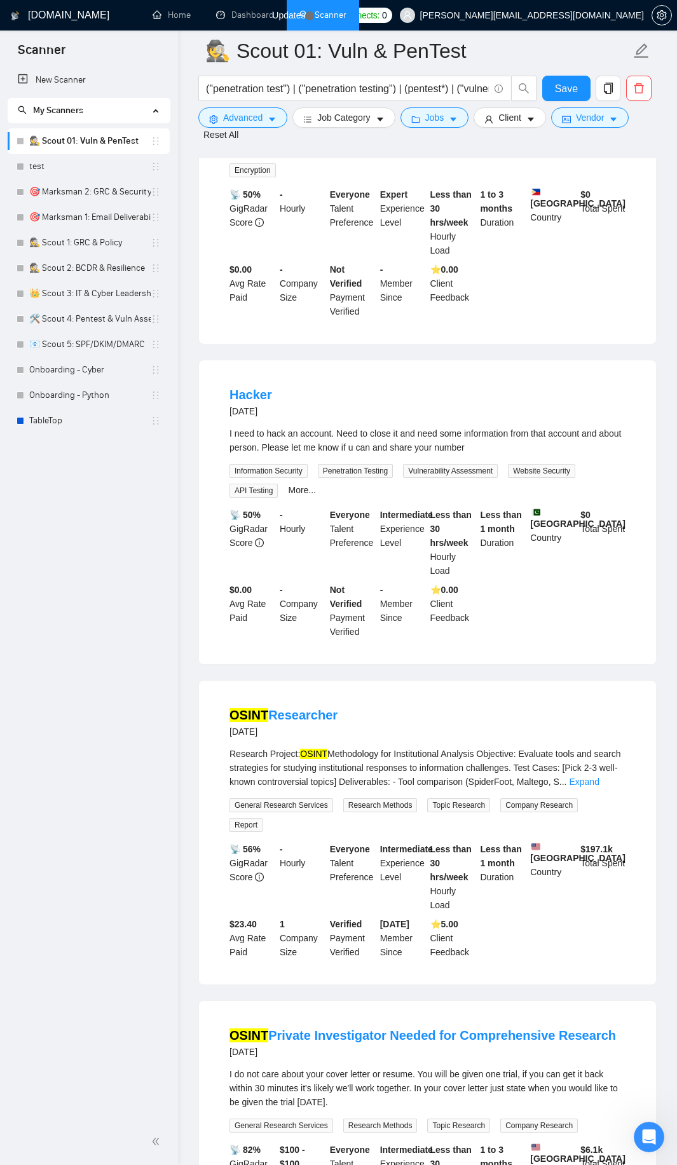
scroll to position [5856, 0]
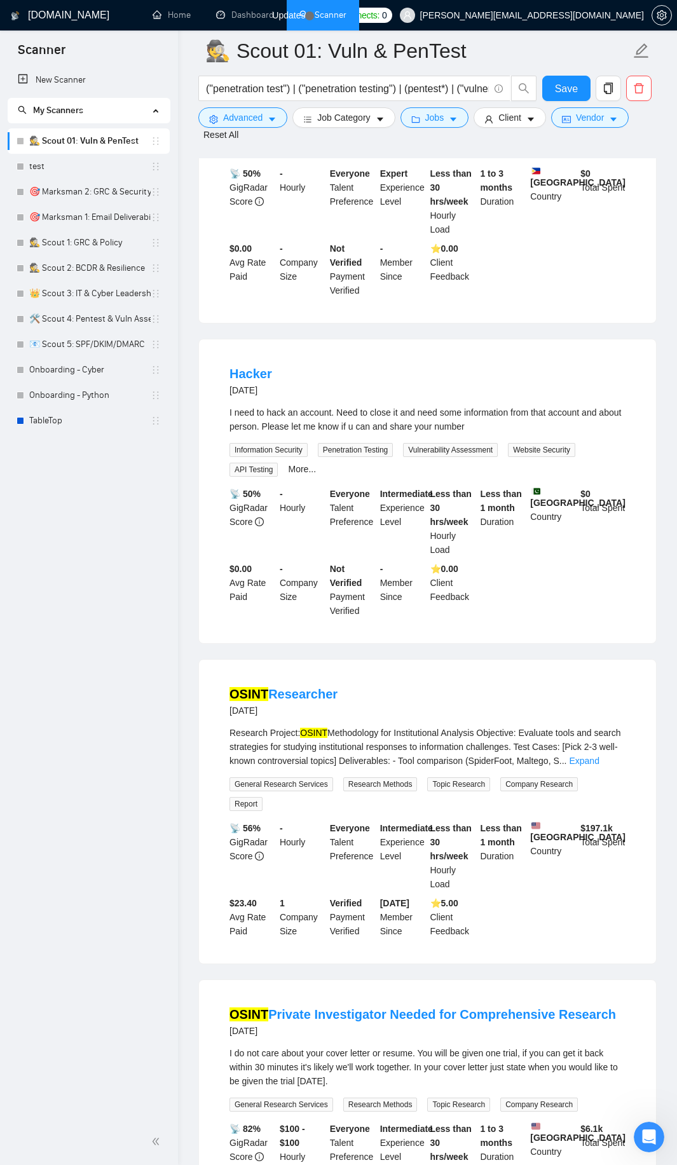
click at [305, 477] on div "More..." at bounding box center [301, 469] width 33 height 15
click at [301, 474] on link "More..." at bounding box center [302, 469] width 28 height 10
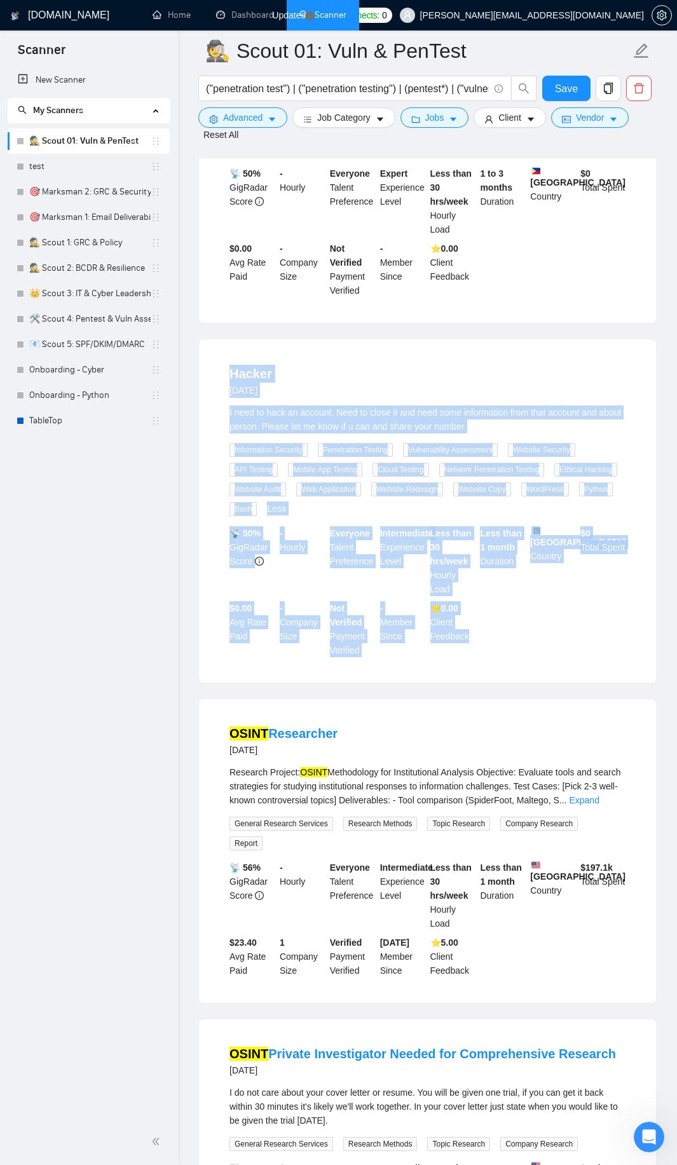
drag, startPoint x: 228, startPoint y: 402, endPoint x: 519, endPoint y: 681, distance: 403.7
click at [519, 667] on li "Hacker [DATE] I need to hack an account. Need to close it and need some informa…" at bounding box center [427, 511] width 426 height 313
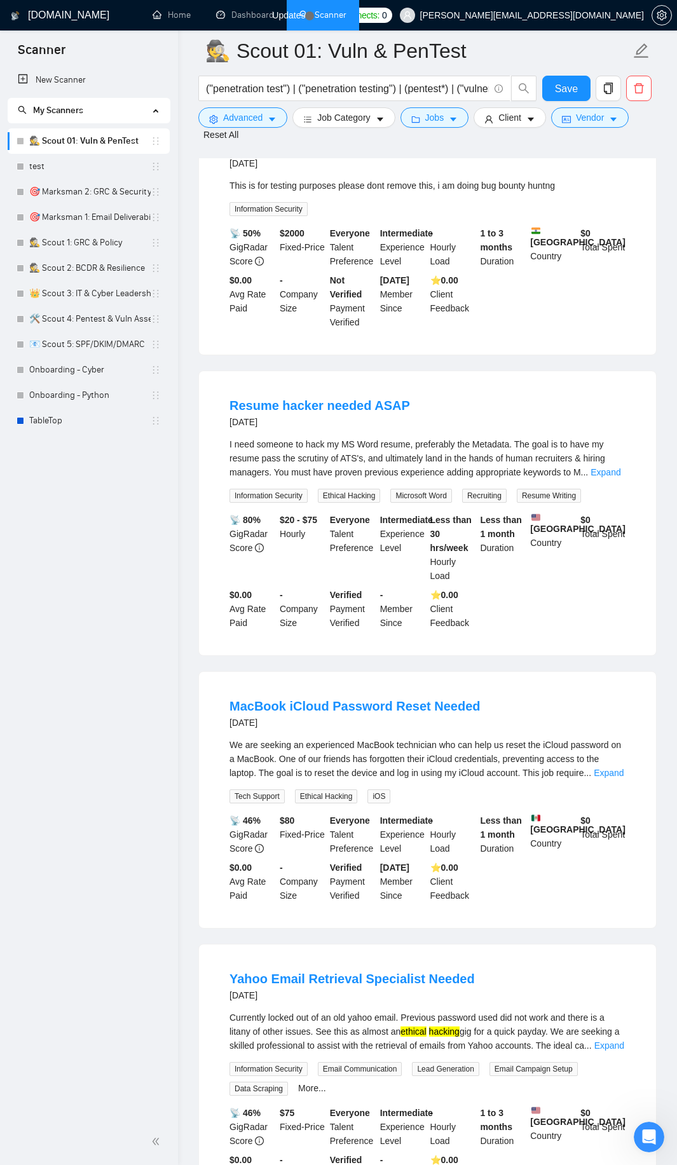
scroll to position [7916, 0]
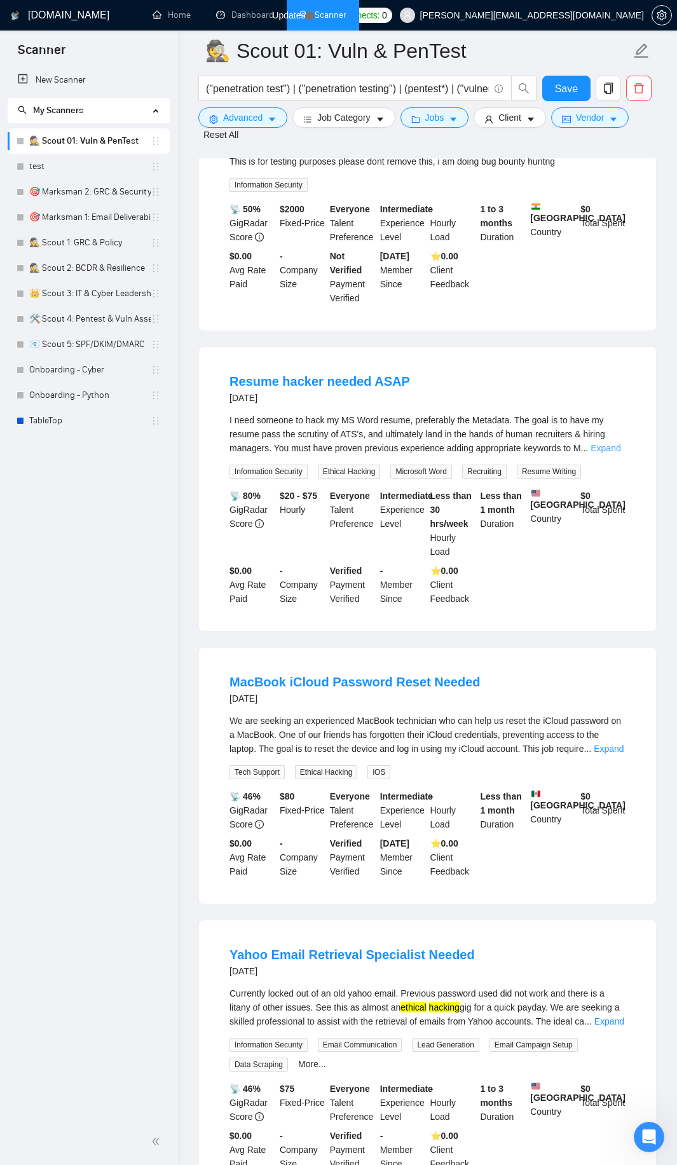
click at [602, 453] on link "Expand" at bounding box center [605, 448] width 30 height 10
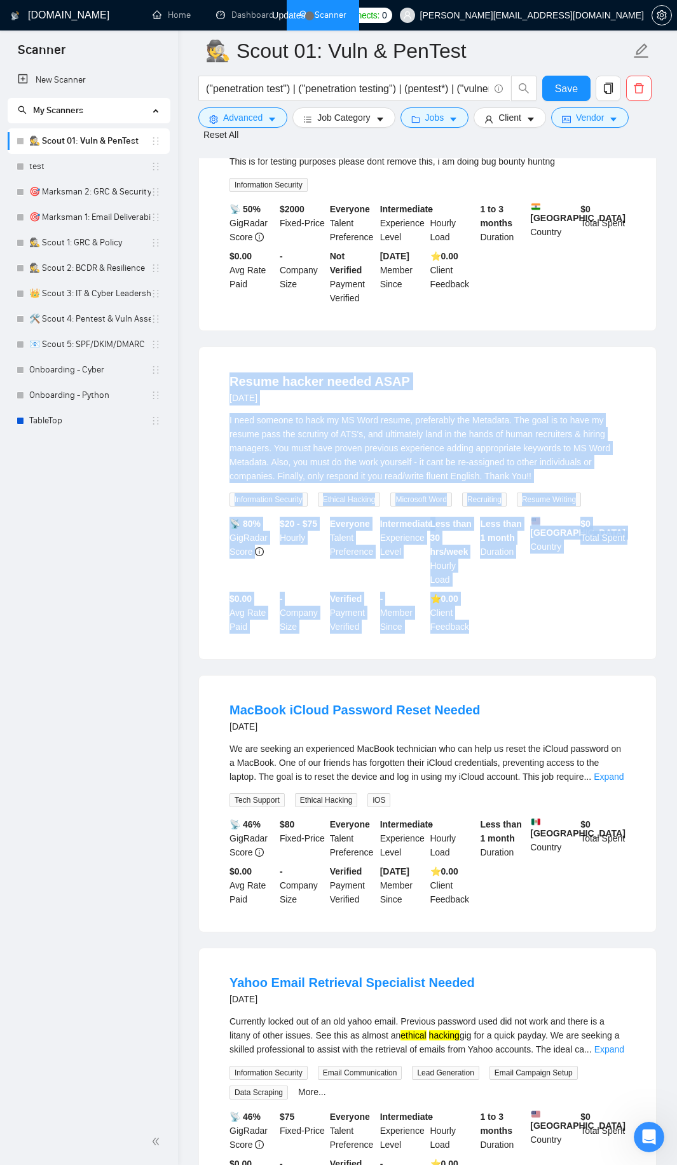
drag, startPoint x: 214, startPoint y: 407, endPoint x: 514, endPoint y: 656, distance: 389.6
click at [514, 656] on div "Resume hacker needed ASAP [DATE] I need someone to hack my MS Word resume, pref…" at bounding box center [427, 503] width 457 height 312
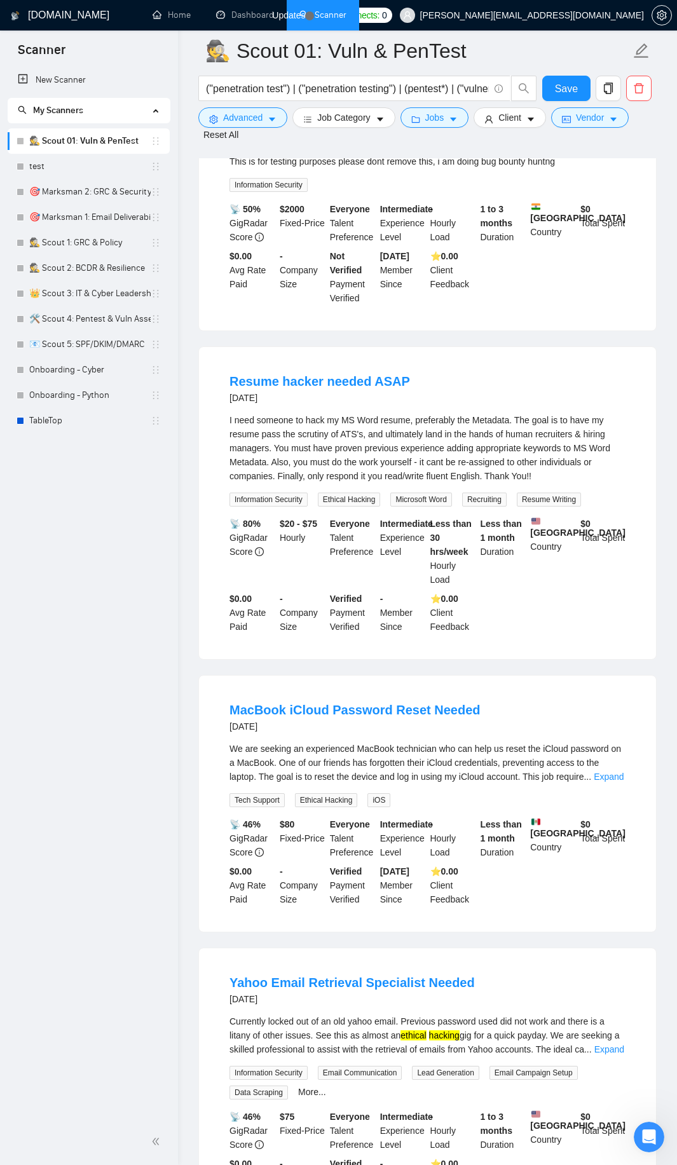
click at [604, 782] on link "Expand" at bounding box center [609, 777] width 30 height 10
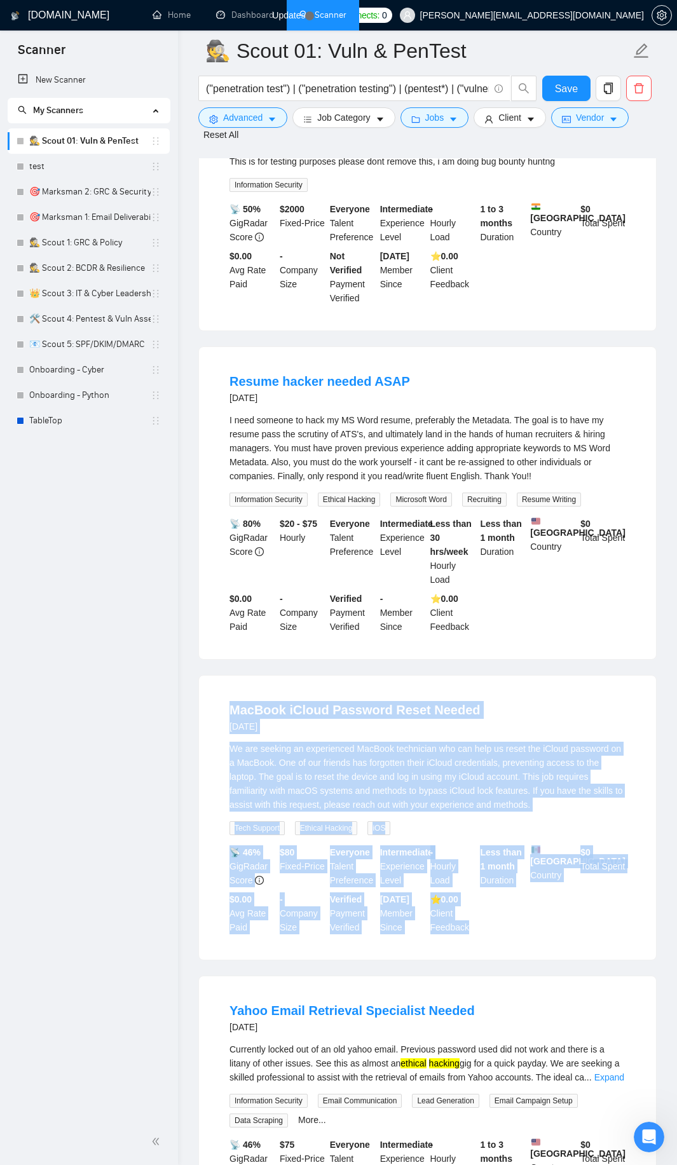
drag, startPoint x: 219, startPoint y: 732, endPoint x: 504, endPoint y: 952, distance: 360.2
click at [504, 945] on li "MacBook iCloud Password Reset Needed [DATE] We are seeking an experienced MacBo…" at bounding box center [427, 818] width 426 height 254
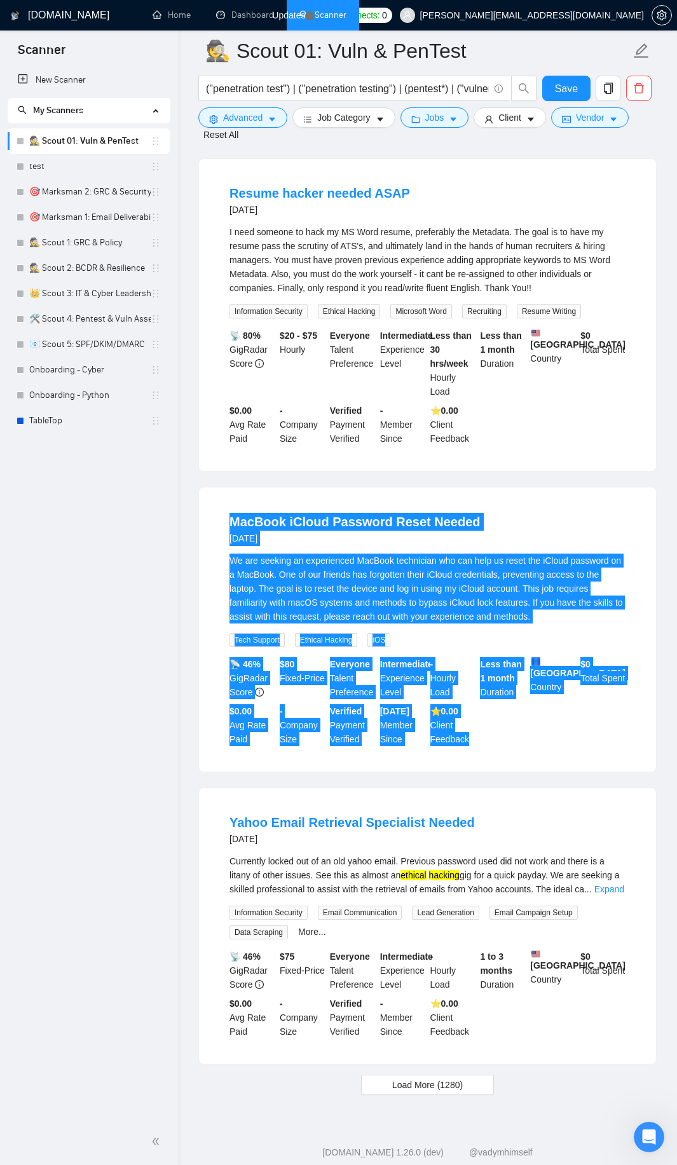
scroll to position [8167, 0]
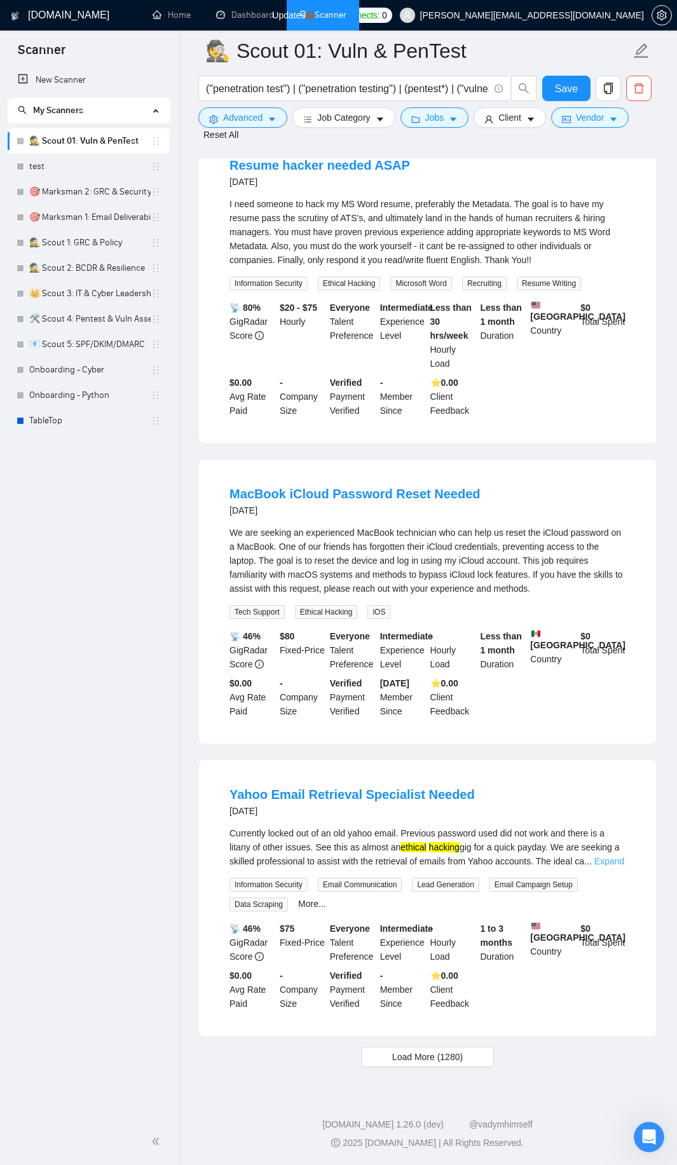
click at [605, 856] on link "Expand" at bounding box center [609, 861] width 30 height 10
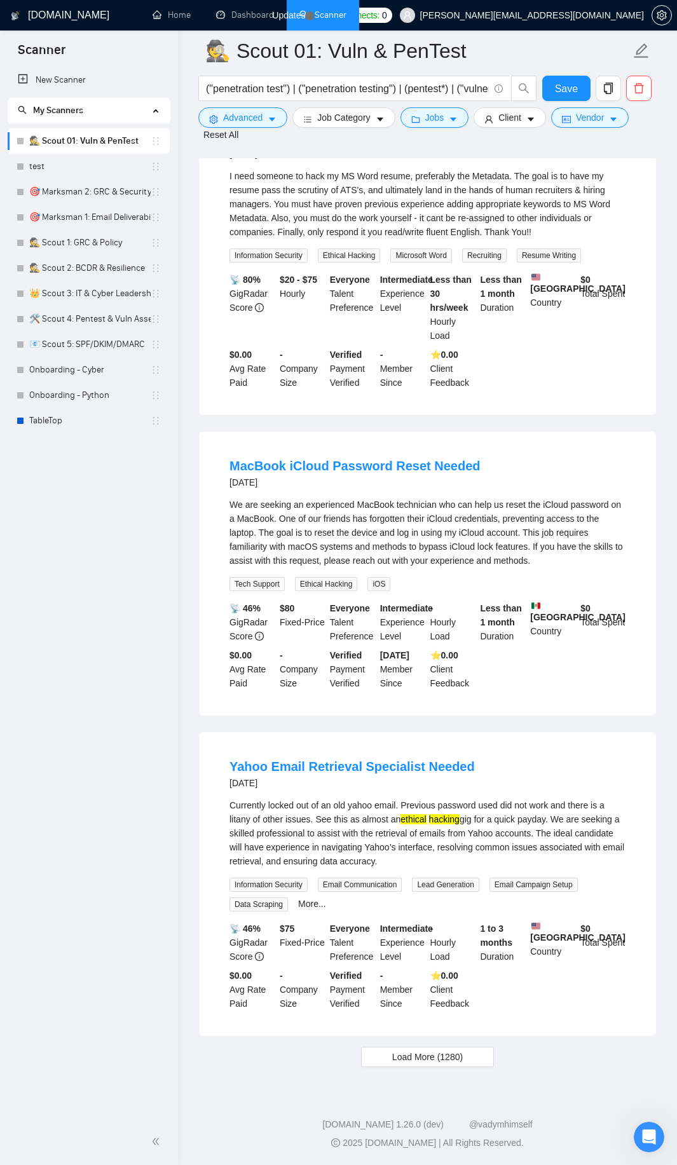
click at [304, 911] on div "More..." at bounding box center [312, 904] width 33 height 15
click at [306, 909] on link "More..." at bounding box center [312, 904] width 28 height 10
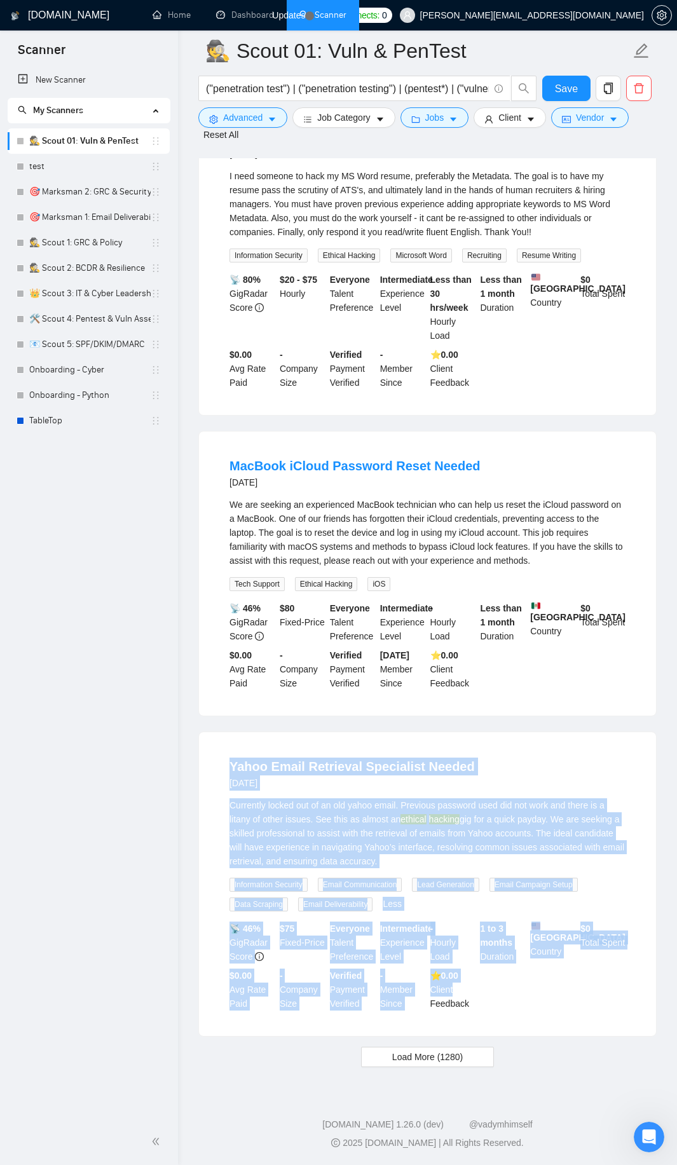
drag, startPoint x: 211, startPoint y: 789, endPoint x: 492, endPoint y: 1023, distance: 365.2
click at [492, 1023] on div "Yahoo Email Retrieval Specialist Needed [DATE] Currently locked out of an old y…" at bounding box center [427, 884] width 457 height 304
click at [496, 1011] on div "📡 46% GigRadar Score $ 75 Fixed-Price Everyone Talent Preference Intermediate E…" at bounding box center [427, 966] width 401 height 89
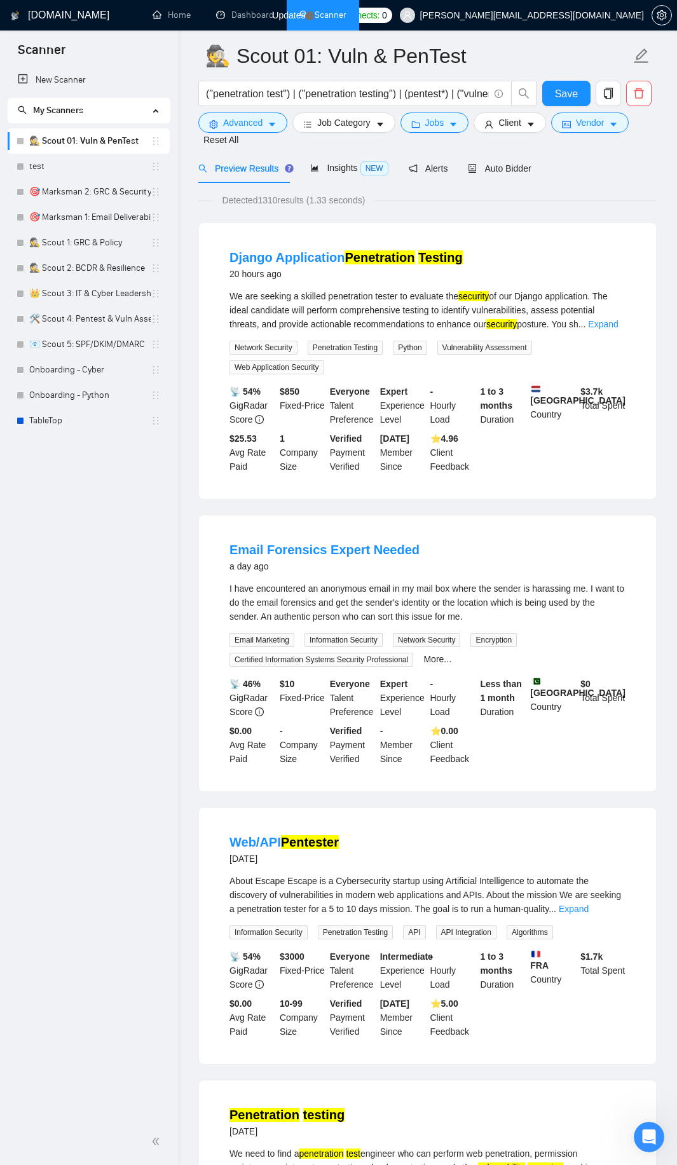
scroll to position [0, 0]
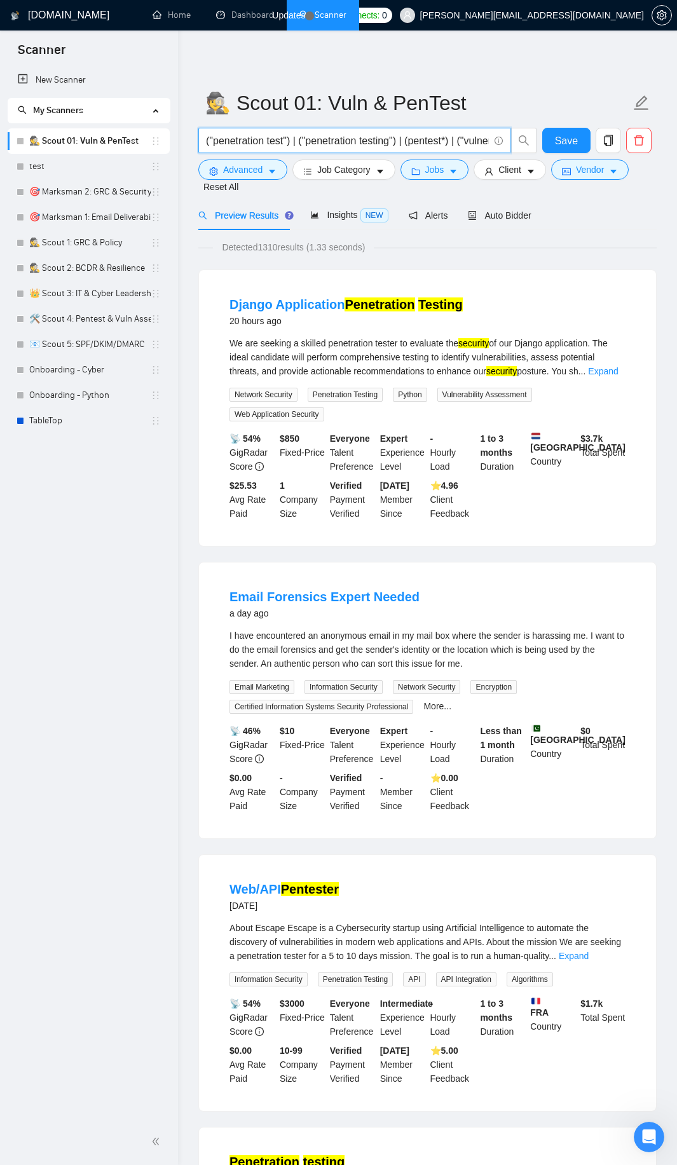
click at [330, 138] on input "("penetration test") | ("penetration testing") | (pentest*) | ("vulnerability a…" at bounding box center [347, 141] width 283 height 16
paste input "*") | ("vulnerability assess*") | ("vulnerability scan*") | ("ethical hack*") |…"
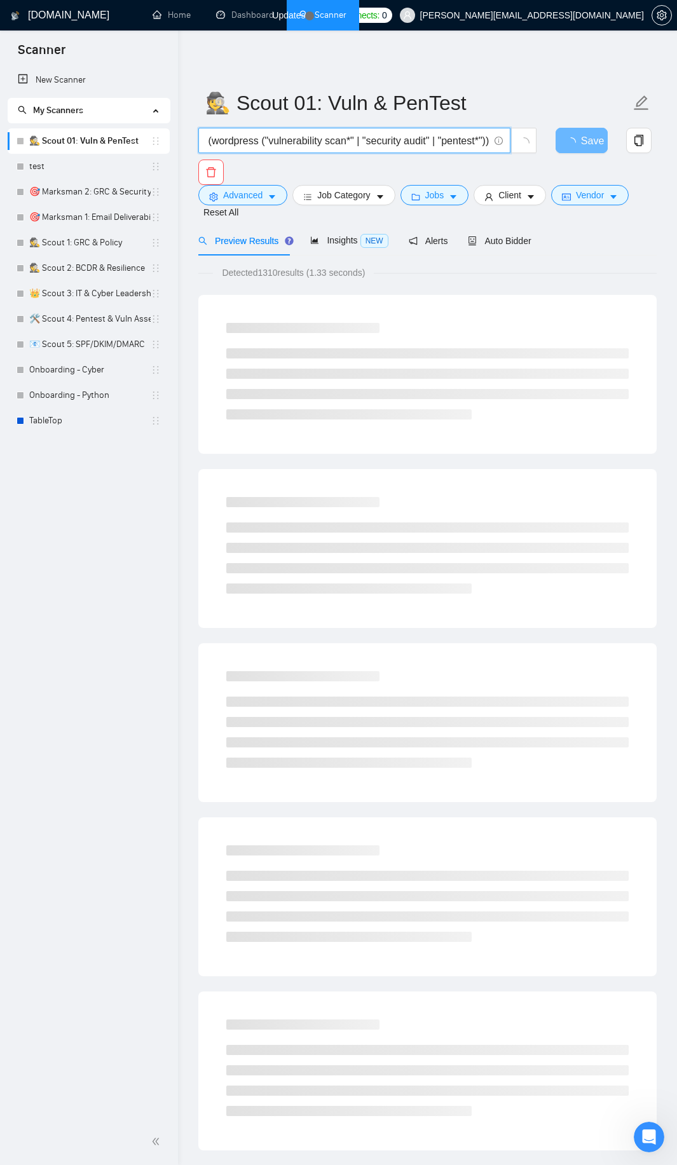
type input "("penetration test*") | ("vulnerability assess*") | ("vulnerability scan*") | (…"
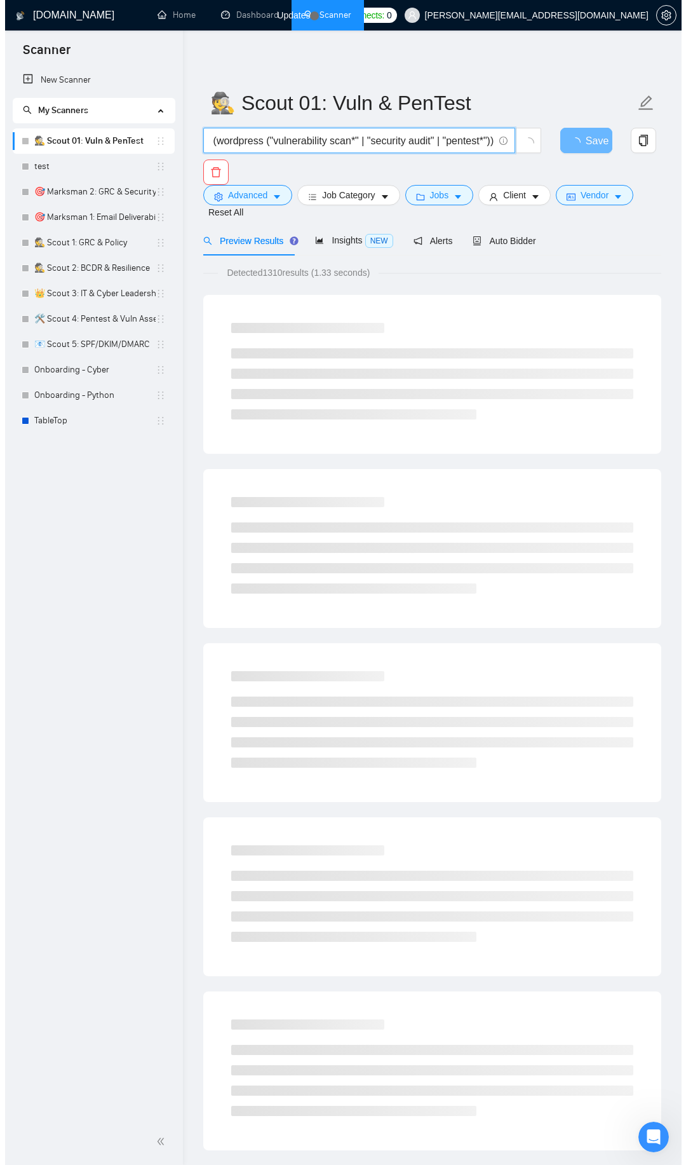
scroll to position [0, 0]
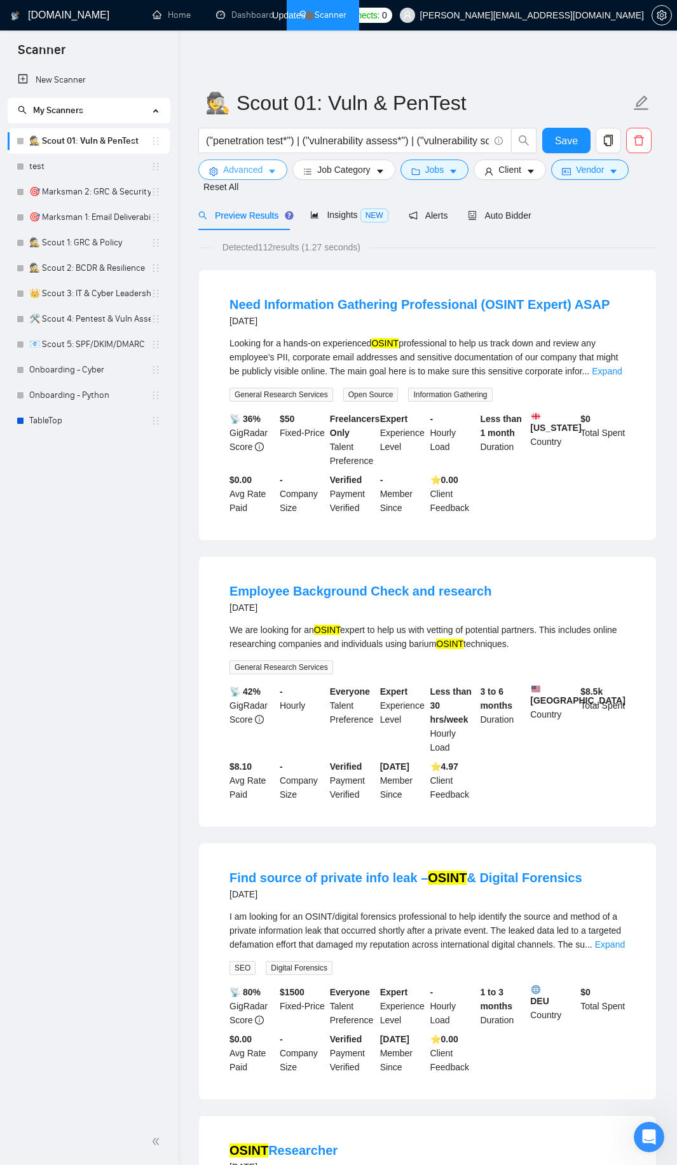
click at [266, 169] on button "Advanced" at bounding box center [242, 170] width 89 height 20
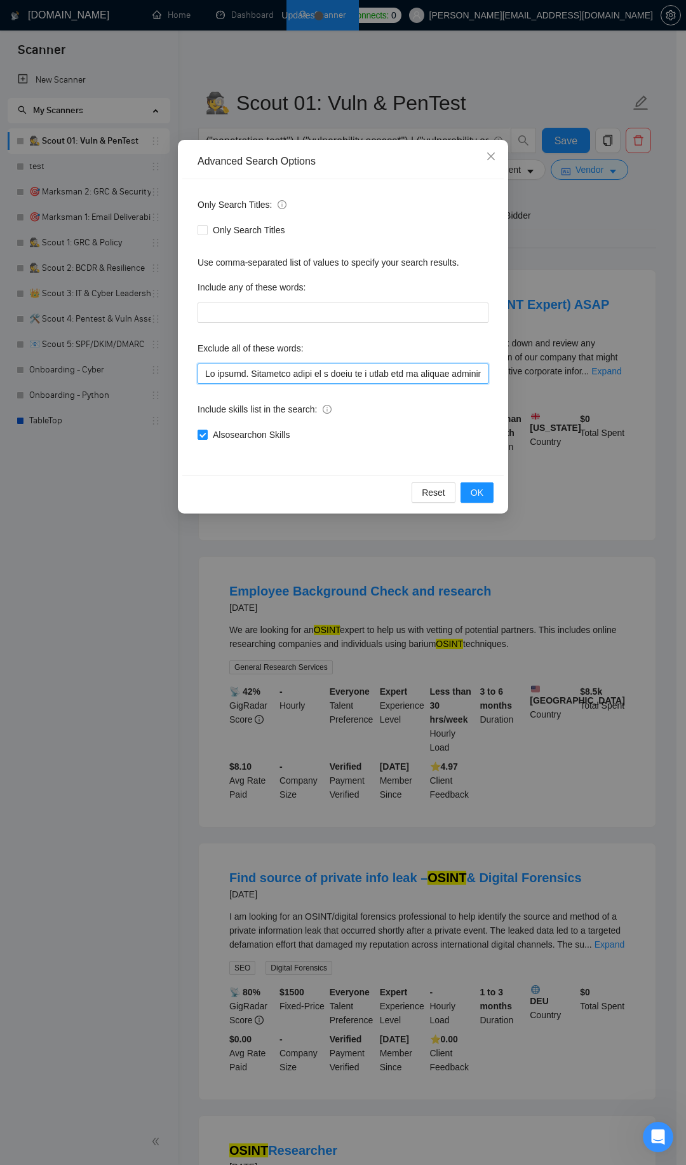
click at [299, 373] on input "text" at bounding box center [343, 374] width 291 height 20
paste input "developer, designer, writer, marketing, sales, support, recruiter, assistant, m…"
click at [481, 491] on span "OK" at bounding box center [477, 493] width 13 height 14
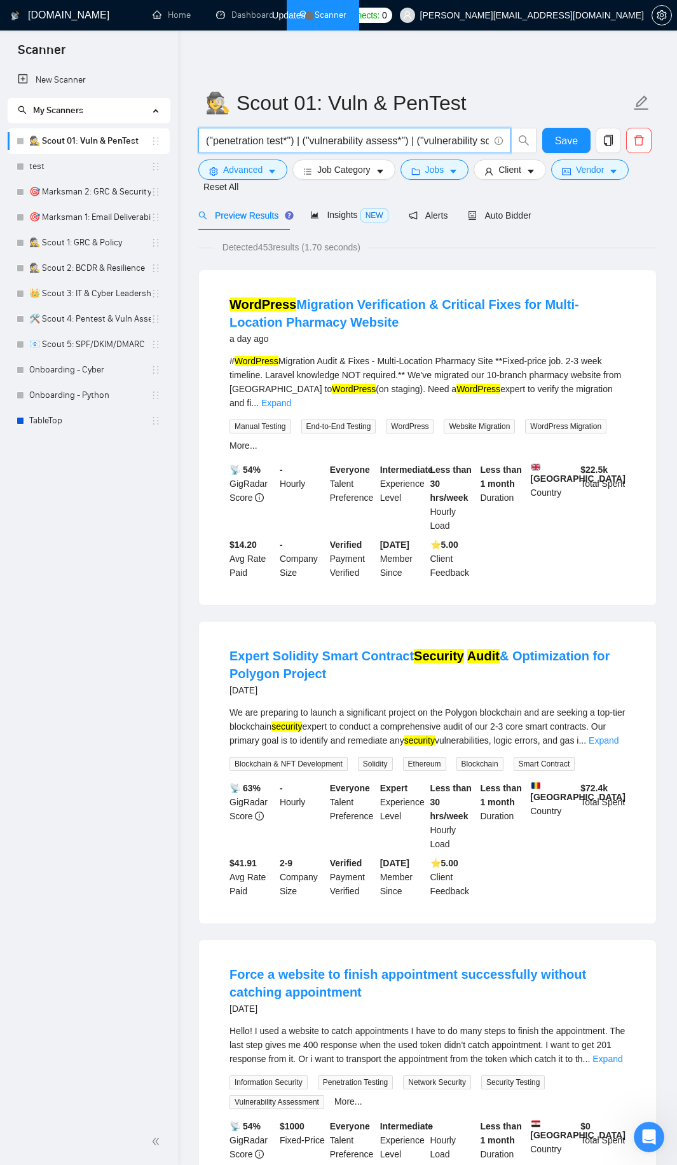
click at [362, 132] on span "("penetration test*") | ("vulnerability assess*") | ("vulnerability scan*") | (…" at bounding box center [354, 140] width 312 height 25
click at [239, 165] on span "Advanced" at bounding box center [242, 170] width 39 height 14
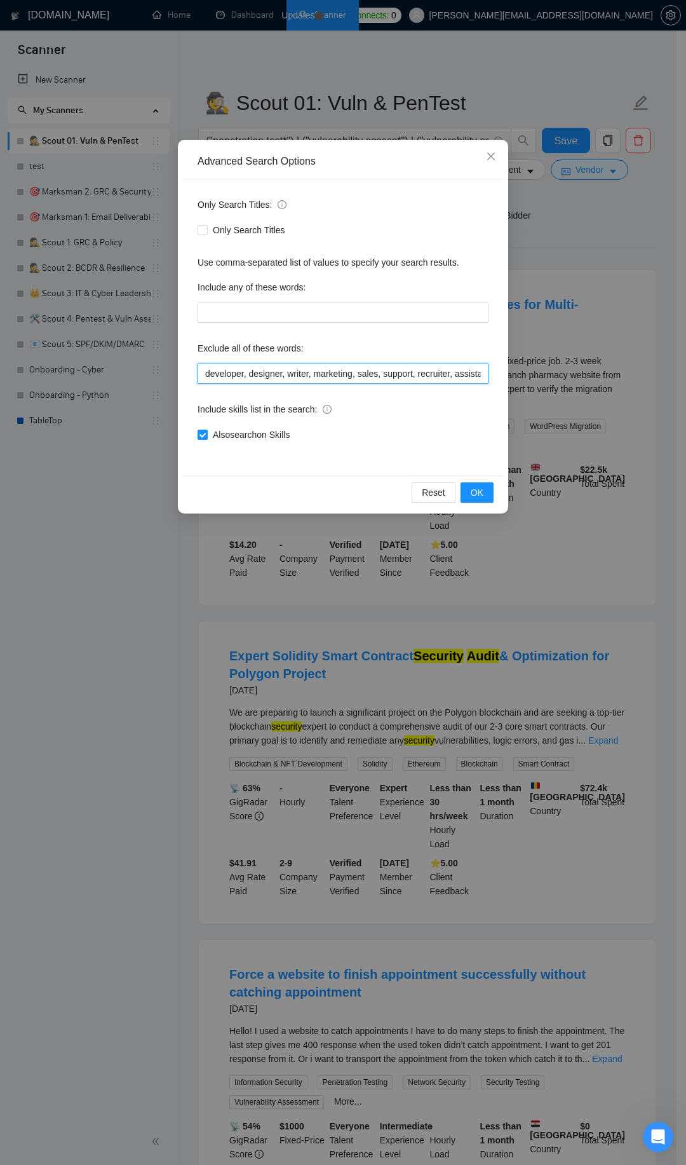
click at [317, 369] on input "developer, designer, writer, marketing, sales, support, recruiter, assistant, m…" at bounding box center [343, 374] width 291 height 20
paste input "SEO, design, designer, UX, UI, Flutter, Creatomate, Airtable, n8n, Make\.com, […"
click at [470, 491] on button "OK" at bounding box center [477, 492] width 33 height 20
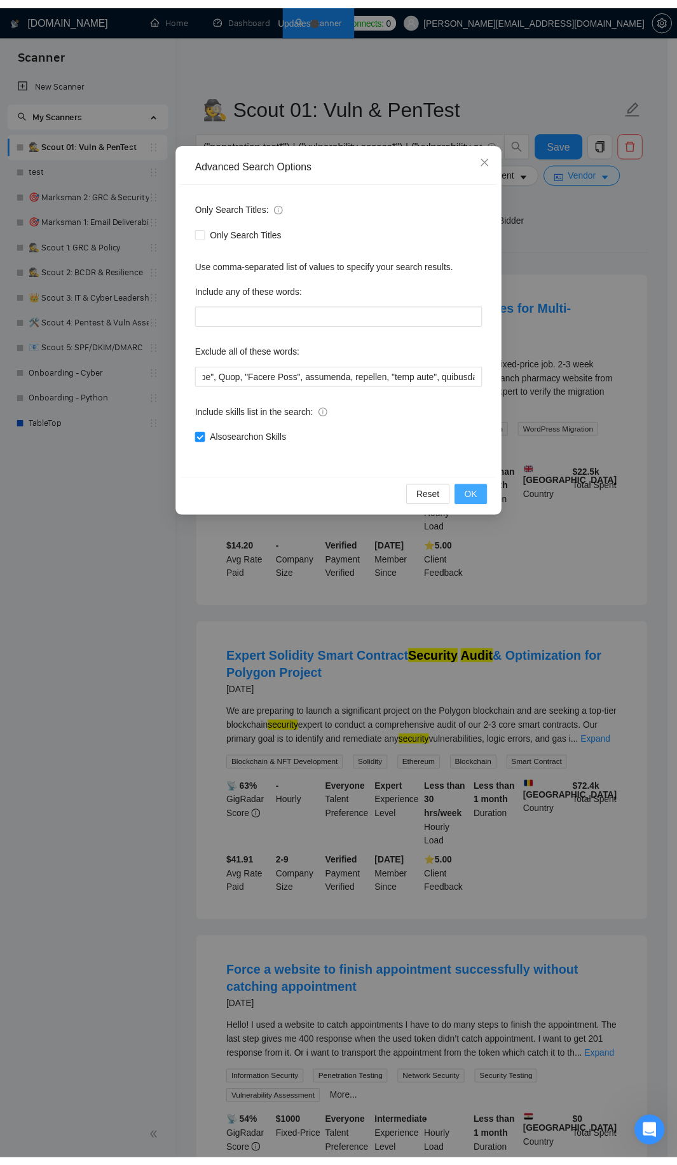
scroll to position [0, 0]
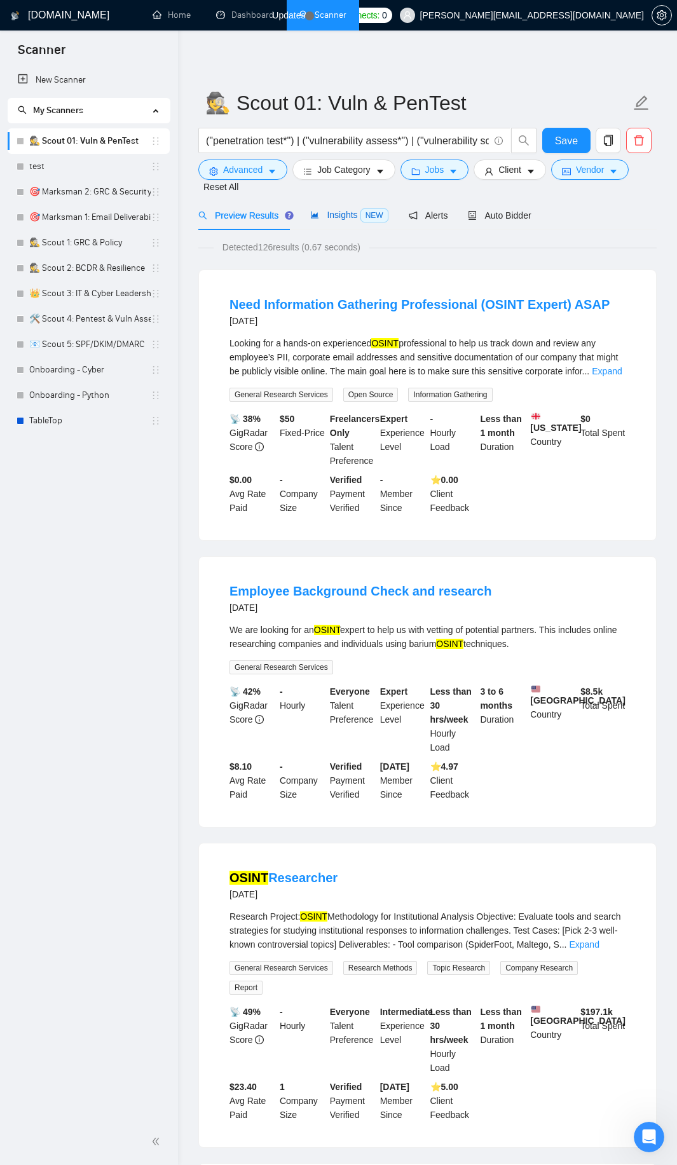
click at [350, 218] on span "Insights NEW" at bounding box center [349, 215] width 78 height 10
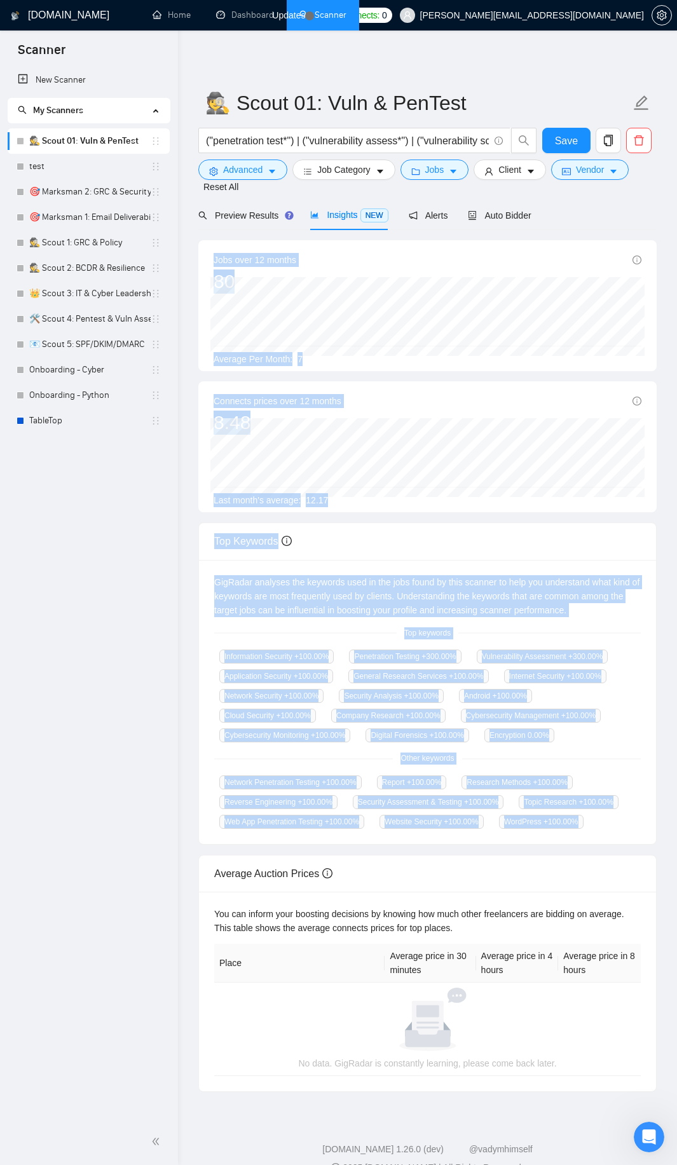
drag, startPoint x: 213, startPoint y: 258, endPoint x: 600, endPoint y: 821, distance: 683.3
click at [600, 821] on div "Jobs over 12 months 80 [DATE] 7 Average Per Month: 7 Connects prices over 12 mo…" at bounding box center [427, 666] width 458 height 852
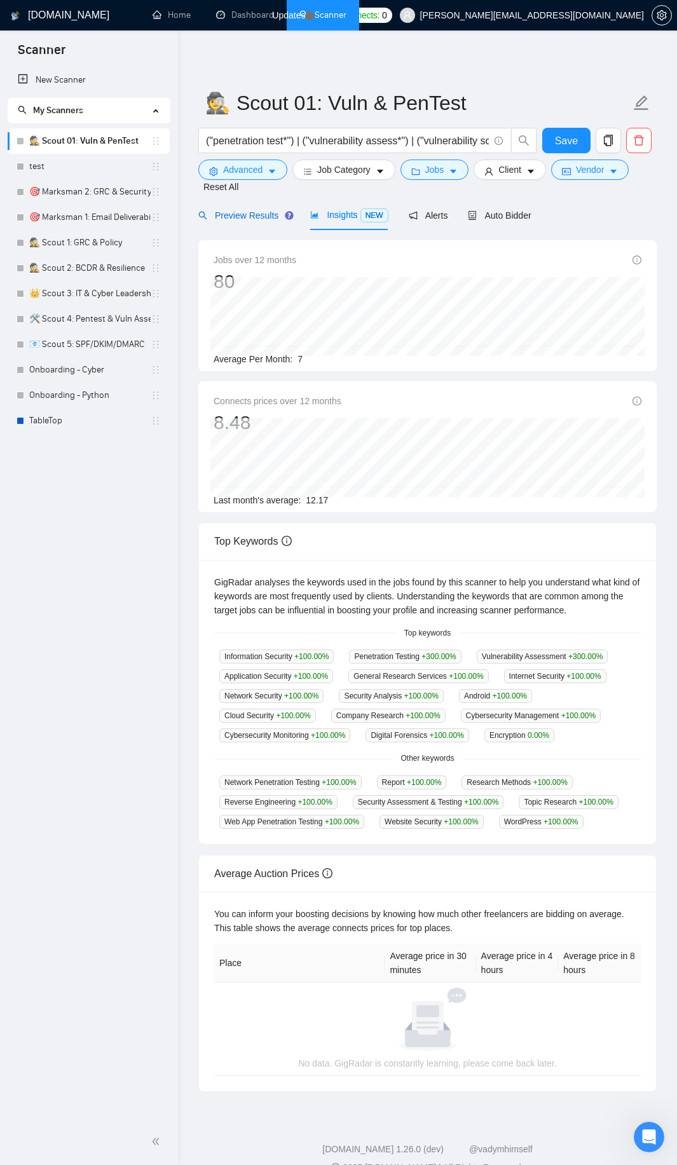
click at [249, 218] on span "Preview Results" at bounding box center [244, 215] width 92 height 10
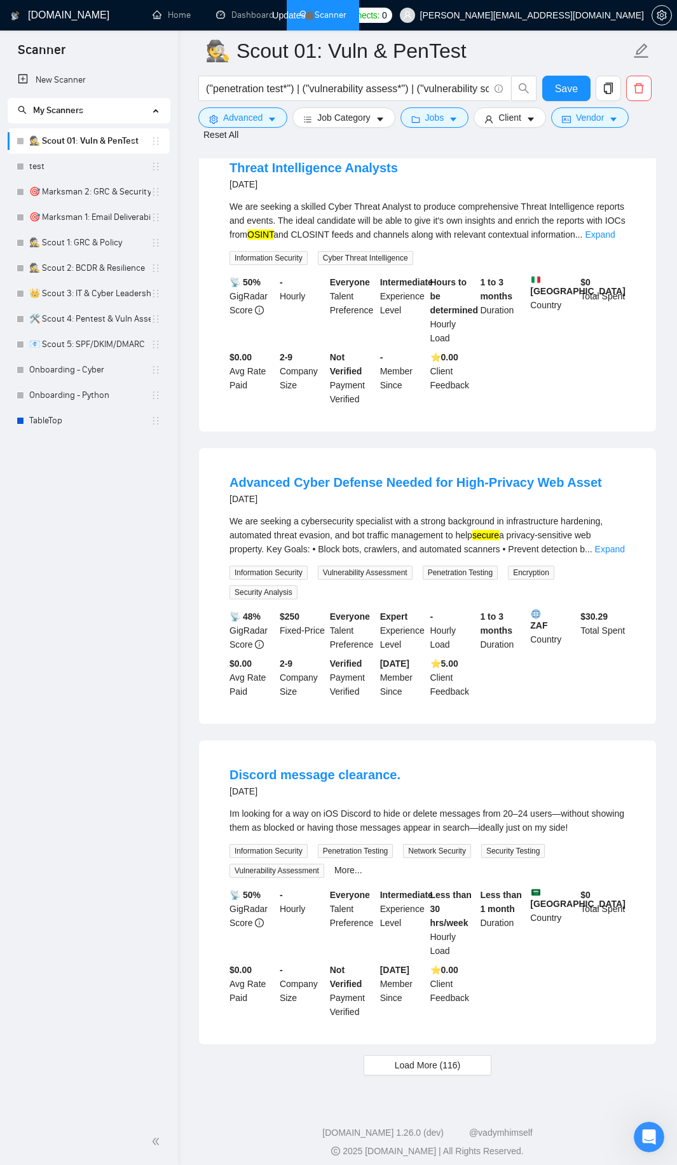
scroll to position [2334, 0]
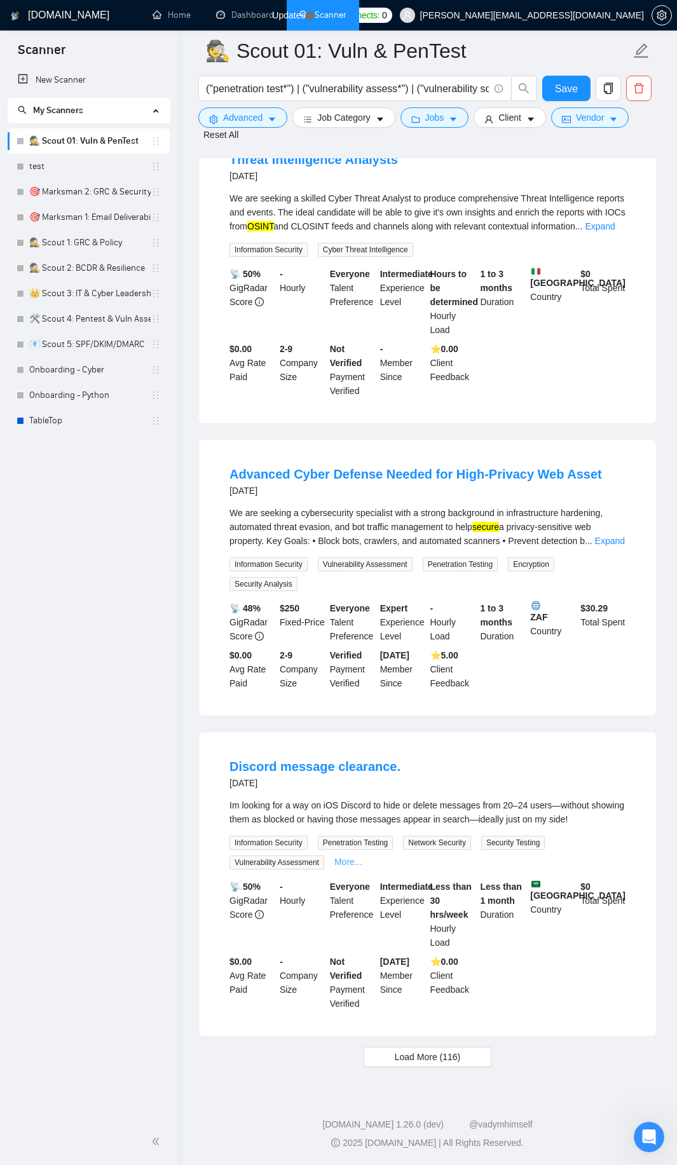
click at [339, 864] on link "More..." at bounding box center [348, 862] width 28 height 10
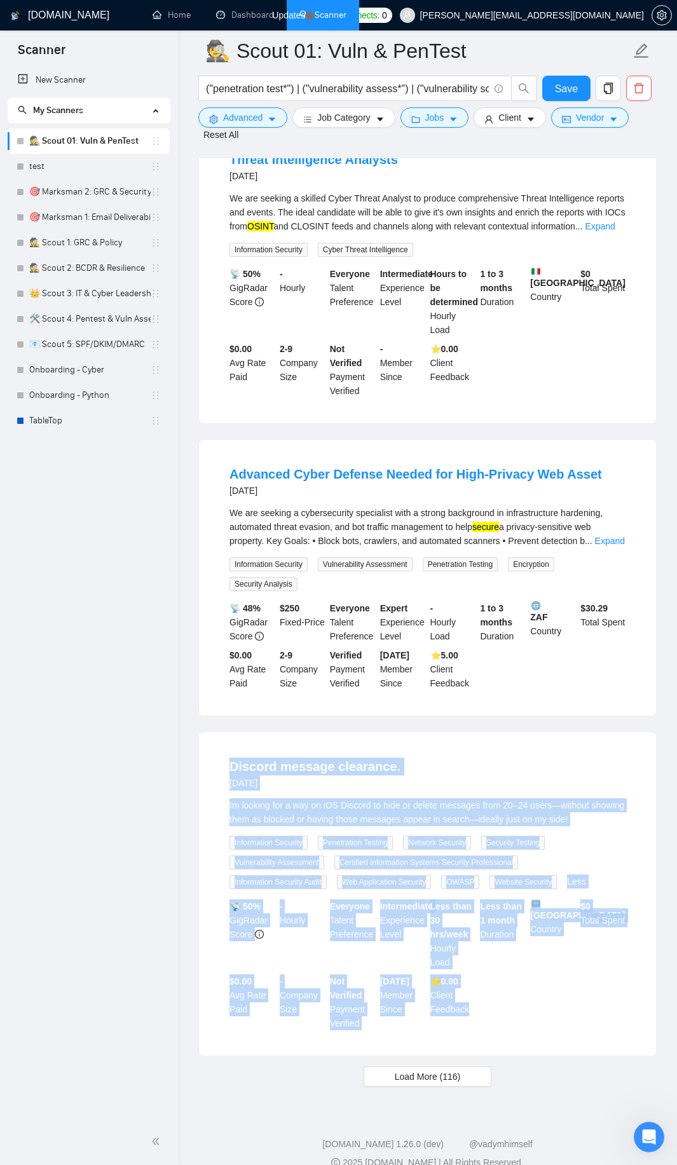
drag, startPoint x: 217, startPoint y: 770, endPoint x: 481, endPoint y: 1006, distance: 354.3
click at [482, 1010] on li "Discord message clearance. [DATE] Im looking for a way on iOS Discord to hide o…" at bounding box center [427, 893] width 426 height 293
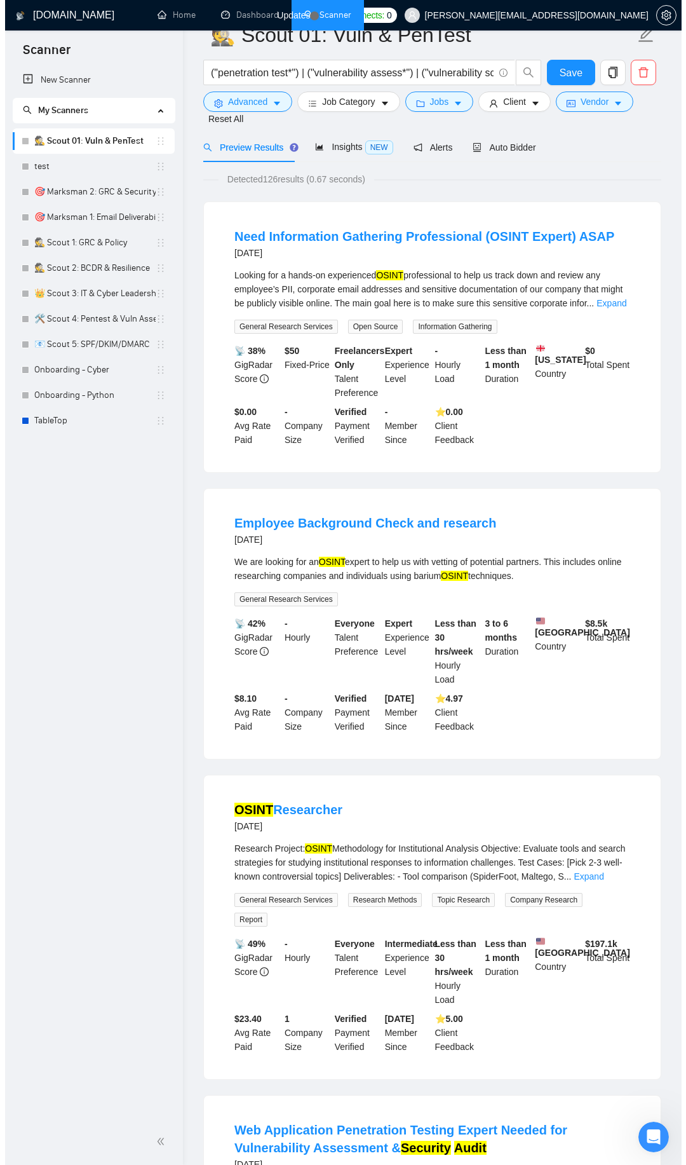
scroll to position [0, 0]
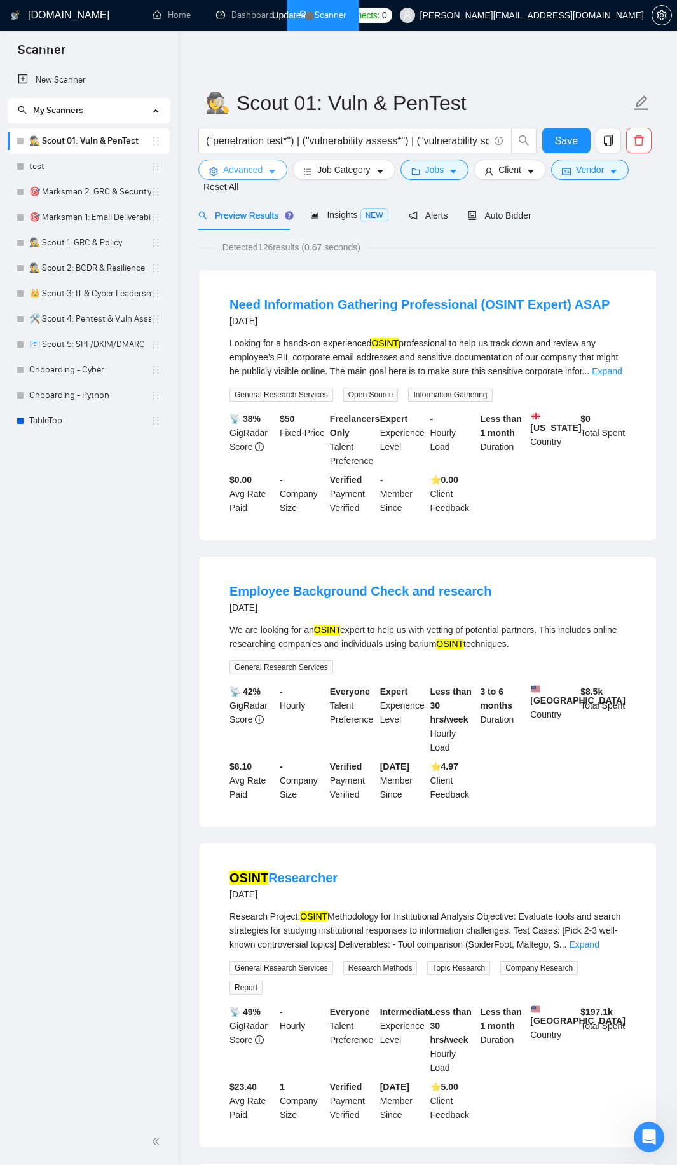
click at [271, 170] on button "Advanced" at bounding box center [242, 170] width 89 height 20
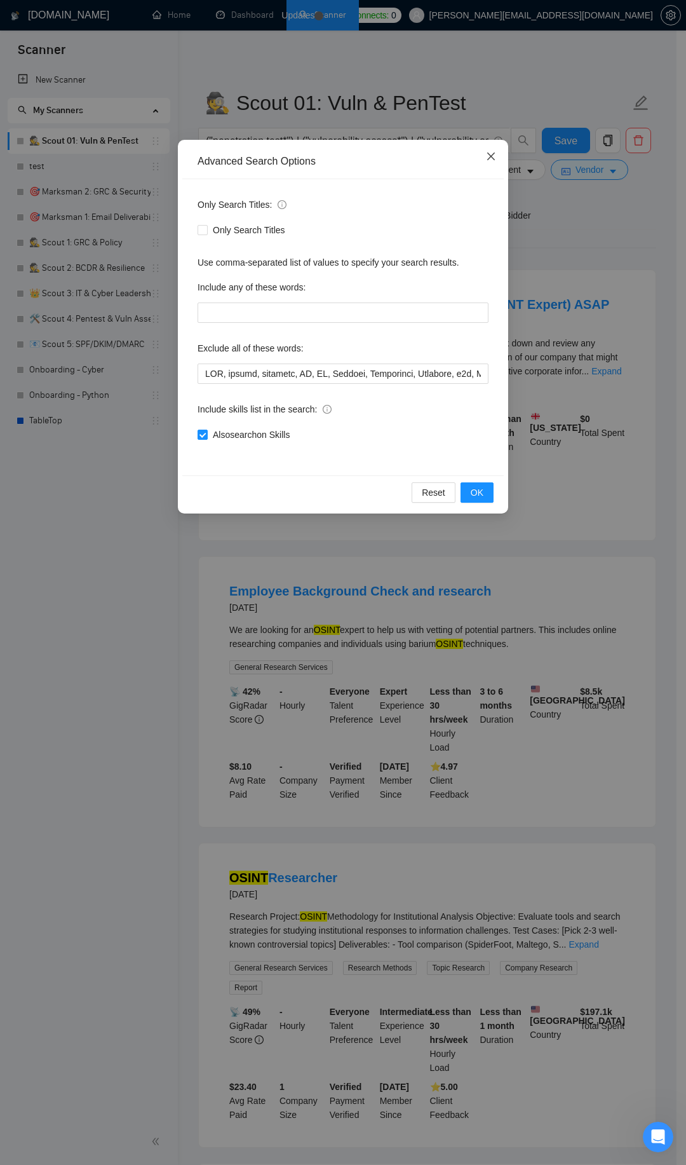
click at [486, 157] on icon "close" at bounding box center [491, 156] width 10 height 10
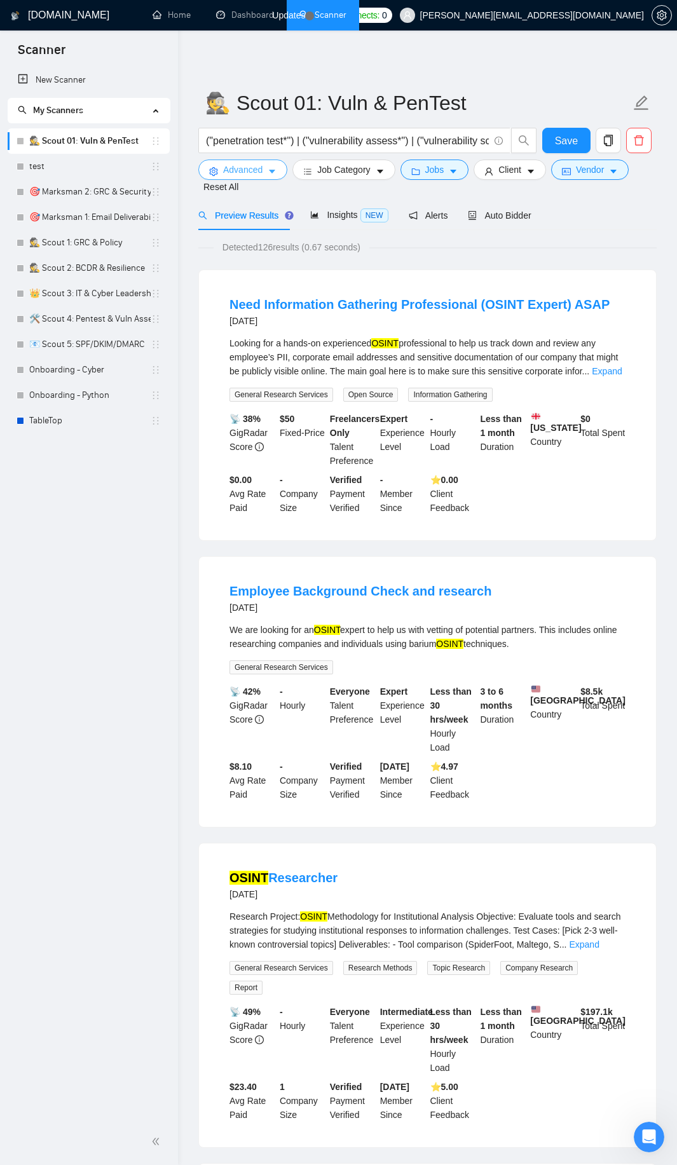
click at [229, 167] on span "Advanced" at bounding box center [242, 170] width 39 height 14
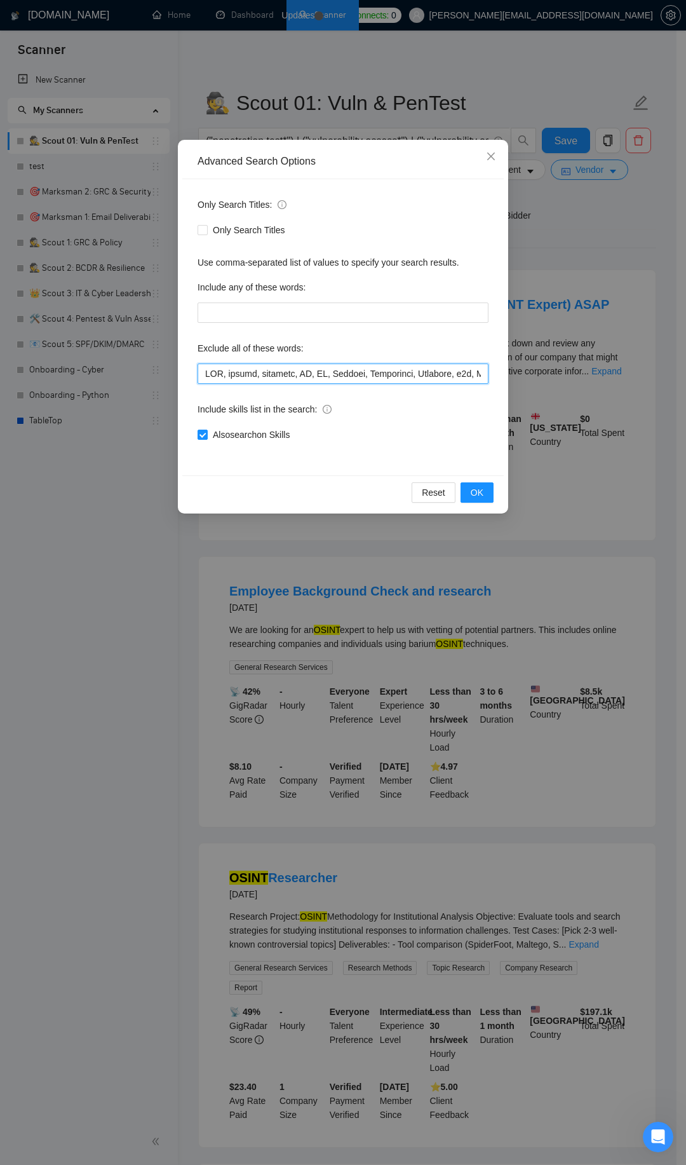
click at [324, 375] on input "text" at bounding box center [343, 374] width 291 height 20
paste input ", Discord"
click at [489, 485] on button "OK" at bounding box center [477, 492] width 33 height 20
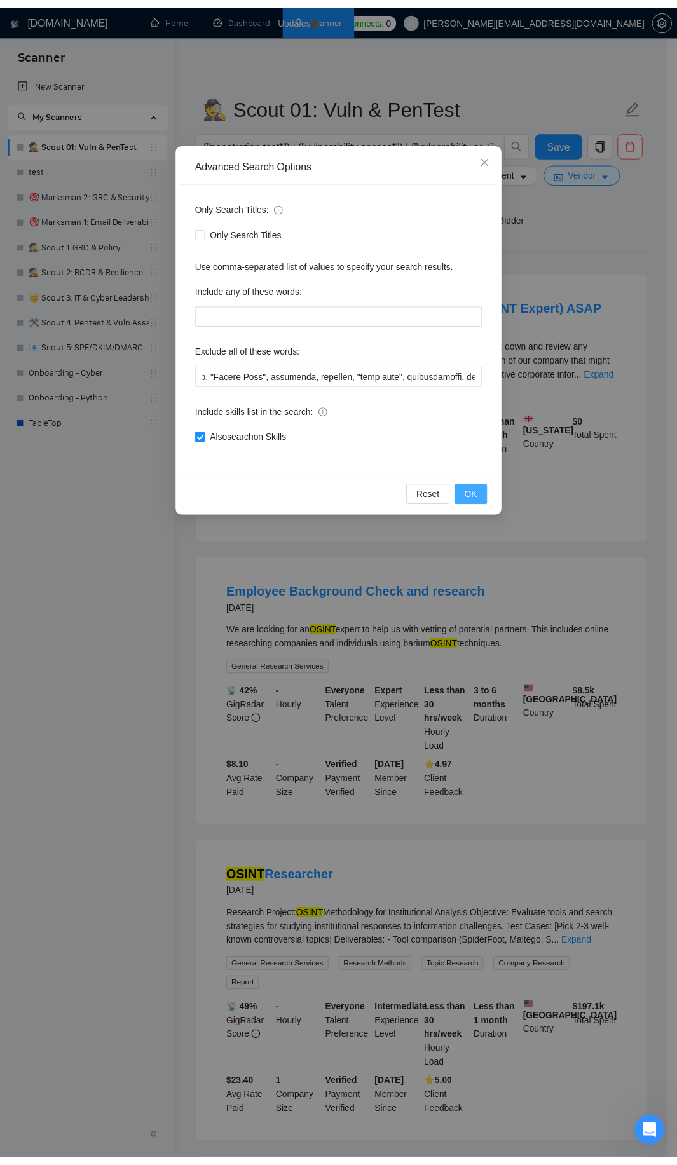
scroll to position [0, 0]
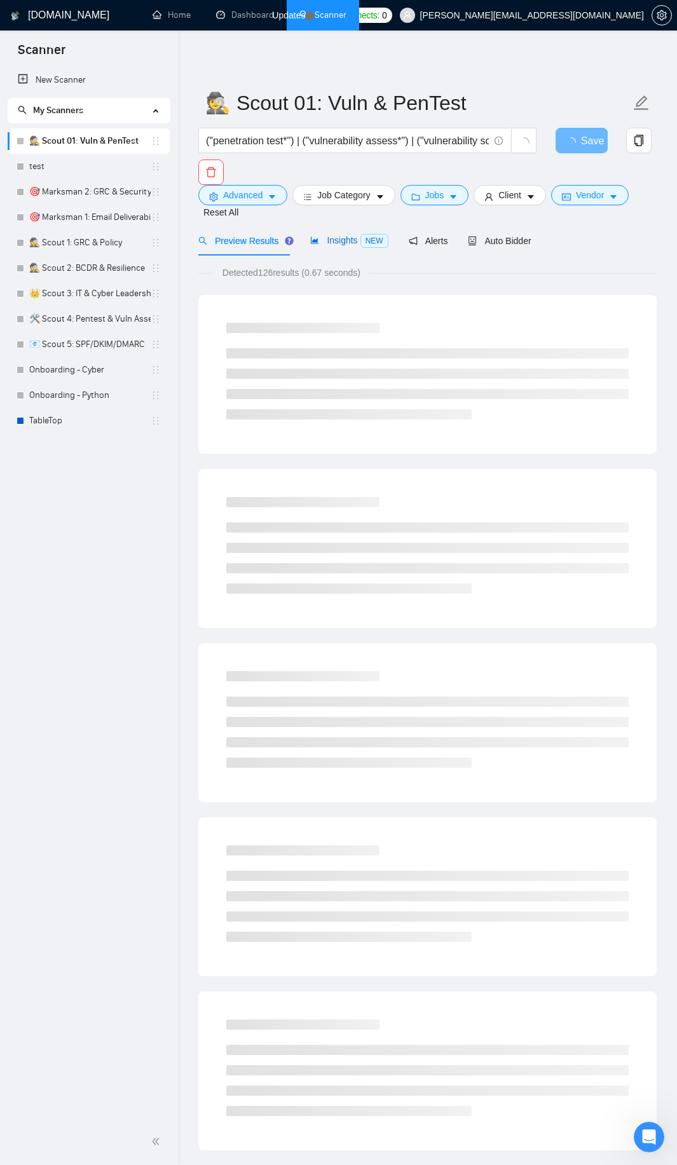
click at [346, 241] on span "Insights NEW" at bounding box center [349, 240] width 78 height 10
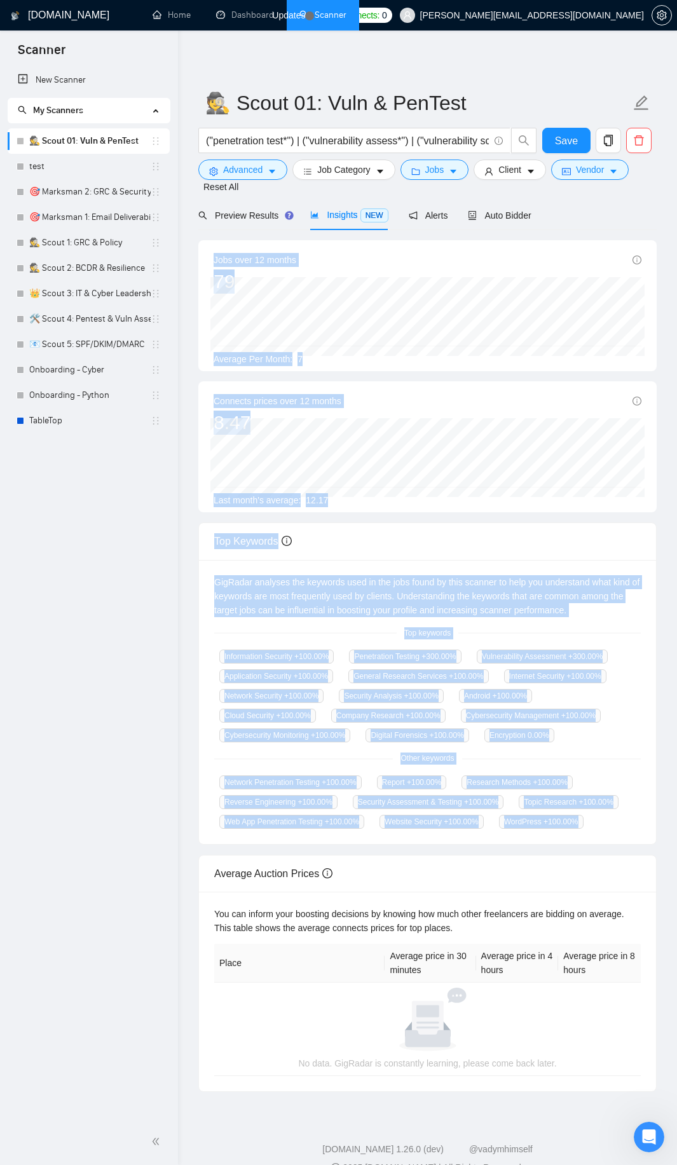
drag, startPoint x: 202, startPoint y: 261, endPoint x: 612, endPoint y: 836, distance: 705.8
click at [612, 836] on div "Jobs over 12 months 79 [DATE] 7 Average Per Month: 7 Connects prices over 12 mo…" at bounding box center [427, 666] width 458 height 852
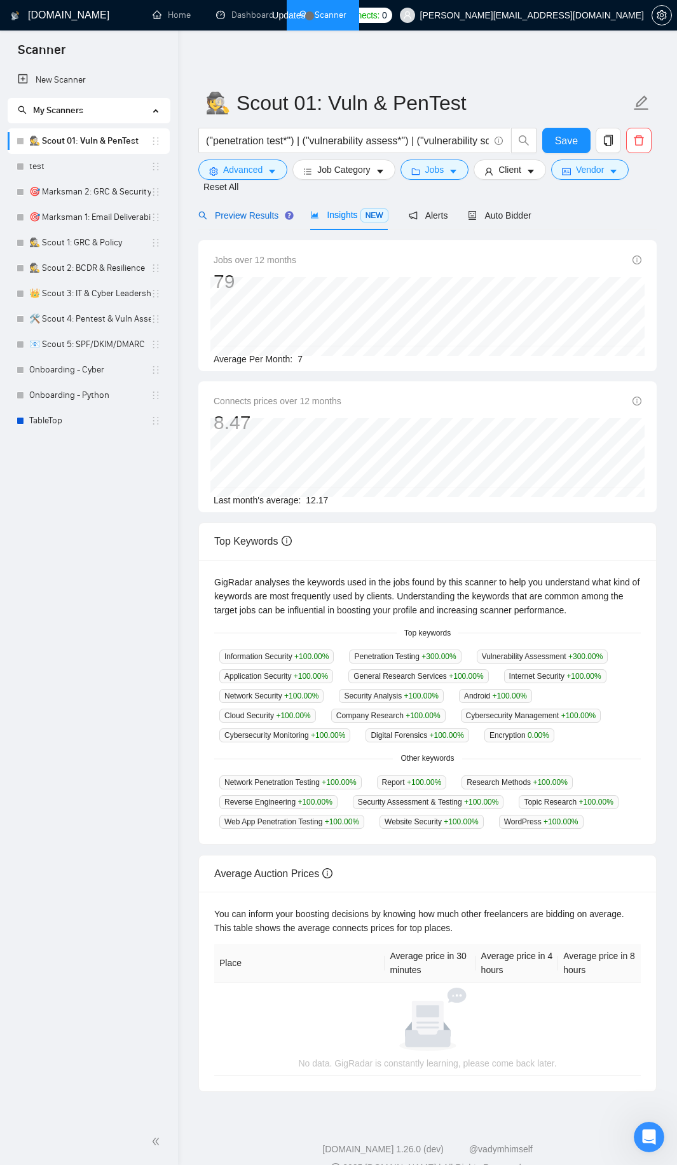
click at [242, 215] on span "Preview Results" at bounding box center [244, 215] width 92 height 10
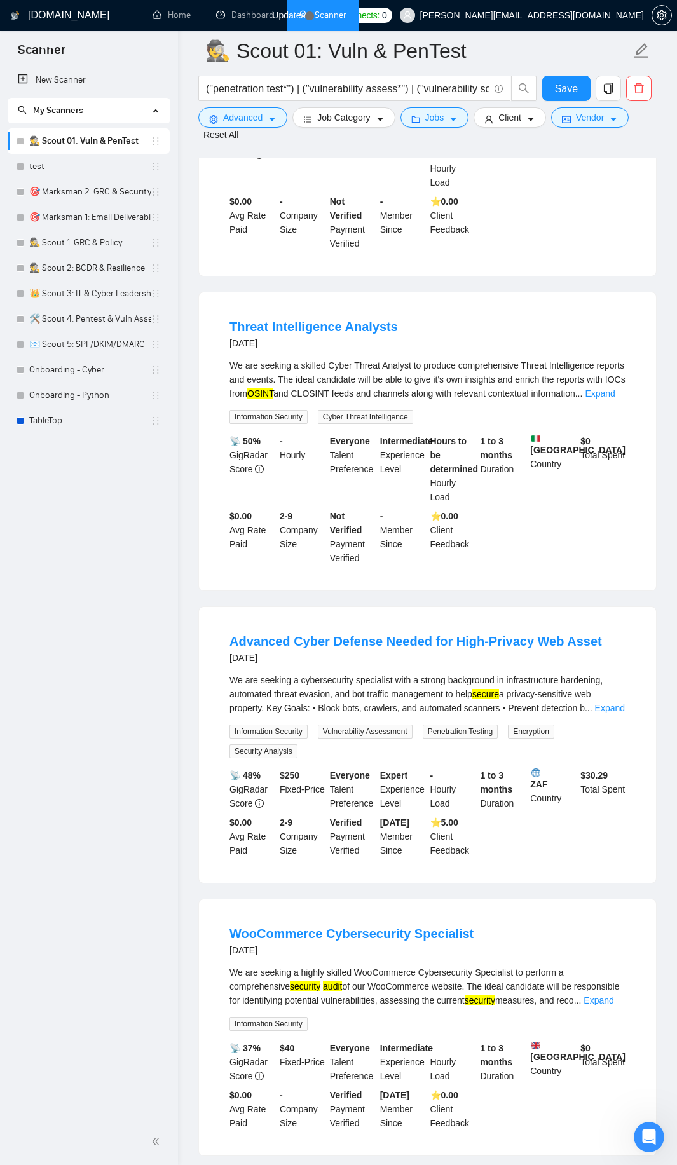
scroll to position [2295, 0]
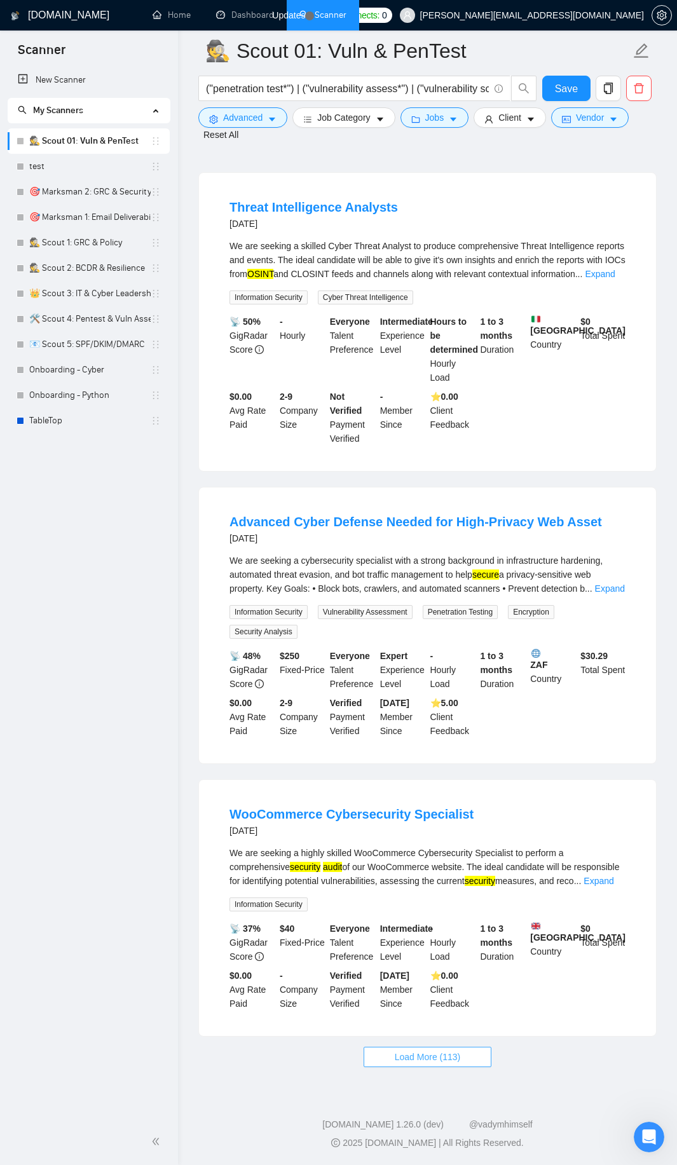
click at [402, 1065] on button "Load More (113)" at bounding box center [428, 1057] width 128 height 20
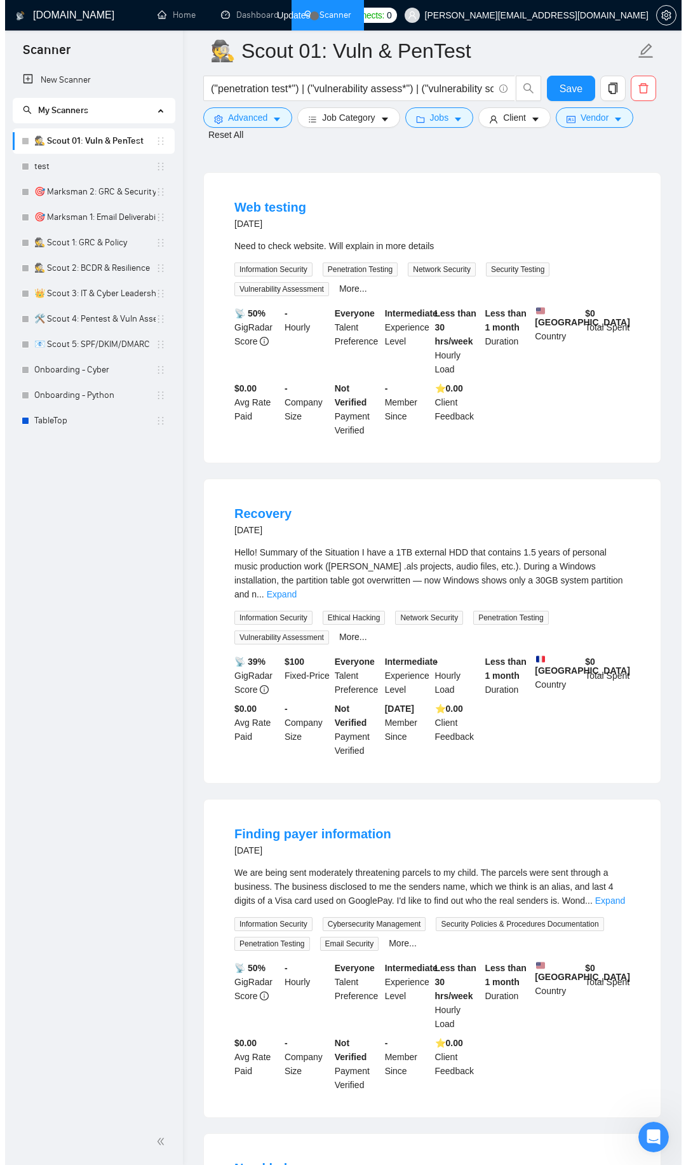
scroll to position [3210, 0]
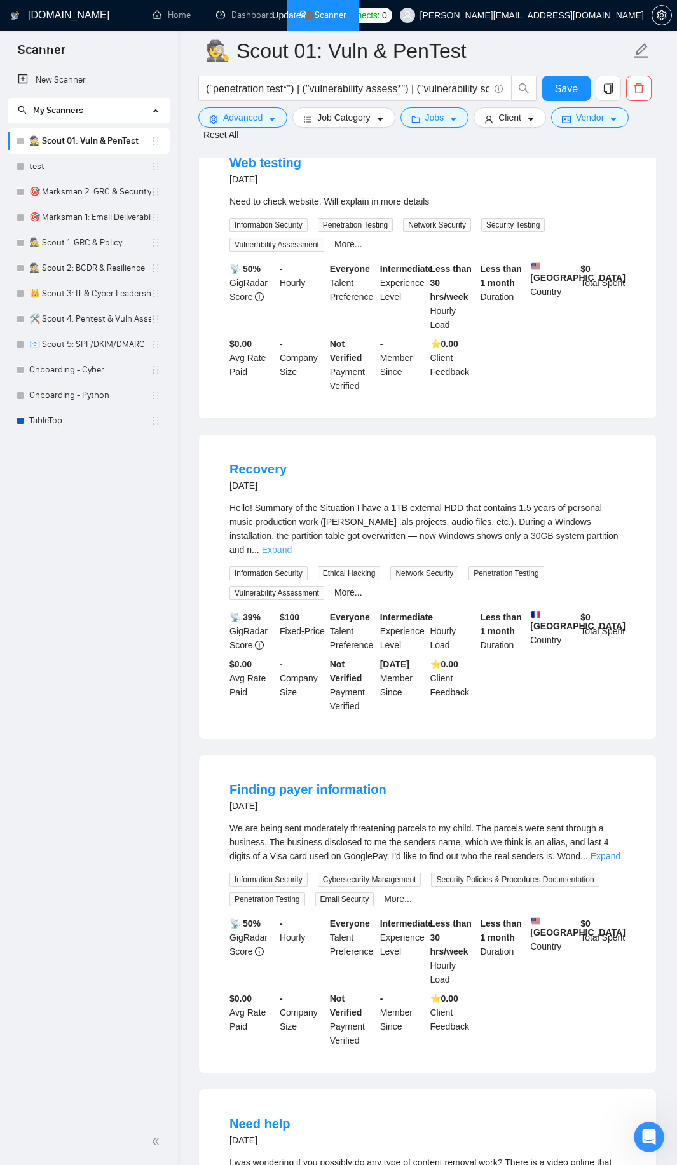
click at [292, 545] on link "Expand" at bounding box center [277, 550] width 30 height 10
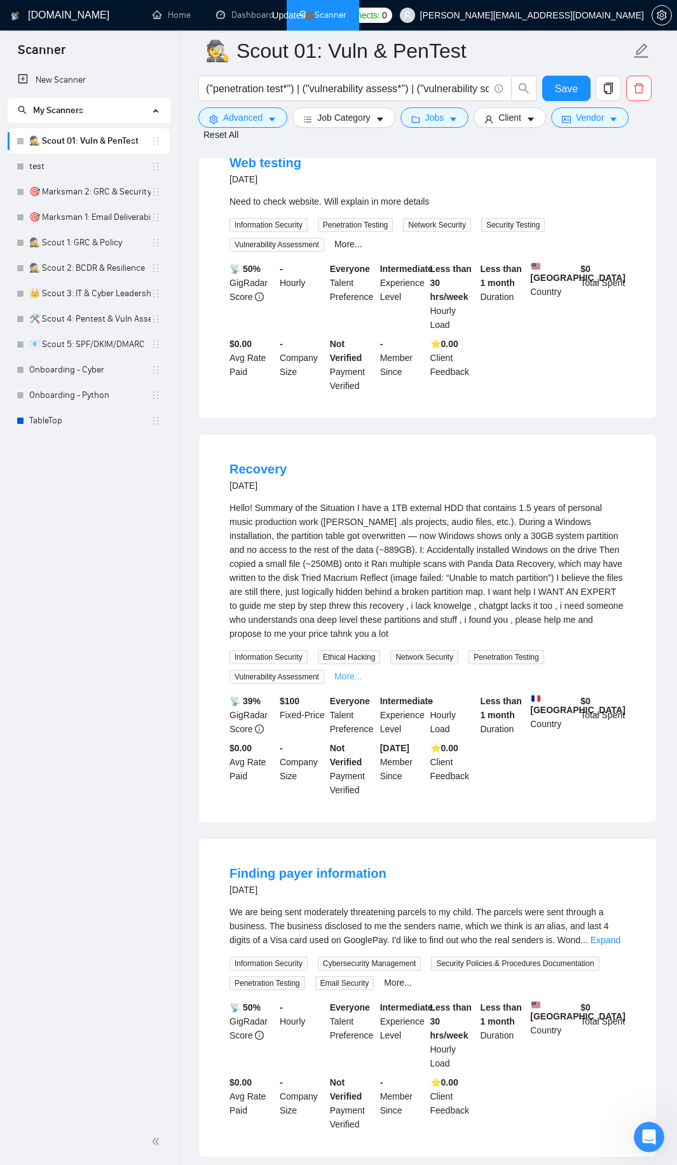
click at [348, 681] on link "More..." at bounding box center [348, 676] width 28 height 10
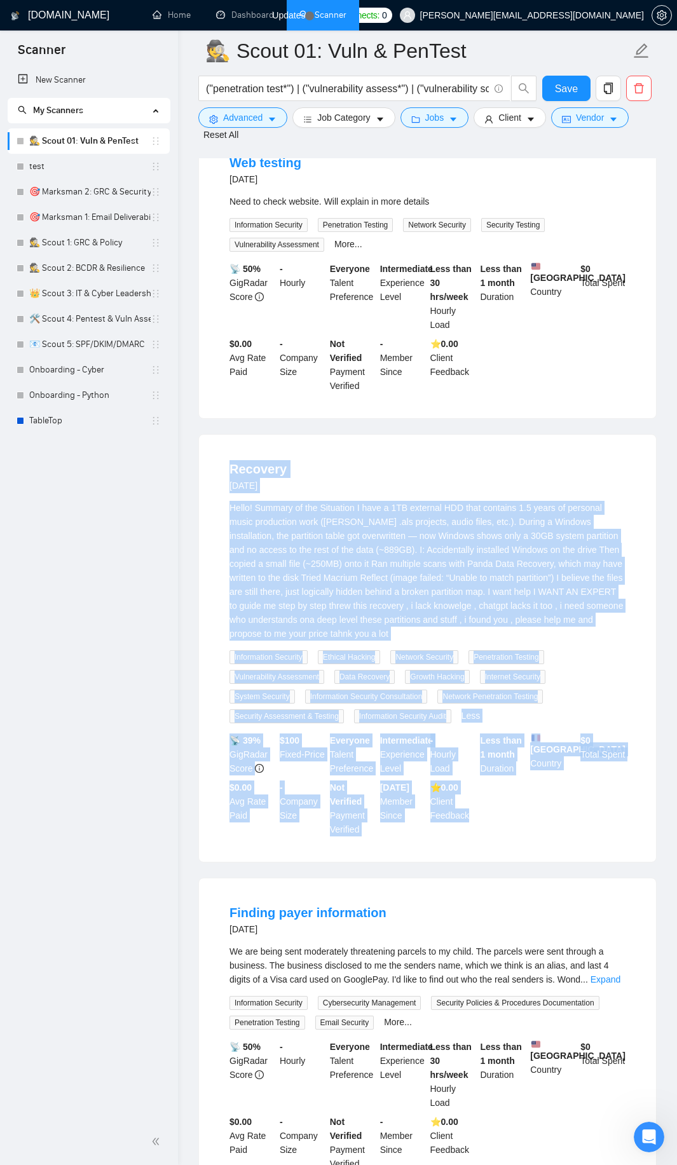
drag, startPoint x: 219, startPoint y: 477, endPoint x: 524, endPoint y: 835, distance: 469.8
click at [524, 835] on li "Recovery [DATE] Hello! Summary of the Situation I have a 1TB external HDD that …" at bounding box center [427, 648] width 426 height 397
click at [227, 107] on form "🕵️ Scout 01: Vuln & PenTest ("penetration test*") | ("vulnerability assess*") |…" at bounding box center [427, 90] width 458 height 118
click at [232, 119] on span "Advanced" at bounding box center [242, 118] width 39 height 14
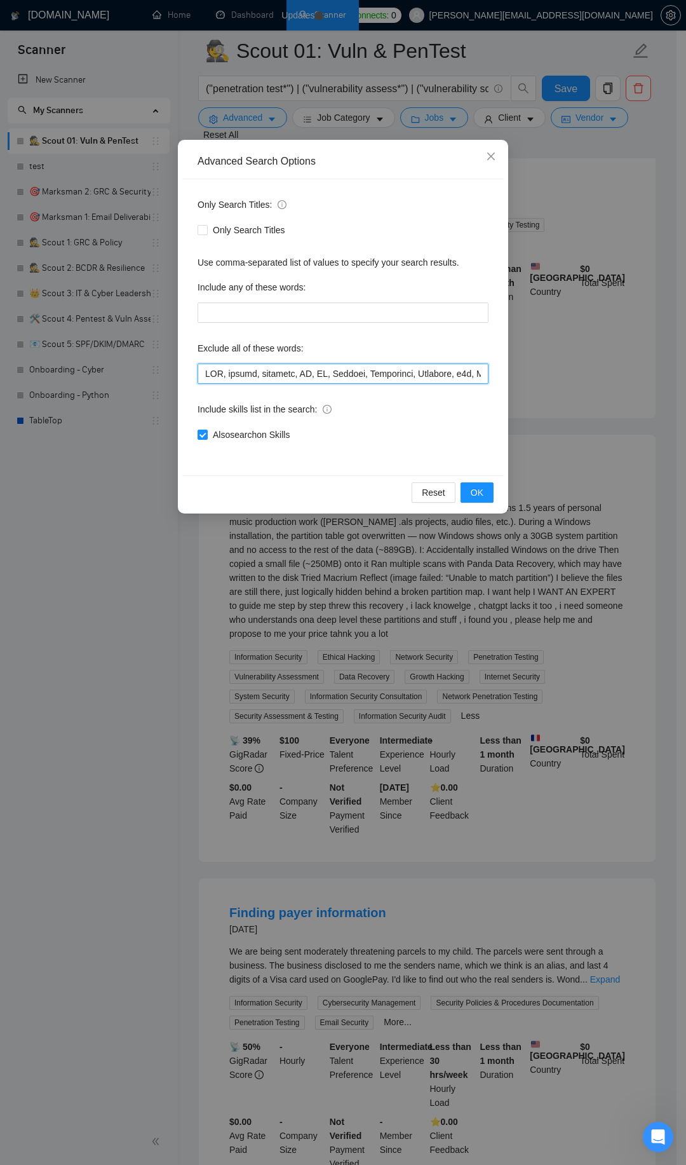
click at [300, 379] on input "text" at bounding box center [343, 374] width 291 height 20
paste input ", "Data Recovery", HDD, partition"
click at [468, 487] on button "OK" at bounding box center [477, 492] width 33 height 20
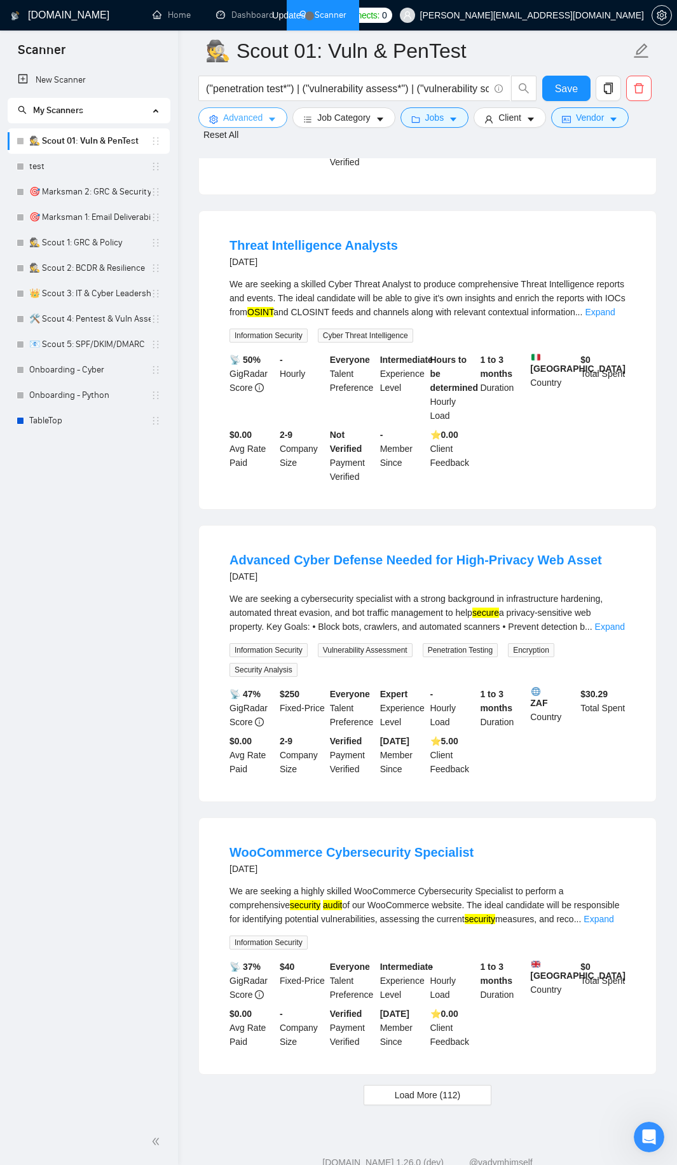
scroll to position [2295, 0]
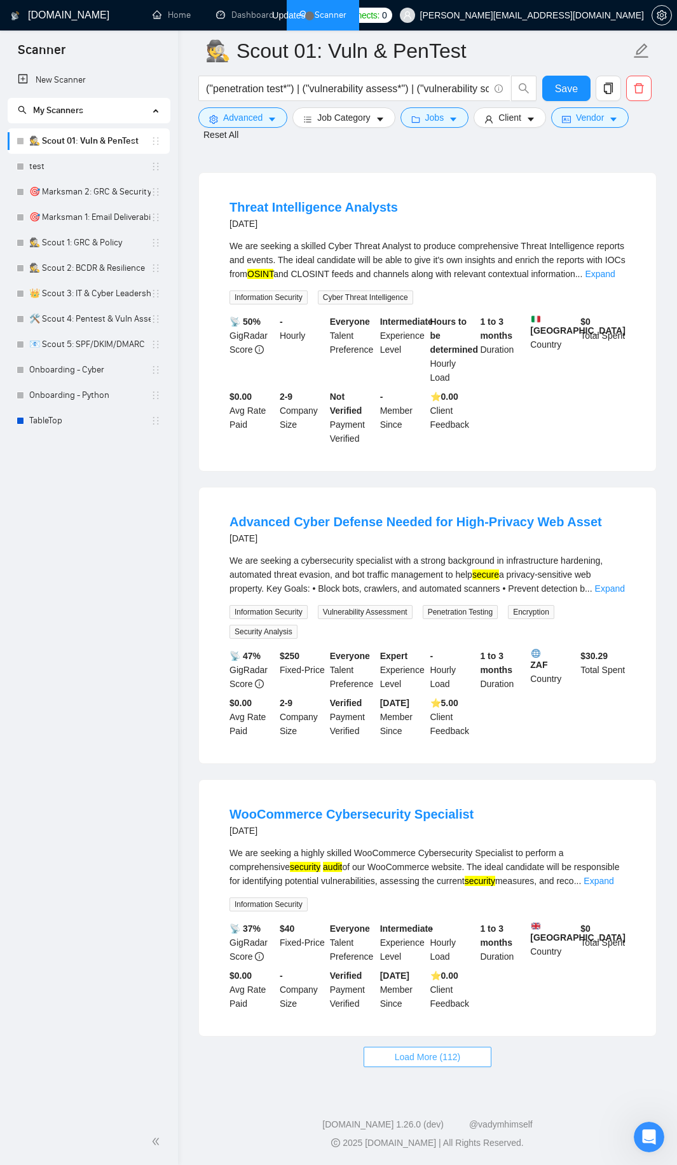
click at [438, 1055] on span "Load More (112)" at bounding box center [428, 1057] width 66 height 14
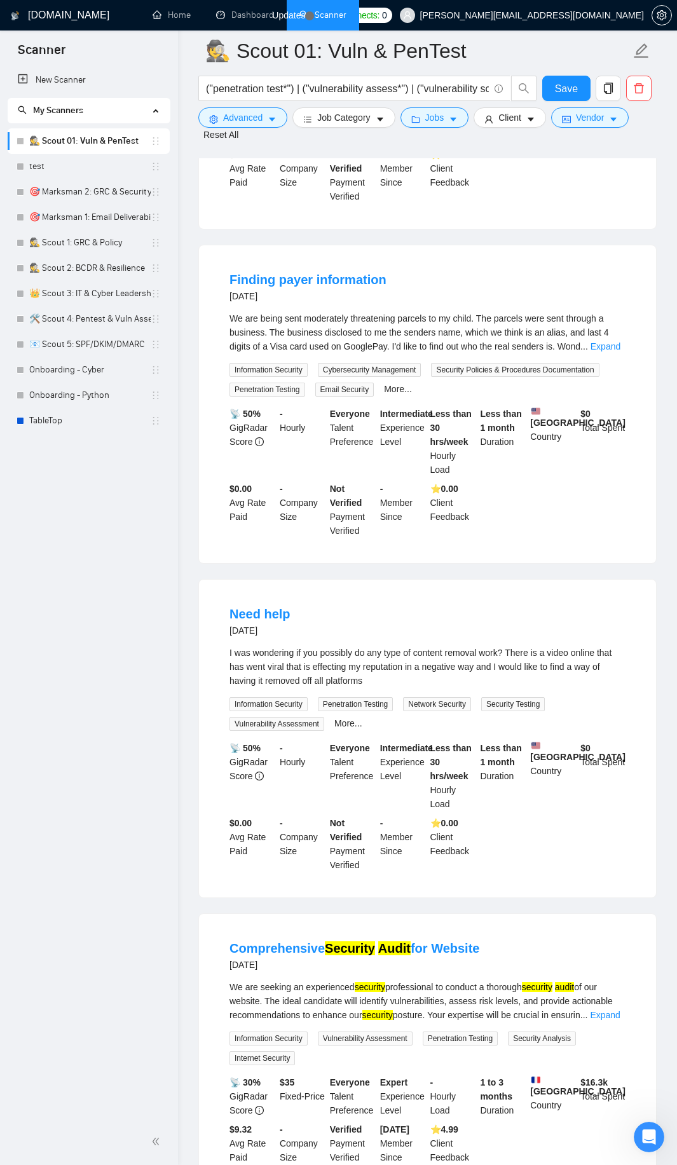
scroll to position [3592, 0]
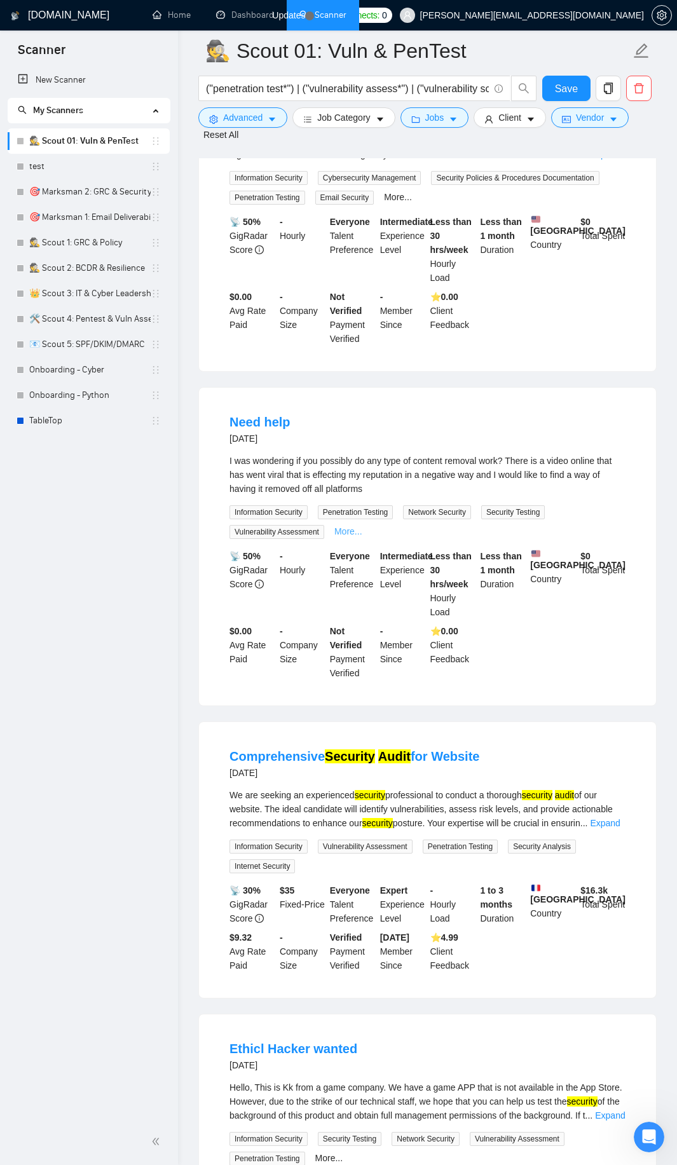
click at [341, 535] on link "More..." at bounding box center [348, 531] width 28 height 10
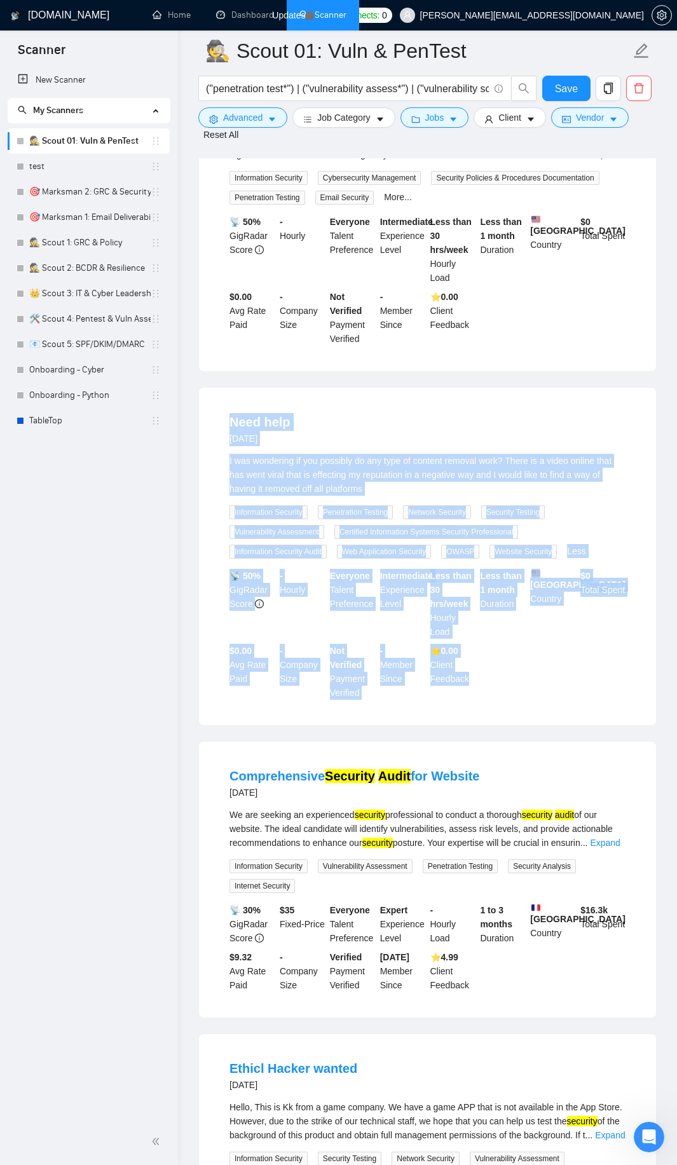
drag, startPoint x: 222, startPoint y: 426, endPoint x: 500, endPoint y: 686, distance: 380.9
click at [500, 686] on li "Need help [DATE] I was wondering if you possibly do any type of content removal…" at bounding box center [427, 556] width 426 height 307
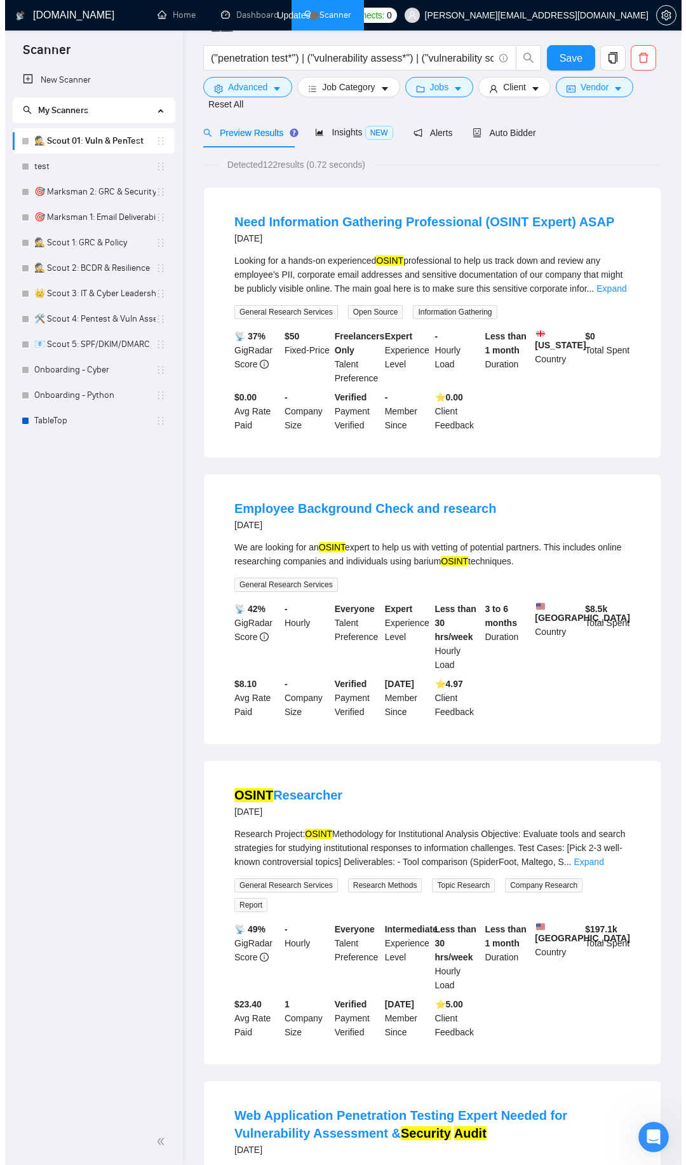
scroll to position [0, 0]
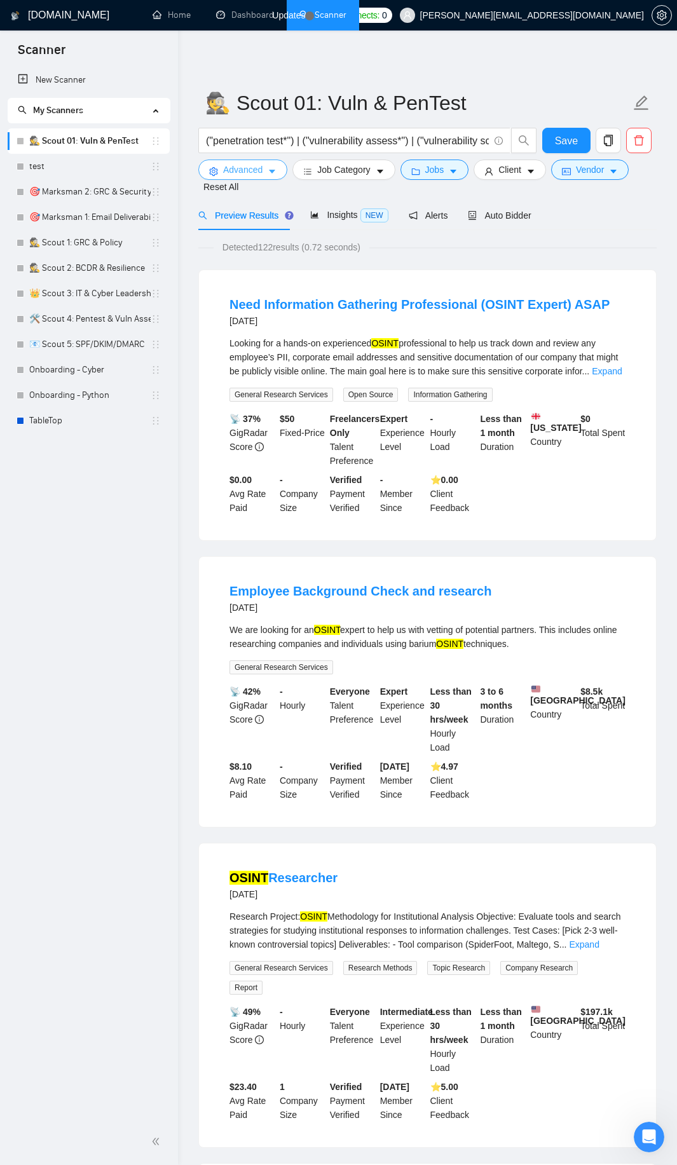
click at [271, 168] on icon "caret-down" at bounding box center [272, 171] width 9 height 9
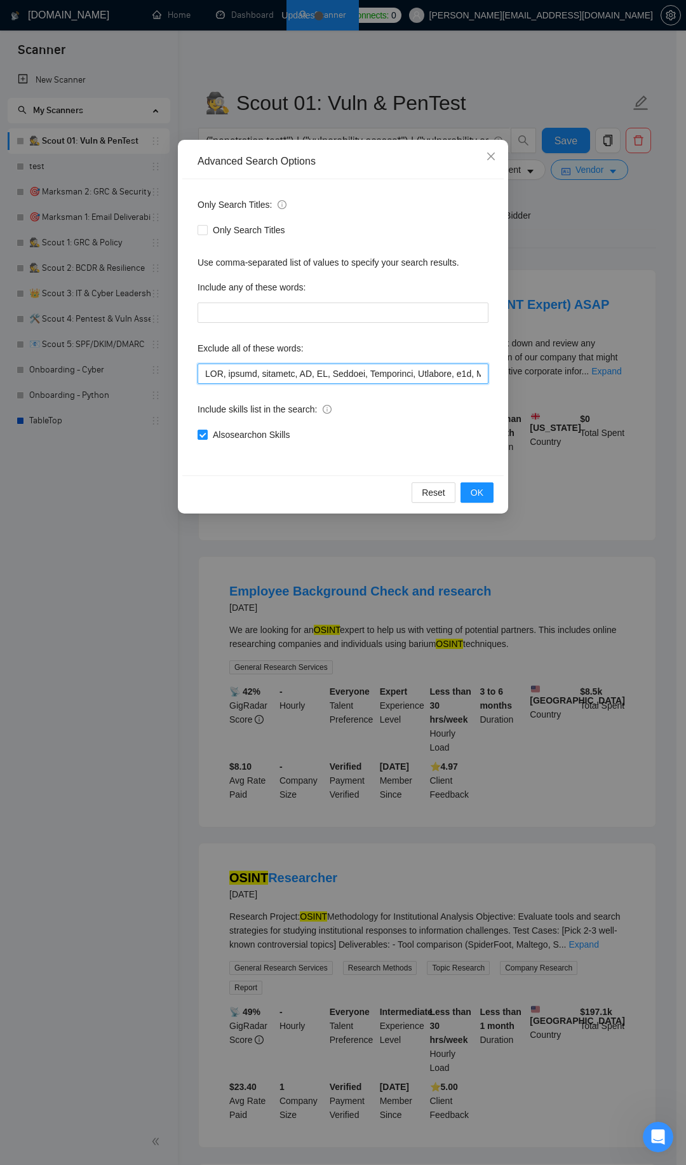
click at [308, 365] on input "text" at bounding box center [343, 374] width 291 height 20
paste input ", "content removal""
type input "SEO, design, designer, UX, UI, Flutter, Creatomate, Airtable, n8n, Make\.com, […"
click at [465, 489] on button "OK" at bounding box center [477, 492] width 33 height 20
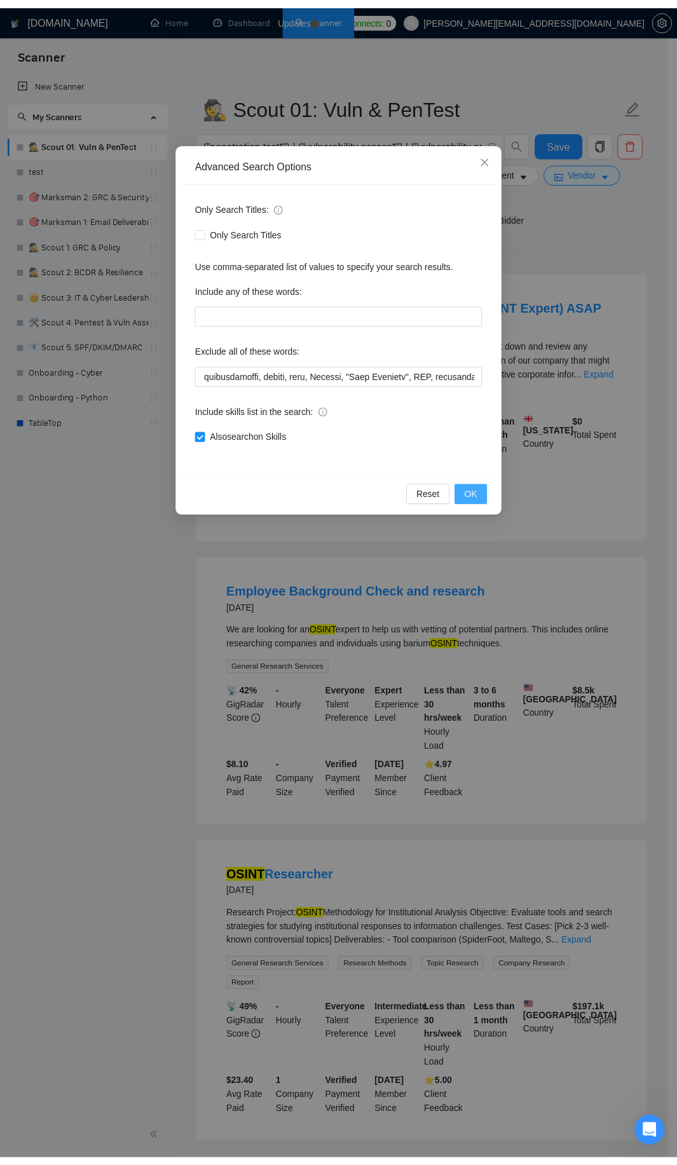
scroll to position [0, 0]
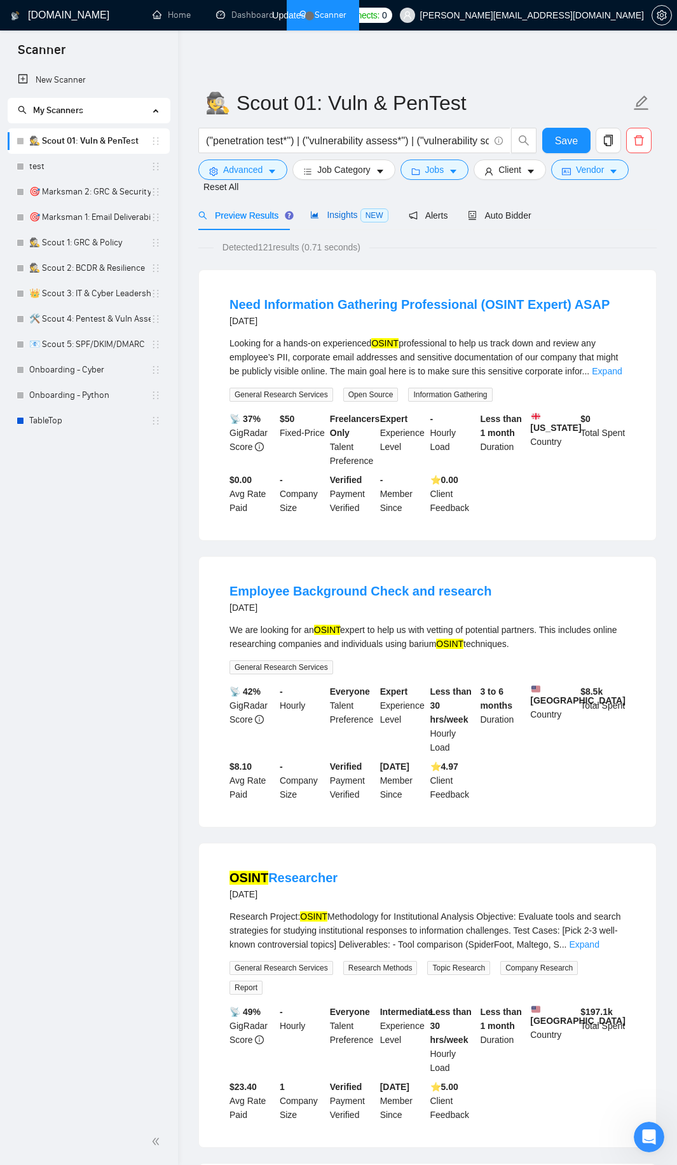
click at [338, 208] on div "Insights NEW" at bounding box center [349, 215] width 78 height 15
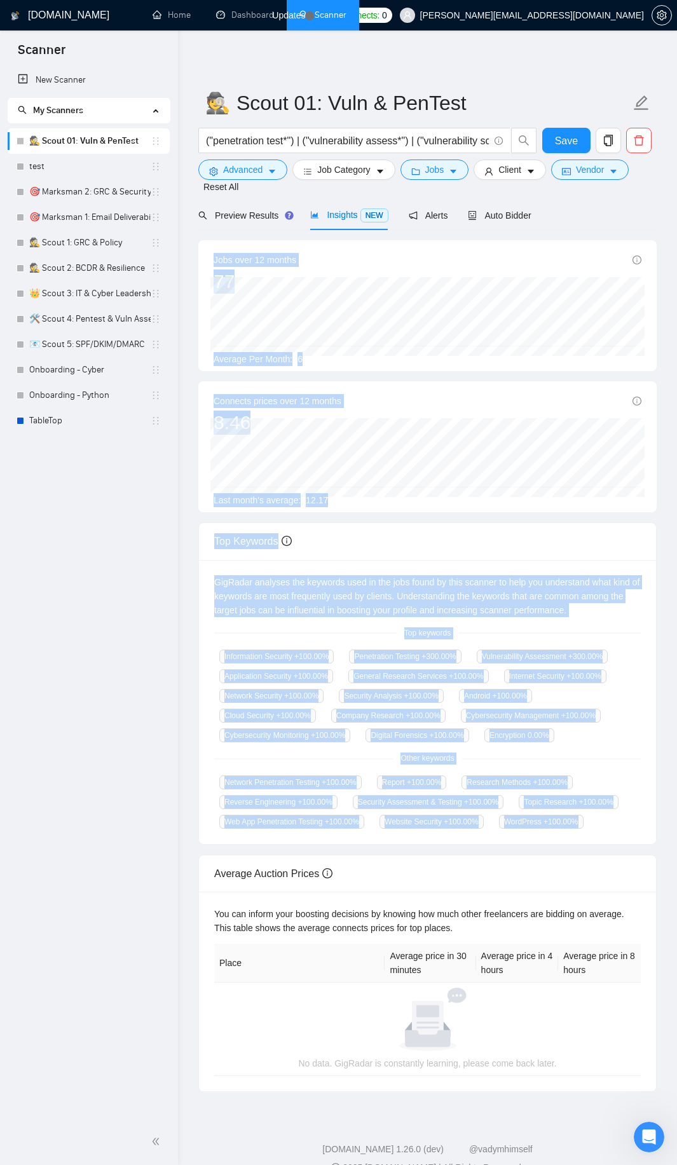
drag, startPoint x: 212, startPoint y: 260, endPoint x: 562, endPoint y: 838, distance: 676.2
click at [562, 838] on div "Jobs over 12 months 77 [DATE] 8 Average Per Month: 6 Connects prices over 12 mo…" at bounding box center [427, 666] width 458 height 852
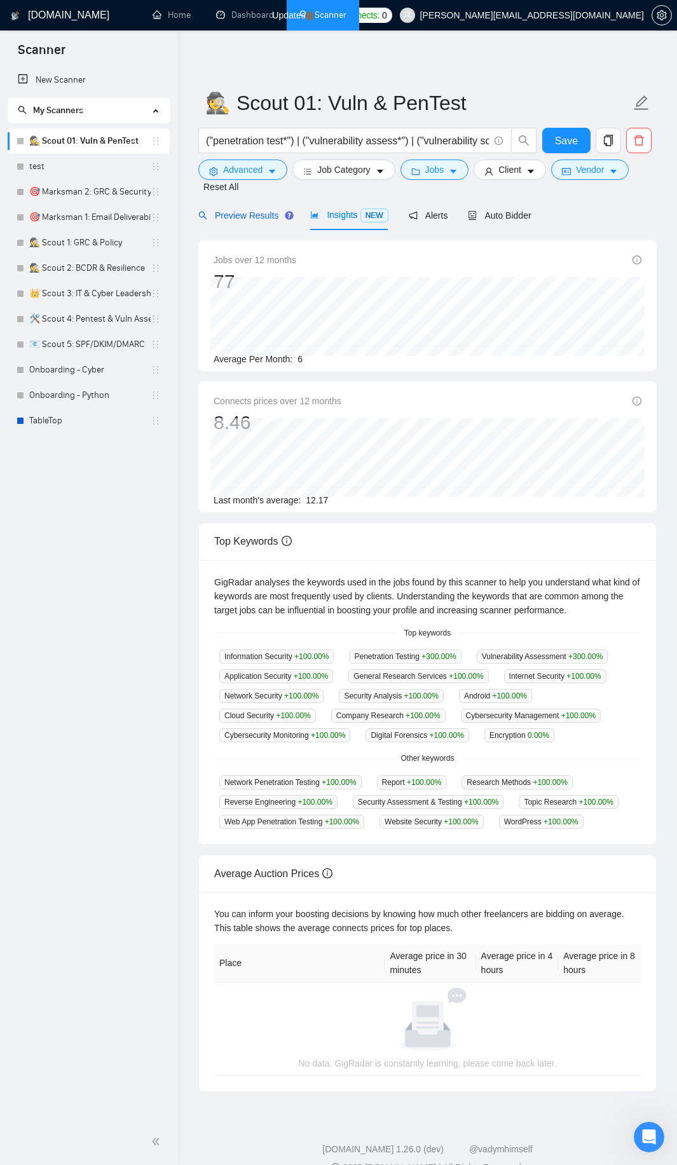
click at [239, 210] on span "Preview Results" at bounding box center [244, 215] width 92 height 10
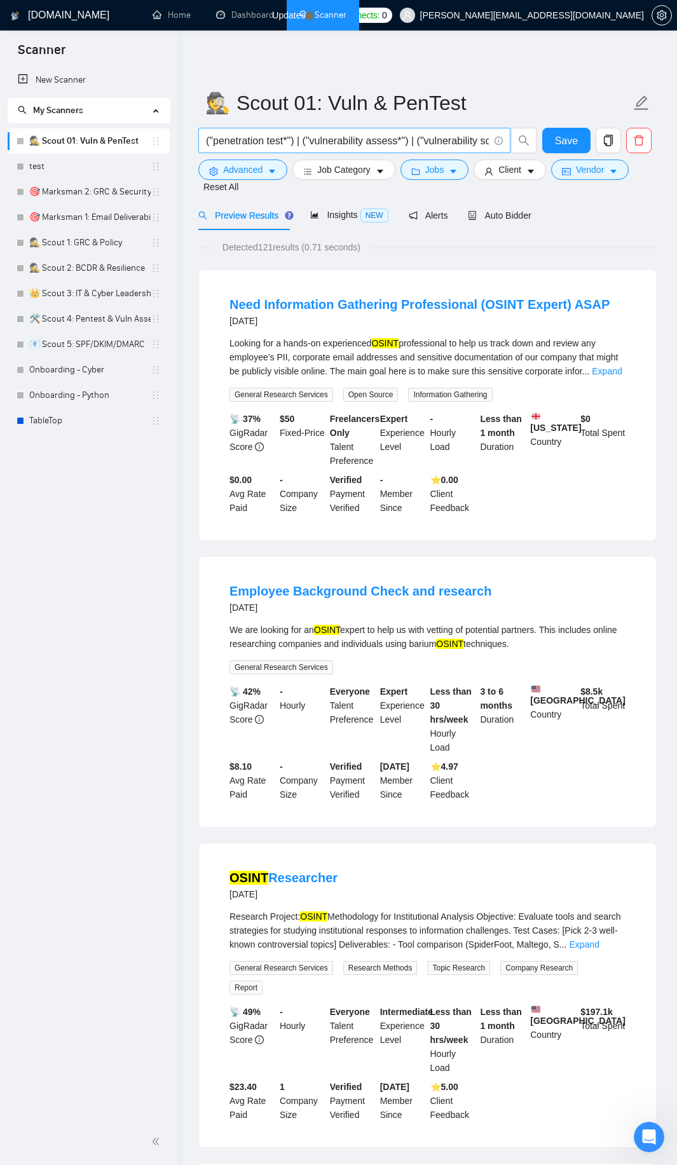
click at [280, 137] on input "("penetration test*") | ("vulnerability assess*") | ("vulnerability scan*") | (…" at bounding box center [347, 141] width 283 height 16
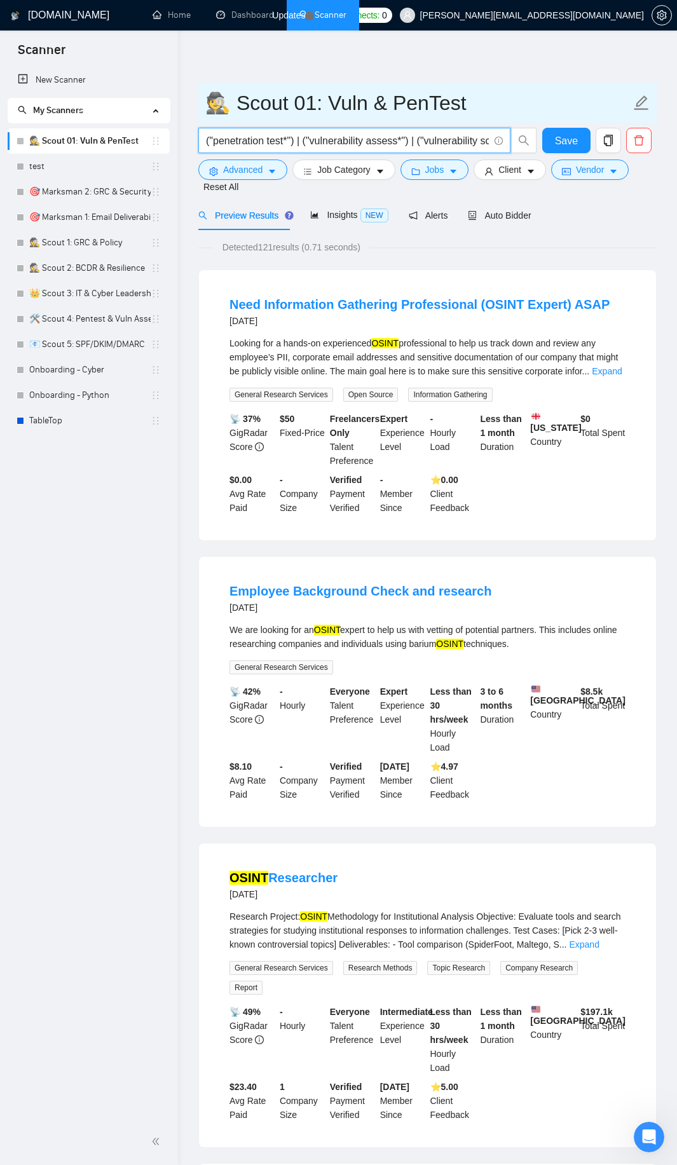
paste input "") | ("penetration testing") | (pentest*) | ("vulnerability assessment") | ("vu…"
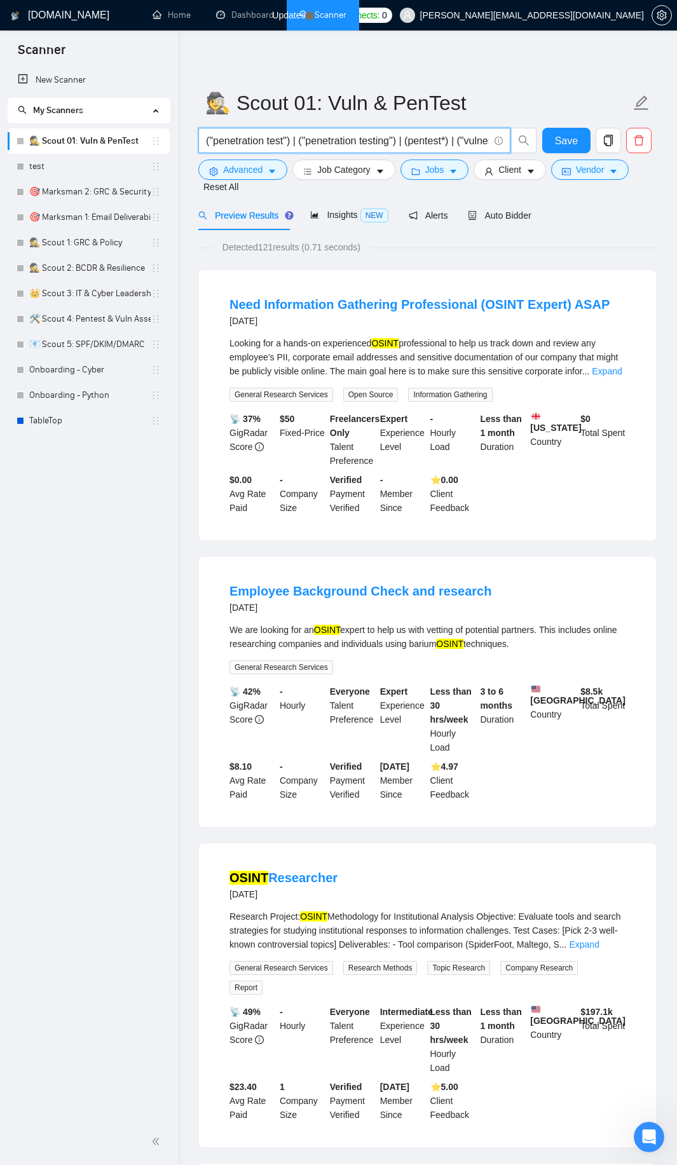
scroll to position [0, 1771]
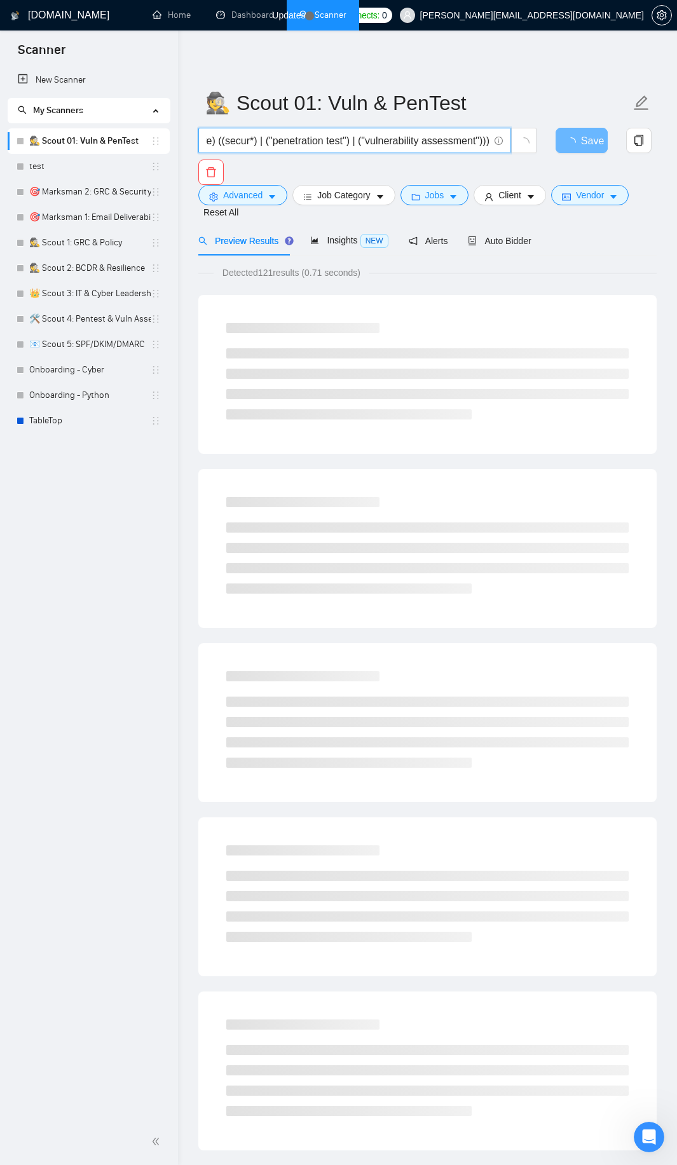
type input "("penetration test") | ("penetration testing") | (pentest*) | ("vulnerability a…"
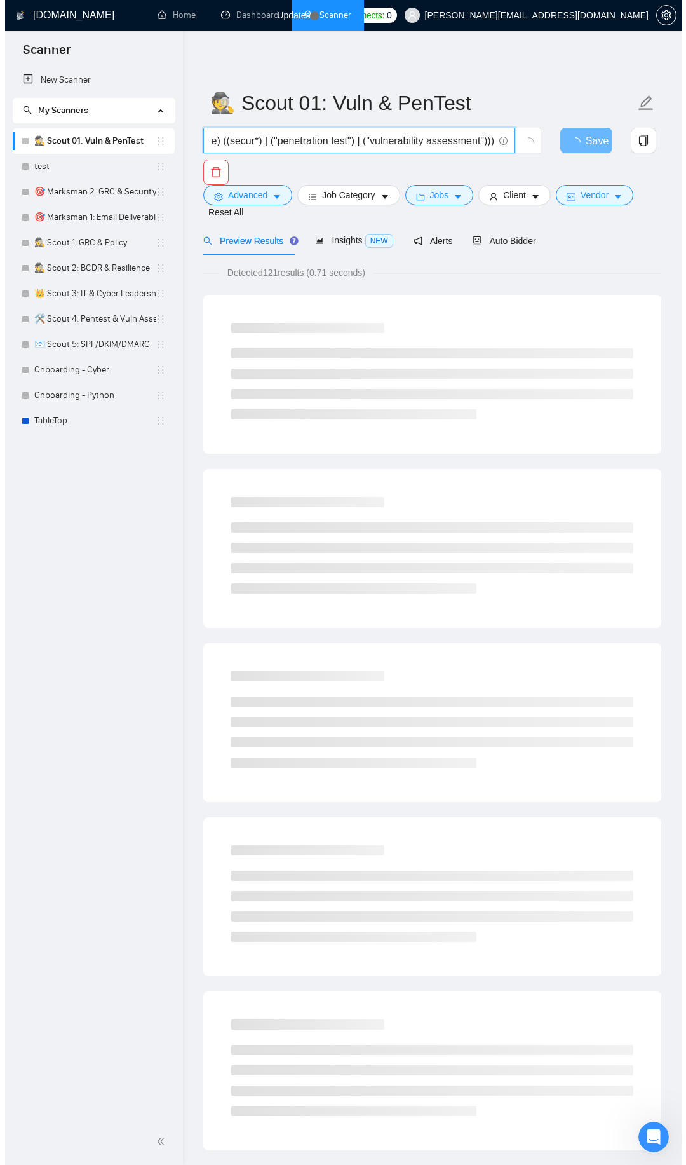
scroll to position [0, 0]
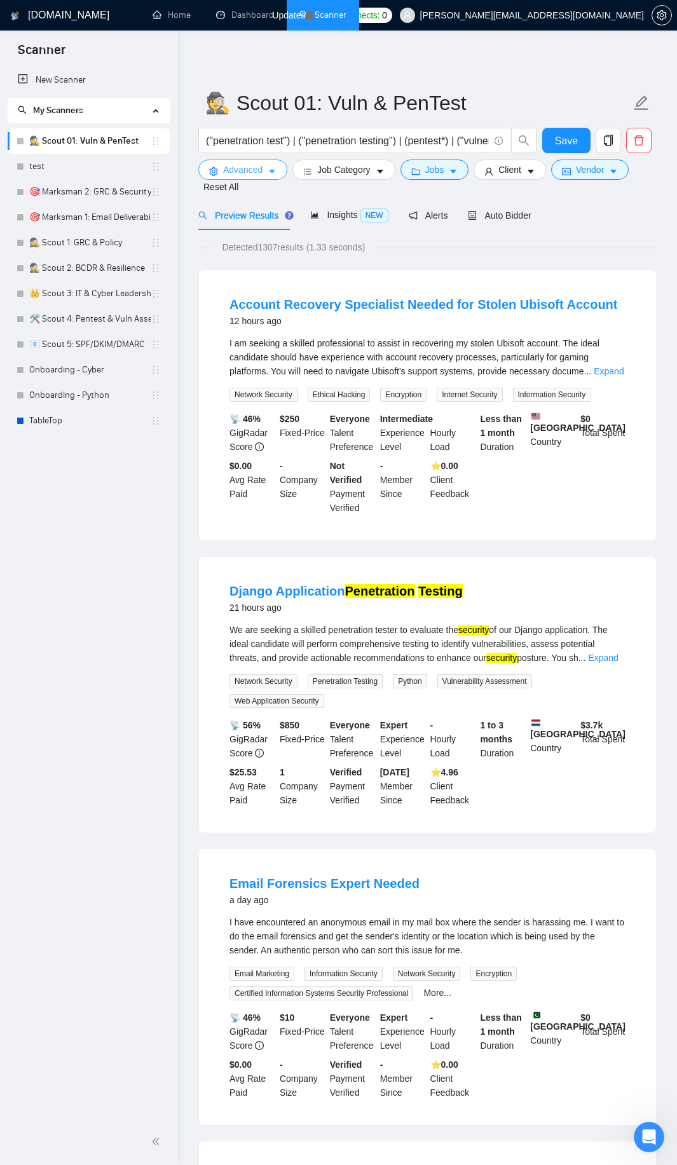
click at [216, 173] on icon "setting" at bounding box center [213, 171] width 9 height 9
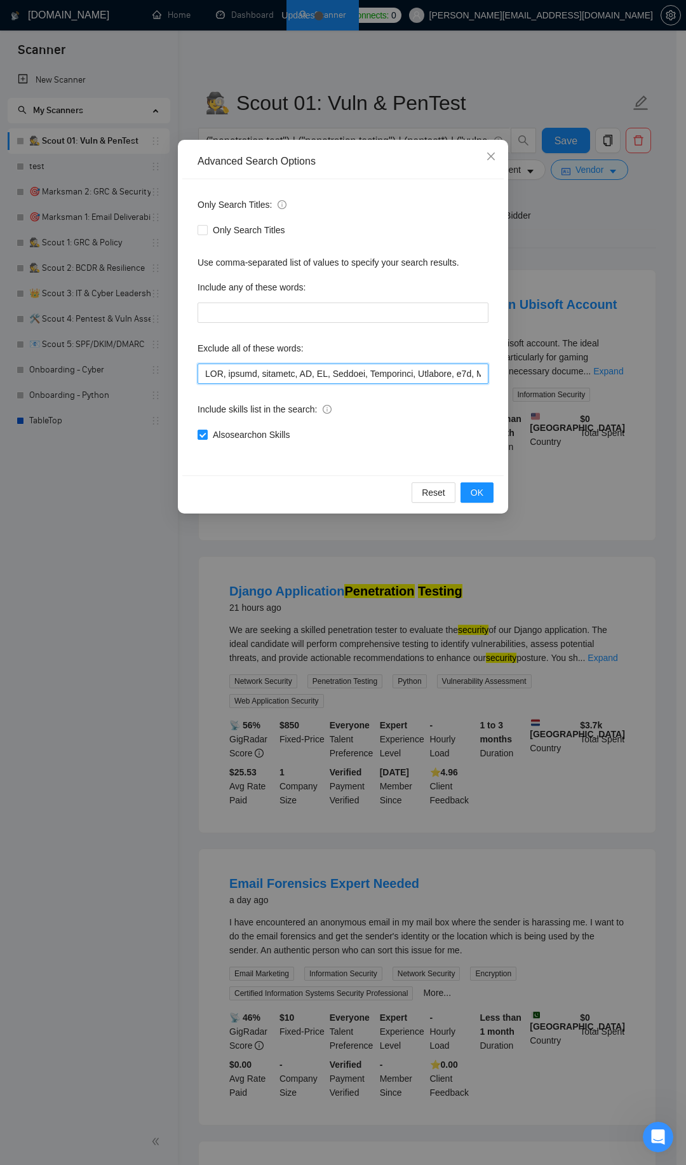
click at [256, 374] on input "text" at bounding box center [343, 374] width 291 height 20
paste input "text"
click at [465, 487] on button "OK" at bounding box center [477, 492] width 33 height 20
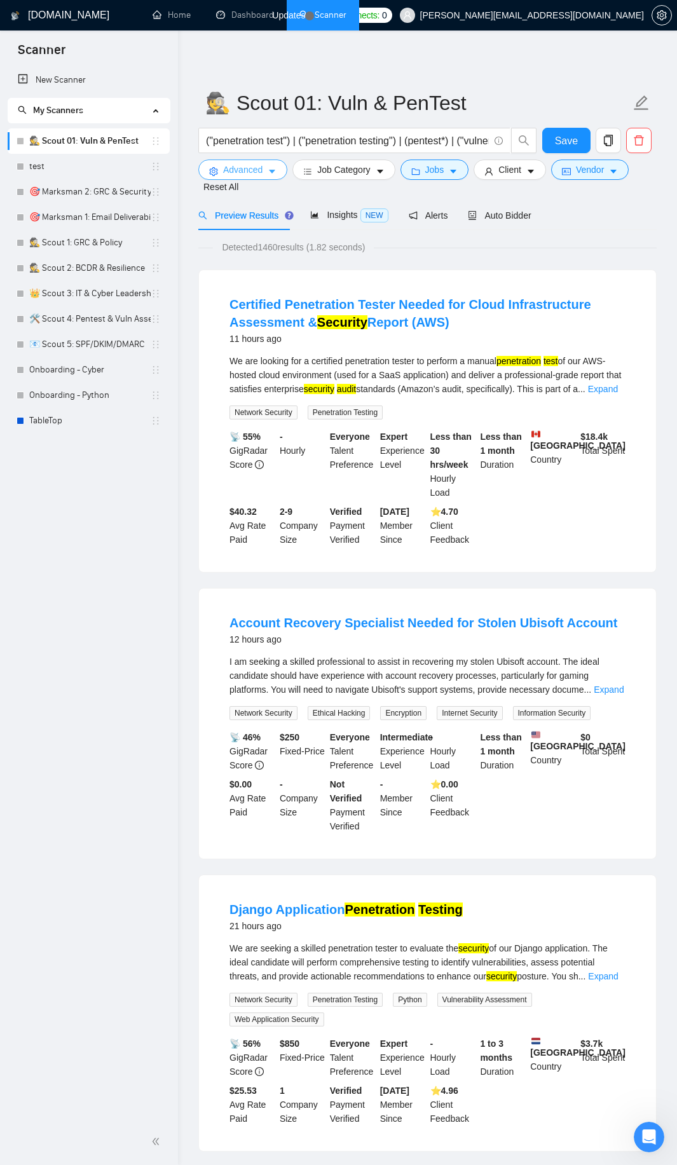
click at [272, 170] on icon "caret-down" at bounding box center [272, 171] width 9 height 9
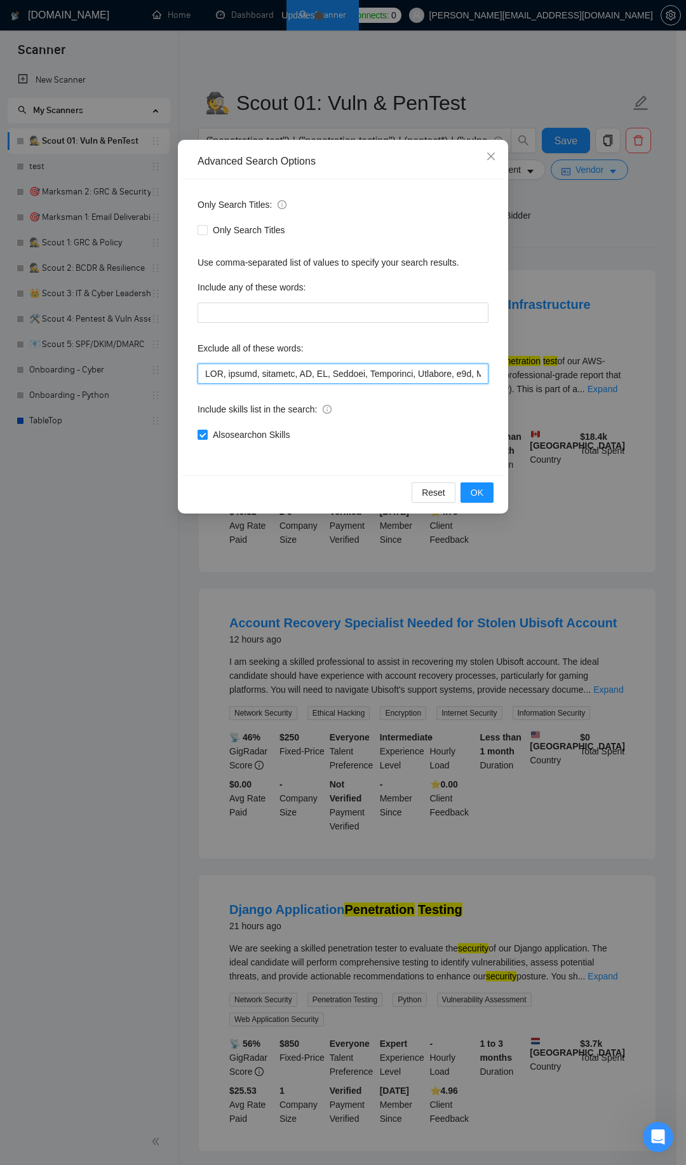
click at [303, 378] on input "text" at bounding box center [343, 374] width 291 height 20
paste input "text"
type input "SEO, design, designer, UX, UI, Flutter, Creatomate, Airtable, n8n, Make\.com, […"
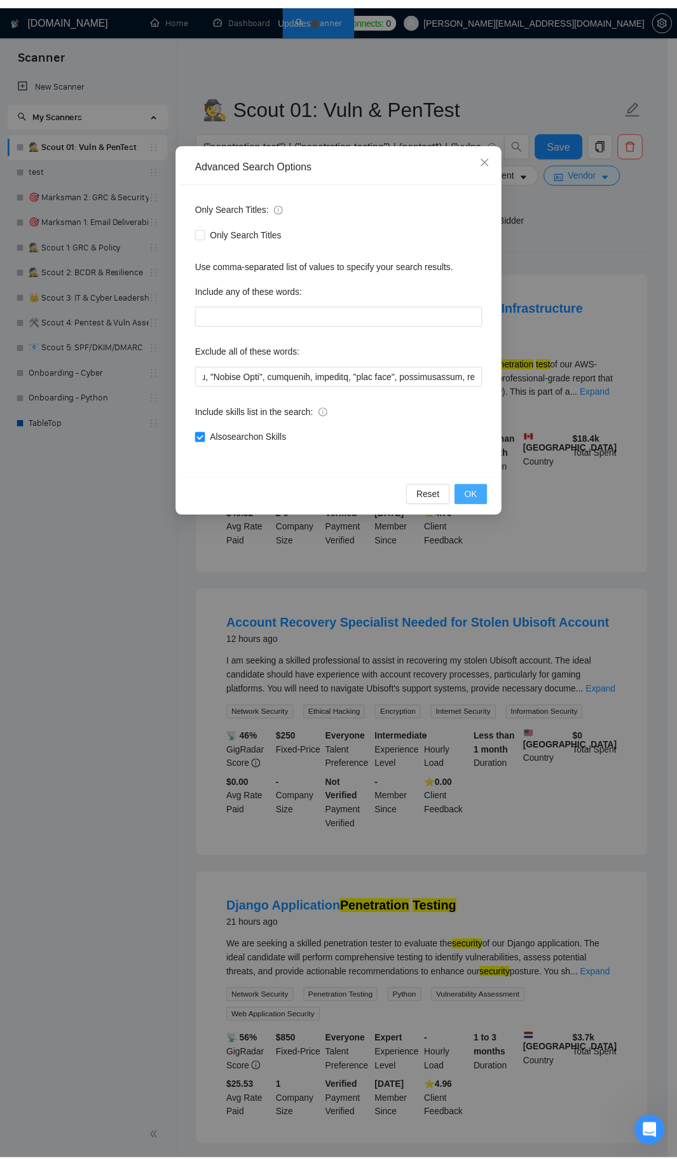
scroll to position [0, 0]
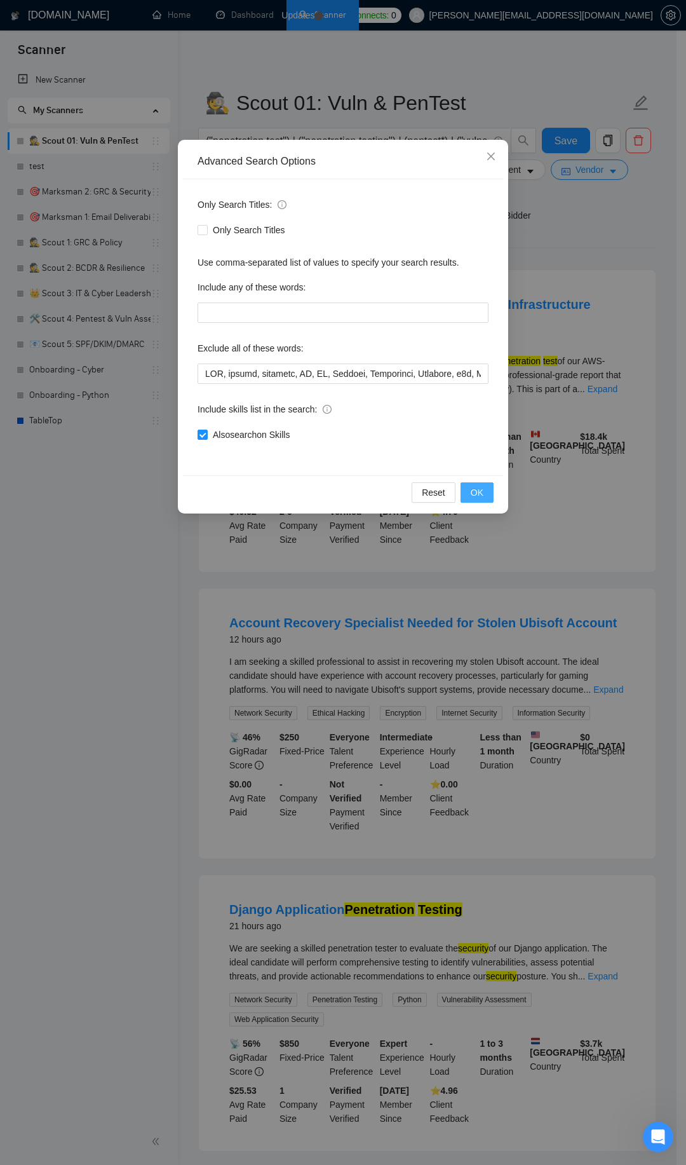
click at [474, 497] on span "OK" at bounding box center [477, 493] width 13 height 14
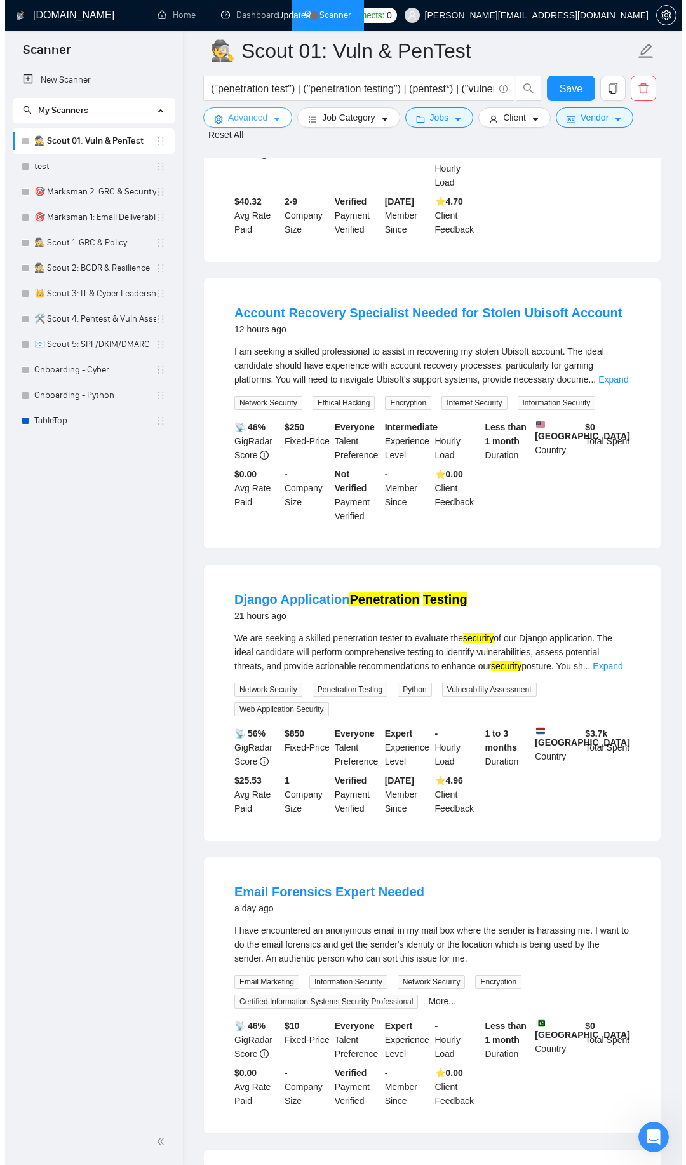
scroll to position [458, 0]
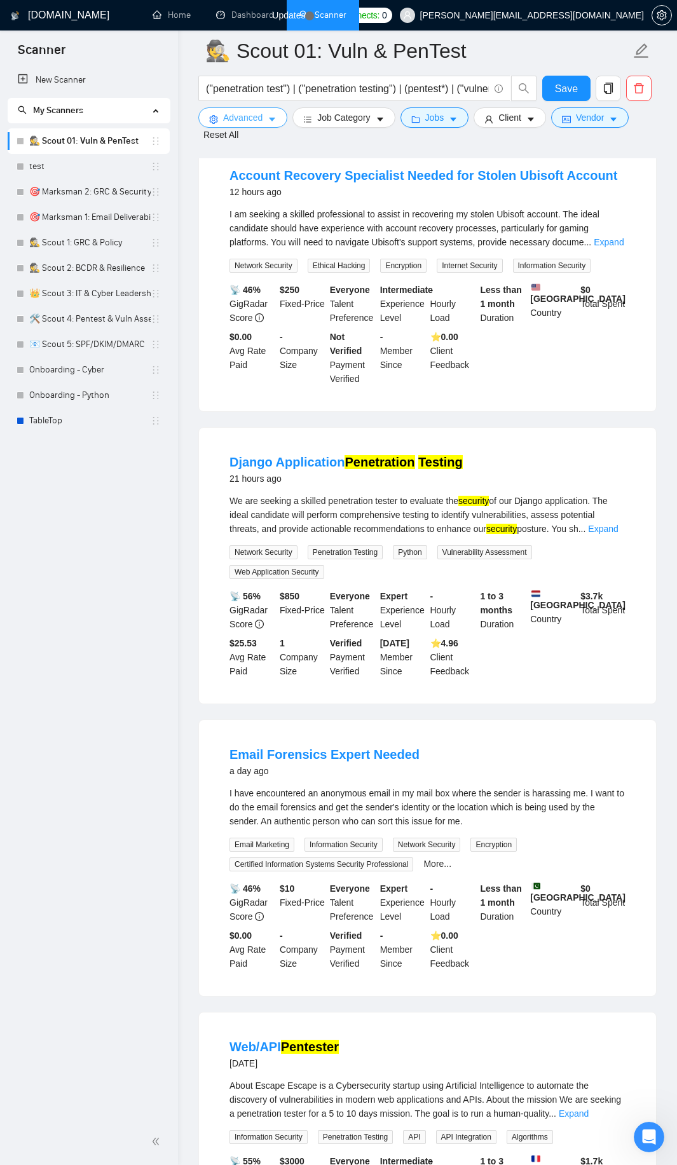
click at [226, 116] on span "Advanced" at bounding box center [242, 118] width 39 height 14
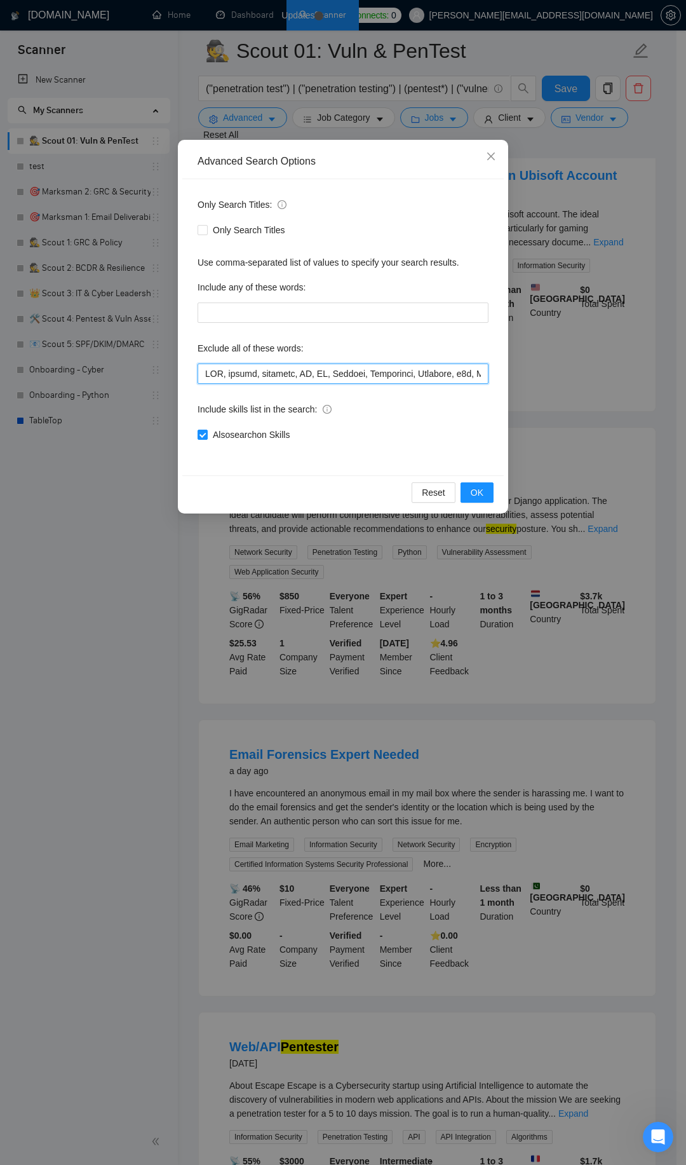
click at [303, 372] on input "text" at bounding box center [343, 374] width 291 height 20
click at [465, 496] on button "OK" at bounding box center [477, 492] width 33 height 20
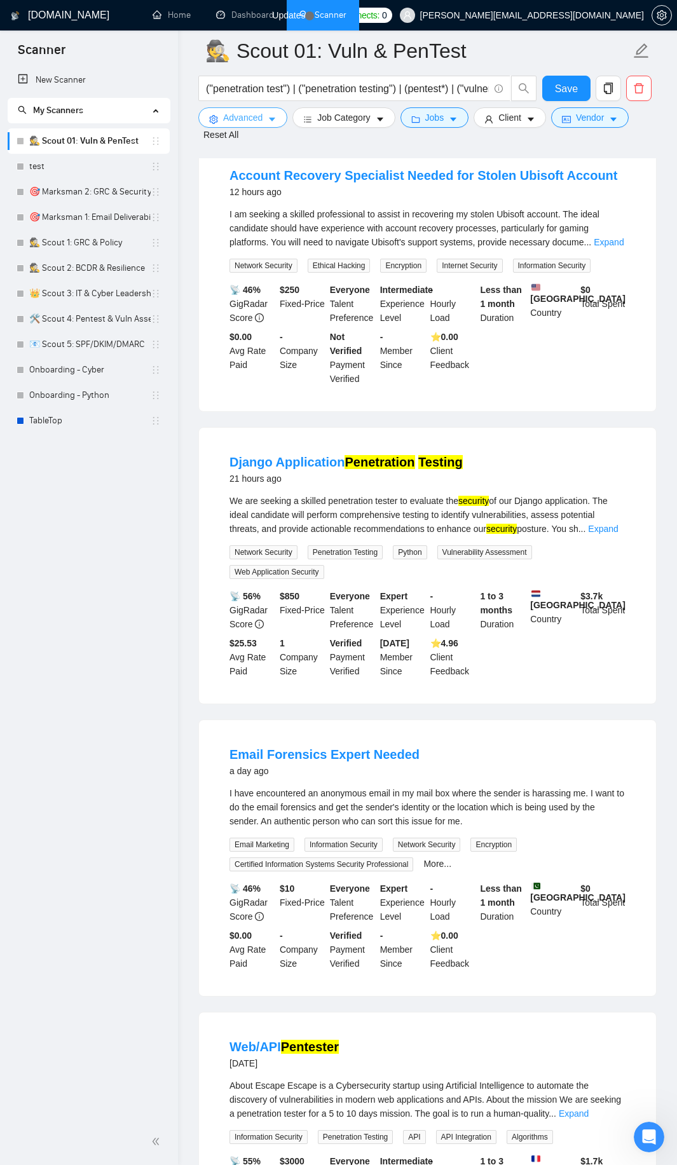
click at [275, 114] on span "caret-down" at bounding box center [272, 119] width 9 height 10
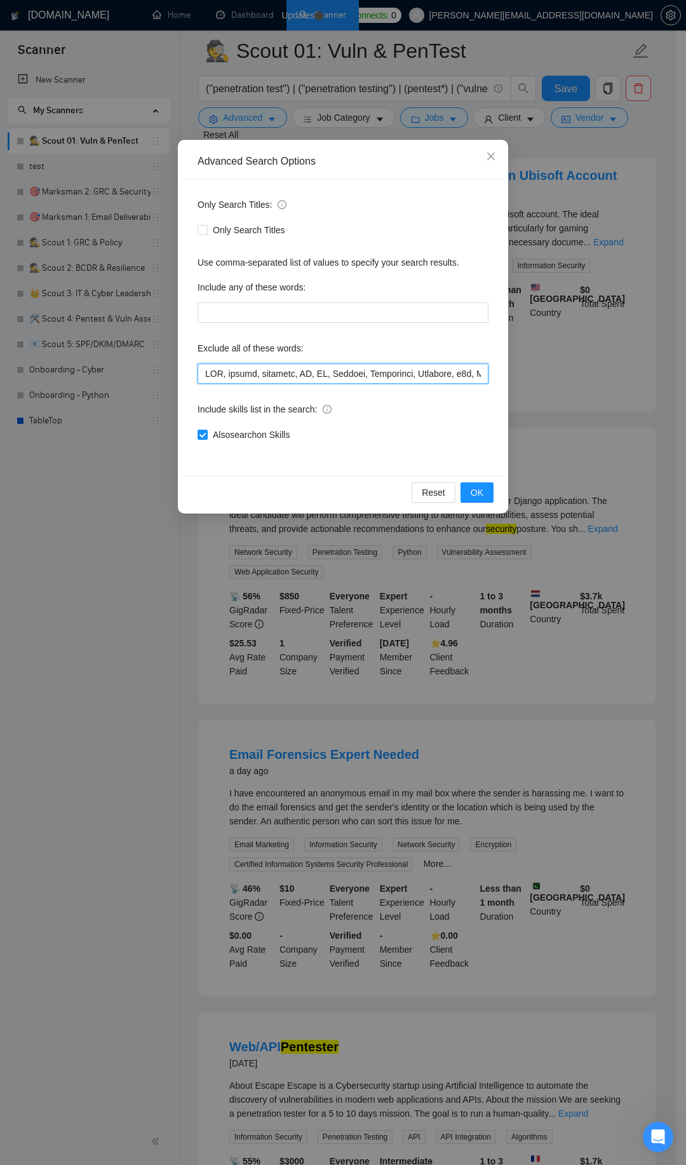
click at [299, 371] on input "text" at bounding box center [343, 374] width 291 height 20
paste input "SEO, design, designer, UX, UI, Flutter, Creatomate, Airtable, n8n, Make\.com, […"
type input "SEO, design, designer, UX, UI, Flutter, Creatomate, Airtable, n8n, Make\.com, […"
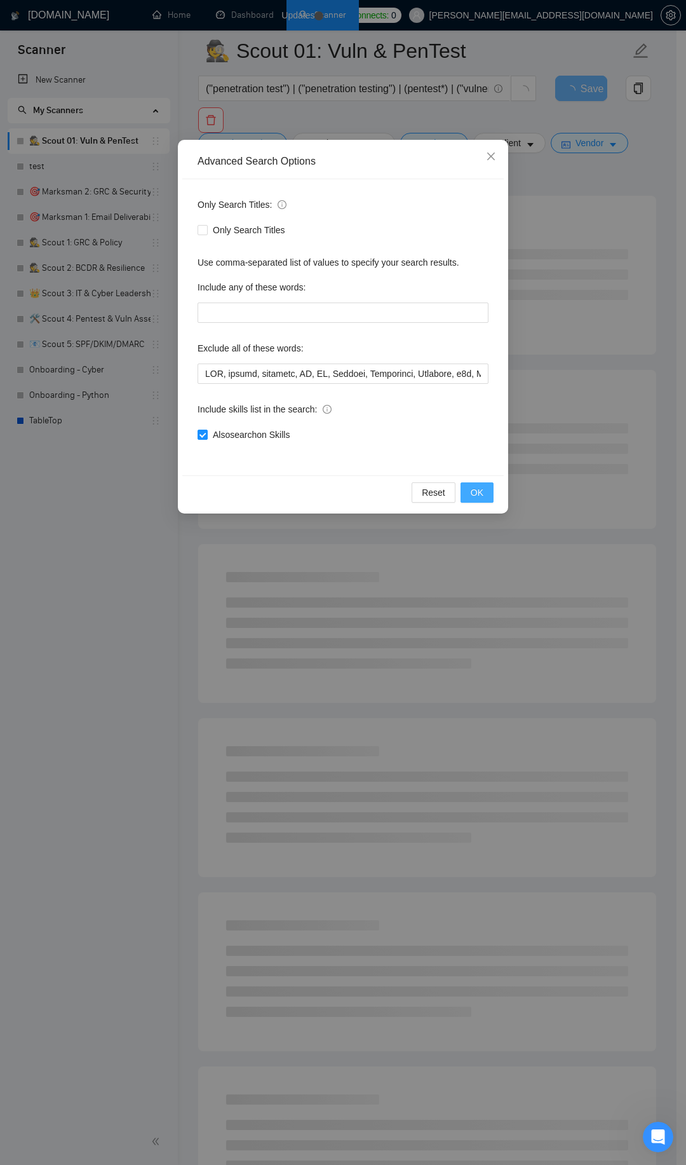
click at [484, 493] on button "OK" at bounding box center [477, 492] width 33 height 20
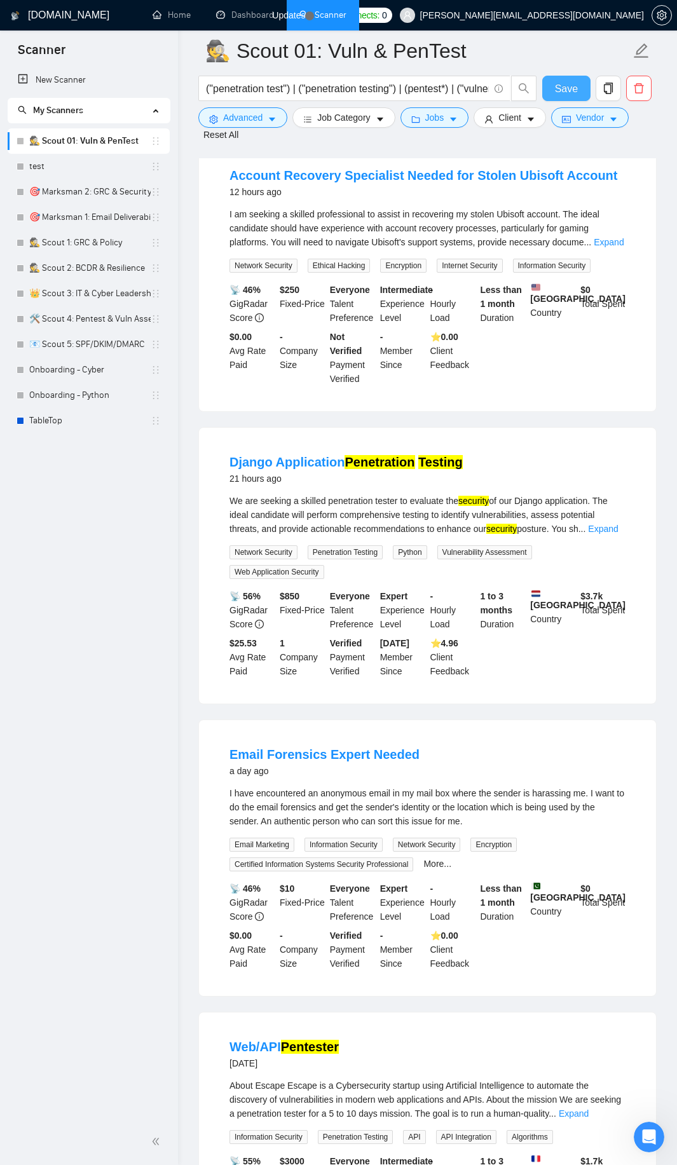
click at [558, 83] on span "Save" at bounding box center [566, 89] width 23 height 16
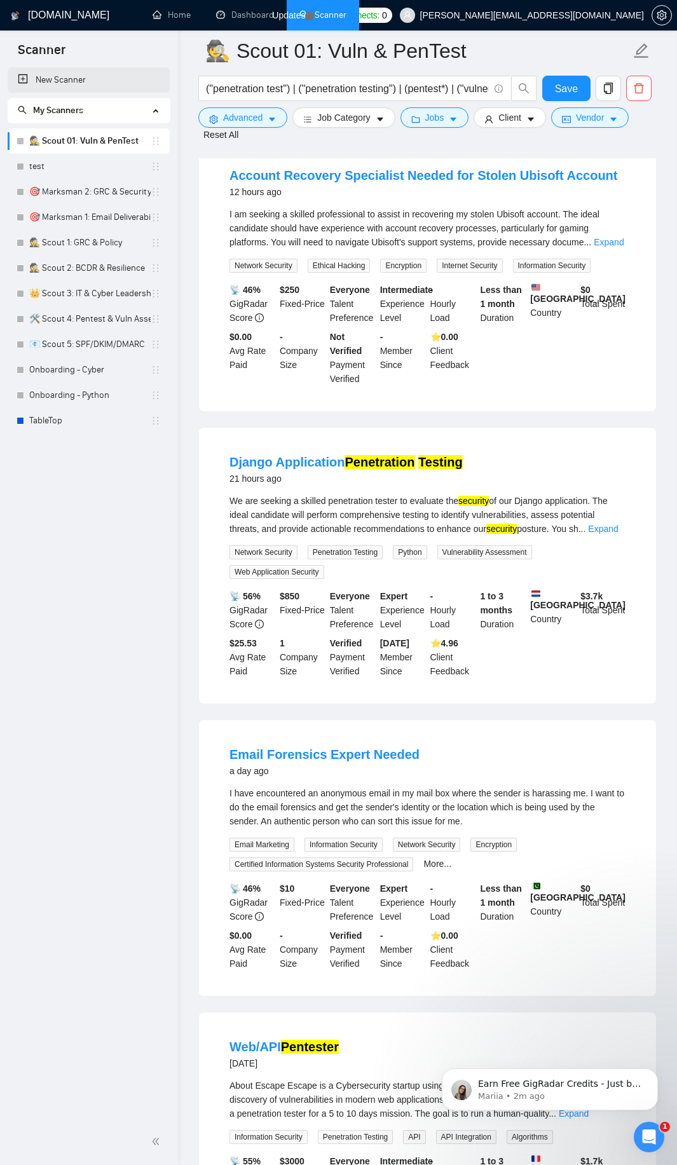
click at [64, 80] on link "New Scanner" at bounding box center [89, 79] width 142 height 25
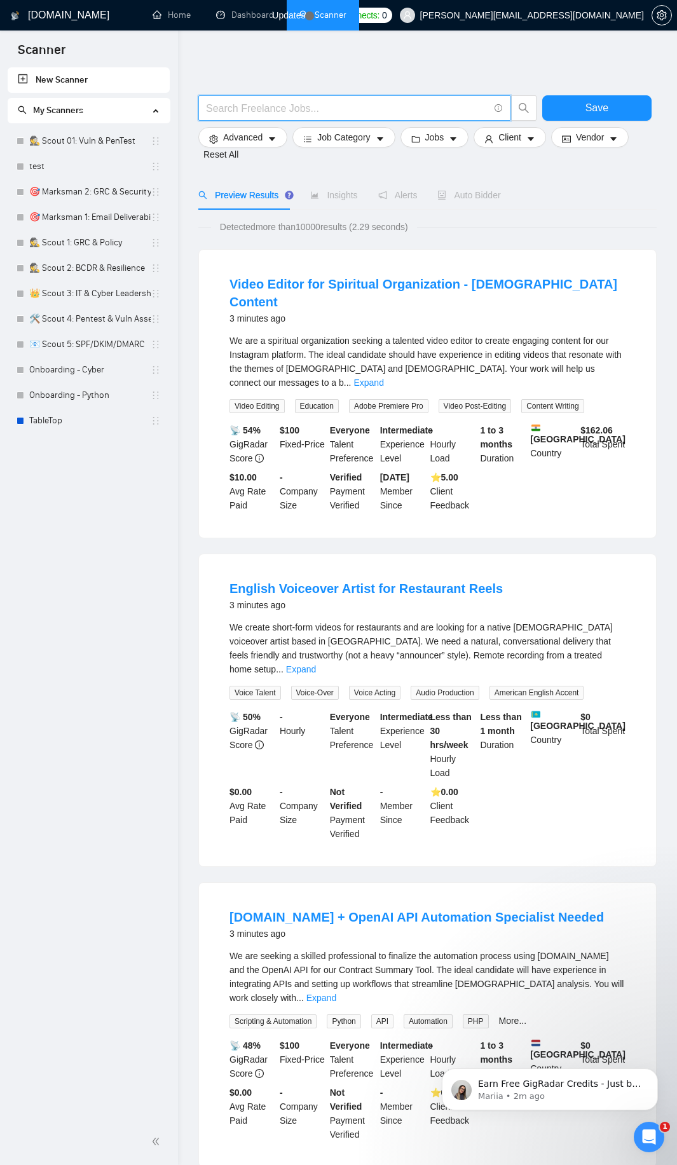
click at [275, 111] on input "text" at bounding box center [347, 108] width 283 height 16
paste input ""penetration testing""
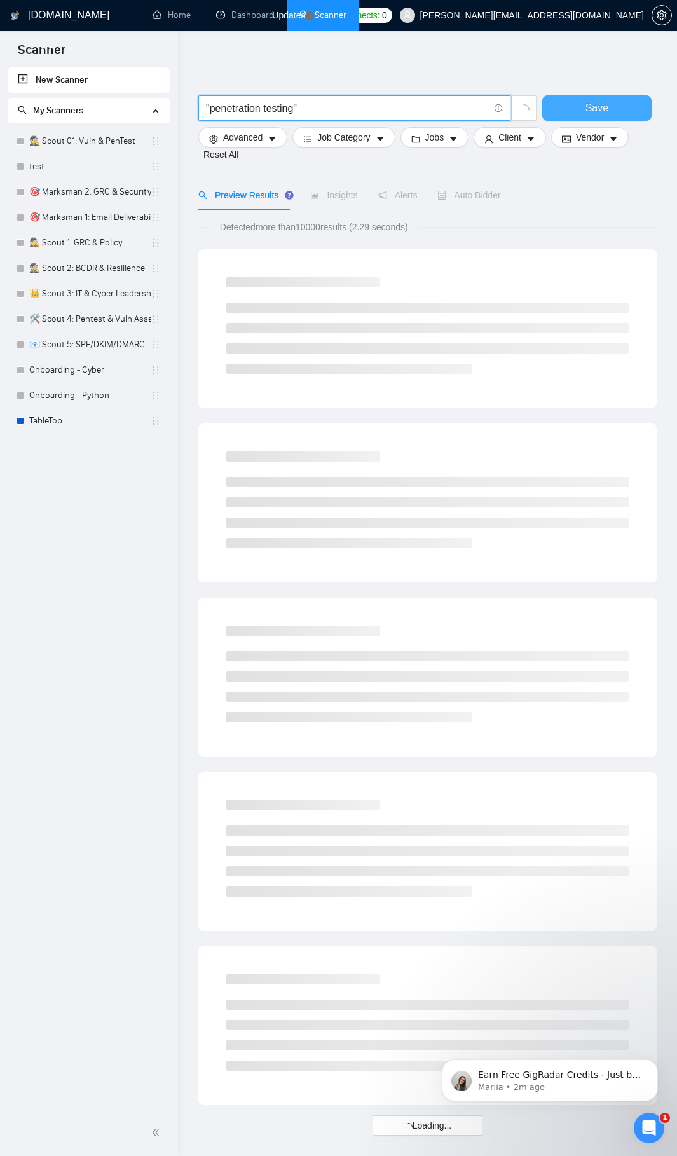
type input ""penetration testing""
click at [564, 109] on button "Save" at bounding box center [596, 107] width 109 height 25
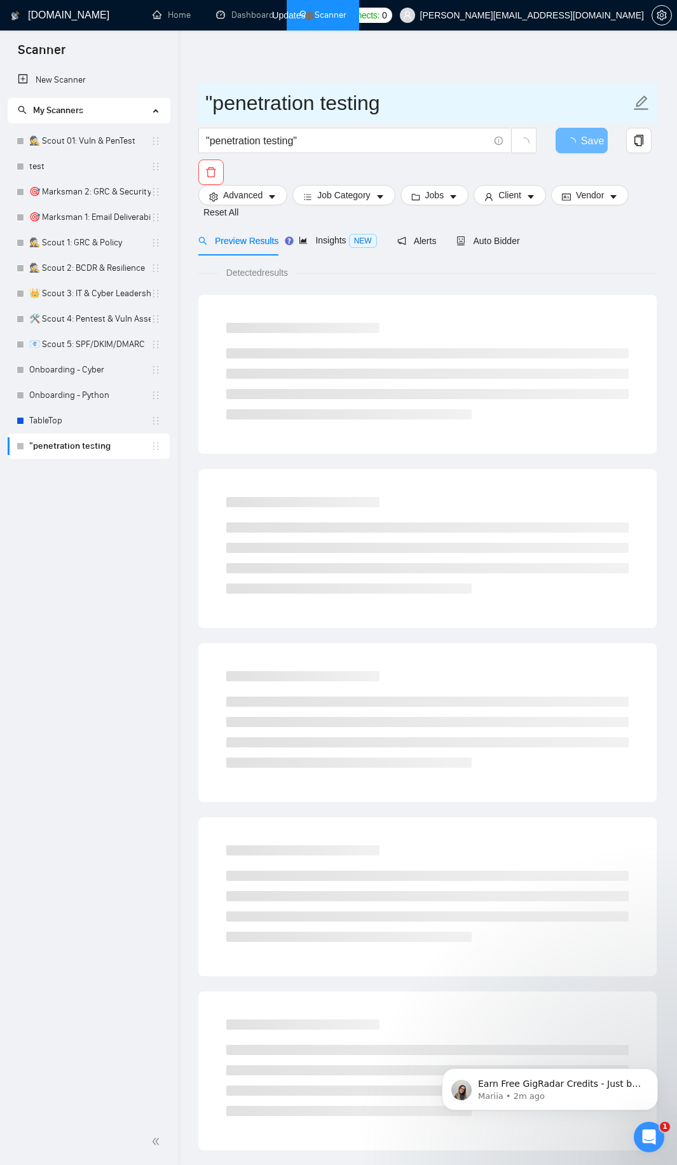
click at [306, 100] on input ""penetration testing" at bounding box center [417, 103] width 425 height 32
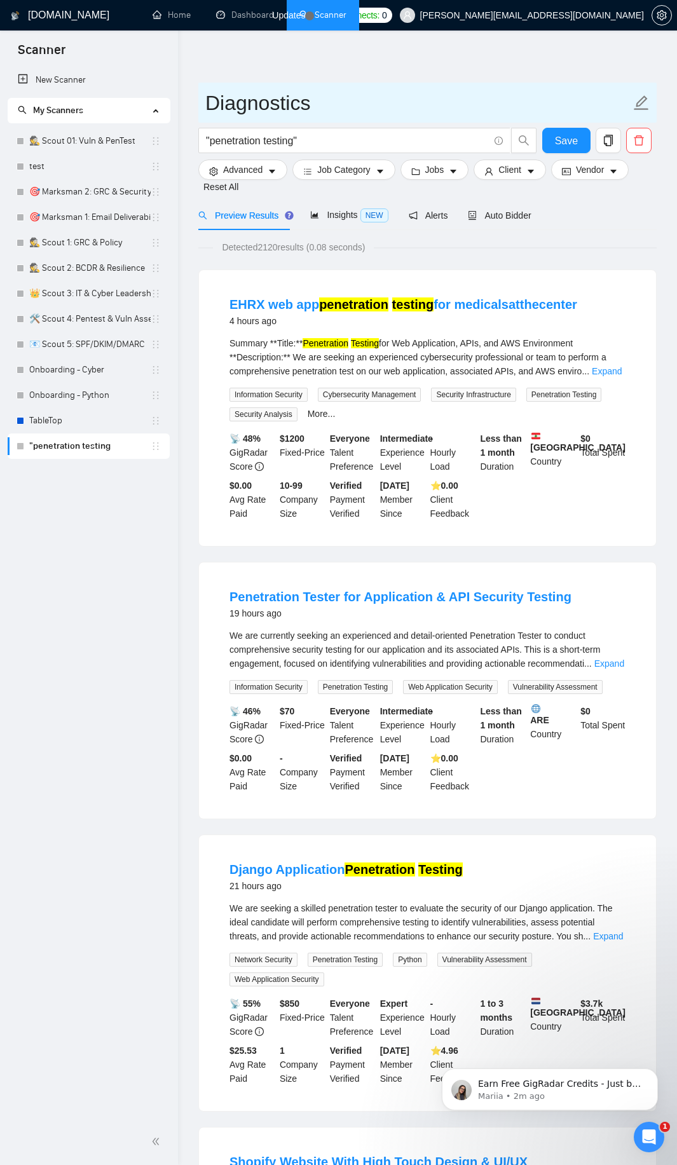
type input "Diagnostics"
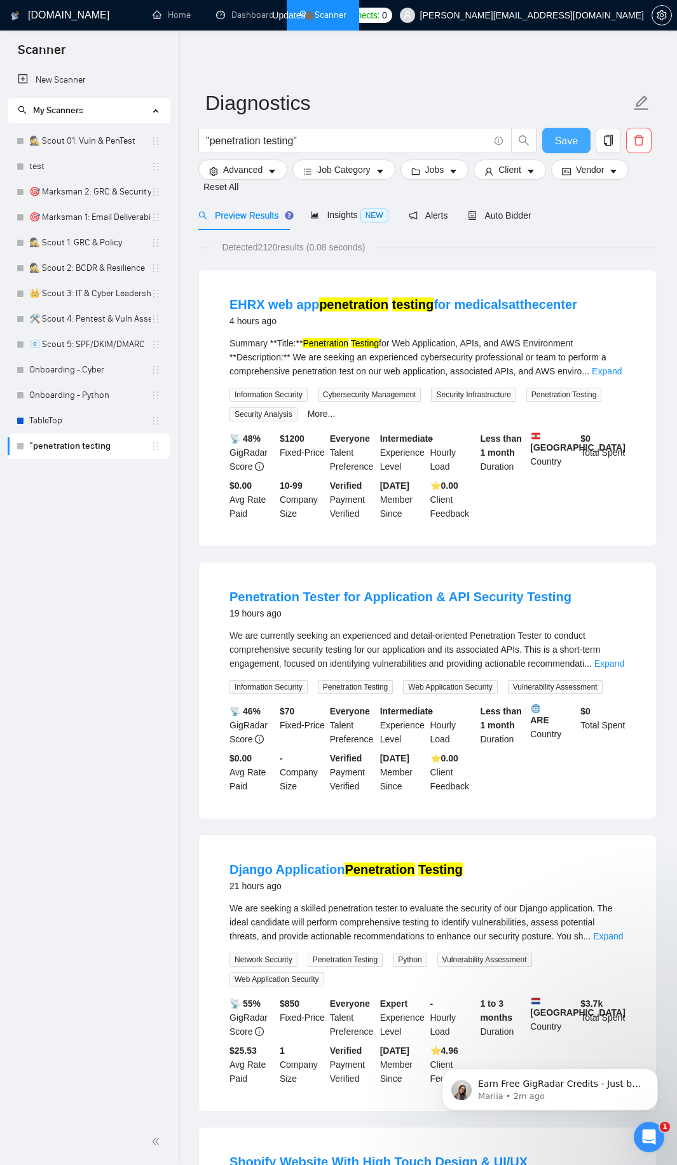
click at [579, 135] on button "Save" at bounding box center [566, 140] width 48 height 25
